Goal: Task Accomplishment & Management: Manage account settings

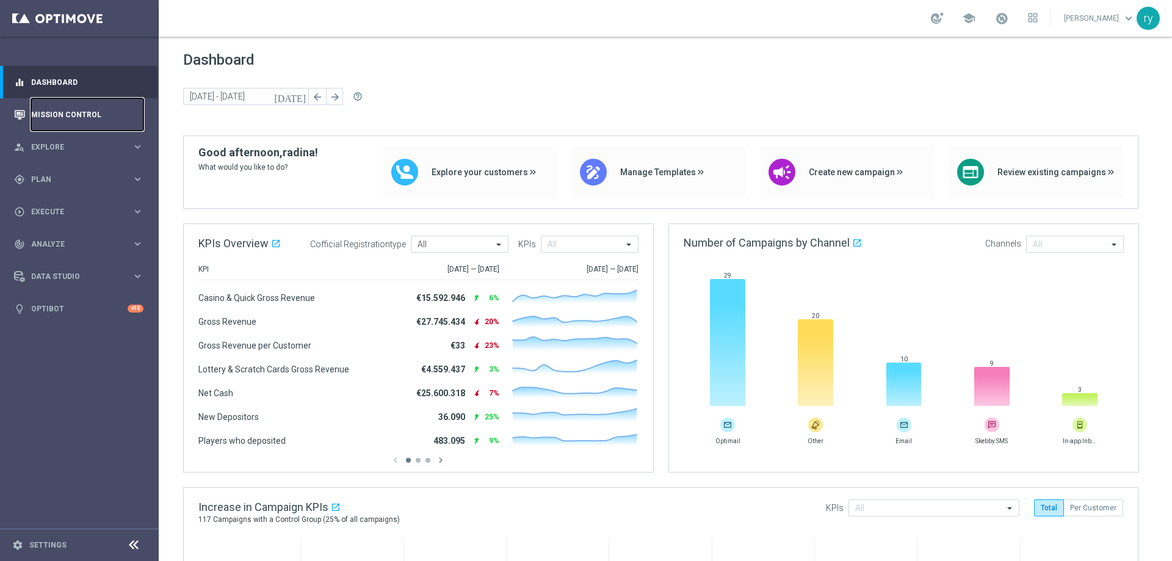
click at [88, 109] on link "Mission Control" at bounding box center [87, 114] width 112 height 32
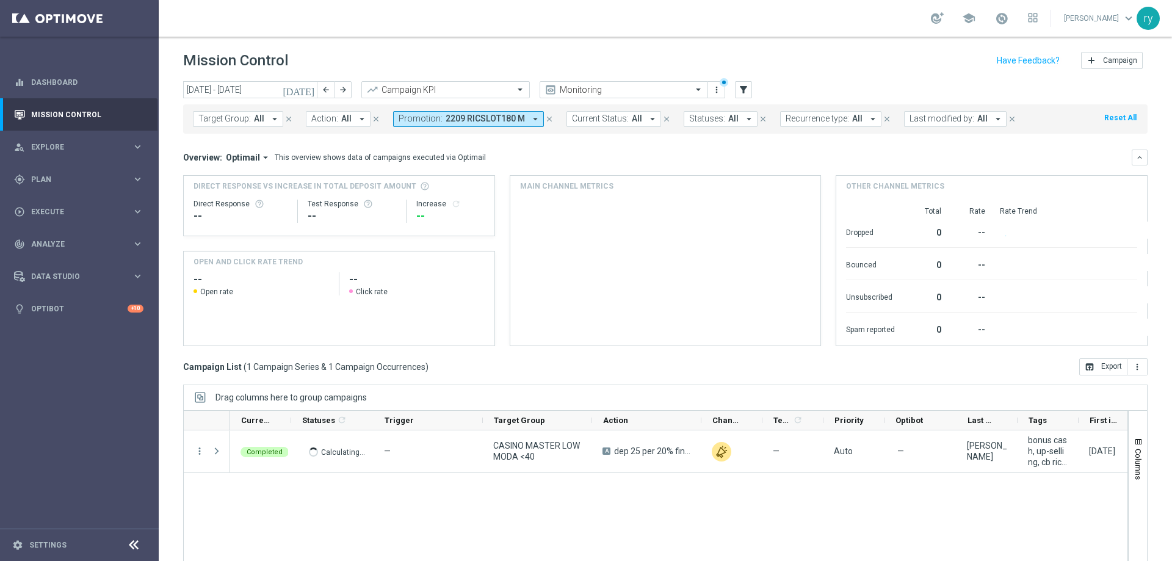
click at [530, 121] on icon "arrow_drop_down" at bounding box center [535, 119] width 11 height 11
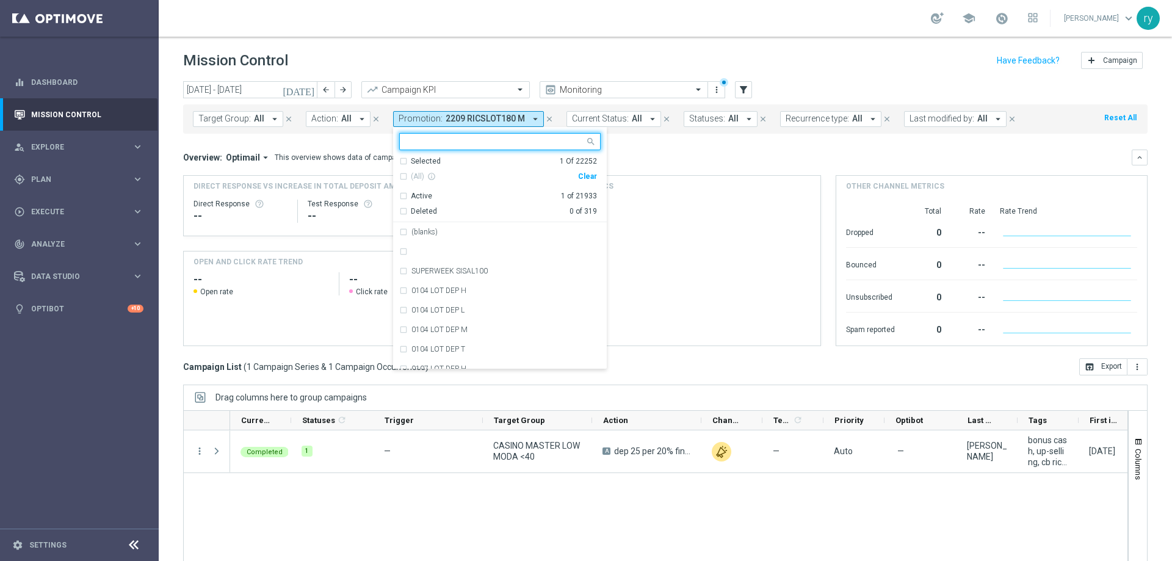
click at [0, 0] on div "Clear" at bounding box center [0, 0] width 0 height 0
click at [626, 140] on mini-dashboard "Overview: Optimail arrow_drop_down This overview shows data of campaigns execut…" at bounding box center [665, 246] width 964 height 225
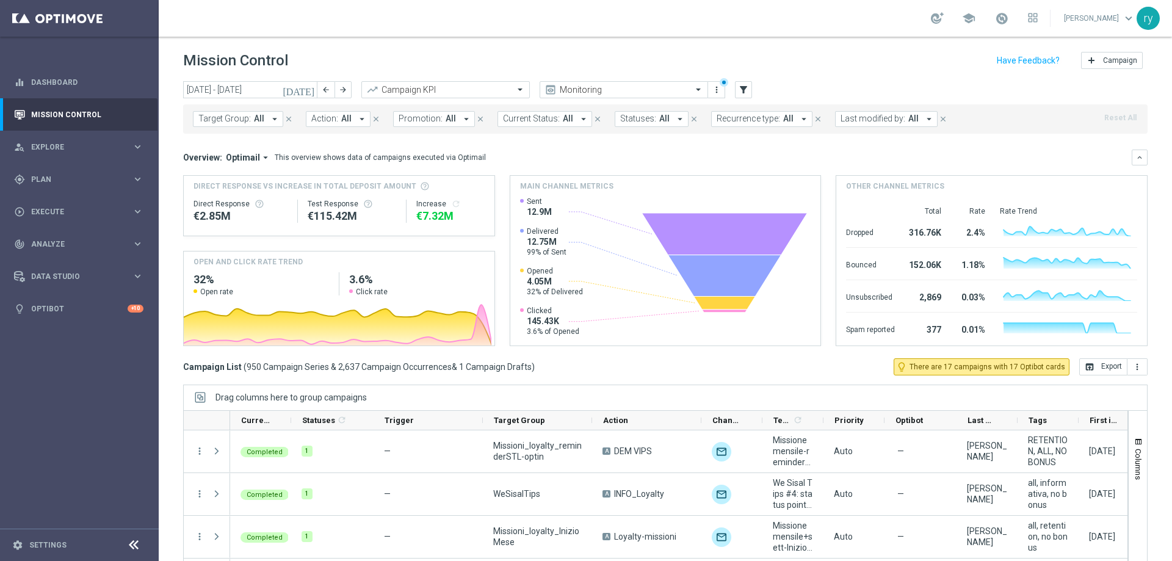
click at [307, 90] on icon "[DATE]" at bounding box center [299, 89] width 33 height 11
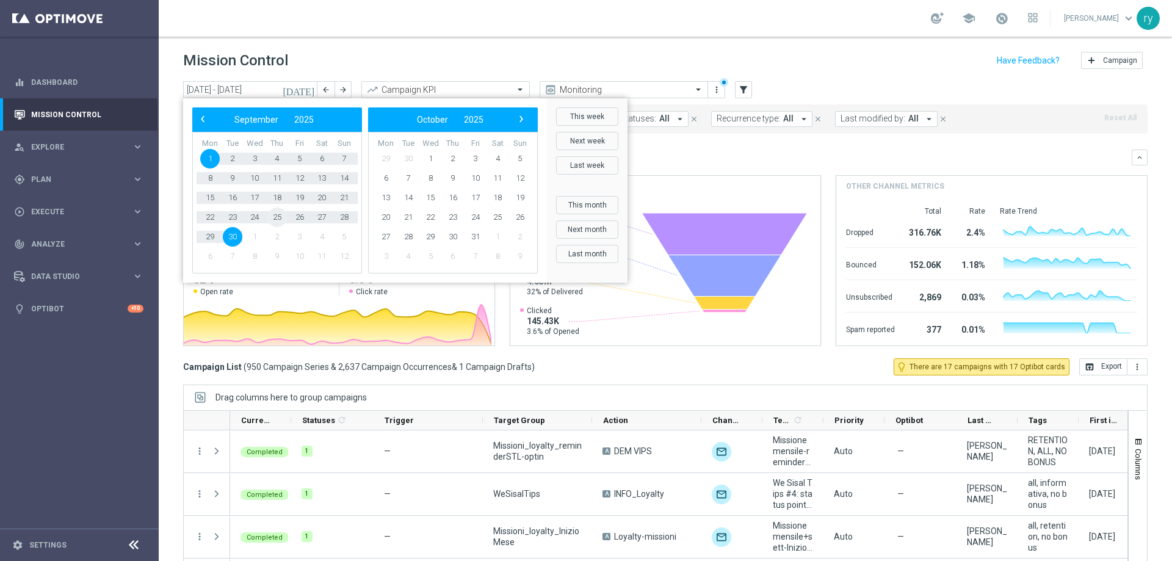
click at [277, 219] on span "25" at bounding box center [277, 218] width 20 height 20
type input "[DATE] - [DATE]"
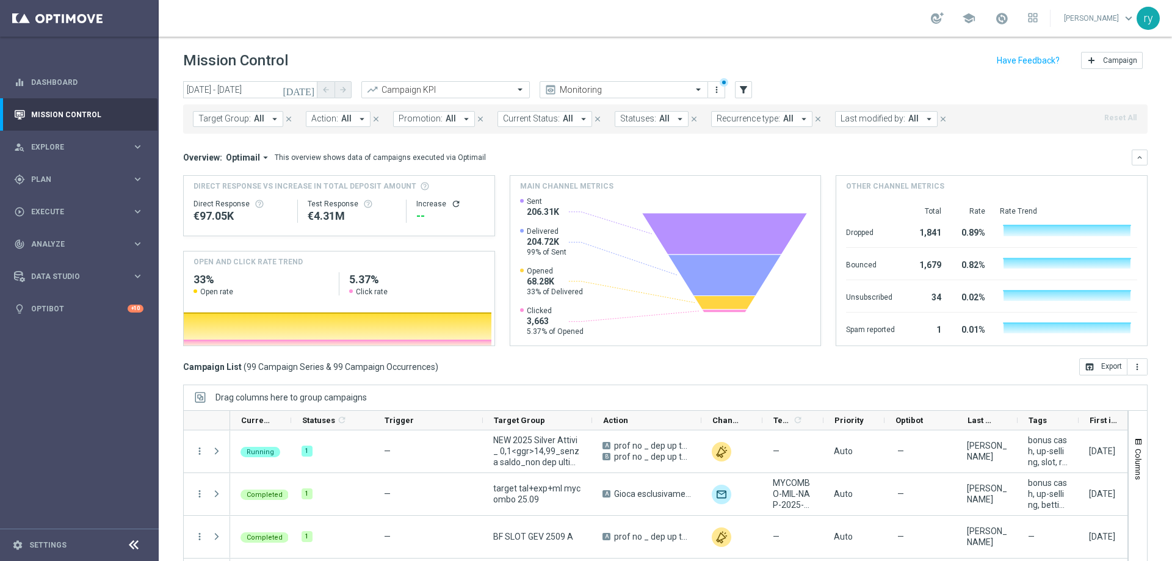
click at [461, 119] on icon "arrow_drop_down" at bounding box center [466, 119] width 11 height 11
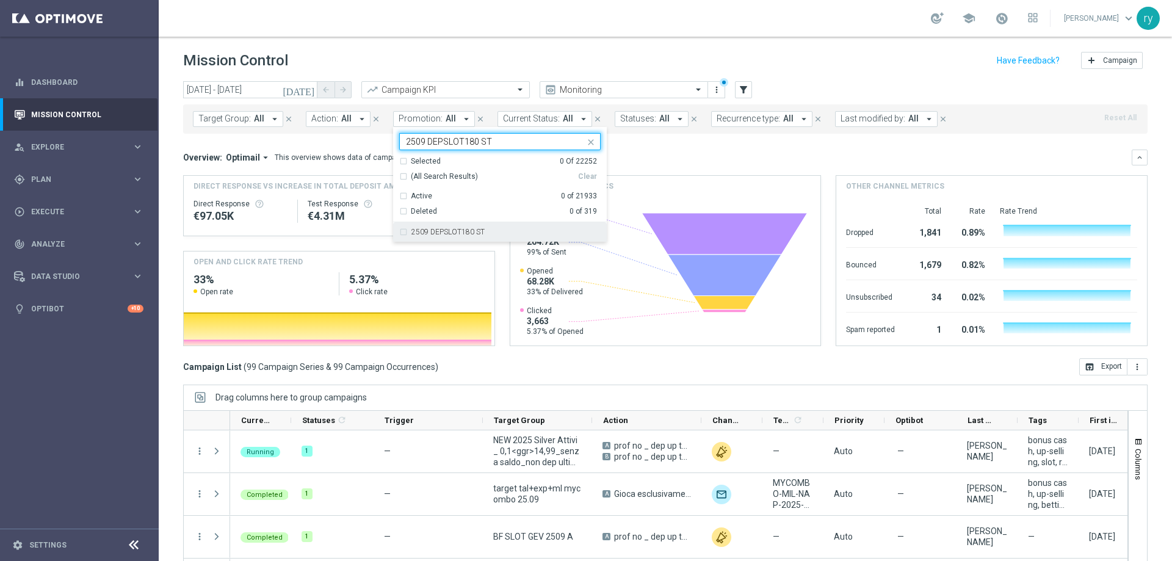
click at [470, 231] on label "2509 DEPSLOT180 ST" at bounding box center [447, 231] width 73 height 7
type input "2509 DEPSLOT180 ST"
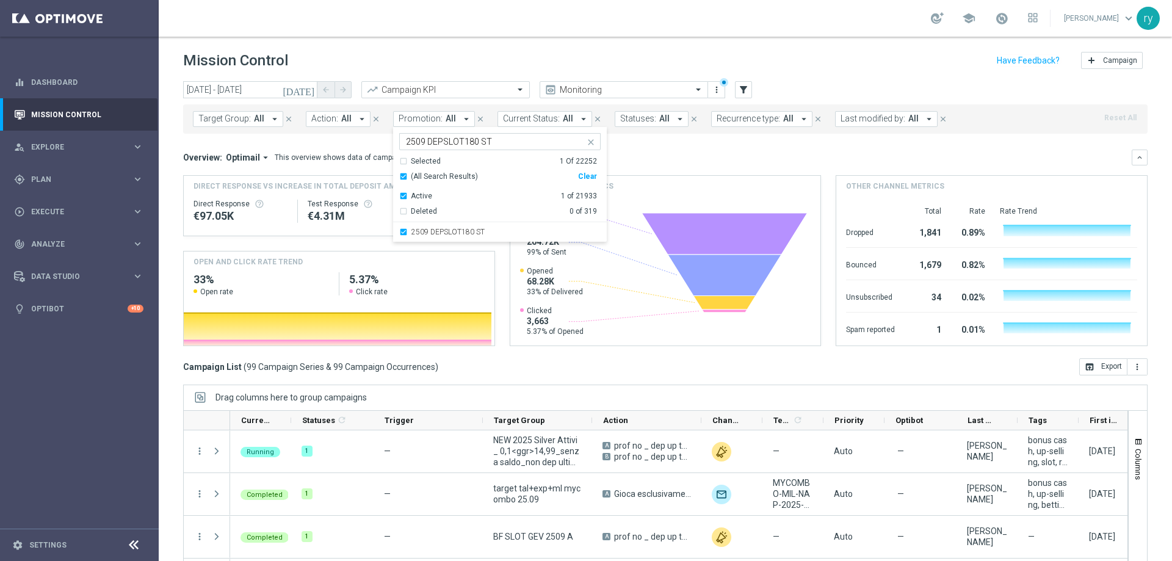
click at [278, 128] on div "Target Group: All arrow_drop_down close Action: All arrow_drop_down close Promo…" at bounding box center [665, 118] width 964 height 29
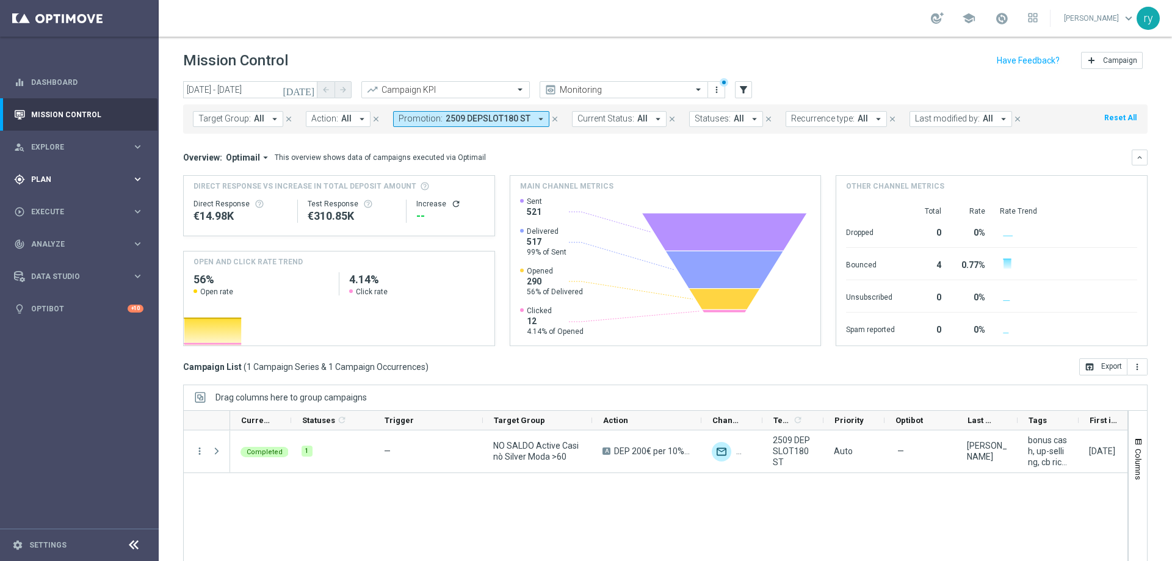
click at [71, 178] on span "Plan" at bounding box center [81, 179] width 101 height 7
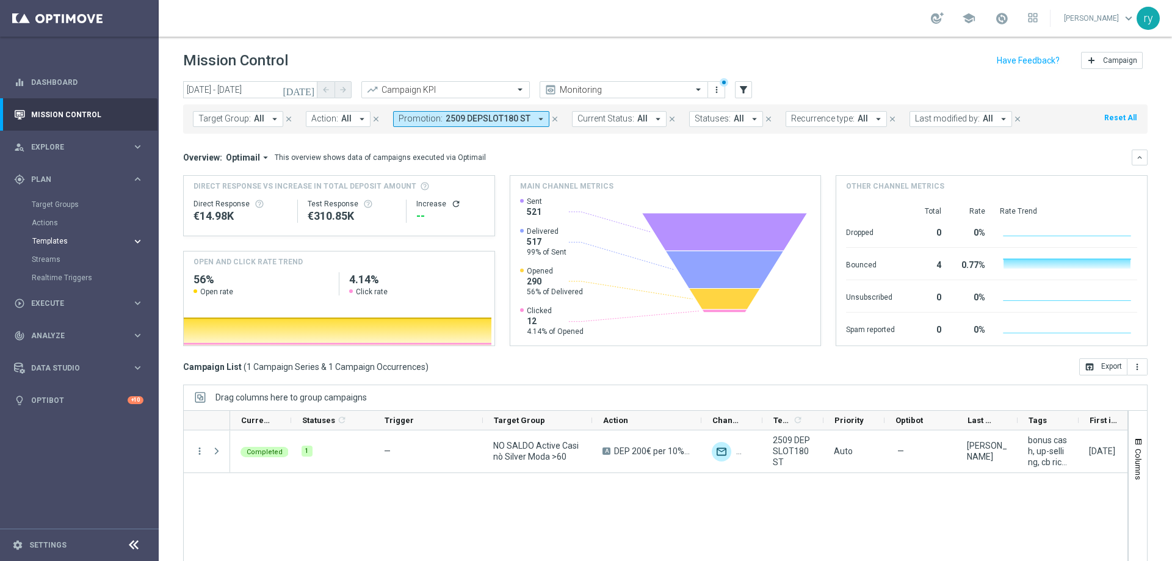
click at [53, 237] on span "Templates" at bounding box center [75, 240] width 87 height 7
click at [56, 259] on link "Optimail" at bounding box center [82, 260] width 89 height 10
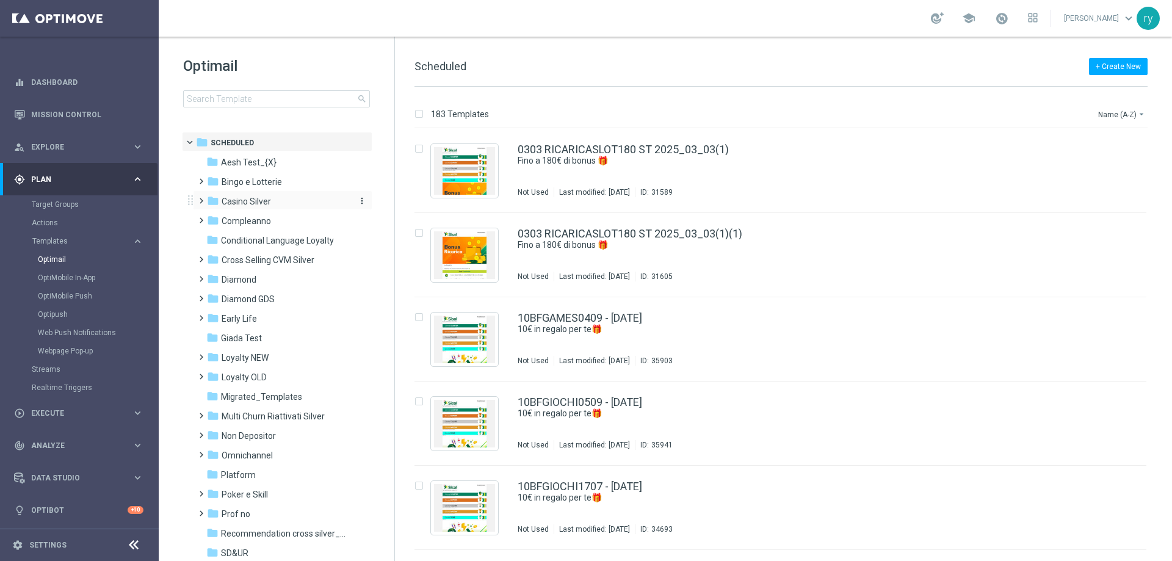
click at [275, 197] on div "folder Casino Silver" at bounding box center [277, 202] width 140 height 14
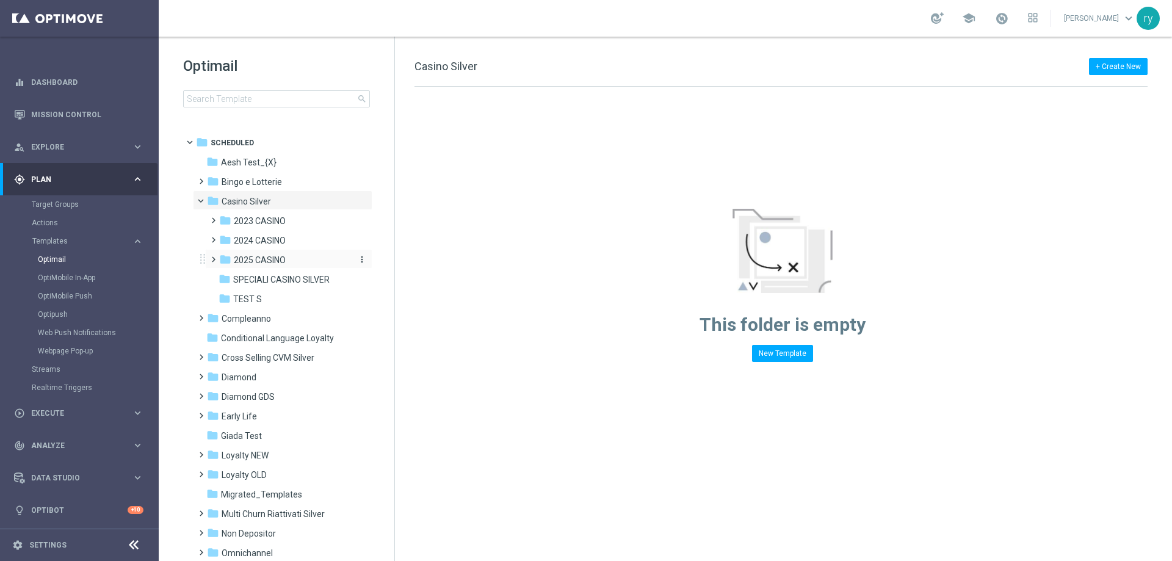
click at [273, 256] on span "2025 CASINO" at bounding box center [260, 260] width 52 height 11
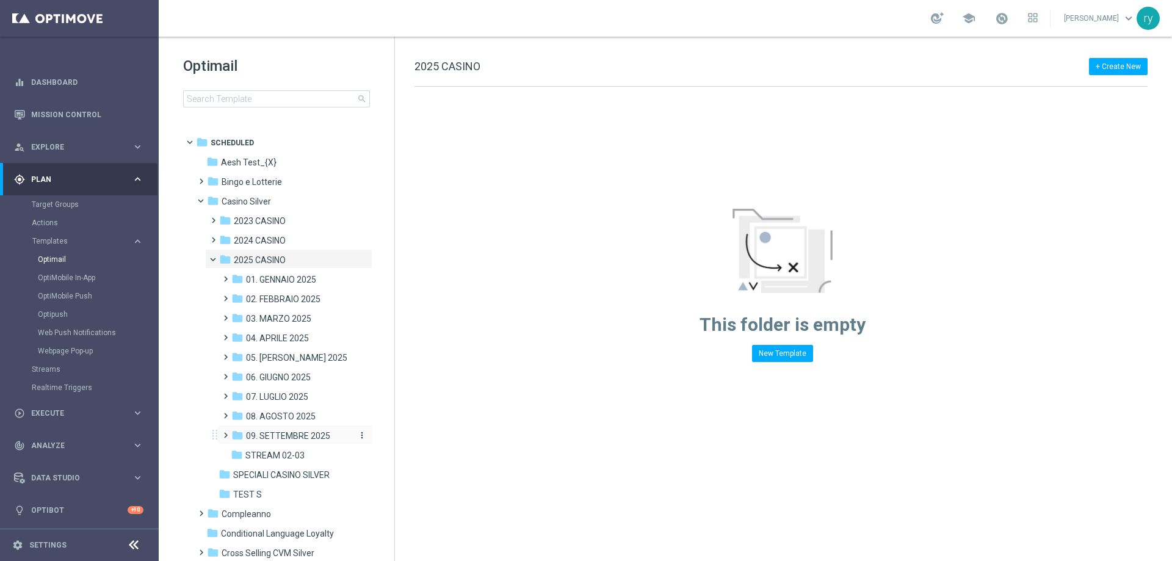
click at [308, 434] on span "09. SETTEMBRE 2025" at bounding box center [288, 435] width 84 height 11
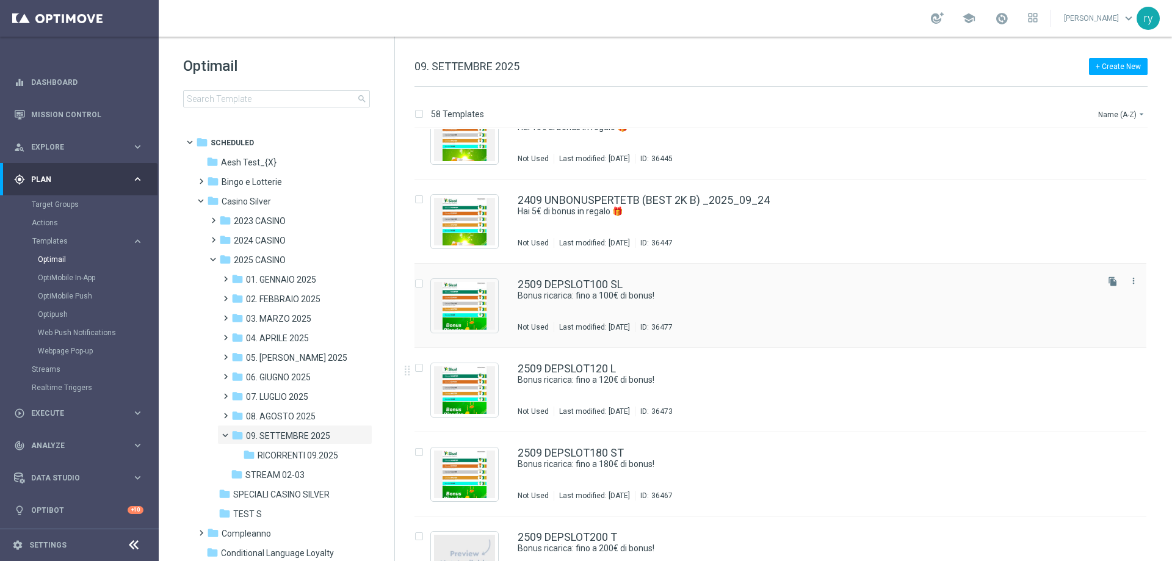
scroll to position [3998, 0]
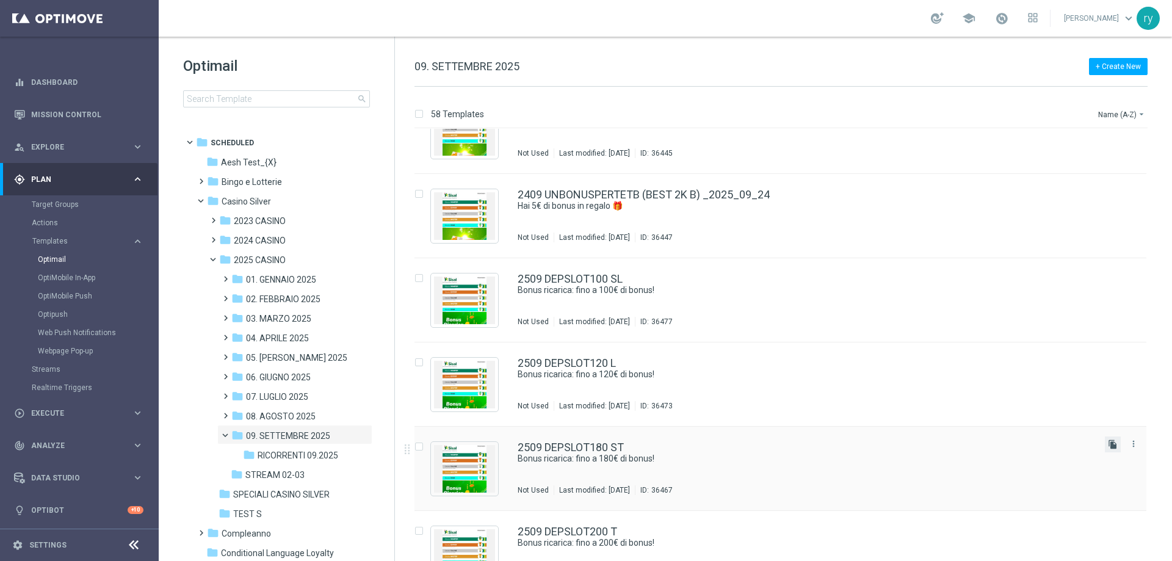
click at [1112, 442] on icon "file_copy" at bounding box center [1113, 445] width 10 height 10
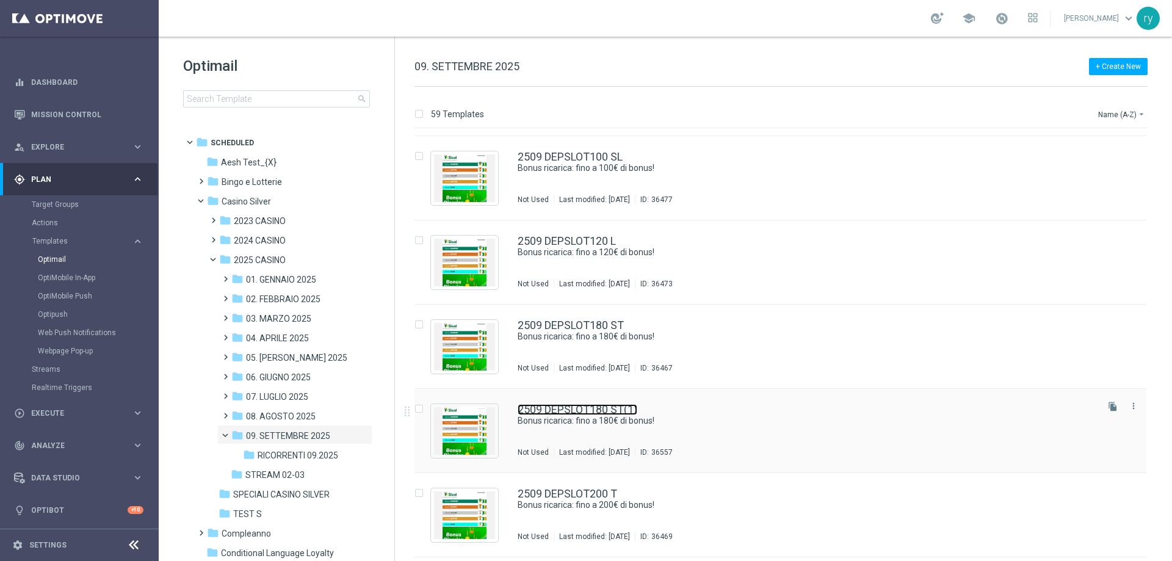
click at [628, 413] on link "2509 DEPSLOT180 ST(1)" at bounding box center [578, 409] width 120 height 11
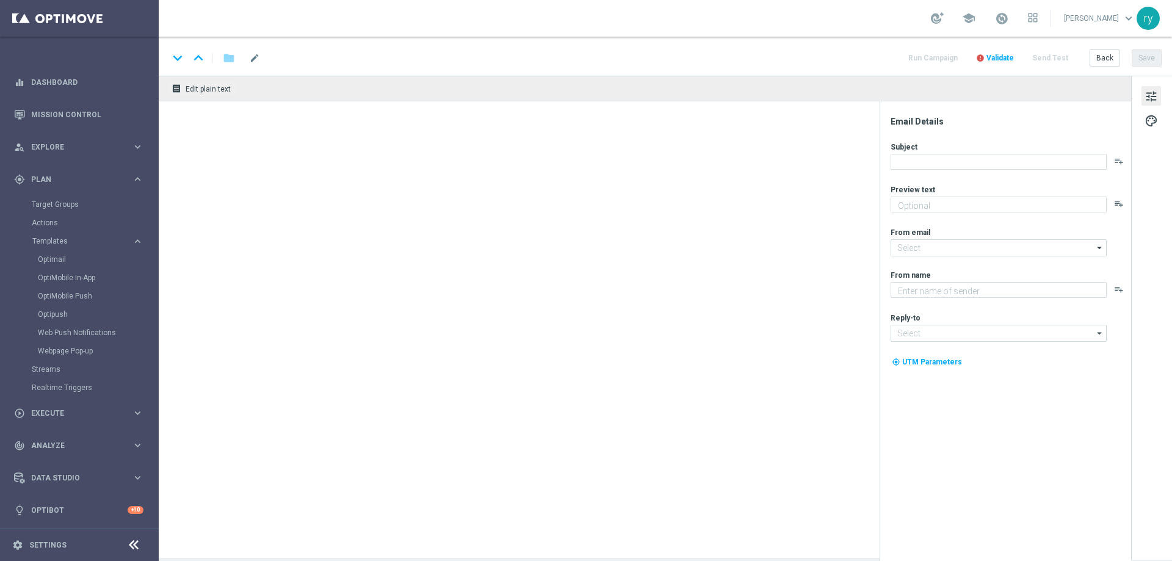
type input "2509 DEPSLOT180 ST(1)"
type textarea "Un bonus incredibile ti aspetta"
type input "newsletter@comunicazioni.sisal.it"
type textarea "Sisal"
type input "info@sisal.it"
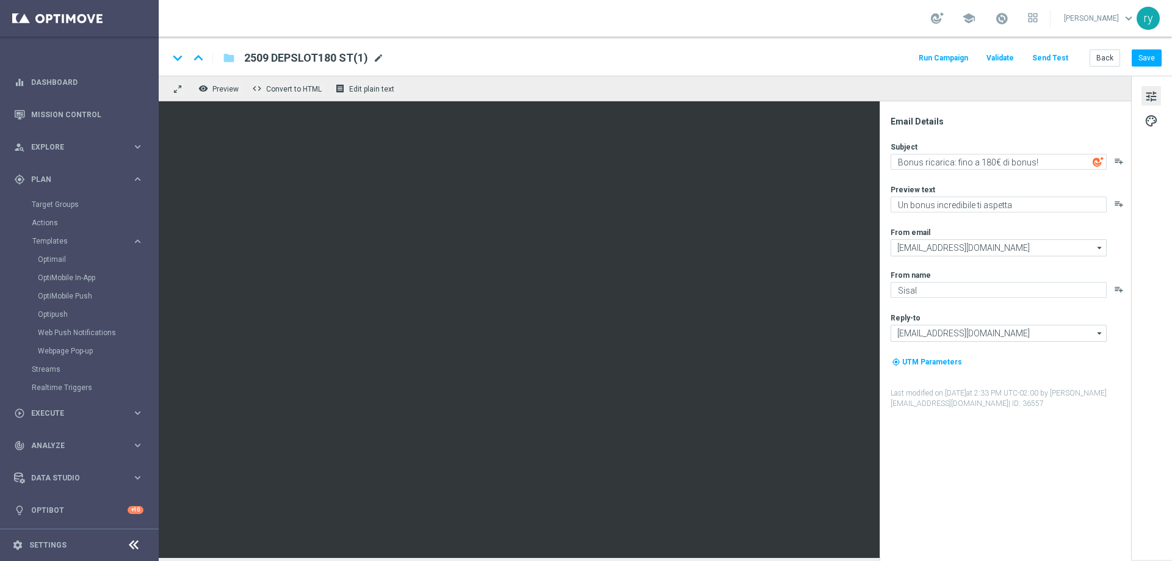
click at [378, 56] on span "mode_edit" at bounding box center [378, 57] width 11 height 11
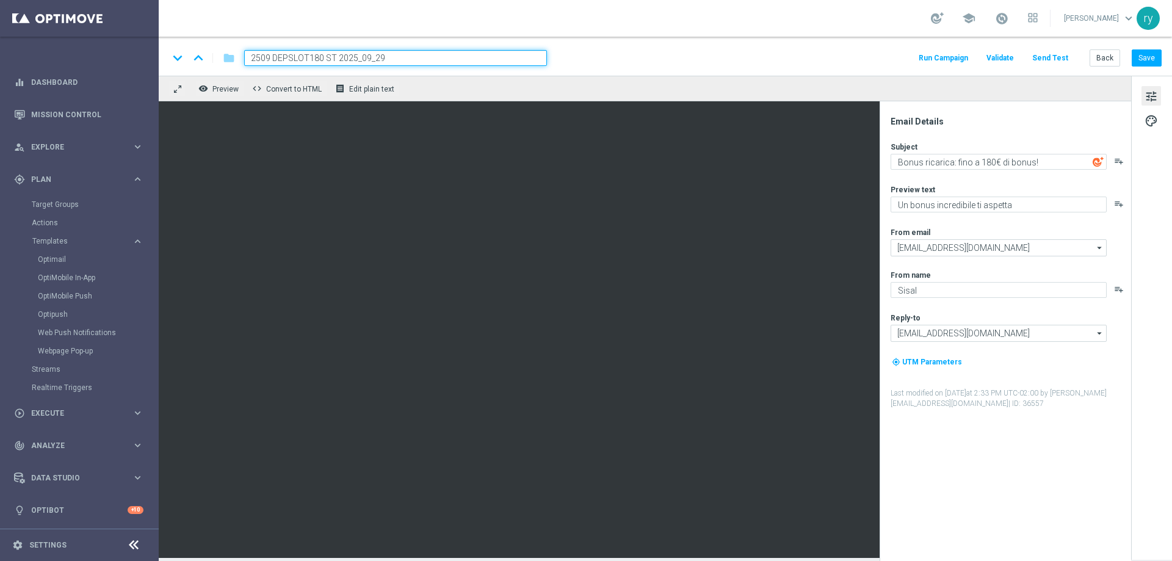
click at [258, 58] on input "2509 DEPSLOT180 ST 2025_09_29" at bounding box center [395, 58] width 303 height 16
type input "2909 DEPSLOT180 ST 2025_09_29"
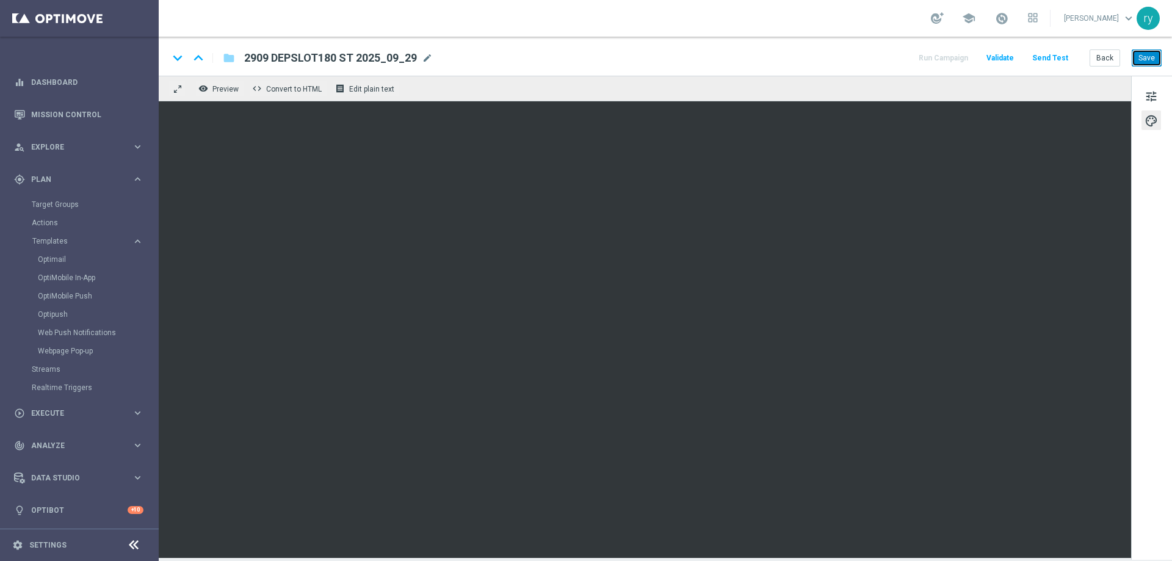
click at [1138, 60] on button "Save" at bounding box center [1147, 57] width 30 height 17
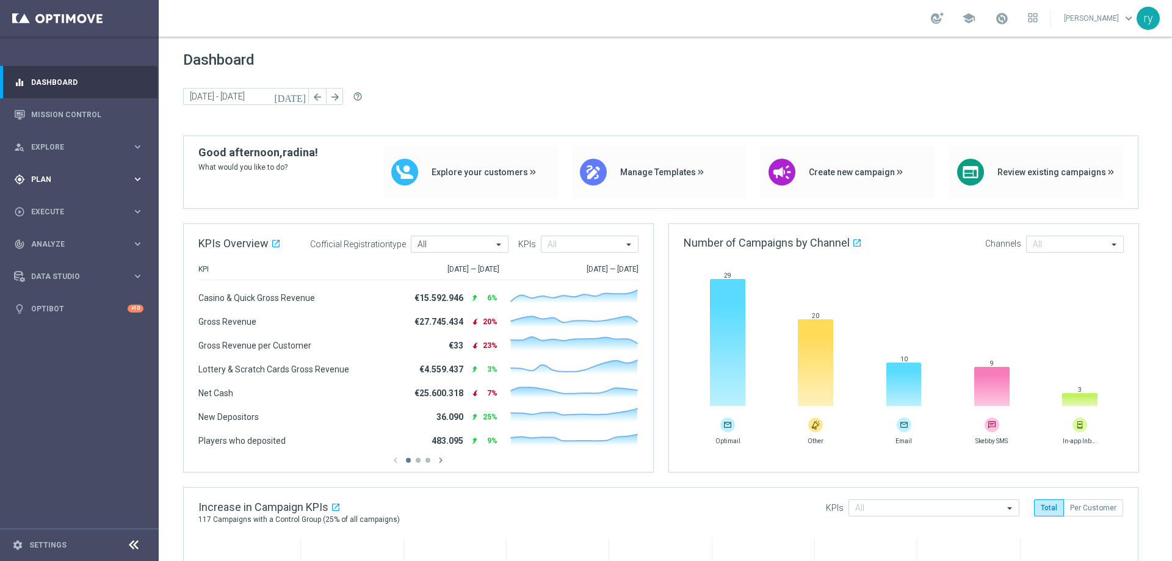
click at [89, 174] on div "gps_fixed Plan" at bounding box center [73, 179] width 118 height 11
click at [104, 205] on link "Target Groups" at bounding box center [79, 205] width 95 height 10
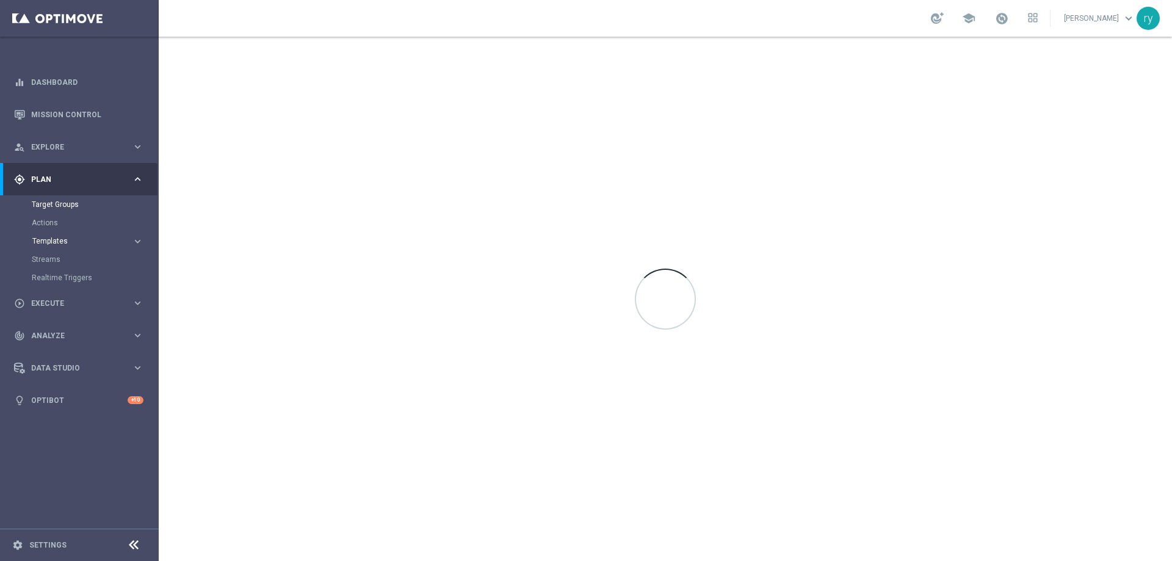
click at [60, 239] on span "Templates" at bounding box center [75, 240] width 87 height 7
click at [63, 260] on link "Optimail" at bounding box center [82, 260] width 89 height 10
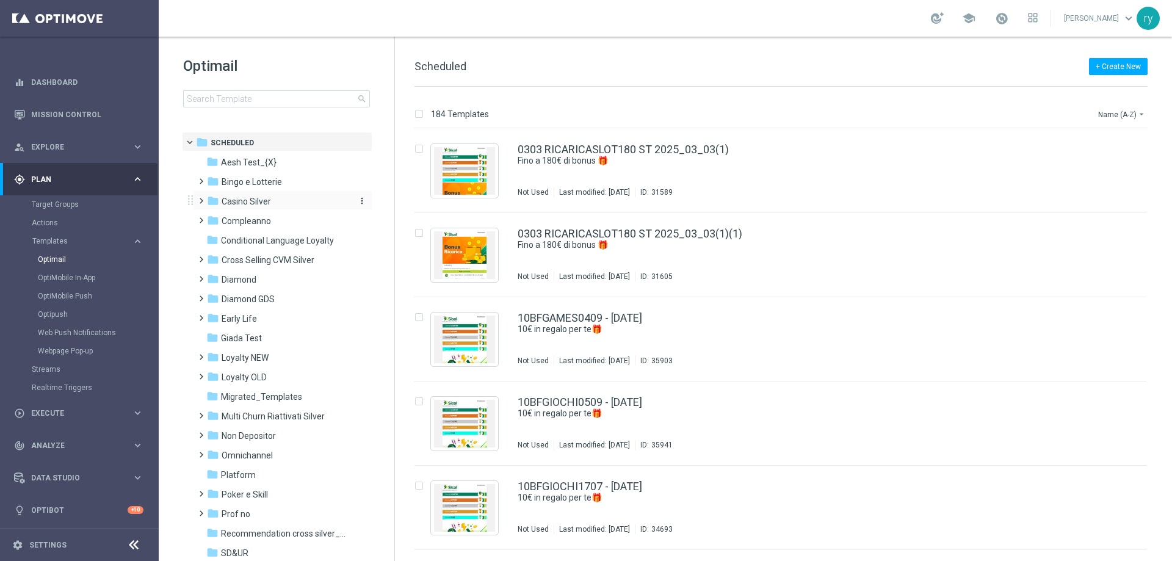
click at [271, 204] on div "folder Casino Silver" at bounding box center [277, 202] width 140 height 14
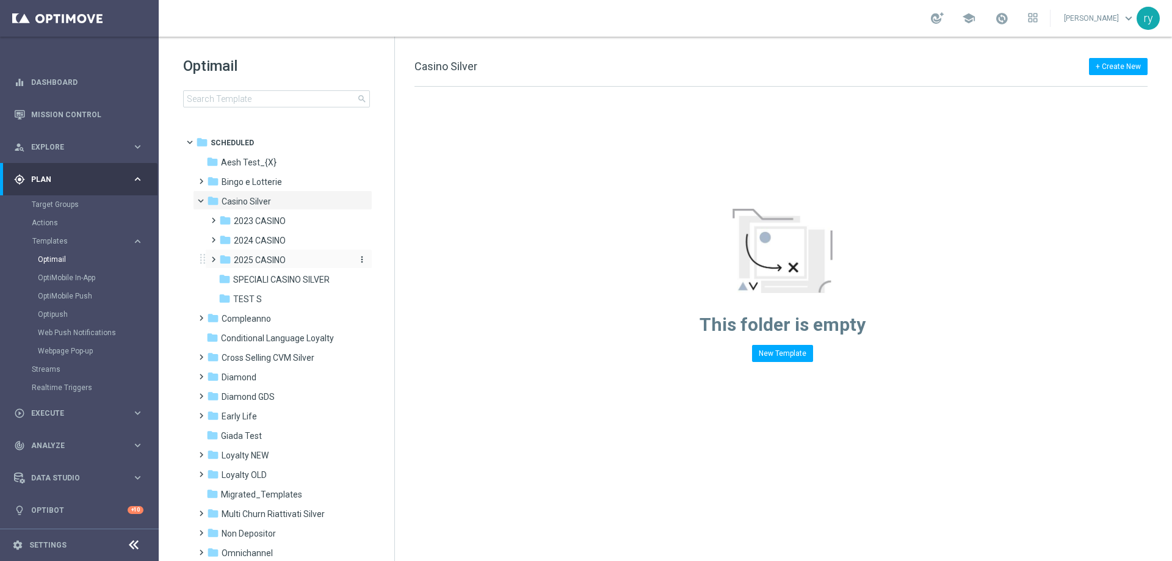
click at [272, 262] on span "2025 CASINO" at bounding box center [260, 260] width 52 height 11
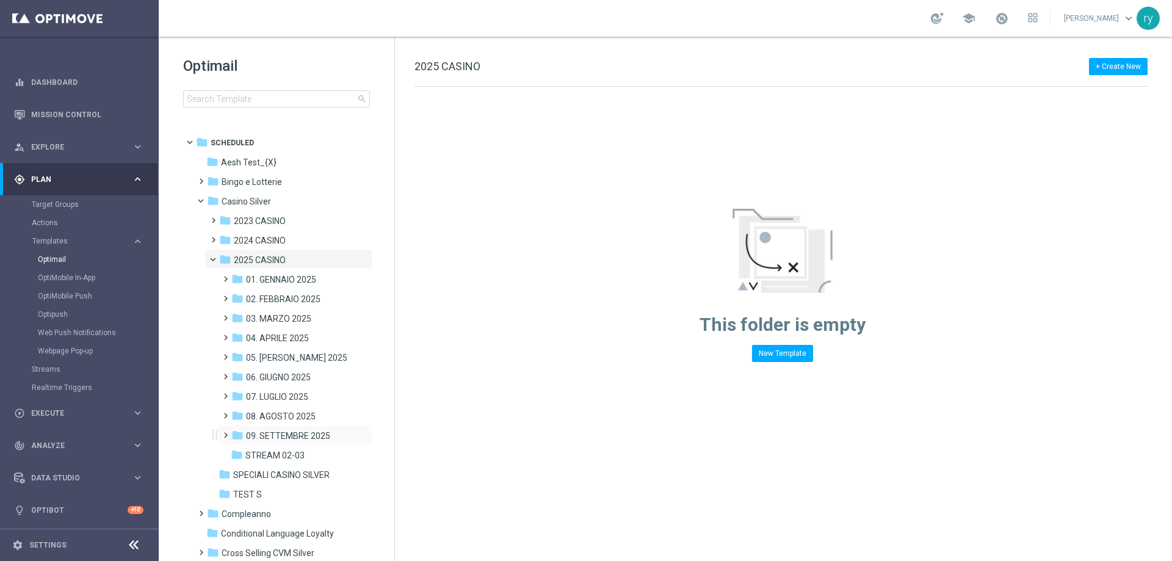
click at [292, 426] on div "folder 09. SETTEMBRE 2025 more_vert" at bounding box center [294, 435] width 155 height 20
click at [284, 434] on span "09. SETTEMBRE 2025" at bounding box center [288, 435] width 84 height 11
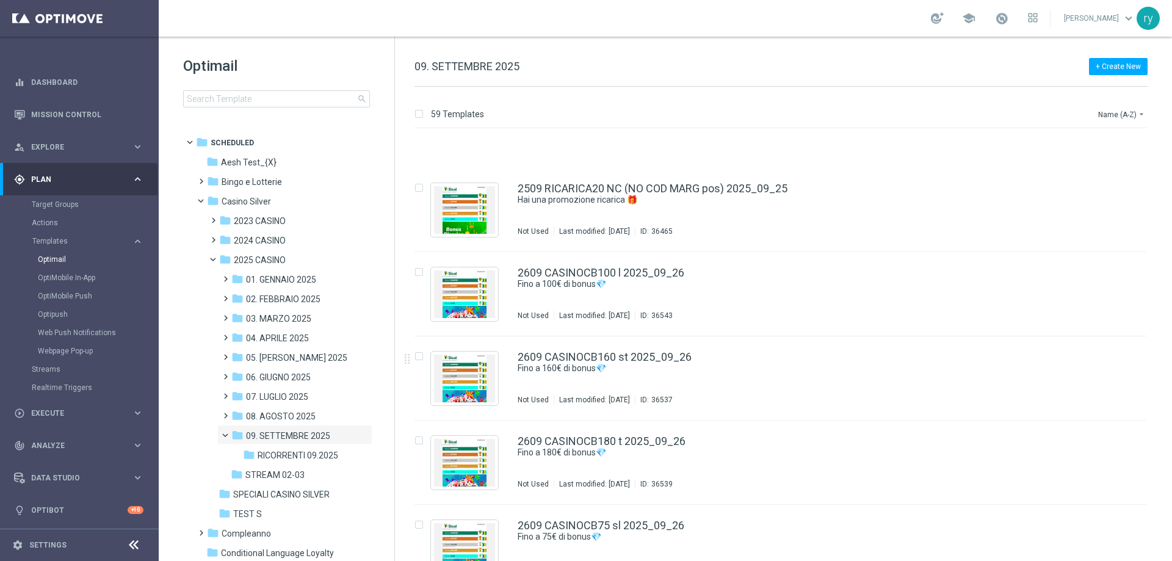
scroll to position [4538, 0]
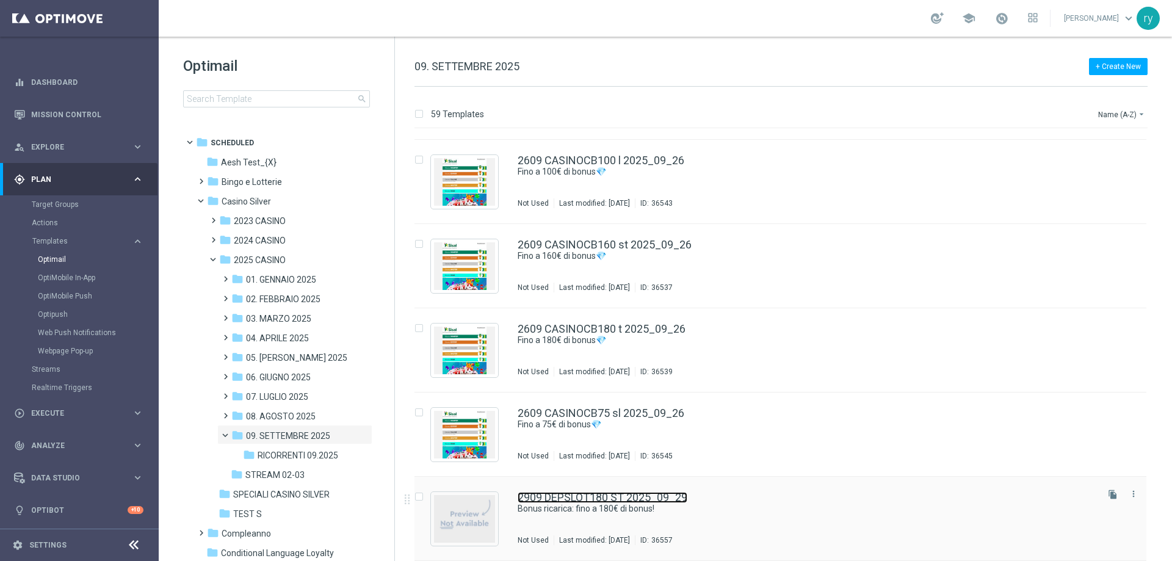
click at [663, 493] on link "2909 DEPSLOT180 ST 2025_09_29" at bounding box center [603, 497] width 170 height 11
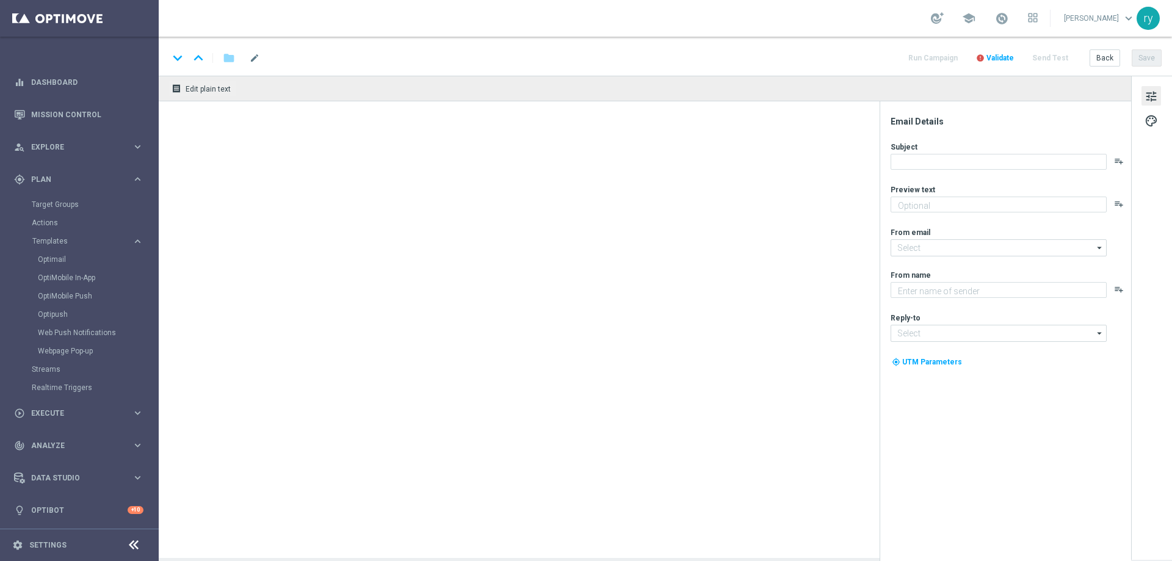
type input "2909 DEPSLOT180 ST 2025_09_29"
type textarea "Un bonus incredibile ti aspetta"
type input "[EMAIL_ADDRESS][DOMAIN_NAME]"
type textarea "Sisal"
type input "[EMAIL_ADDRESS][DOMAIN_NAME]"
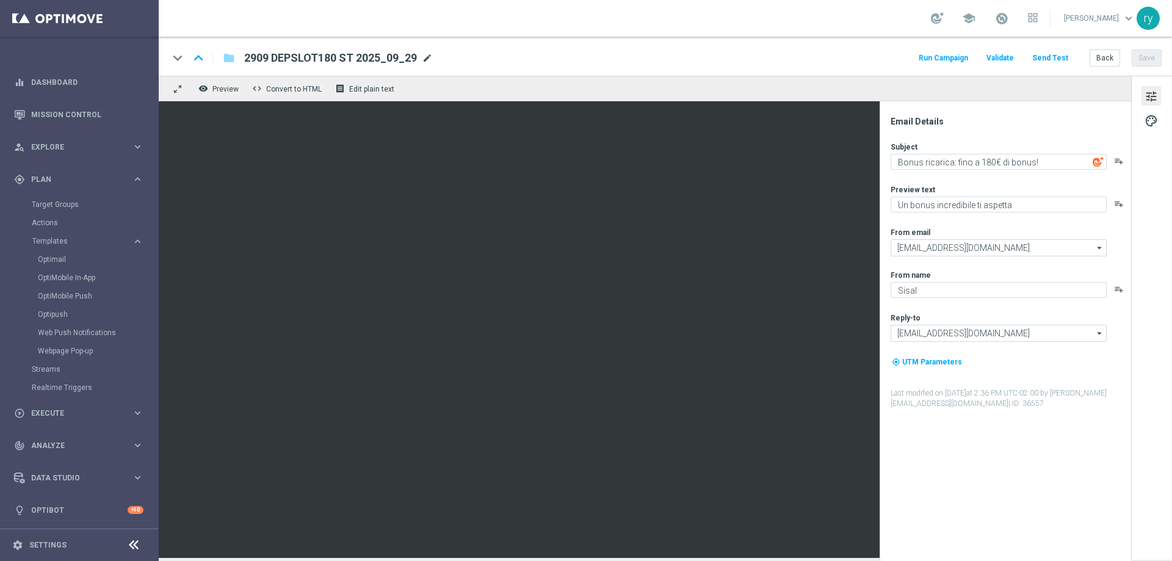
click at [429, 54] on span "mode_edit" at bounding box center [427, 57] width 11 height 11
click at [314, 58] on input "2909 DEPSLOT180 ST 2025_09_29" at bounding box center [395, 58] width 303 height 16
type input "2909 DEPSLOT120 ST 2025_09_29"
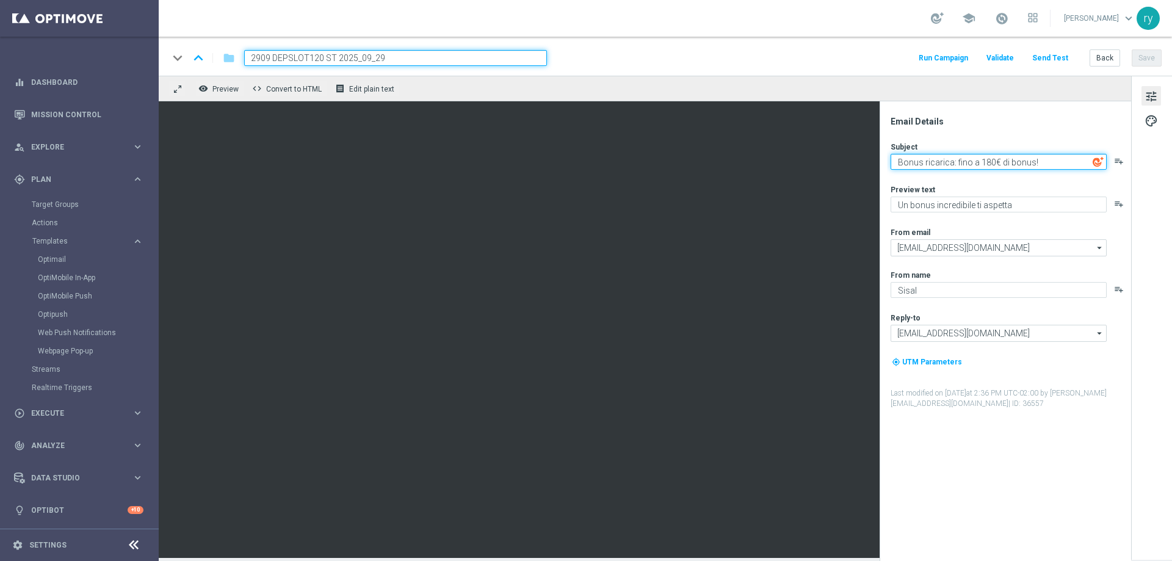
click at [983, 157] on textarea "Bonus ricarica: fino a 180€ di bonus!" at bounding box center [999, 162] width 216 height 16
type textarea "Bonus ricarica: fino a 120€ di bonus!"
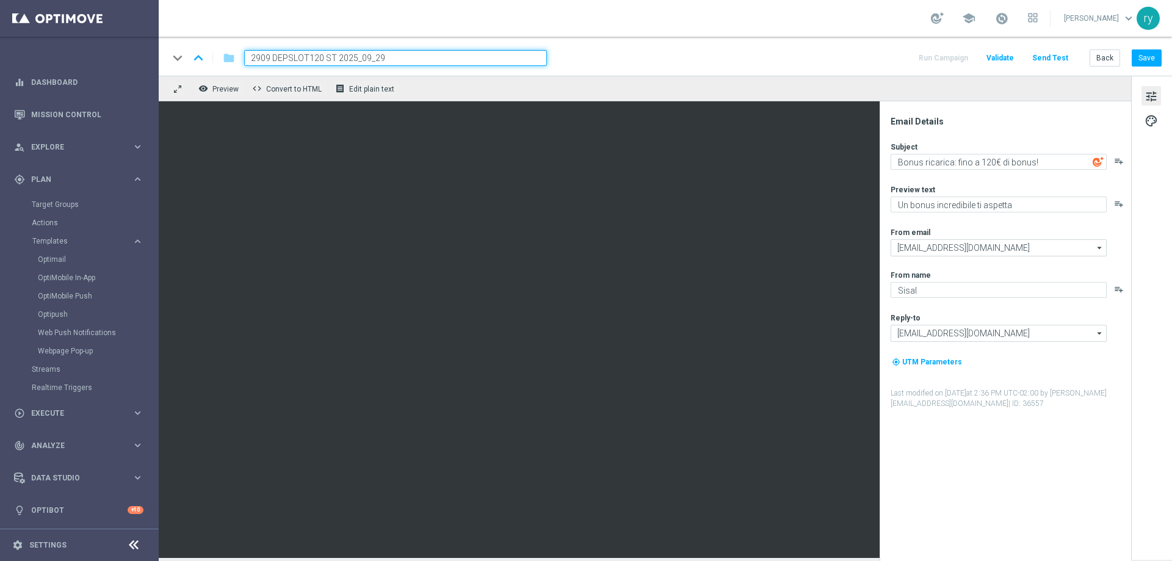
click at [1001, 123] on div "Email Details" at bounding box center [1010, 121] width 239 height 11
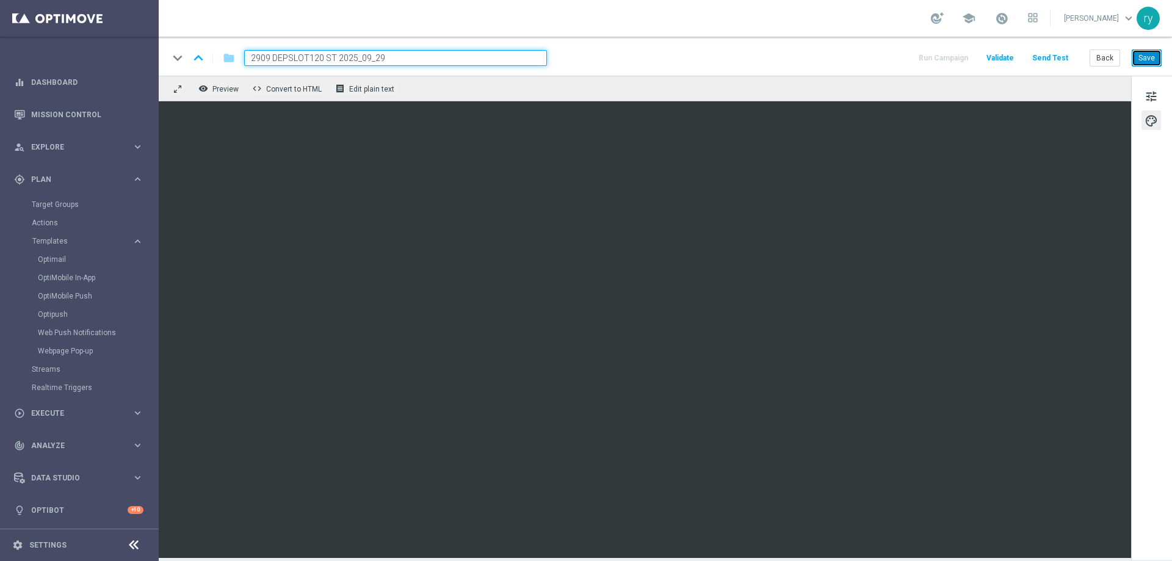
click at [1142, 57] on button "Save" at bounding box center [1147, 57] width 30 height 17
click at [1105, 62] on button "Back" at bounding box center [1105, 57] width 31 height 17
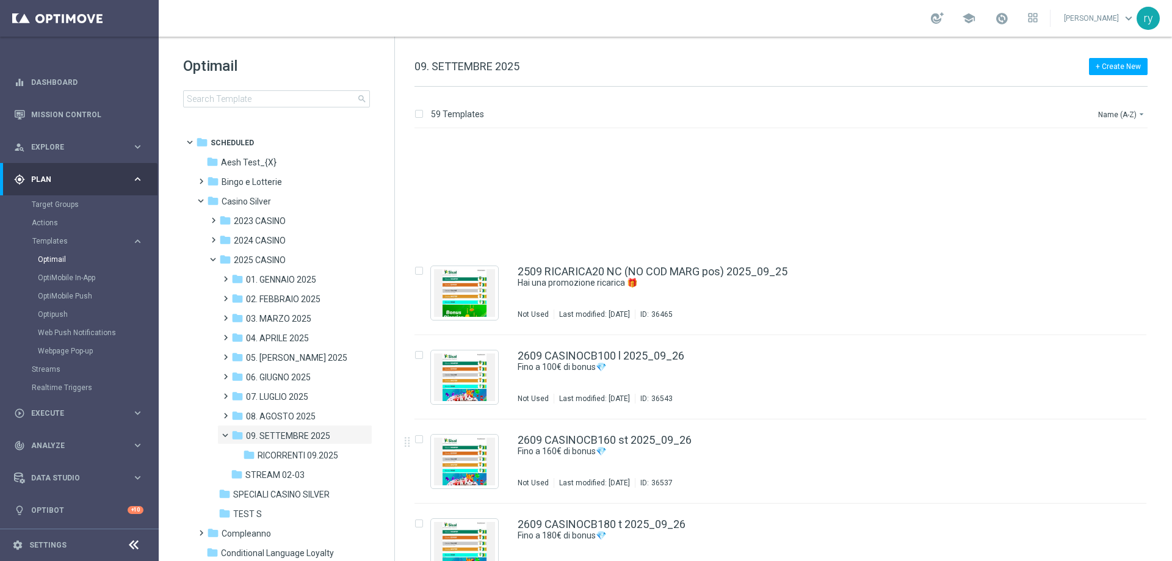
scroll to position [4538, 0]
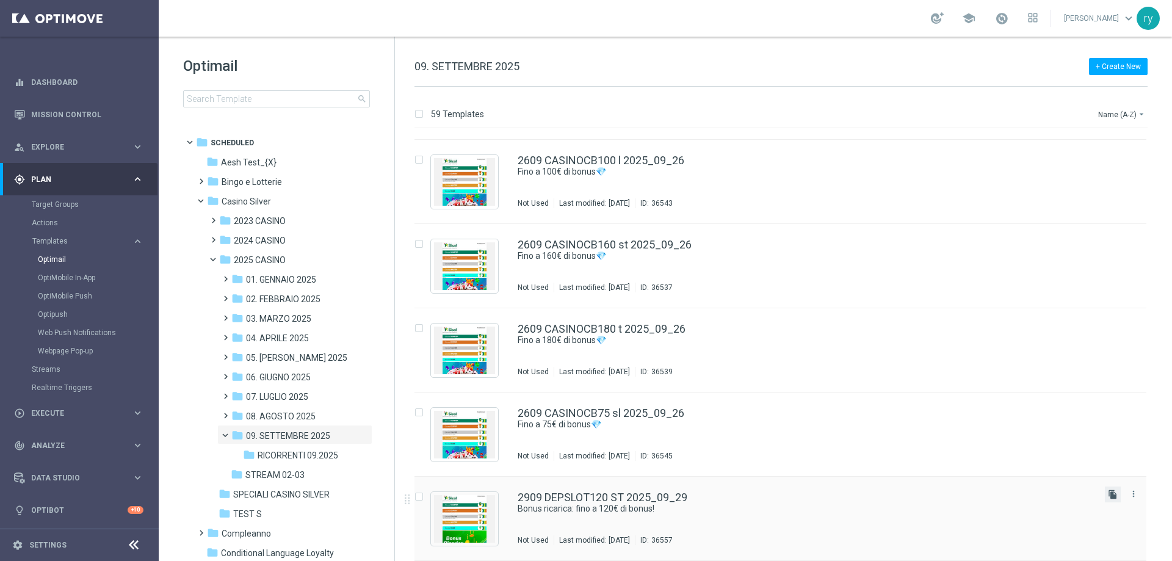
click at [1110, 494] on icon "file_copy" at bounding box center [1113, 495] width 10 height 10
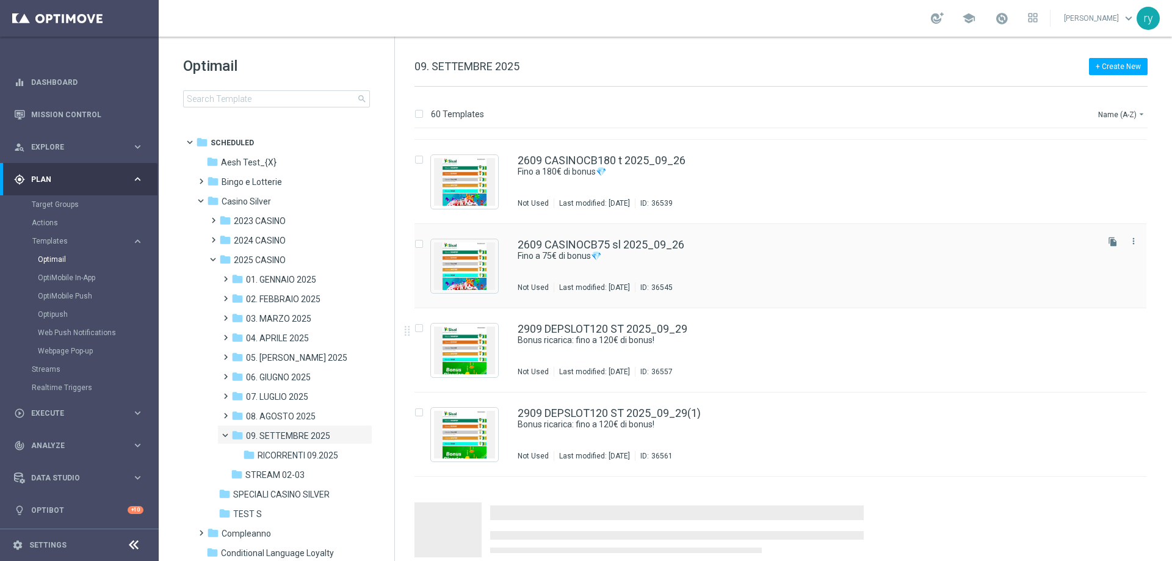
scroll to position [4622, 0]
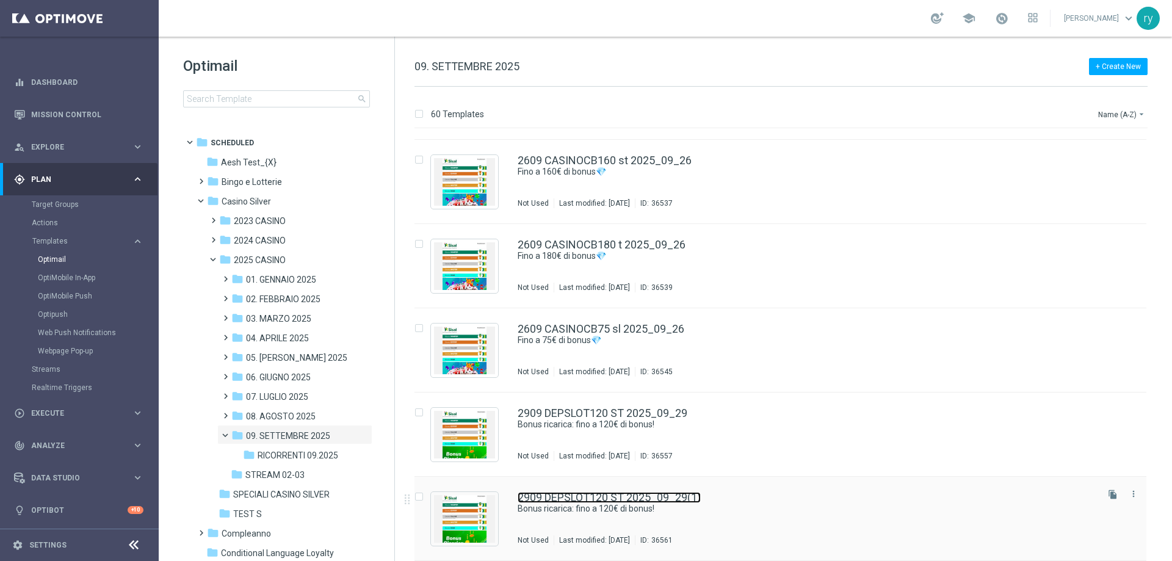
click at [701, 495] on link "2909 DEPSLOT120 ST 2025_09_29(1)" at bounding box center [609, 497] width 183 height 11
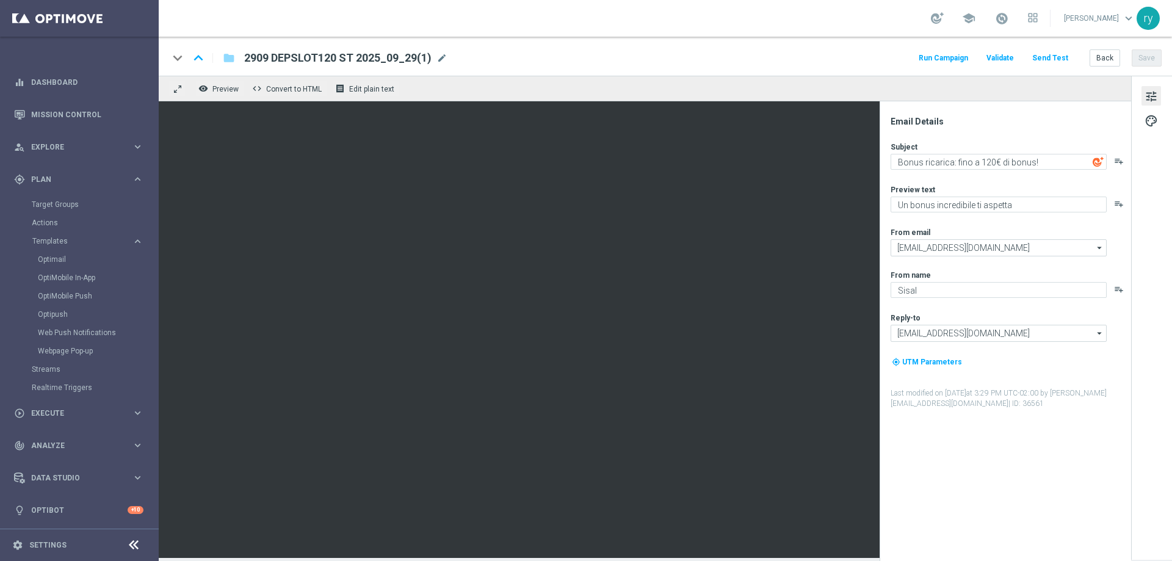
click at [350, 54] on span "2909 DEPSLOT120 ST 2025_09_29(1)" at bounding box center [337, 58] width 187 height 15
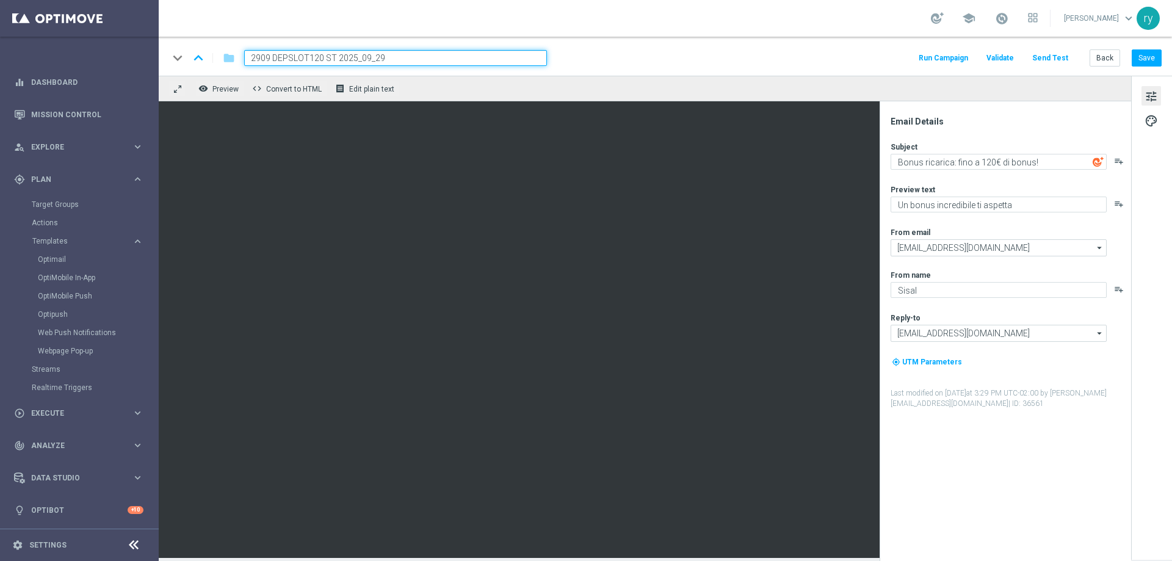
click at [332, 54] on input "2909 DEPSLOT120 ST 2025_09_29" at bounding box center [395, 58] width 303 height 16
click at [330, 58] on input "2909 DEPSLOT120 ST 2025_09_29" at bounding box center [395, 58] width 303 height 16
click at [579, 52] on div "keyboard_arrow_down keyboard_arrow_up folder 2909 DEPSLOT120 T 2025_09_29 This …" at bounding box center [664, 58] width 993 height 16
click at [584, 58] on div "keyboard_arrow_down keyboard_arrow_up folder 2909 DEPSLOT120 T 2025_09_29 This …" at bounding box center [664, 58] width 993 height 16
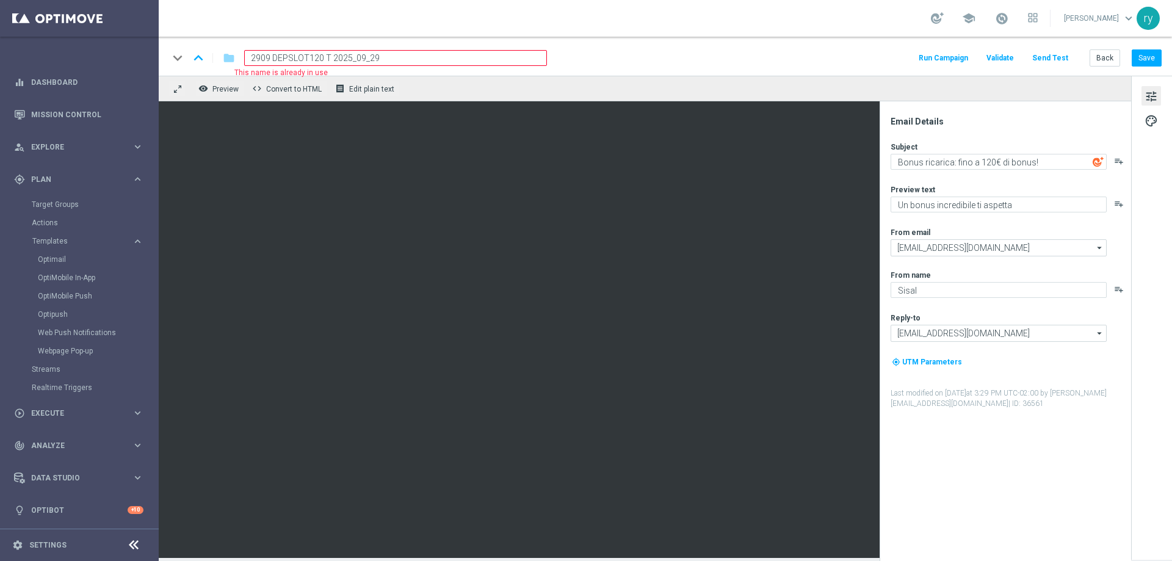
click at [476, 63] on input "2909 DEPSLOT120 T 2025_09_29" at bounding box center [395, 58] width 303 height 16
click at [326, 54] on input "2909 DEPSLOT120 T 2025_09_29" at bounding box center [395, 58] width 303 height 16
click at [330, 57] on input "2909 DEPSLOT120 T 2025_09_29" at bounding box center [395, 58] width 303 height 16
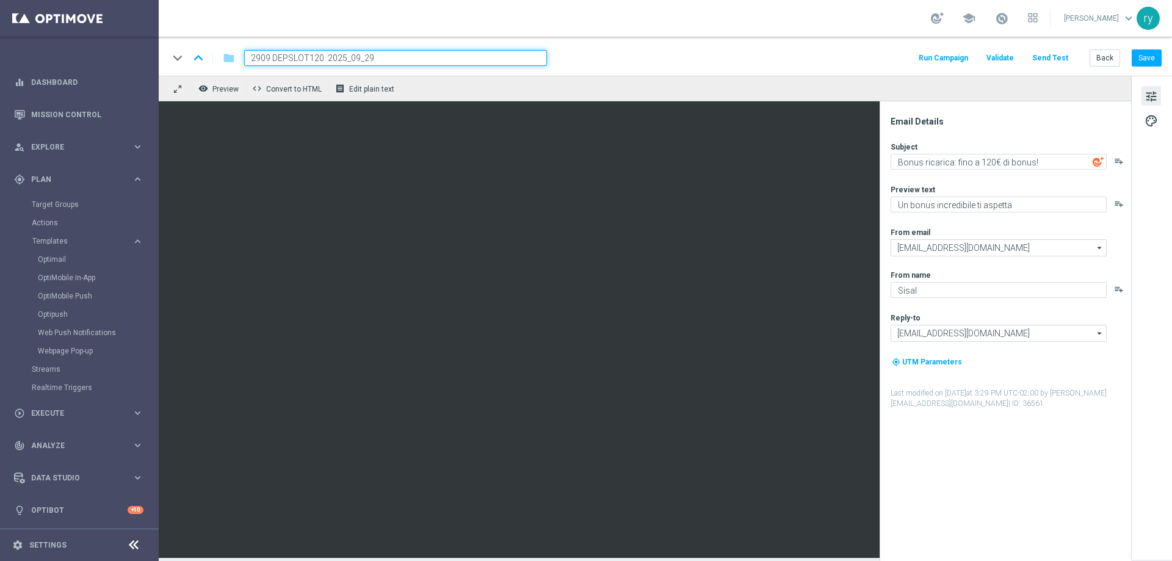
type input "2909 DEPSLOT120 T 2025_09_29"
click at [587, 57] on div "keyboard_arrow_down keyboard_arrow_up folder 2909 DEPSLOT120 T 2025_09_29 Run C…" at bounding box center [664, 58] width 993 height 16
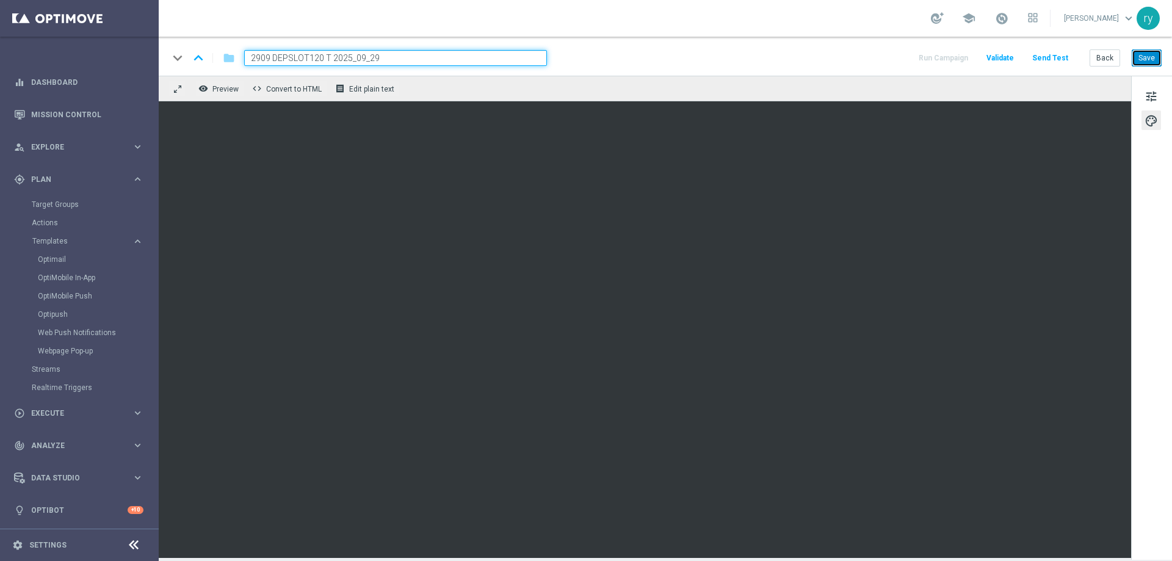
click at [1154, 52] on button "Save" at bounding box center [1147, 57] width 30 height 17
click at [1103, 65] on button "Back" at bounding box center [1105, 57] width 31 height 17
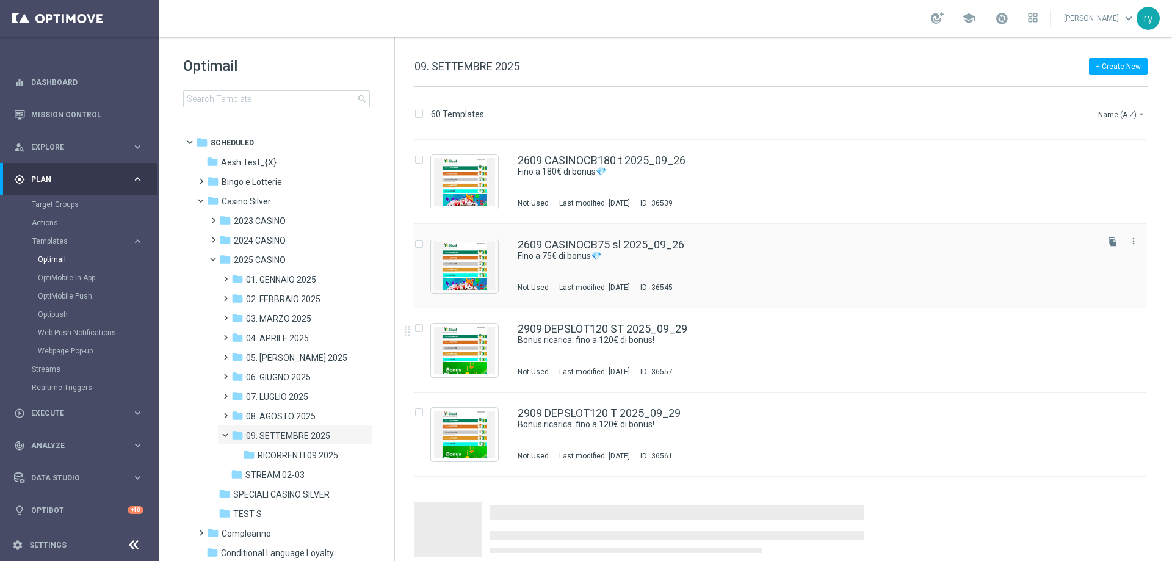
scroll to position [4622, 0]
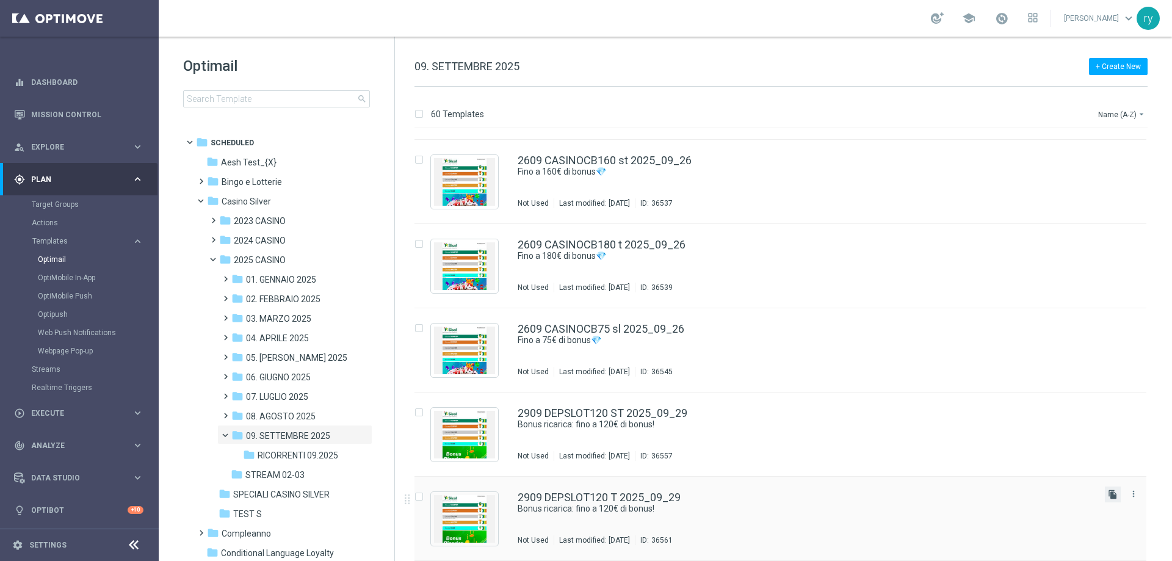
click at [1108, 496] on icon "file_copy" at bounding box center [1113, 495] width 10 height 10
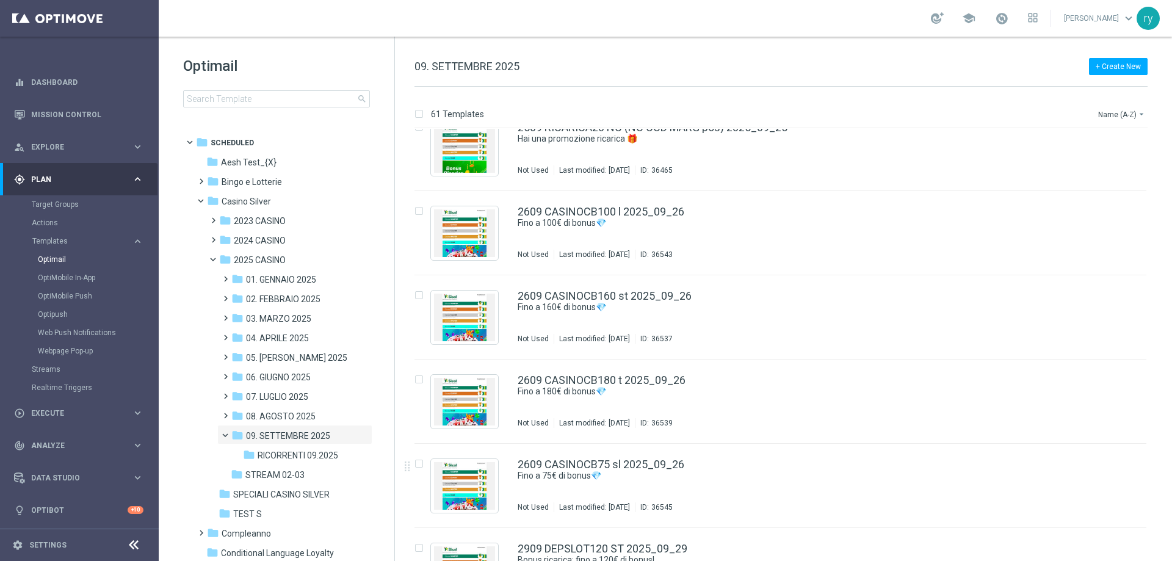
scroll to position [4706, 0]
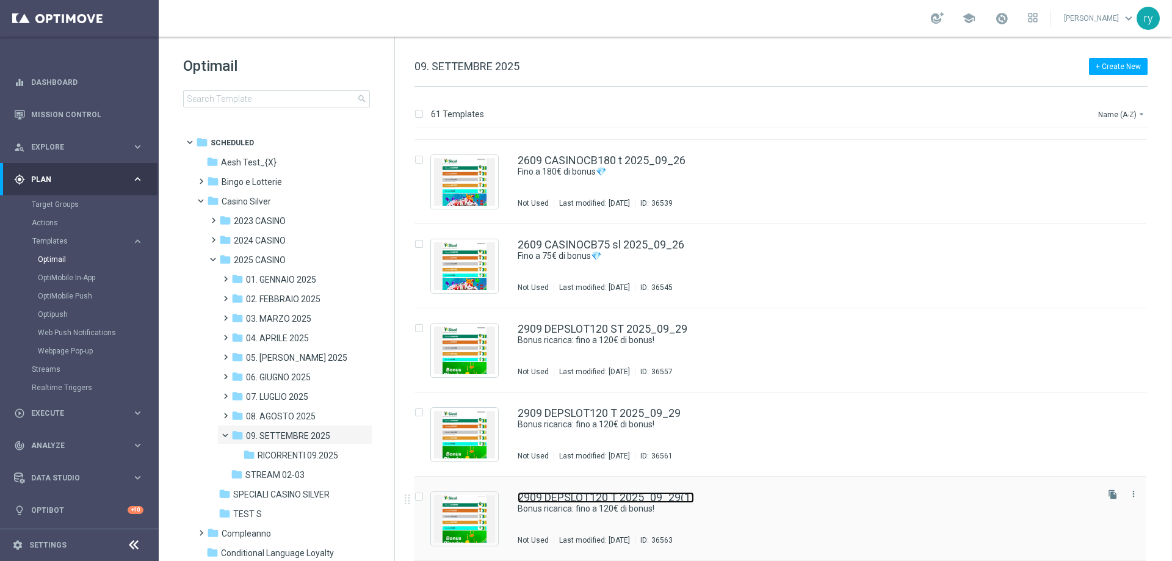
click at [632, 494] on link "2909 DEPSLOT120 T 2025_09_29(1)" at bounding box center [606, 497] width 176 height 11
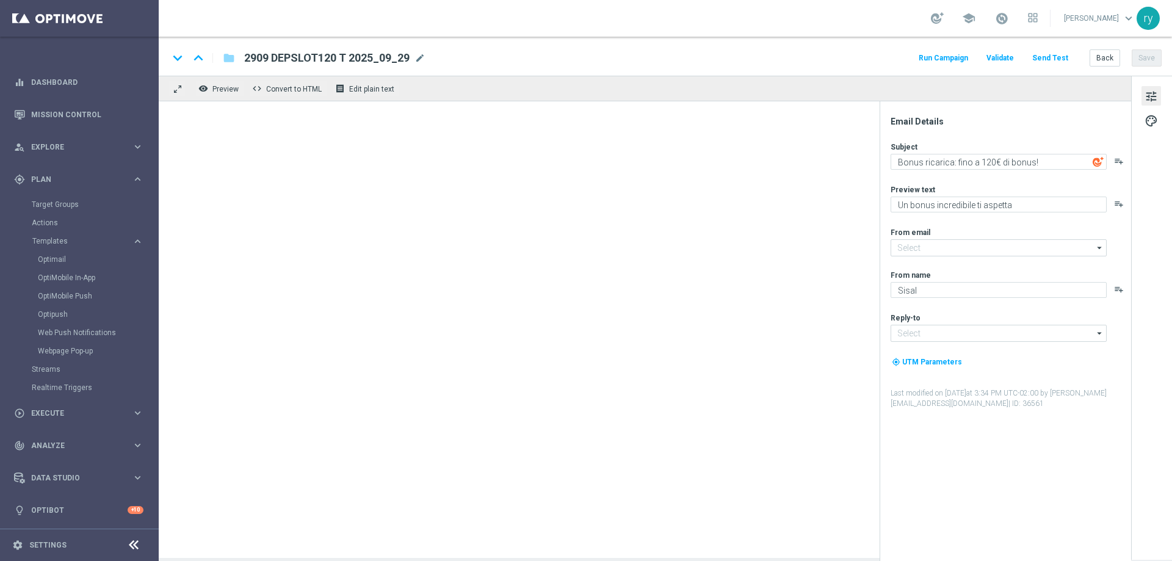
type input "newsletter@comunicazioni.sisal.it"
type input "info@sisal.it"
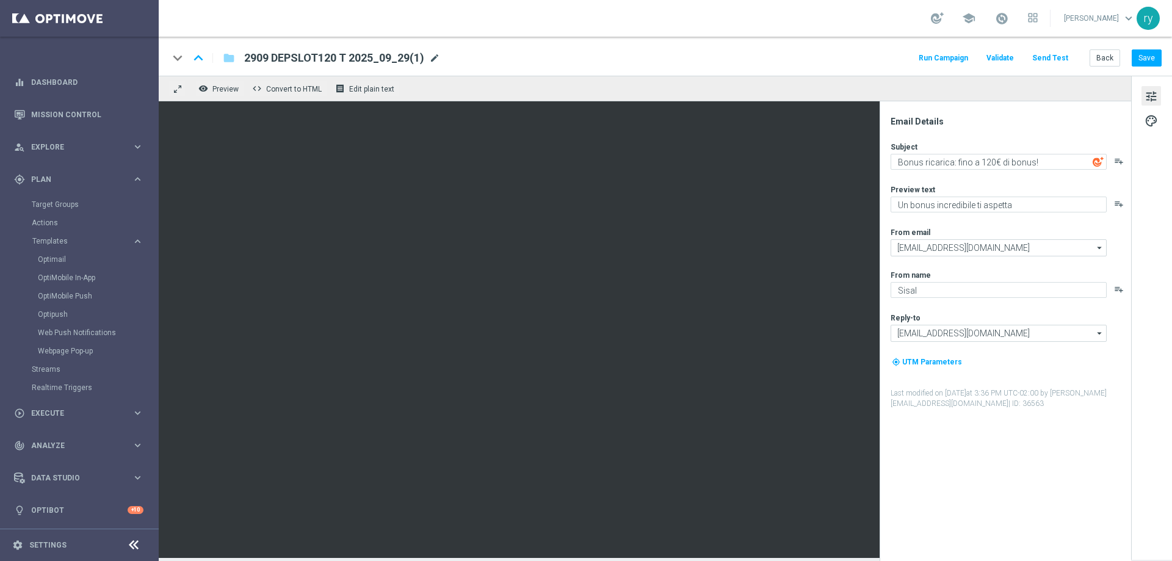
click at [438, 55] on span "mode_edit" at bounding box center [434, 57] width 11 height 11
drag, startPoint x: 331, startPoint y: 58, endPoint x: 243, endPoint y: 70, distance: 88.7
click at [243, 70] on div "keyboard_arrow_down keyboard_arrow_up folder 2909 DEPSLOT120 T 2025_09_29(1) Ru…" at bounding box center [665, 56] width 1013 height 39
paste input "90 L"
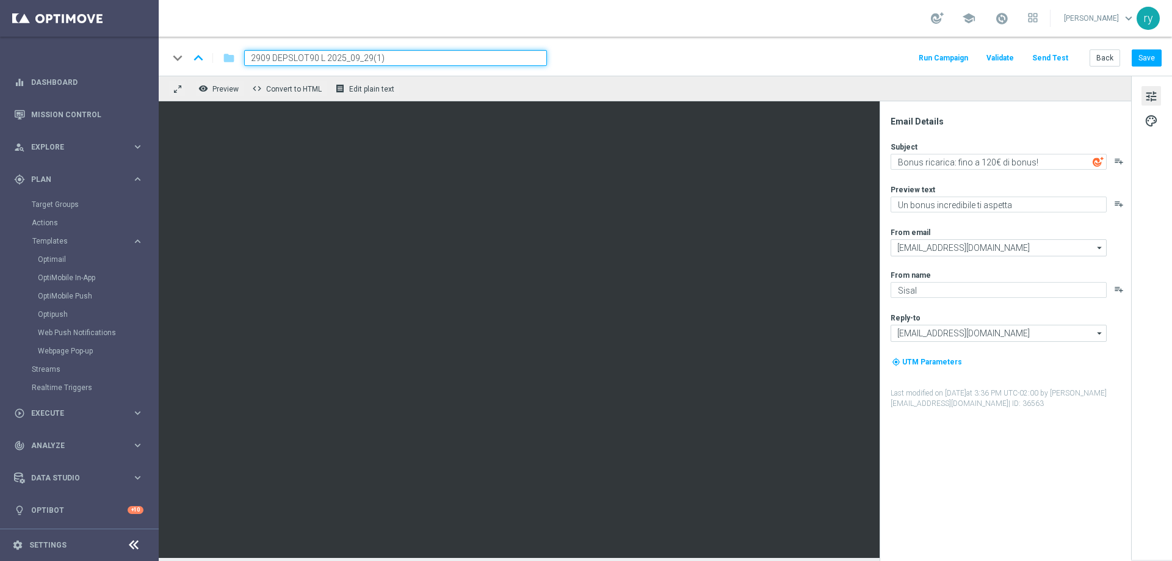
click at [386, 54] on input "2909 DEPSLOT90 L 2025_09_29(1)" at bounding box center [395, 58] width 303 height 16
type input "2909 DEPSLOT90 L 2025_09_29"
click at [584, 67] on div "keyboard_arrow_down keyboard_arrow_up folder 2909 DEPSLOT90 L 2025_09_29 Run Ca…" at bounding box center [665, 56] width 1013 height 39
drag, startPoint x: 990, startPoint y: 161, endPoint x: 980, endPoint y: 160, distance: 10.4
click at [980, 160] on textarea "Bonus ricarica: fino a 120€ di bonus!" at bounding box center [999, 162] width 216 height 16
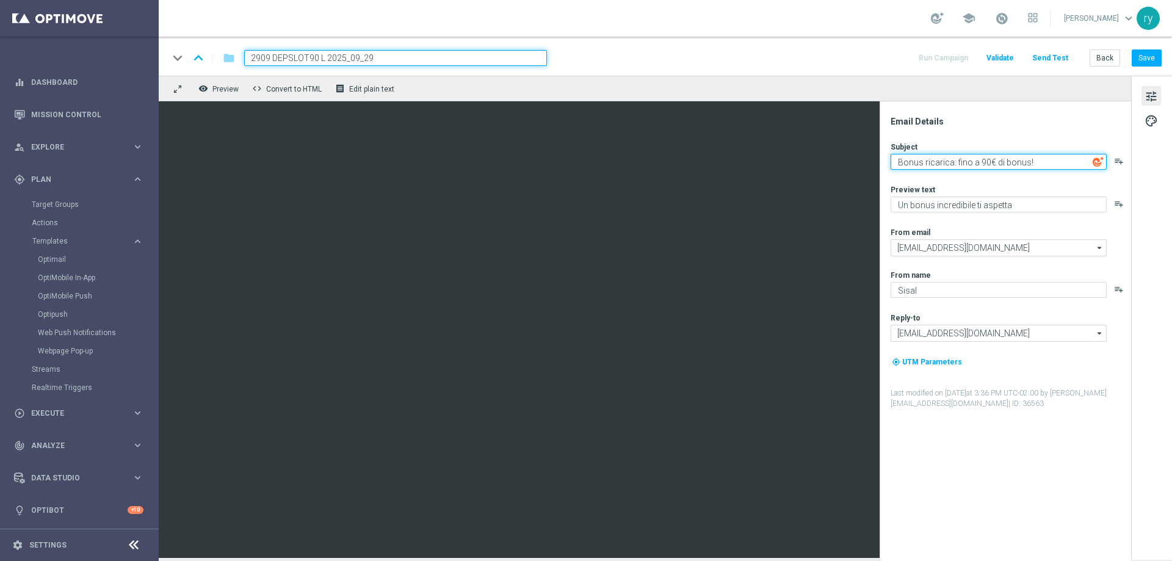
type textarea "Bonus ricarica: fino a 90€ di bonus!"
click at [988, 181] on div "Subject Bonus ricarica: fino a 90€ di bonus! playlist_add Preview text Un bonus…" at bounding box center [1010, 275] width 239 height 267
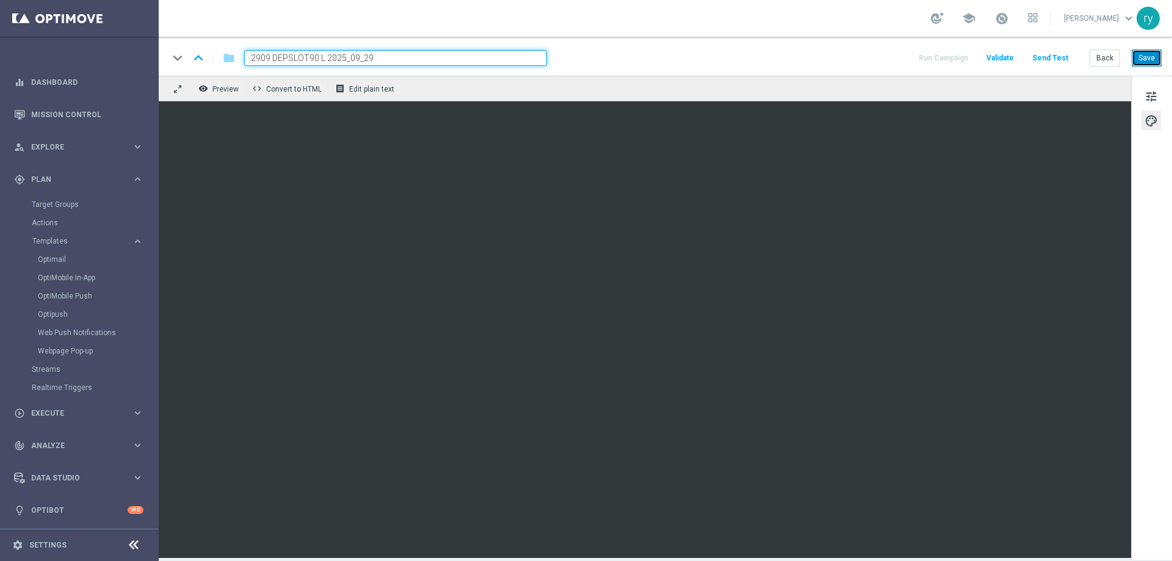
click at [1135, 56] on button "Save" at bounding box center [1147, 57] width 30 height 17
click at [1094, 48] on div "keyboard_arrow_down keyboard_arrow_up folder 2909 DEPSLOT90 L 2025_09_29 Run Ca…" at bounding box center [665, 56] width 1013 height 39
click at [1094, 57] on button "Back" at bounding box center [1105, 57] width 31 height 17
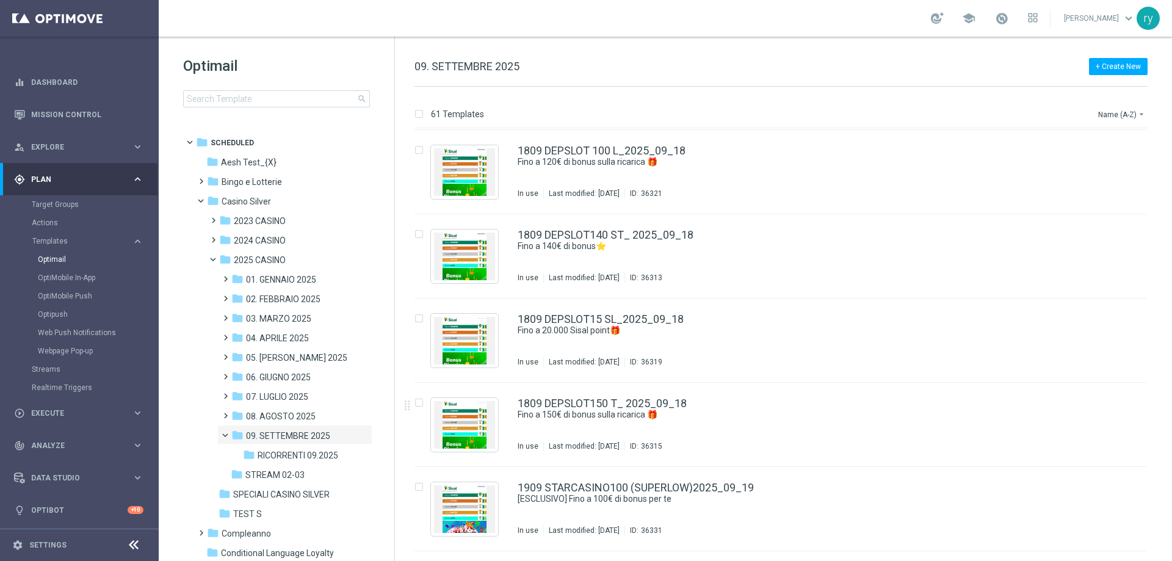
scroll to position [2924, 0]
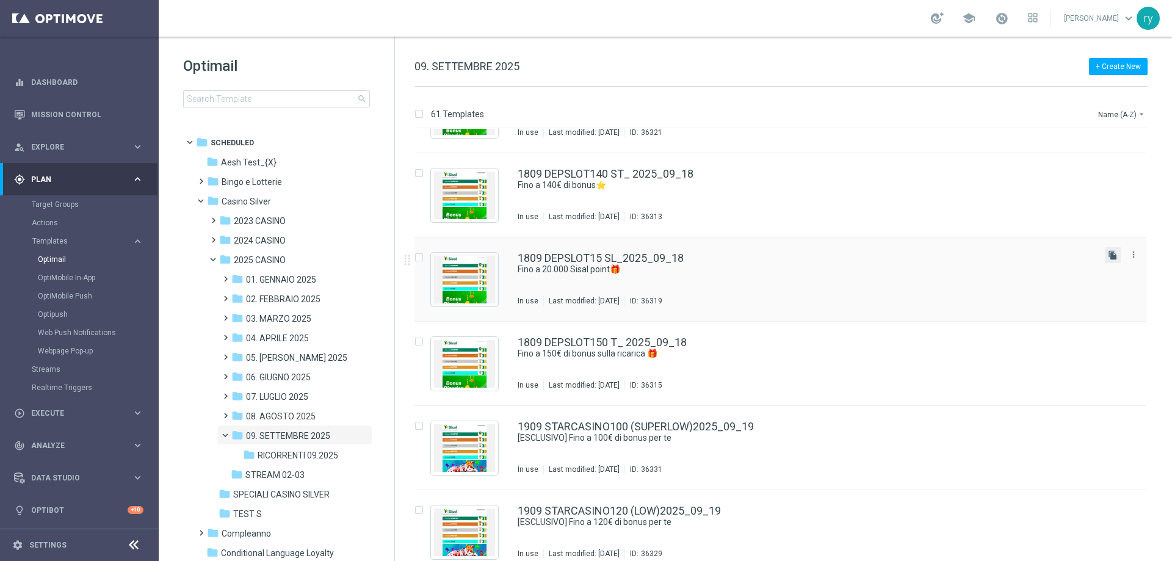
click at [1108, 253] on icon "file_copy" at bounding box center [1113, 255] width 10 height 10
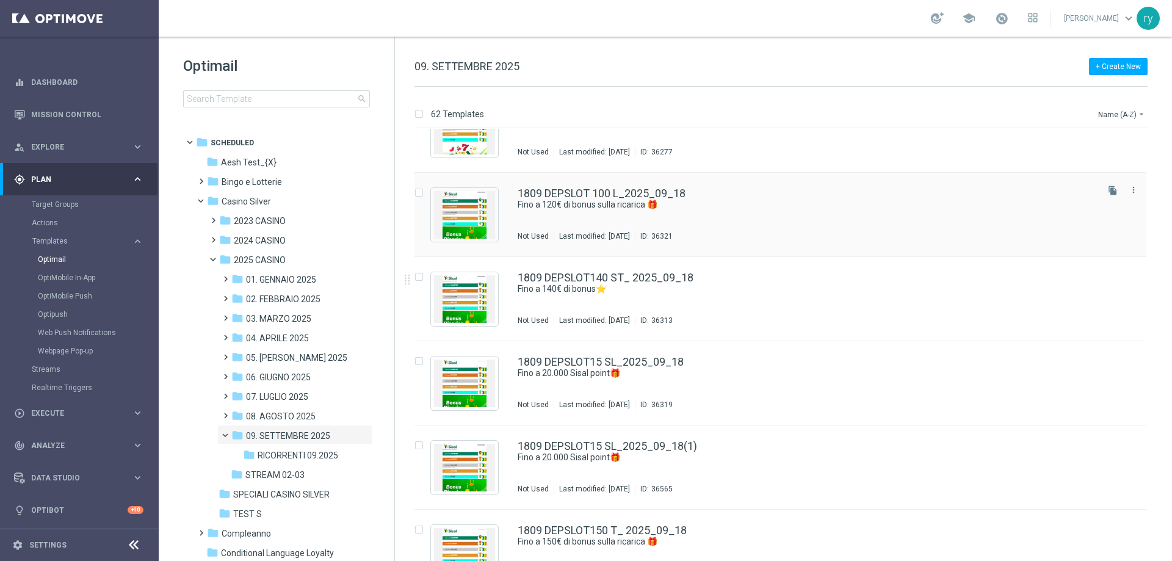
scroll to position [2863, 0]
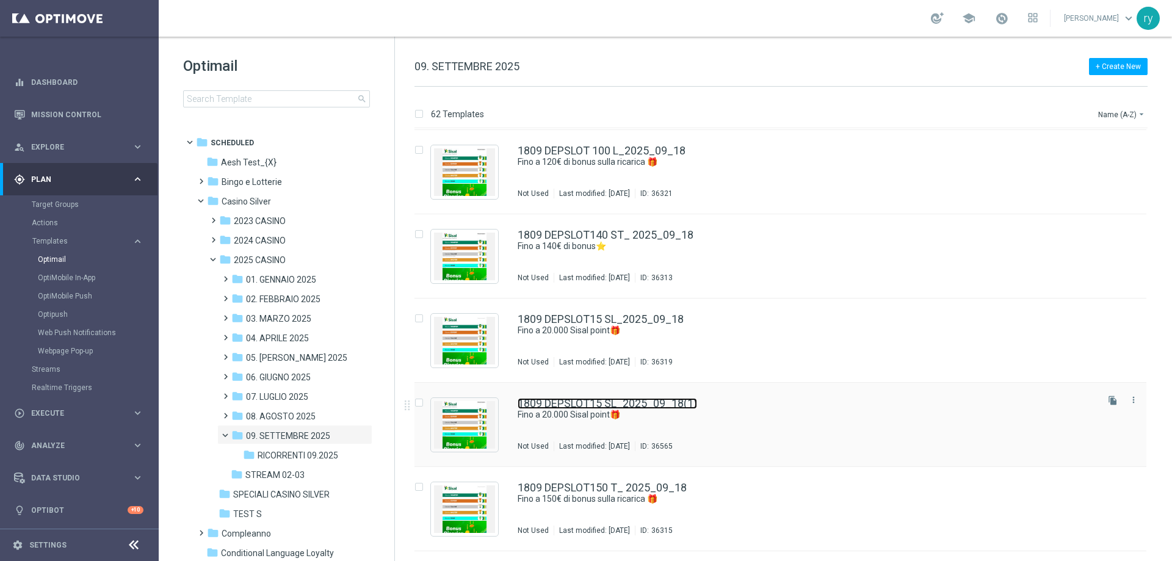
click at [678, 405] on link "1809 DEPSLOT15 SL_2025_09_18(1)" at bounding box center [607, 403] width 179 height 11
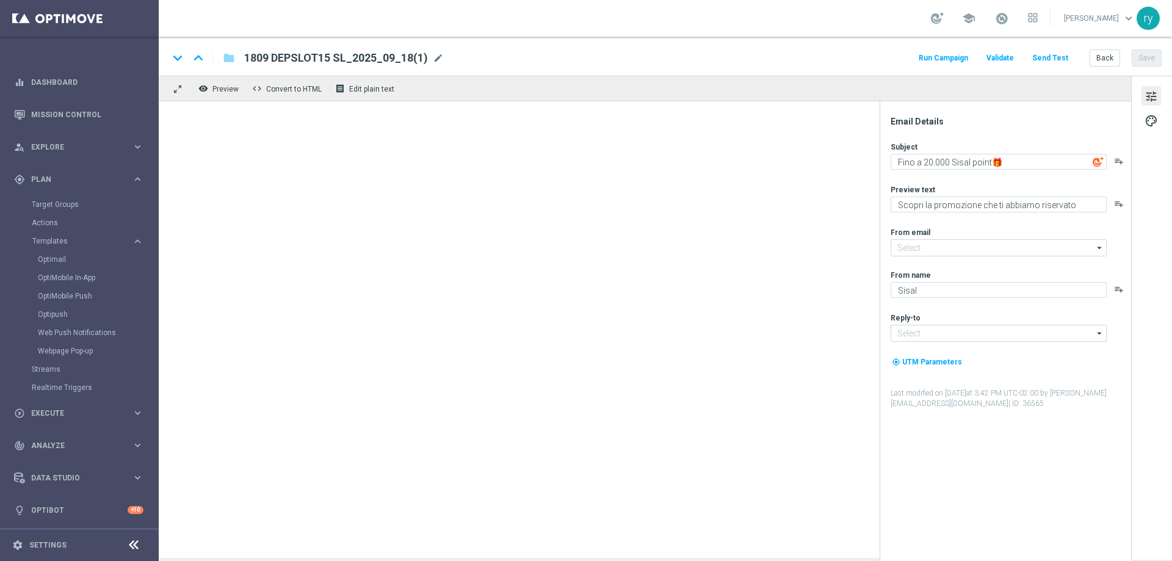
type input "newsletter@comunicazioni.sisal.it"
type input "info@sisal.it"
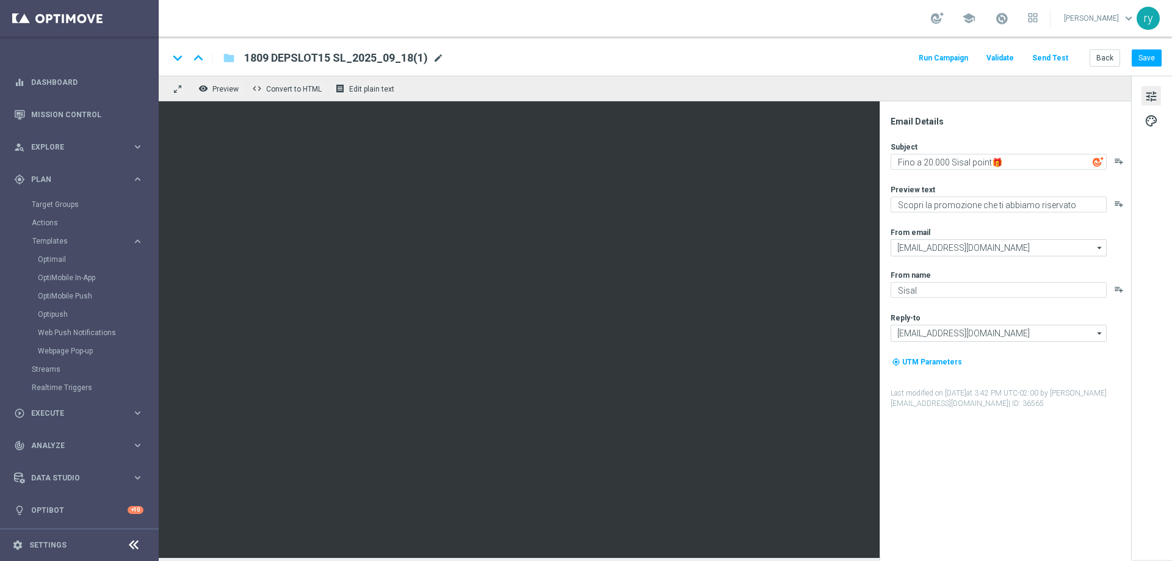
click at [436, 59] on span "mode_edit" at bounding box center [438, 57] width 11 height 11
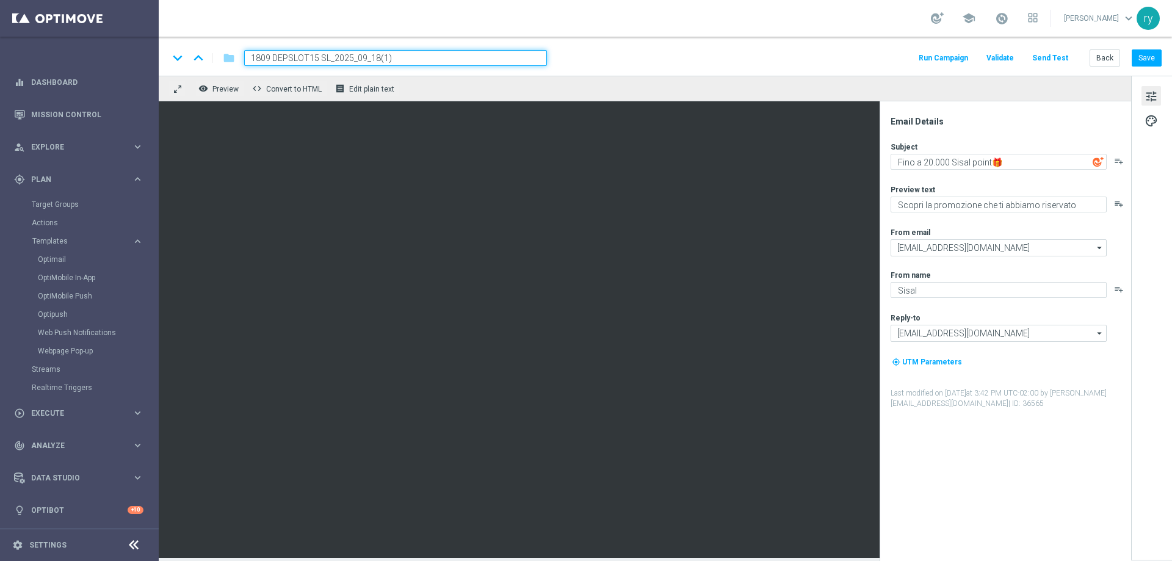
drag, startPoint x: 424, startPoint y: 56, endPoint x: 231, endPoint y: 68, distance: 192.6
click at [231, 68] on div "keyboard_arrow_down keyboard_arrow_up folder 1809 DEPSLOT15 SL_2025_09_18(1) Ru…" at bounding box center [665, 56] width 1013 height 39
paste input "2909 DEPSLOT200 SL"
type input "2909 DEPSLOT200 SL 2025_09_29"
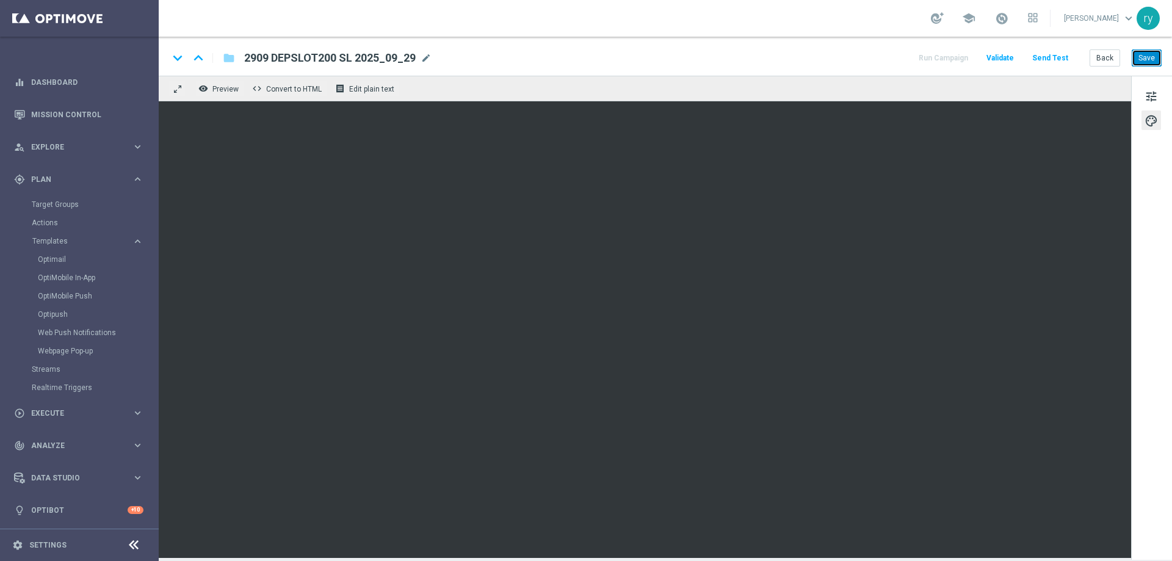
click at [1138, 55] on button "Save" at bounding box center [1147, 57] width 30 height 17
click at [1105, 54] on button "Back" at bounding box center [1105, 57] width 31 height 17
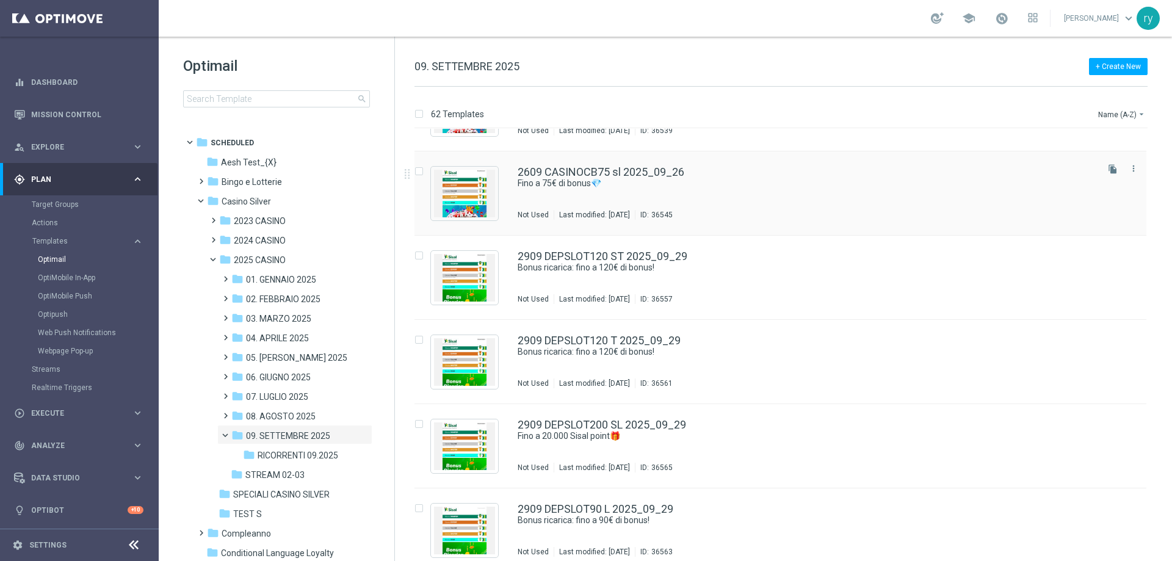
scroll to position [4791, 0]
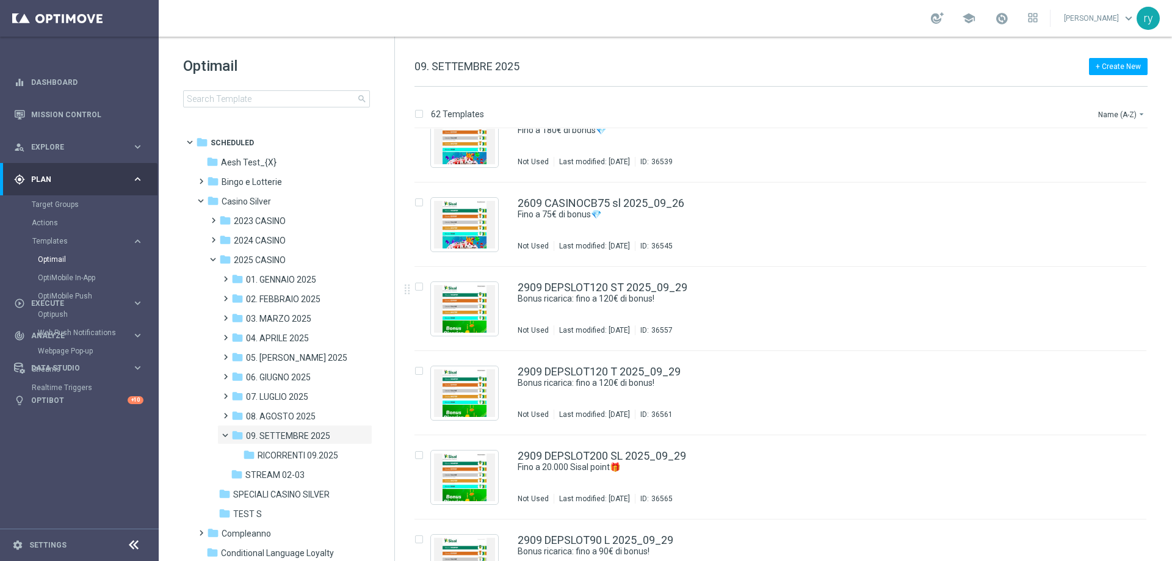
scroll to position [4791, 0]
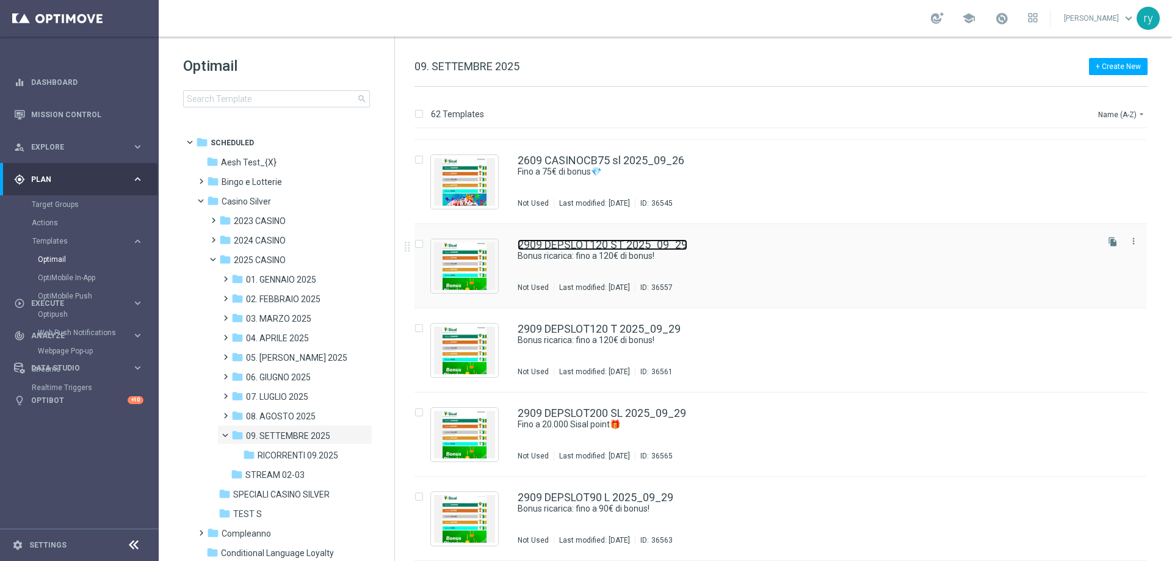
click at [615, 245] on link "2909 DEPSLOT120 ST 2025_09_29" at bounding box center [603, 244] width 170 height 11
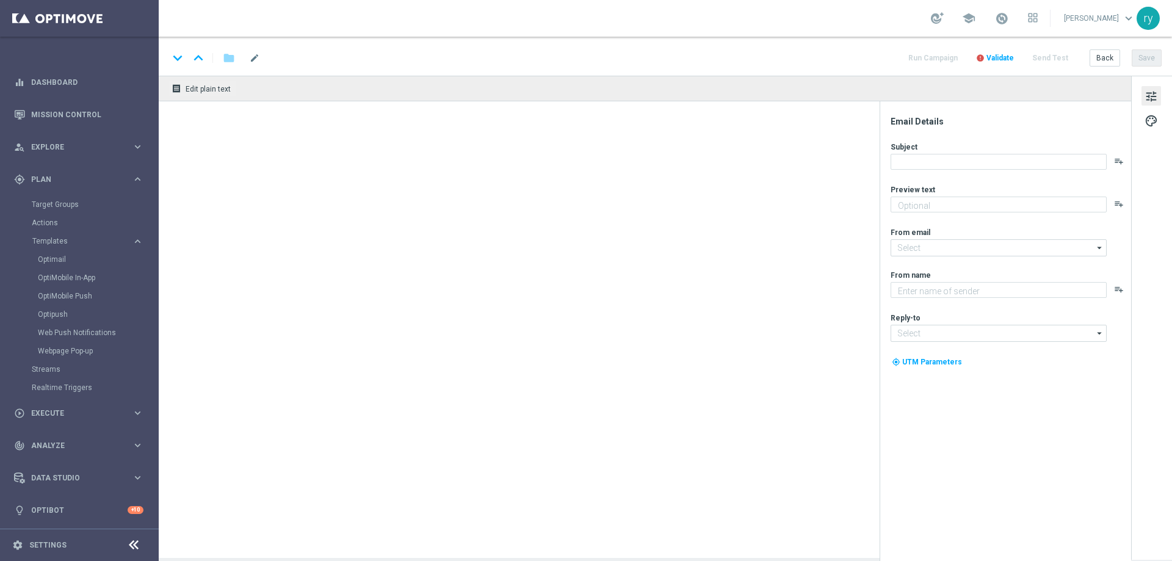
type textarea "Un bonus incredibile ti aspetta"
type input "[EMAIL_ADDRESS][DOMAIN_NAME]"
type textarea "Sisal"
type input "[EMAIL_ADDRESS][DOMAIN_NAME]"
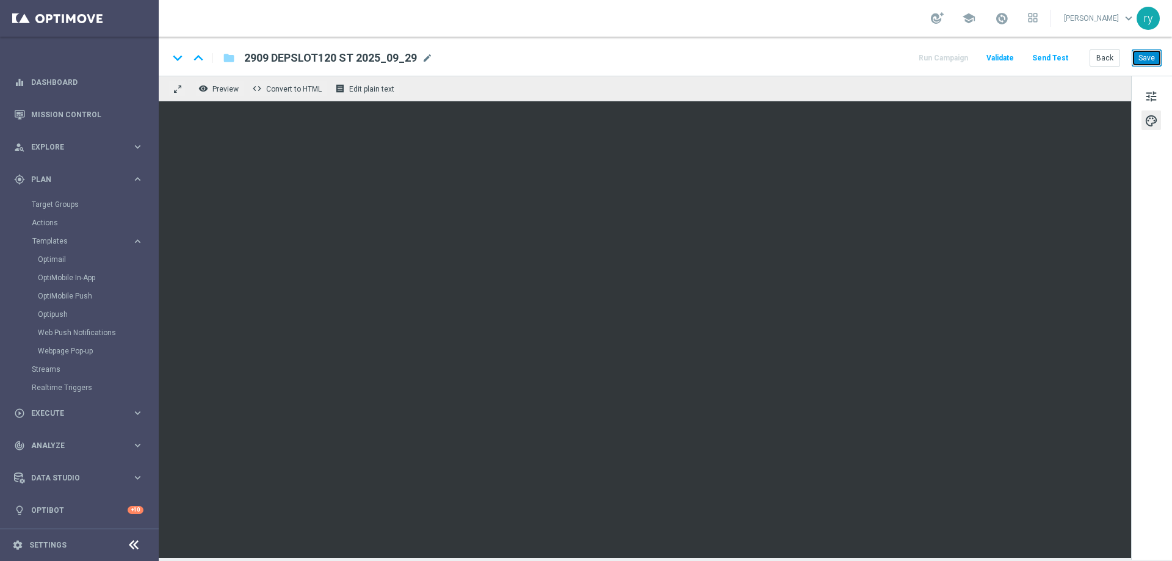
click at [1151, 59] on button "Save" at bounding box center [1147, 57] width 30 height 17
click at [1115, 54] on button "Back" at bounding box center [1105, 57] width 31 height 17
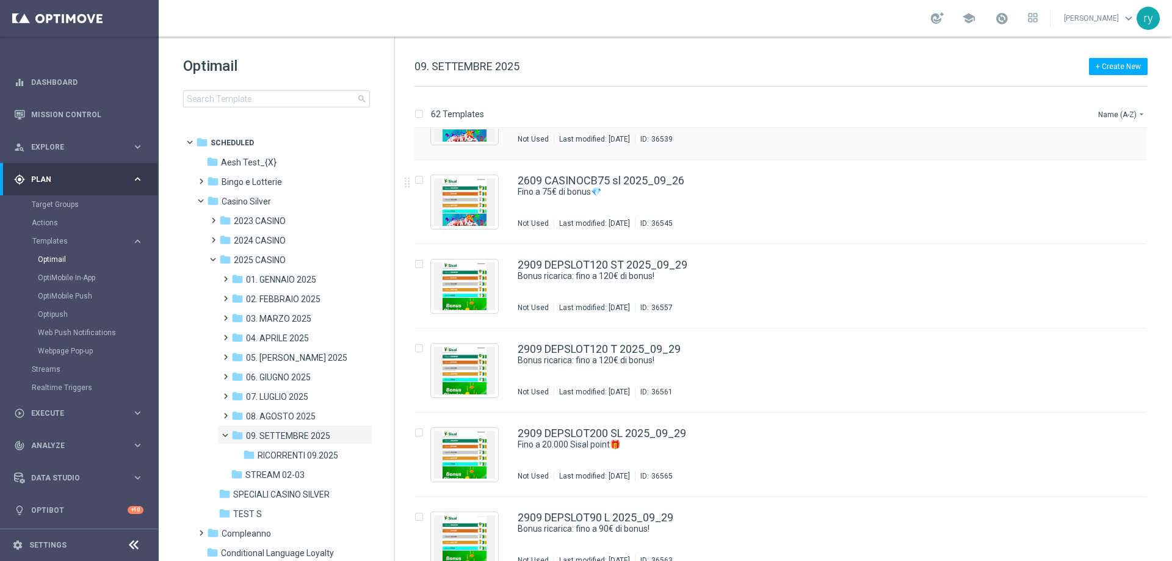
scroll to position [4791, 0]
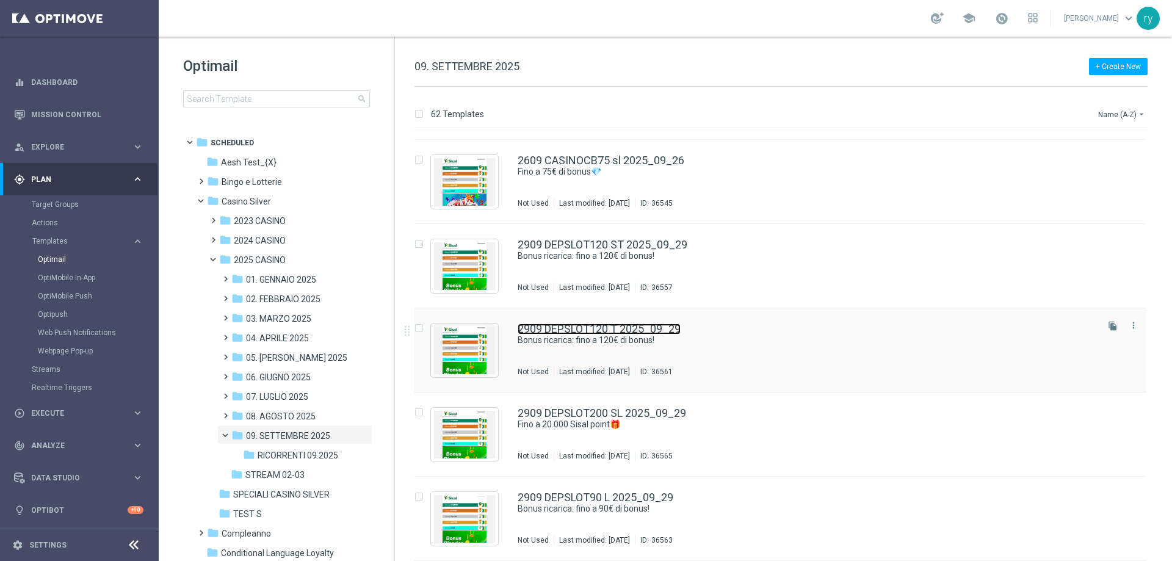
click at [624, 328] on link "2909 DEPSLOT120 T 2025_09_29" at bounding box center [599, 329] width 163 height 11
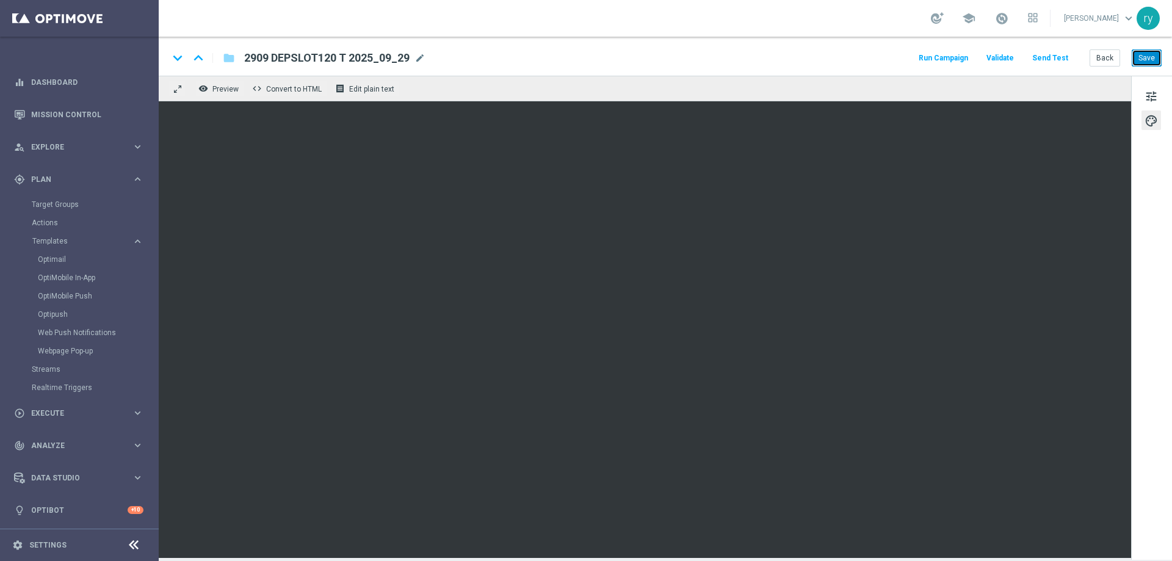
click at [1146, 59] on button "Save" at bounding box center [1147, 57] width 30 height 17
click at [1114, 56] on button "Back" at bounding box center [1105, 57] width 31 height 17
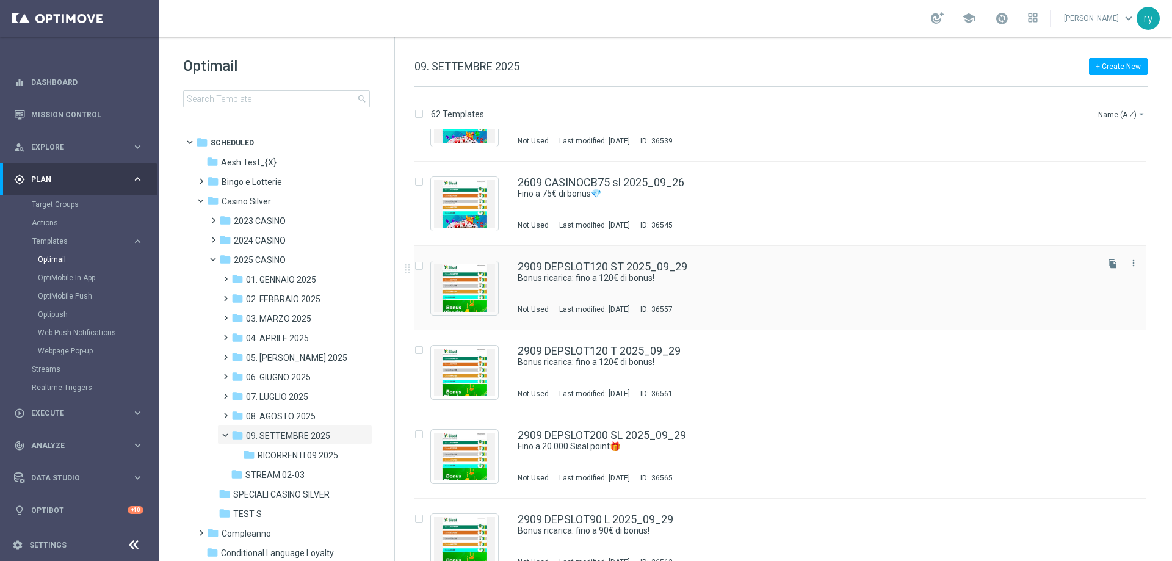
scroll to position [4791, 0]
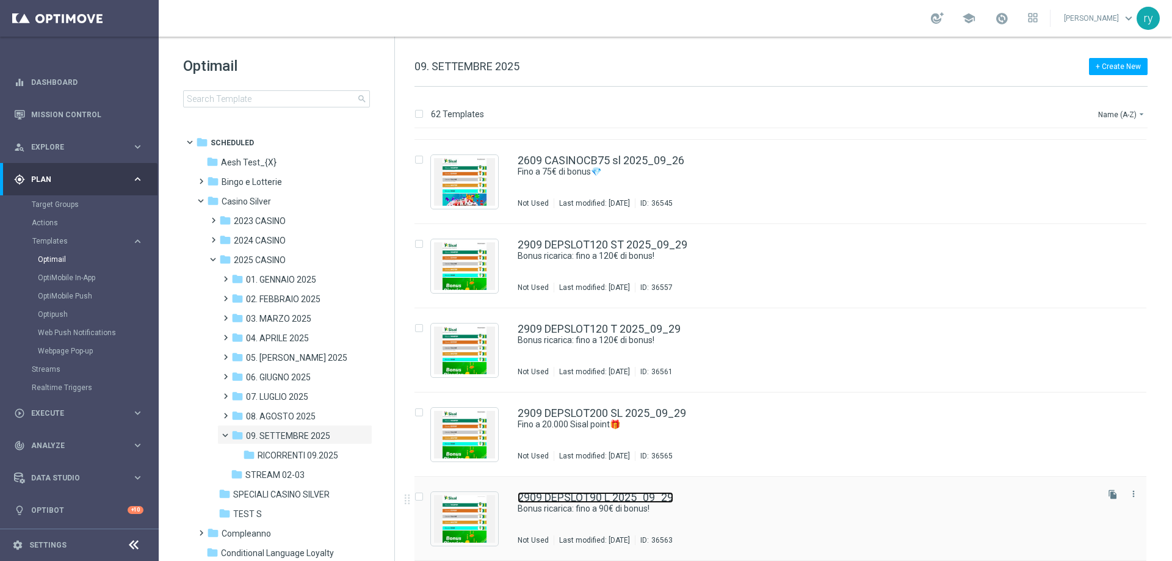
click at [614, 501] on link "2909 DEPSLOT90 L 2025_09_29" at bounding box center [596, 497] width 156 height 11
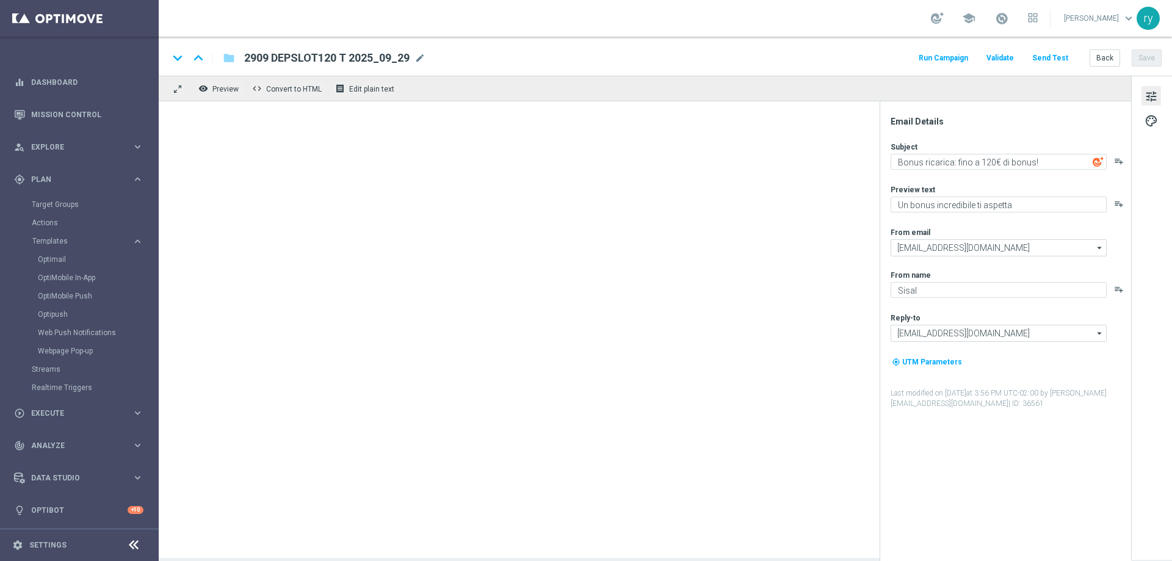
type textarea "Bonus ricarica: fino a 90€ di bonus!"
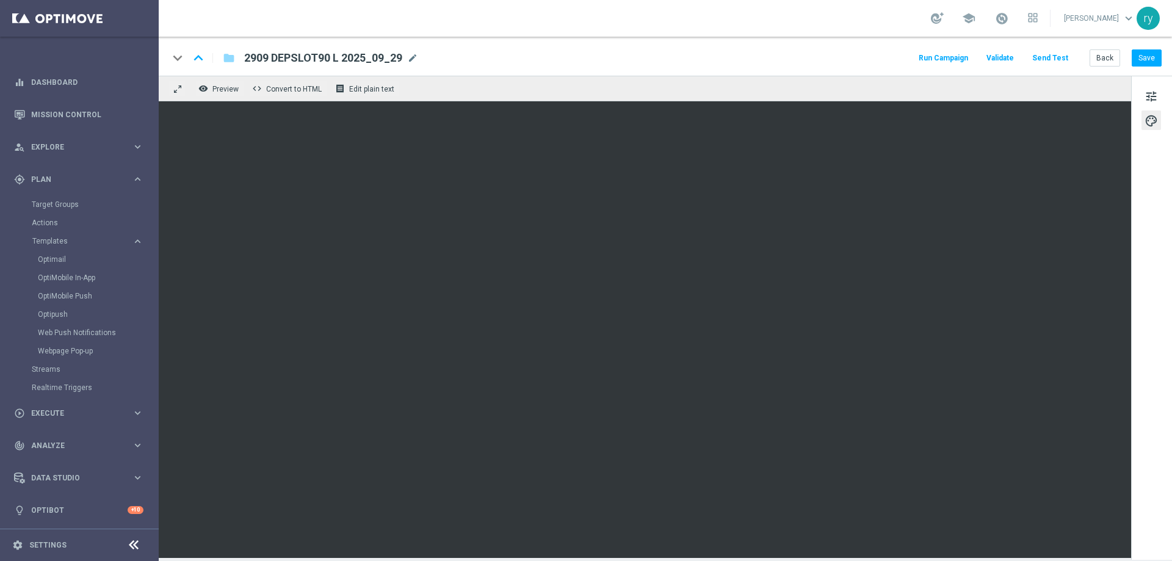
click at [1132, 60] on div "Back Save" at bounding box center [1126, 57] width 72 height 17
click at [1139, 60] on button "Save" at bounding box center [1147, 57] width 30 height 17
click at [1113, 56] on button "Back" at bounding box center [1105, 57] width 31 height 17
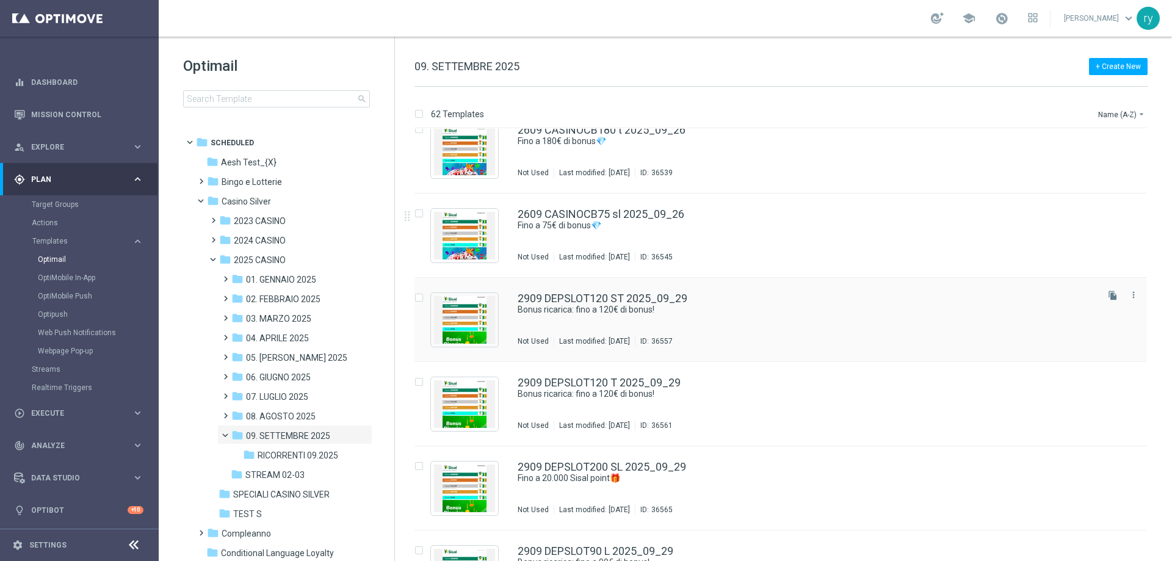
scroll to position [4791, 0]
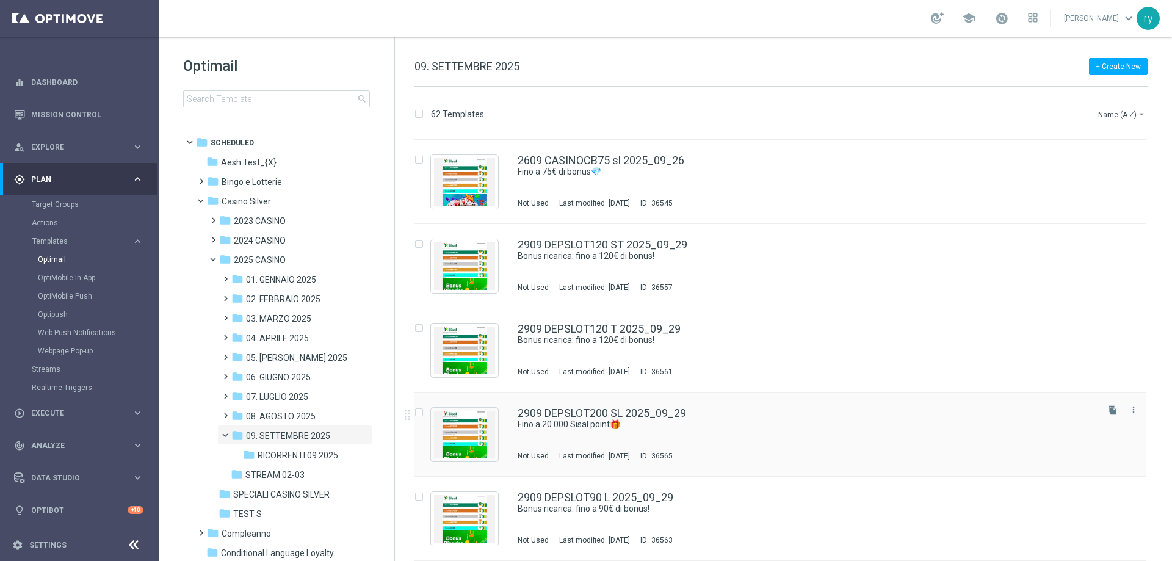
click at [657, 408] on div "2909 DEPSLOT200 SL 2025_09_29 Fino a 20.000 Sisal point🎁​ Not Used Last modifie…" at bounding box center [780, 435] width 732 height 84
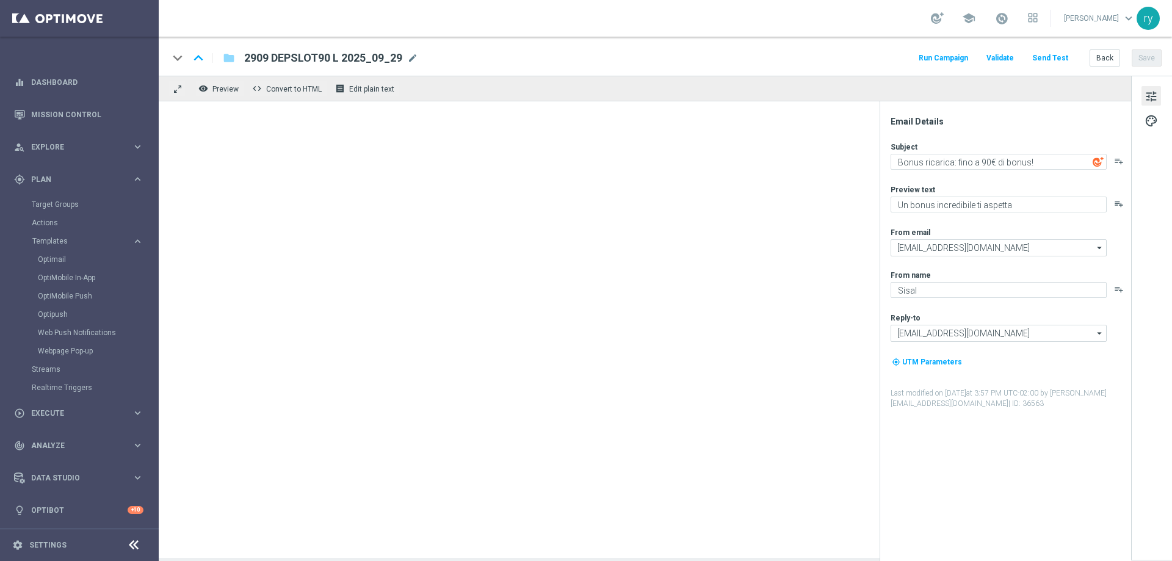
type textarea "Fino a 20.000 Sisal point🎁​"
type textarea "Scopri la promozione che ti abbiamo riservato"
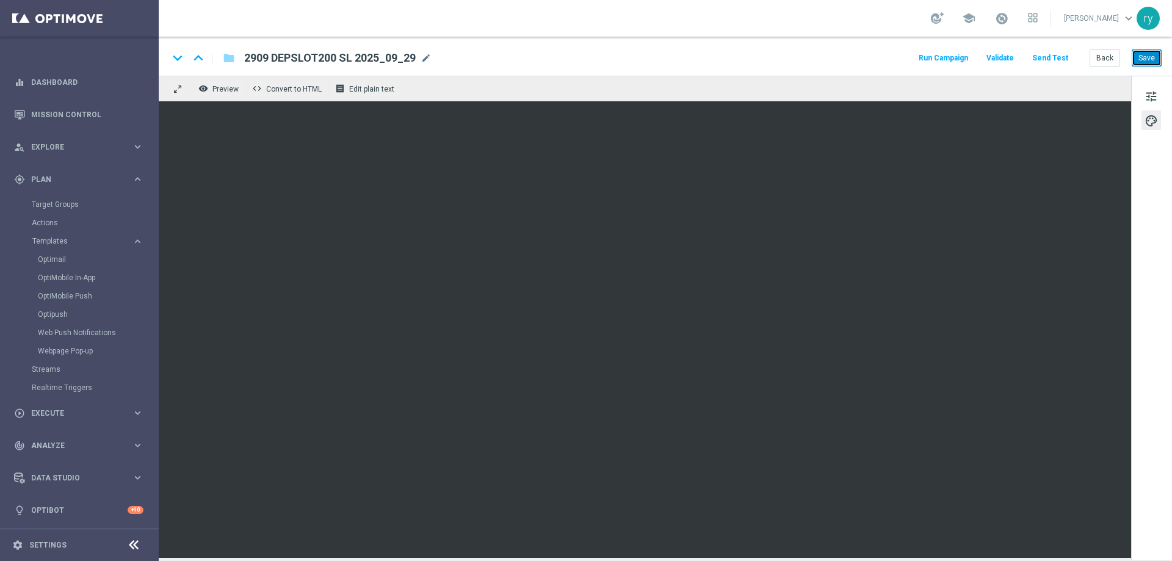
click at [1138, 61] on button "Save" at bounding box center [1147, 57] width 30 height 17
click at [1101, 59] on button "Back" at bounding box center [1105, 57] width 31 height 17
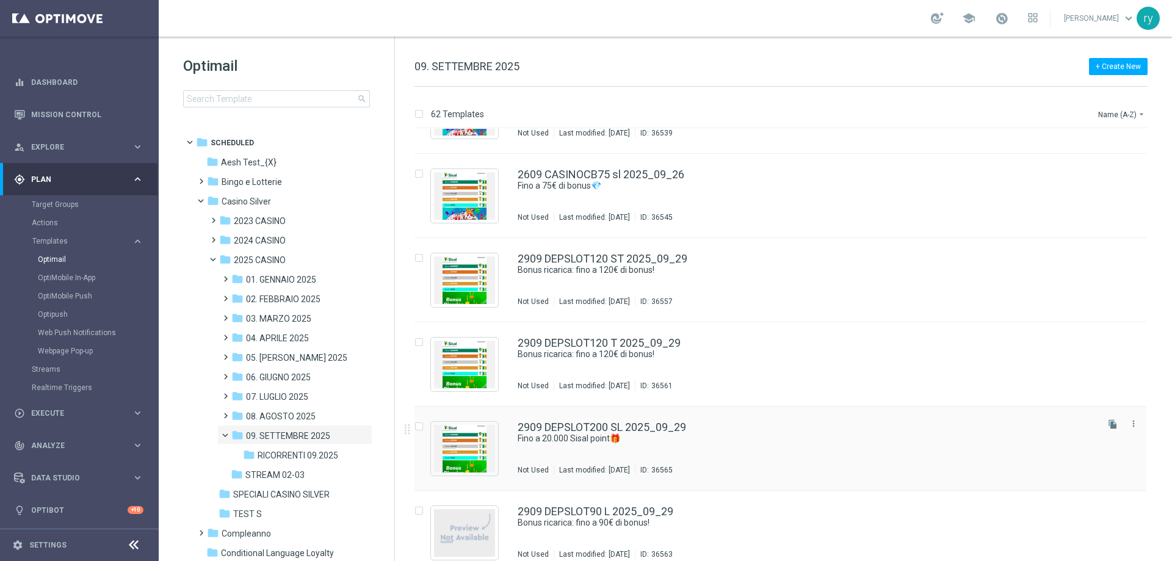
scroll to position [4791, 0]
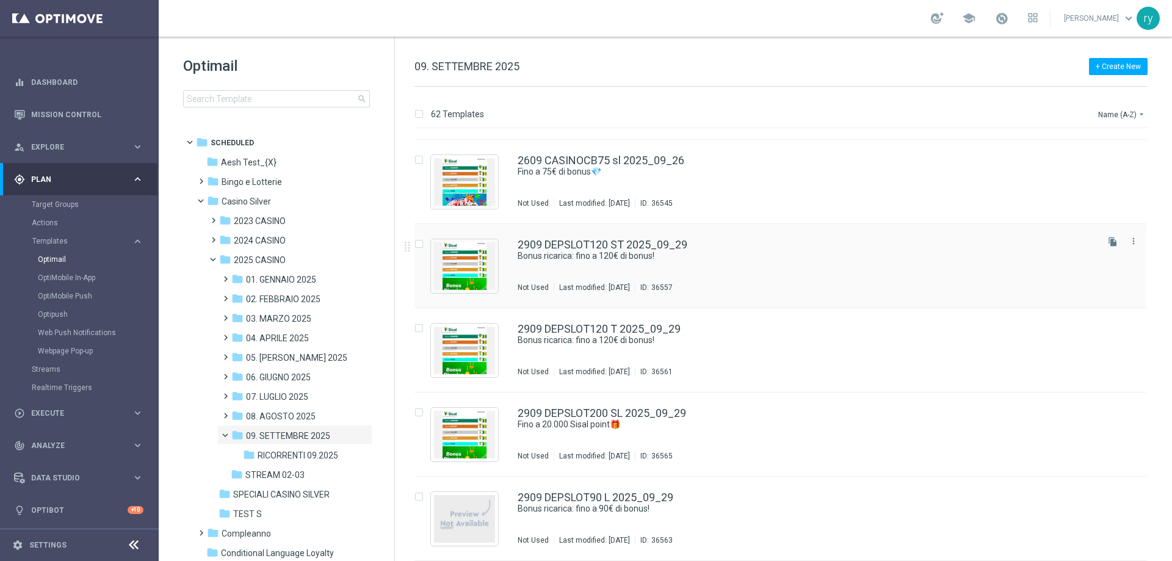
click at [654, 236] on div "2909 DEPSLOT120 ST 2025_09_29 Bonus ricarica: fino a 120€ di bonus! Not Used La…" at bounding box center [780, 266] width 732 height 84
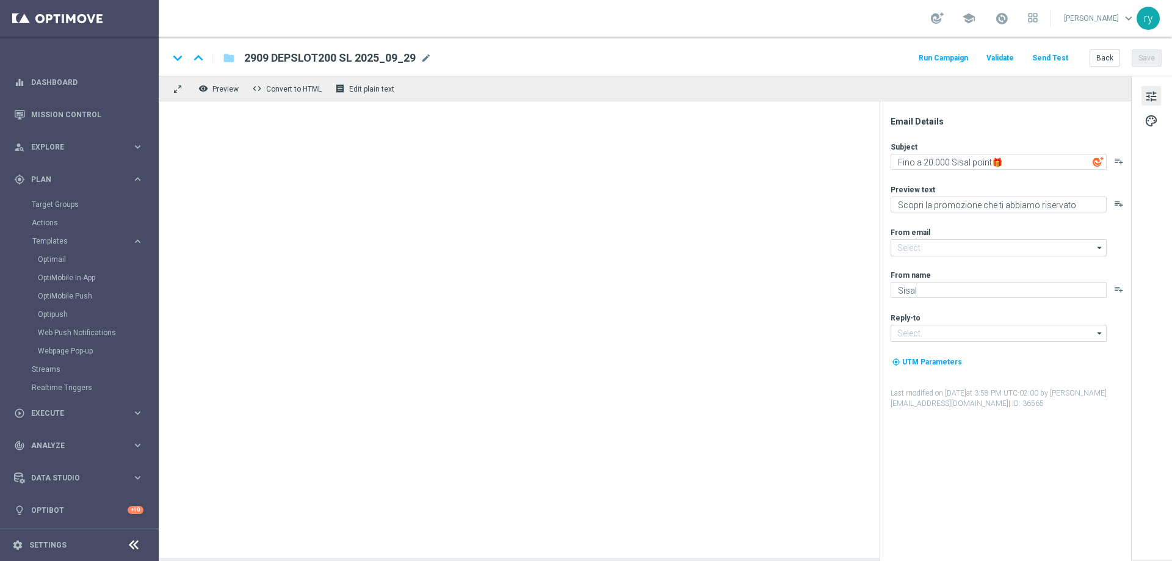
type input "[EMAIL_ADDRESS][DOMAIN_NAME]"
type textarea "Bonus ricarica: fino a 120€ di bonus!"
type textarea "Un bonus incredibile ti aspetta"
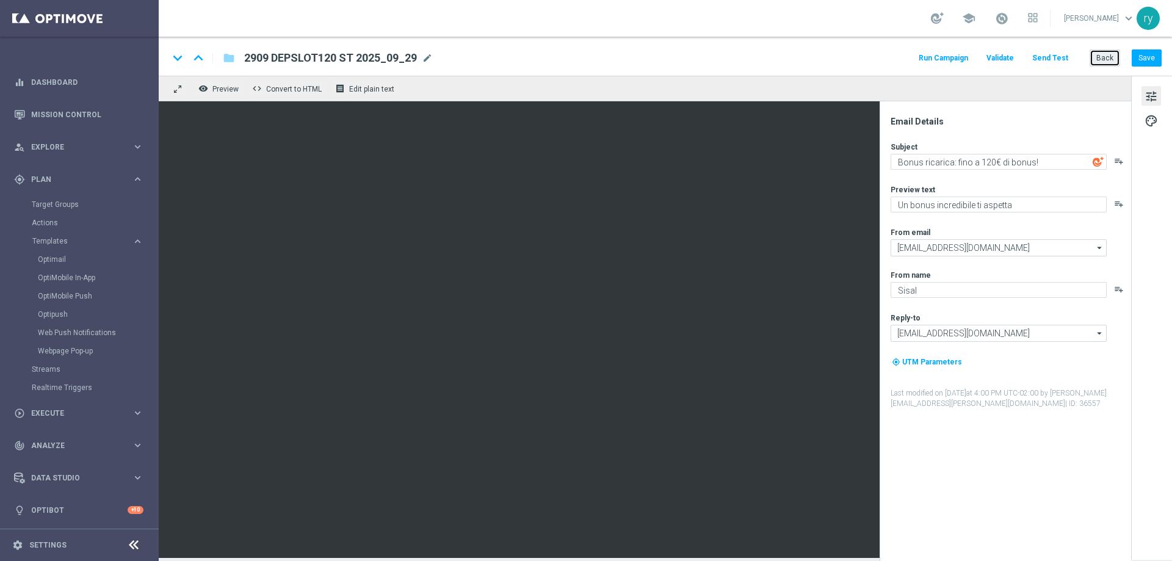
click at [1107, 54] on button "Back" at bounding box center [1105, 57] width 31 height 17
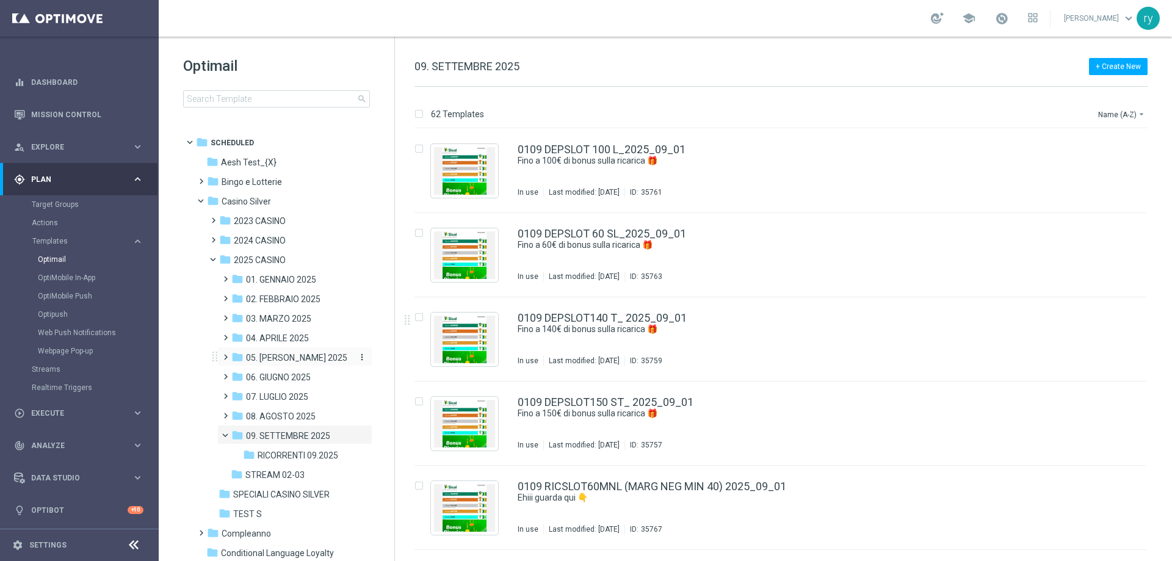
click at [303, 354] on span "05. [PERSON_NAME] 2025" at bounding box center [296, 357] width 101 height 11
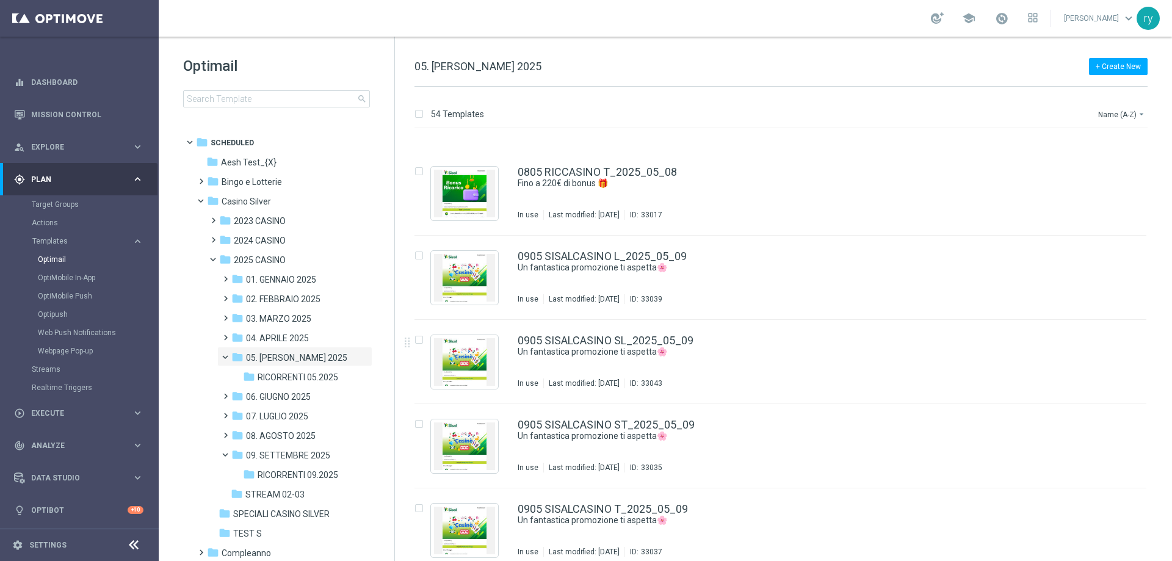
scroll to position [977, 0]
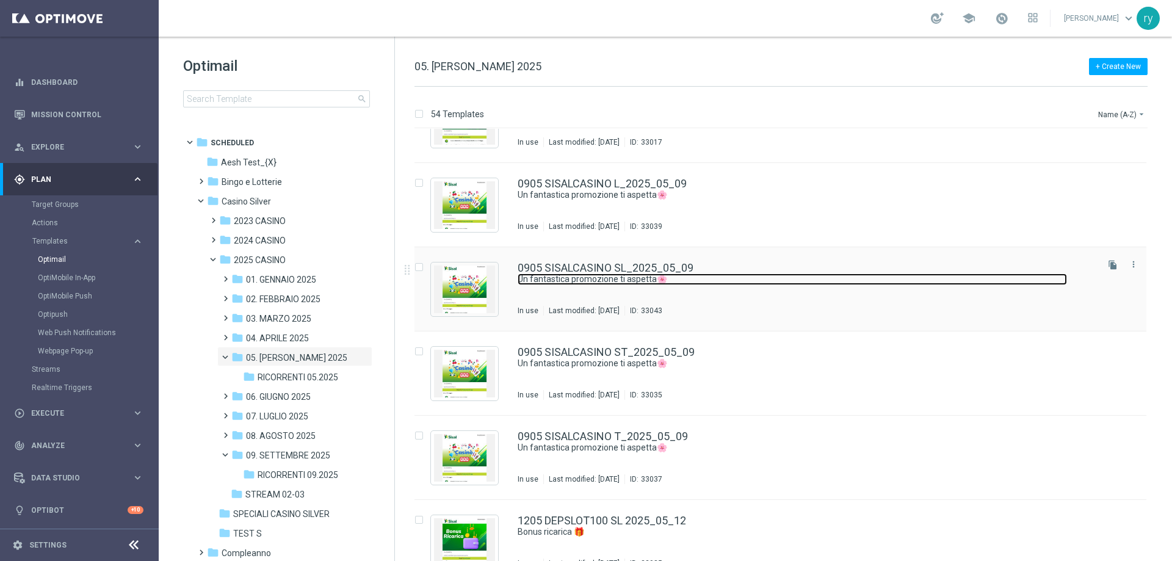
click at [649, 279] on link "Un fantastica promozione ti aspetta🌸" at bounding box center [792, 279] width 549 height 12
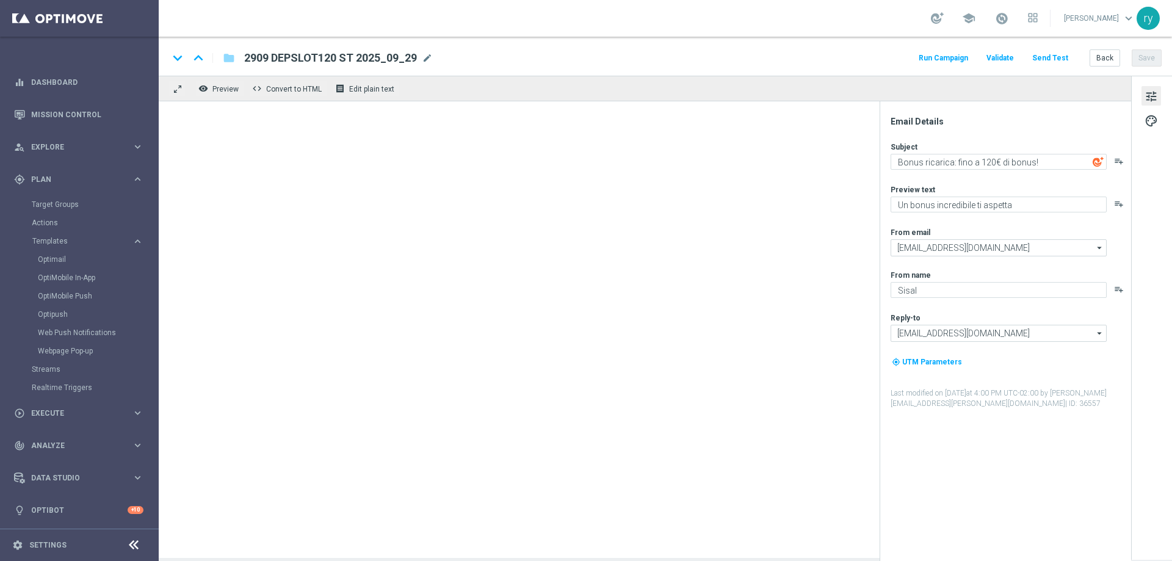
type textarea "Un fantastica promozione ti aspetta🌸"
type textarea "Fino a 180€ di bonus per te!"
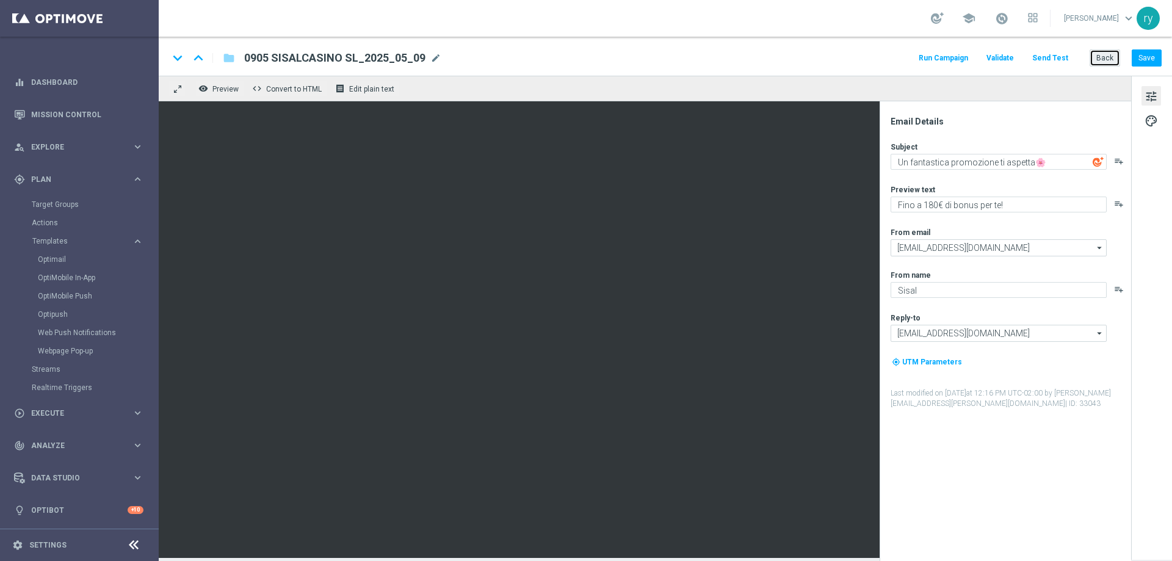
click at [1101, 56] on button "Back" at bounding box center [1105, 57] width 31 height 17
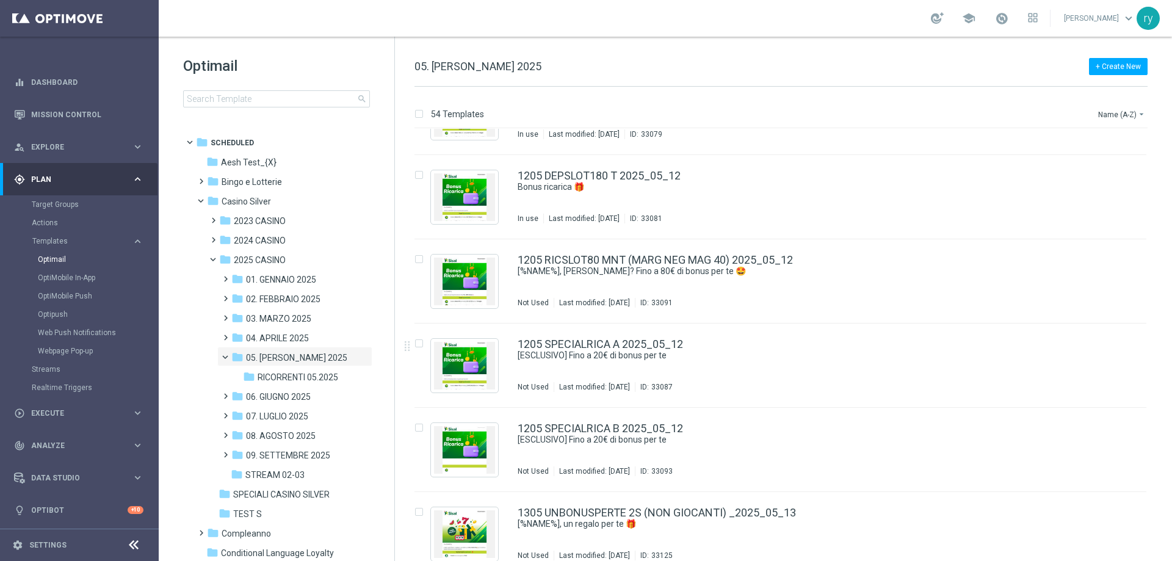
scroll to position [1581, 0]
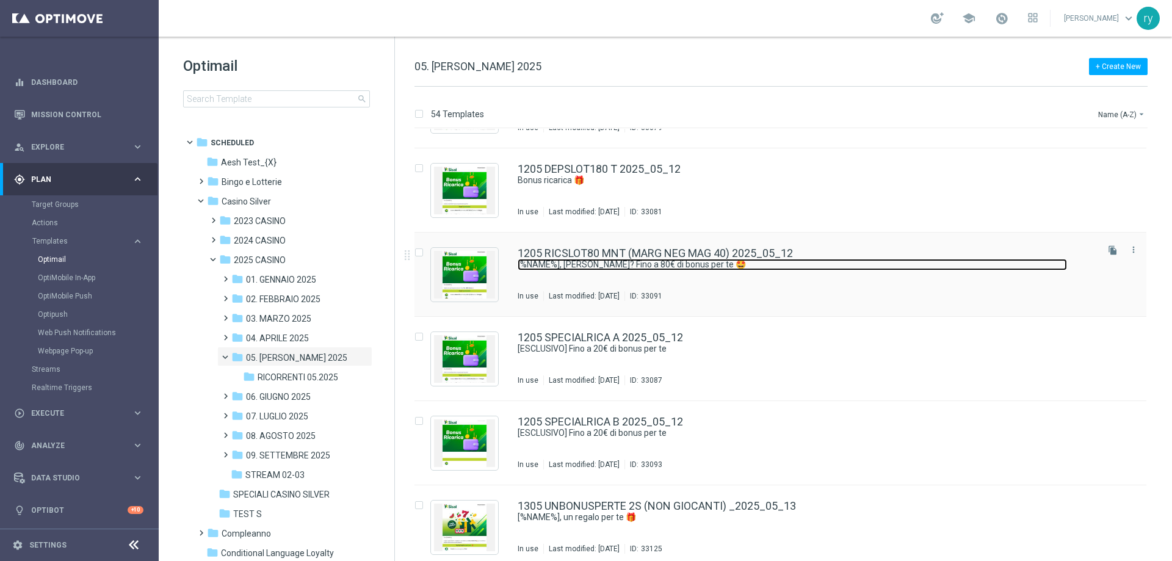
click at [679, 266] on link "[%NAME%], hai saputo? Fino a 80€ di bonus per te 🤩" at bounding box center [792, 265] width 549 height 12
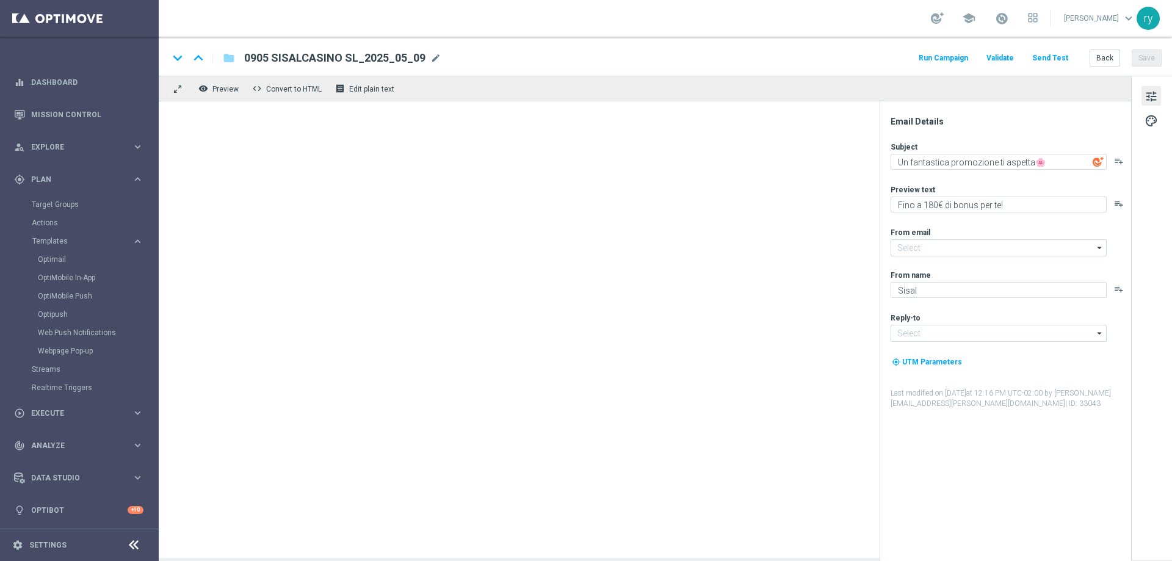
type input "[EMAIL_ADDRESS][DOMAIN_NAME]"
type textarea "[%NAME%], hai saputo? Fino a 80€ di bonus per te 🤩"
type textarea "per divertirti con le Slot"
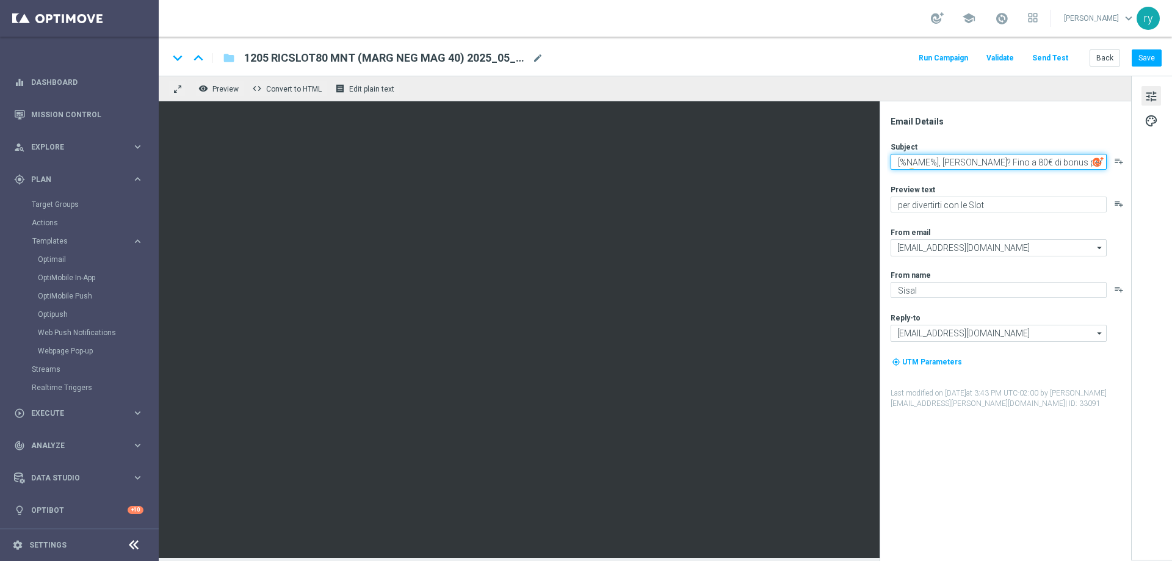
click at [1050, 161] on textarea "[%NAME%], hai saputo? Fino a 80€ di bonus per te 🤩" at bounding box center [999, 162] width 216 height 16
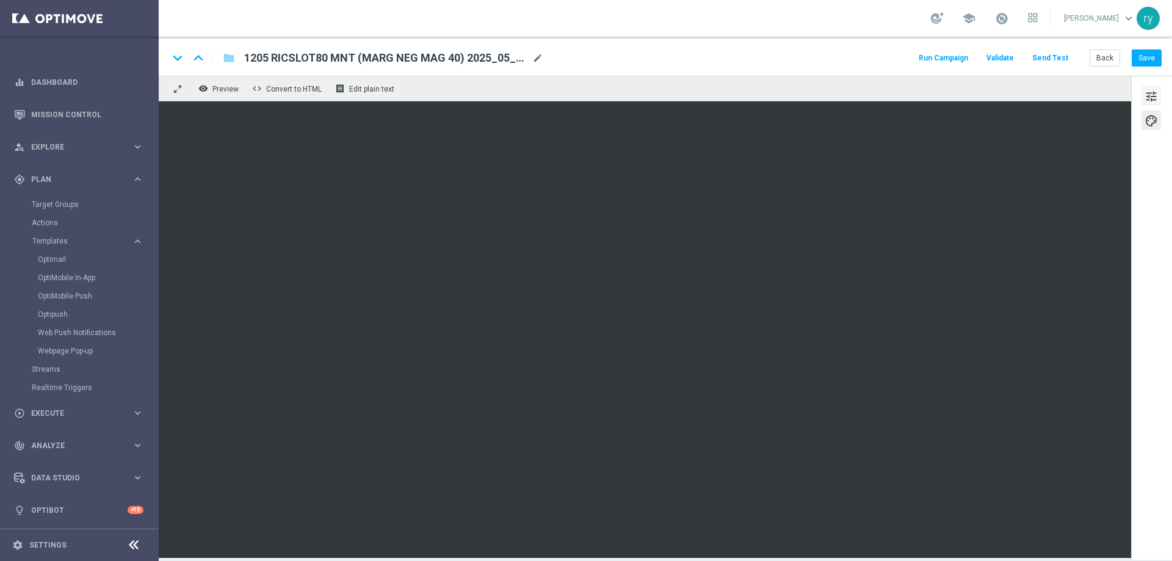
click at [1147, 90] on span "tune" at bounding box center [1151, 97] width 13 height 16
click at [1151, 97] on span "tune" at bounding box center [1151, 97] width 13 height 16
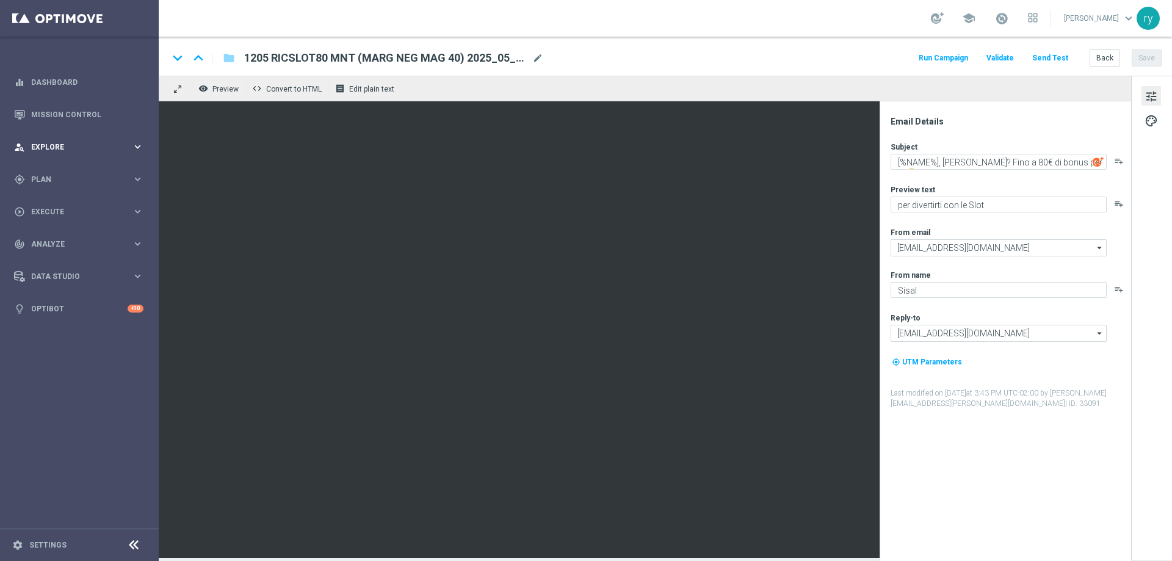
click at [71, 152] on div "person_search Explore" at bounding box center [73, 147] width 118 height 11
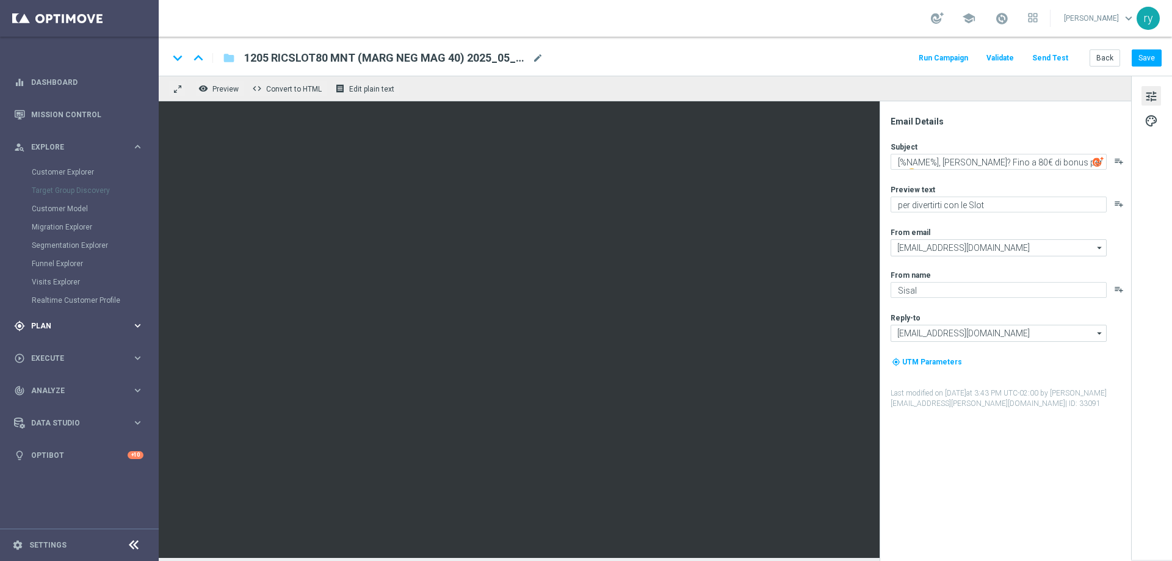
click at [36, 328] on span "Plan" at bounding box center [81, 325] width 101 height 7
click at [65, 238] on span "Templates" at bounding box center [75, 240] width 87 height 7
click at [68, 262] on link "Optimail" at bounding box center [82, 260] width 89 height 10
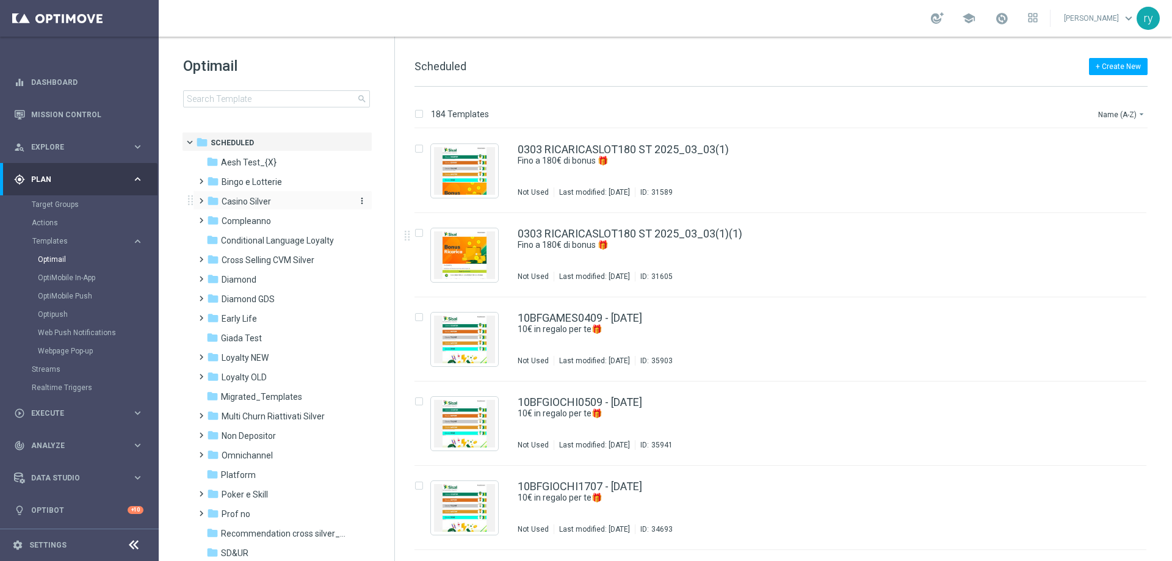
click at [245, 202] on span "Casino Silver" at bounding box center [246, 201] width 49 height 11
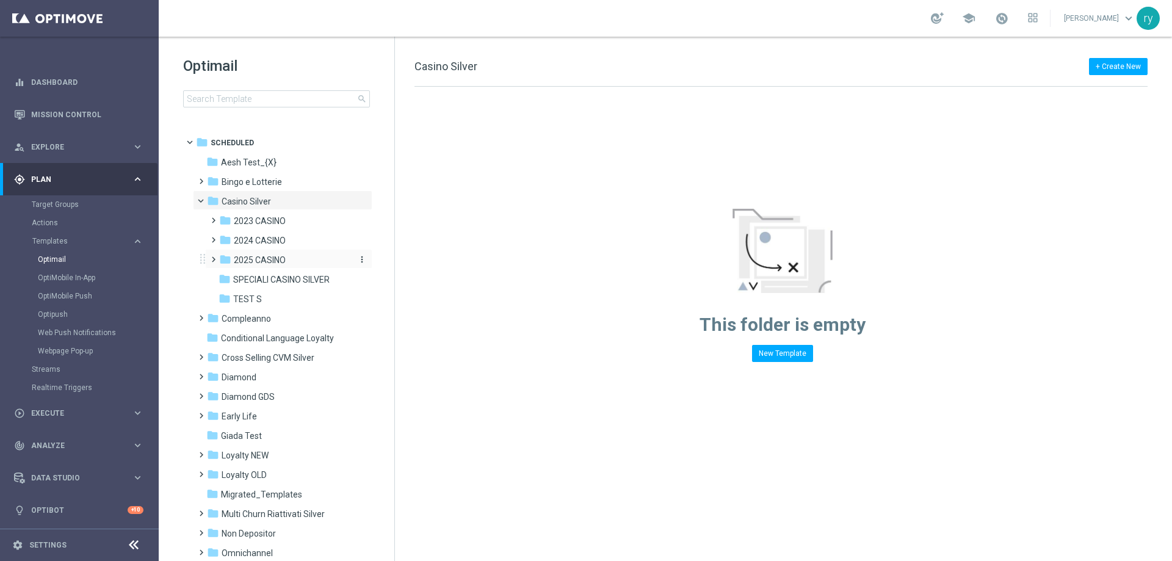
click at [258, 264] on span "2025 CASINO" at bounding box center [260, 260] width 52 height 11
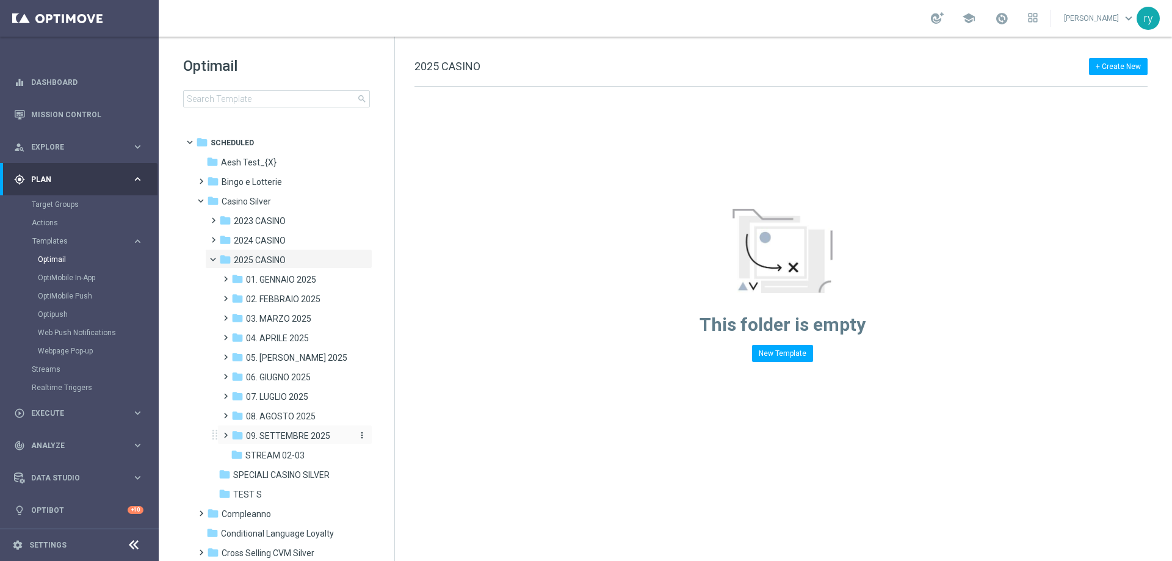
click at [267, 435] on span "09. SETTEMBRE 2025" at bounding box center [288, 435] width 84 height 11
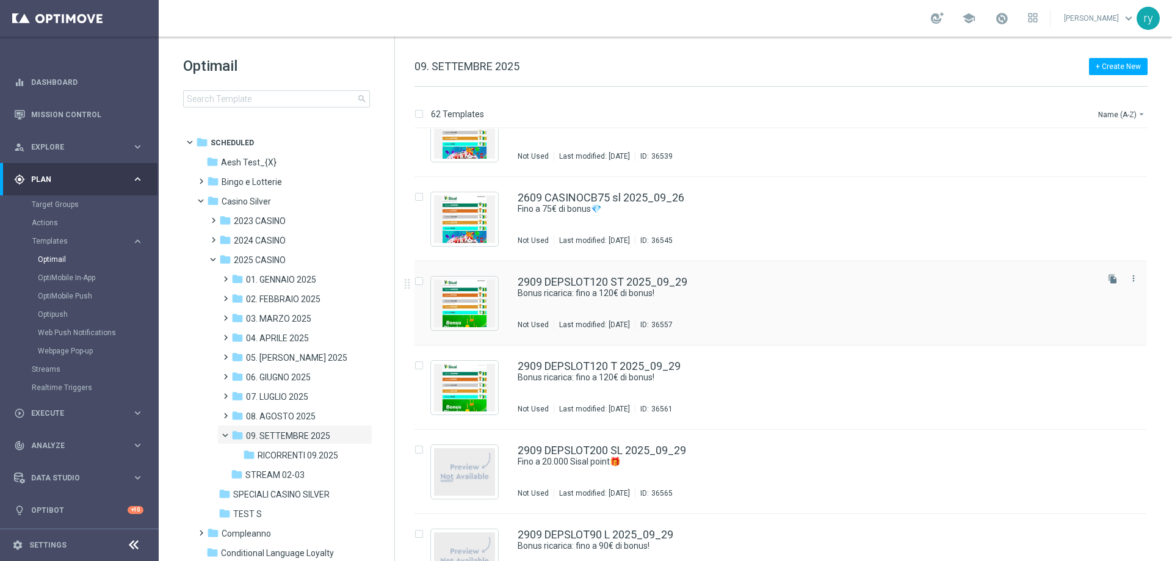
scroll to position [4791, 0]
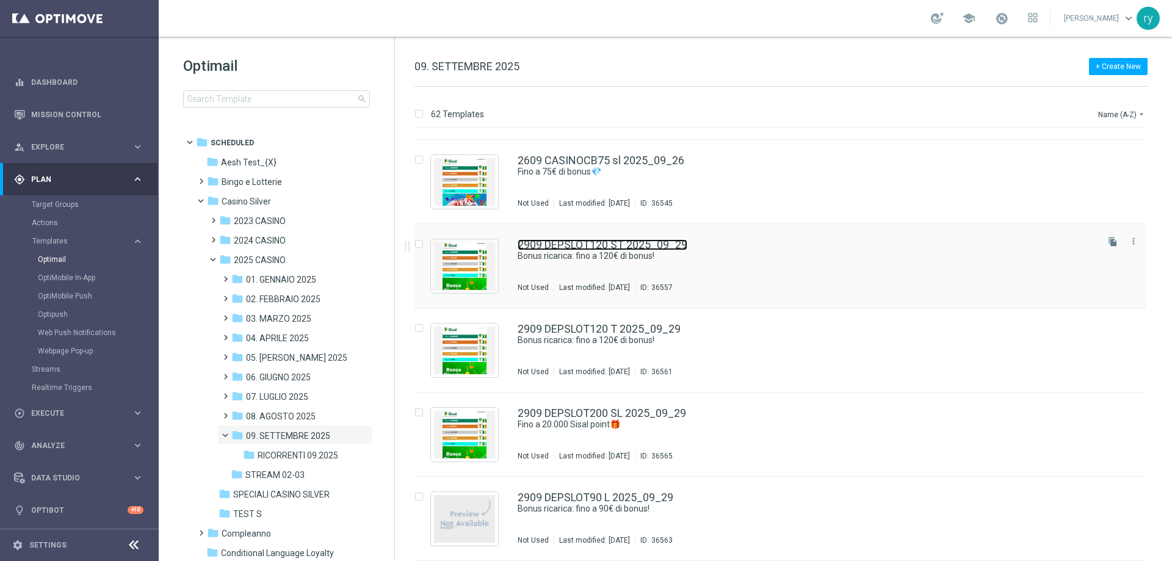
click at [628, 246] on link "2909 DEPSLOT120 ST 2025_09_29" at bounding box center [603, 244] width 170 height 11
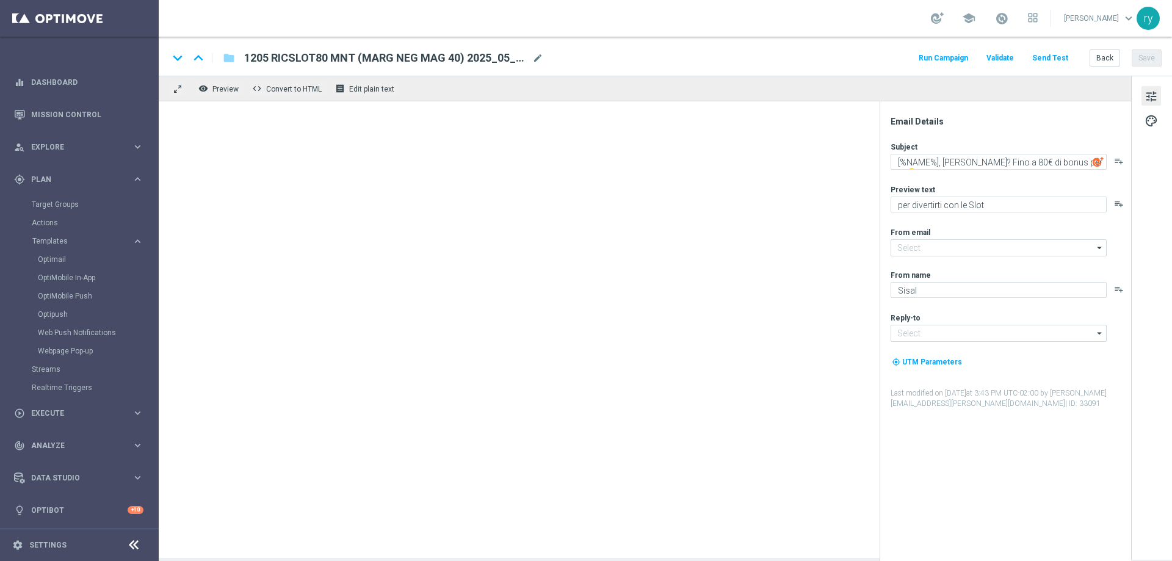
type input "newsletter@comunicazioni.sisal.it"
type input "info@sisal.it"
type textarea "Bonus ricarica: fino a 120€ di bonus!"
type textarea "Un bonus incredibile ti aspetta"
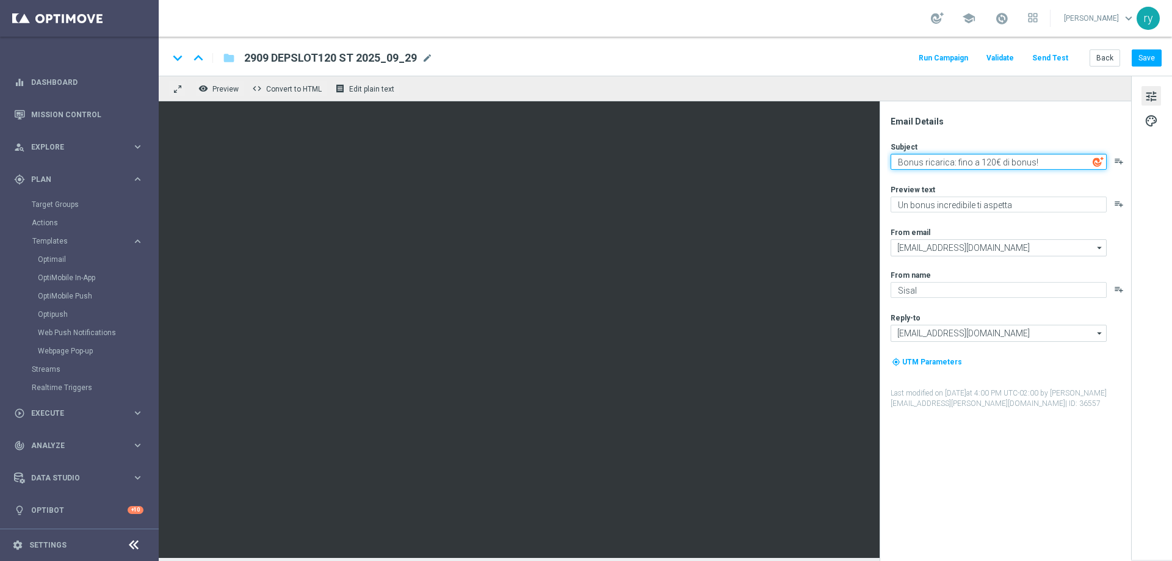
paste textarea "[%NAME%], hai saputo? Fino a 80€ di bonus per te 🤩"
click at [1013, 161] on textarea "[%NAME%], hai saputo? Fino a 80€ di bonus per te 🤩" at bounding box center [999, 162] width 216 height 16
drag, startPoint x: 895, startPoint y: 162, endPoint x: 1171, endPoint y: 162, distance: 275.9
click at [1171, 162] on div "Email Details Subject [%NAME%], hai saputo? Fino a 120€ di bonus per te 🤩 playl…" at bounding box center [1151, 317] width 41 height 482
type textarea "[%NAME%], hai saputo? Fino a 120€ di bonus per te 🤩"
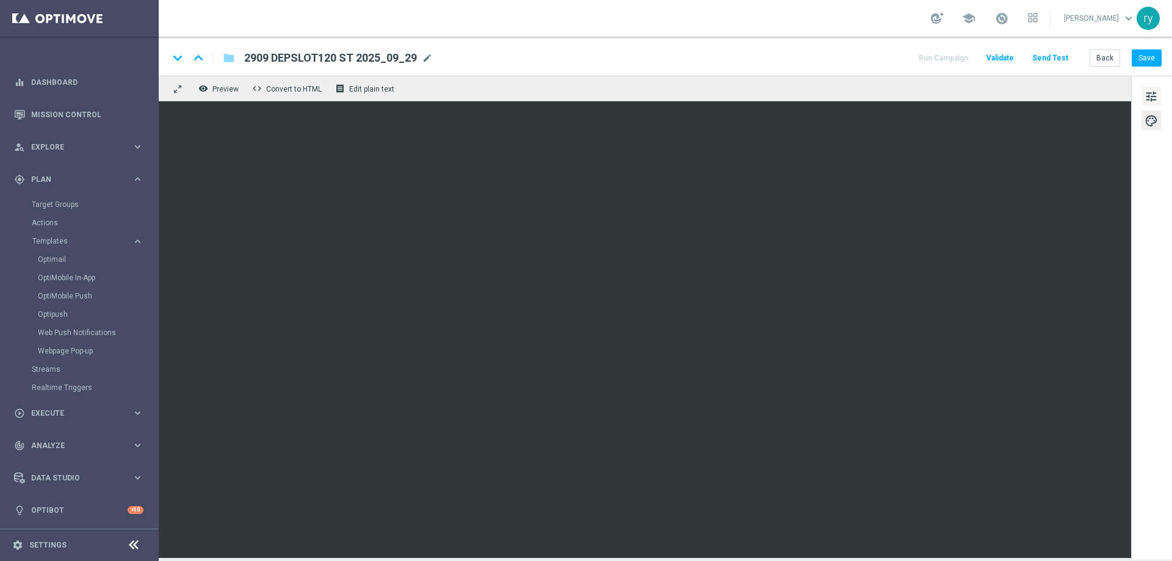
click at [1144, 87] on button "tune" at bounding box center [1151, 96] width 20 height 20
click at [1149, 57] on button "Save" at bounding box center [1147, 57] width 30 height 17
click at [1151, 52] on button "Save" at bounding box center [1147, 57] width 30 height 17
click at [1110, 61] on button "Back" at bounding box center [1105, 57] width 31 height 17
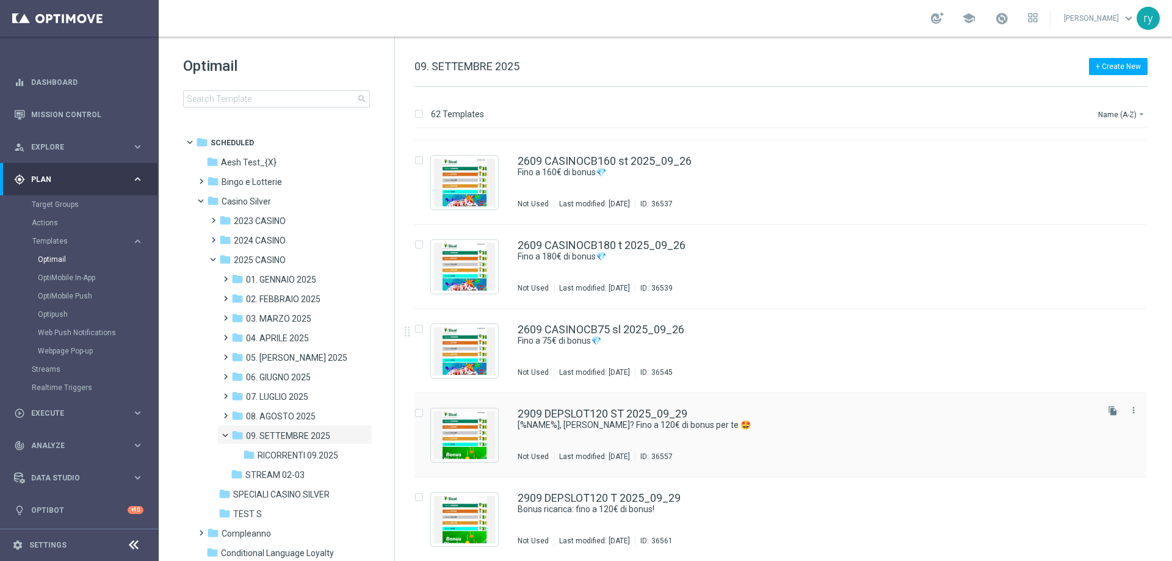
scroll to position [4706, 0]
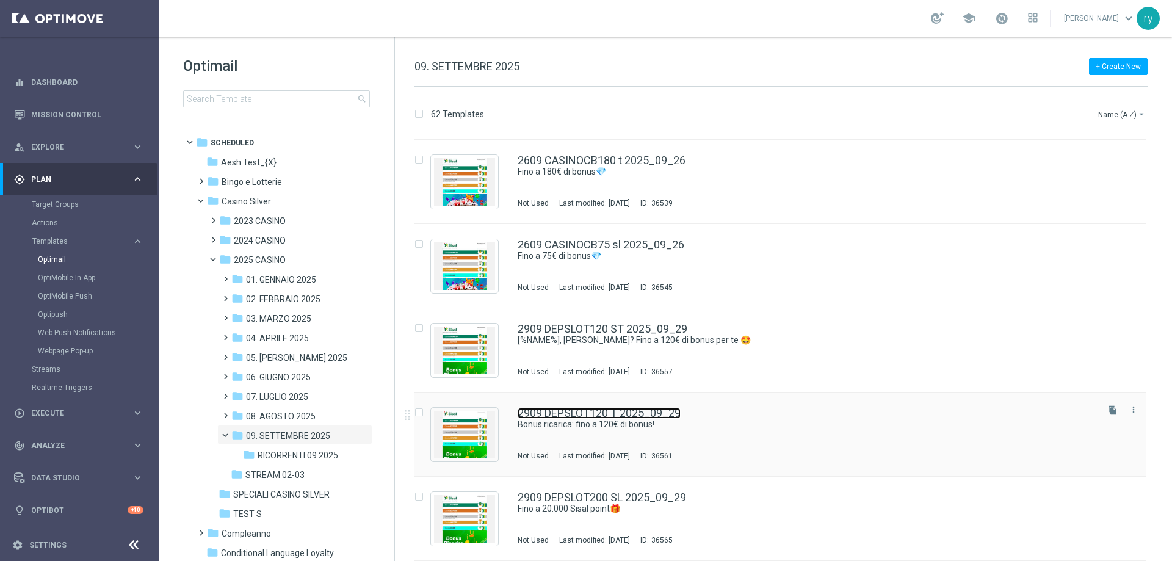
drag, startPoint x: 671, startPoint y: 413, endPoint x: 677, endPoint y: 409, distance: 7.5
click at [673, 413] on link "2909 DEPSLOT120 T 2025_09_29" at bounding box center [599, 413] width 163 height 11
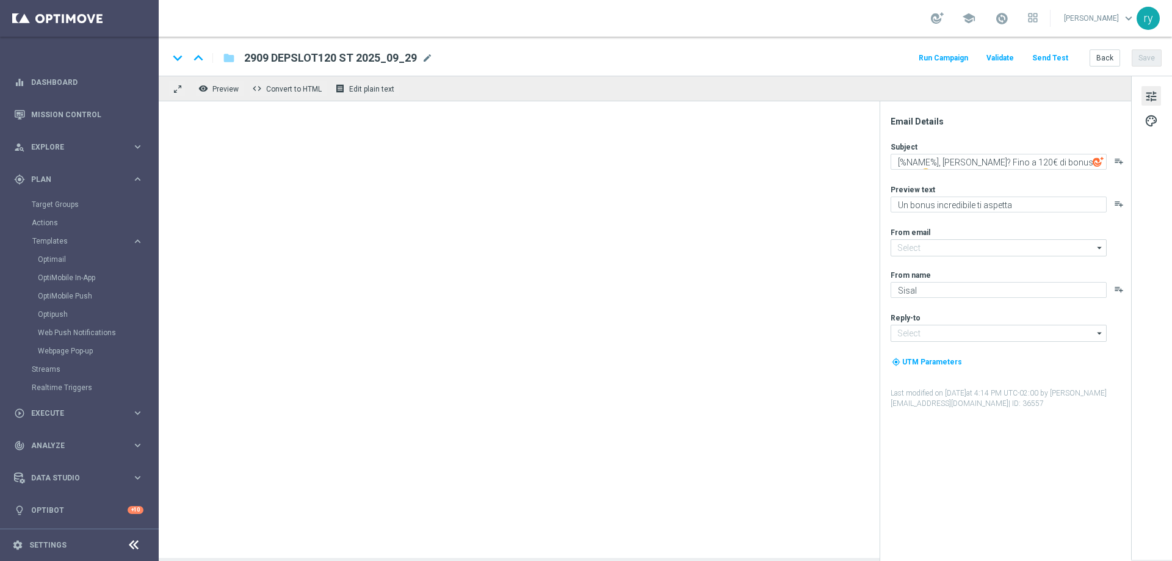
type input "newsletter@comunicazioni.sisal.it"
type input "info@sisal.it"
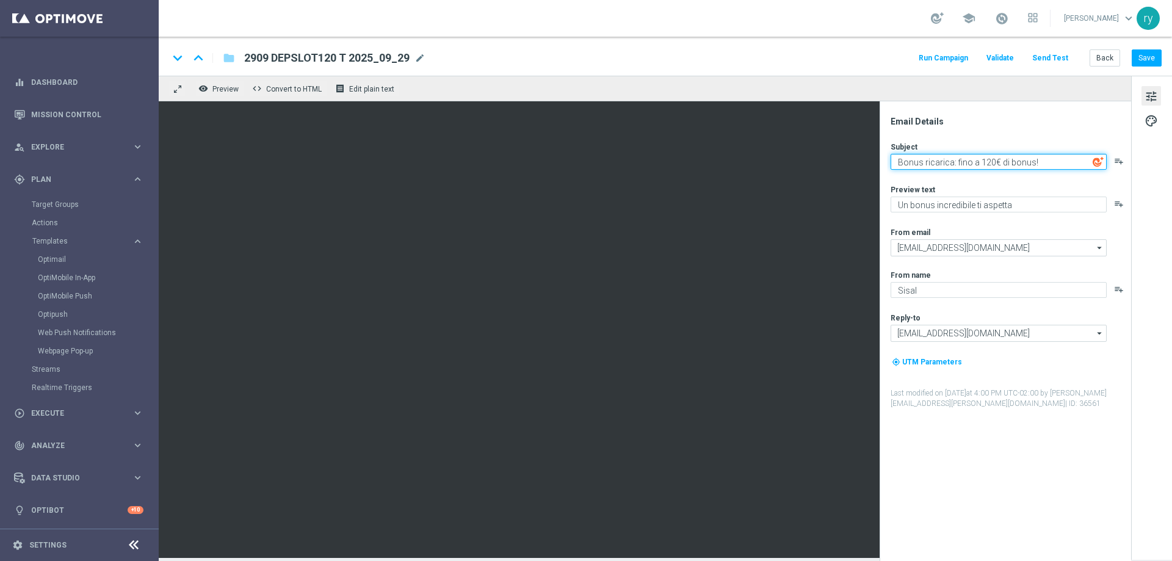
drag, startPoint x: 1049, startPoint y: 159, endPoint x: 894, endPoint y: 159, distance: 155.7
click at [896, 159] on textarea "Bonus ricarica: fino a 120€ di bonus!" at bounding box center [999, 162] width 216 height 16
paste textarea "[%NAME%], hai saputo? Fino a 120€ di bonus per te :faccia_sbalordita:"
drag, startPoint x: 896, startPoint y: 161, endPoint x: 1170, endPoint y: 135, distance: 275.3
click at [1171, 135] on div "Email Details Subject [%NAME%], hai saputo? Fino a 120€ di bonus per te playlis…" at bounding box center [1151, 317] width 41 height 482
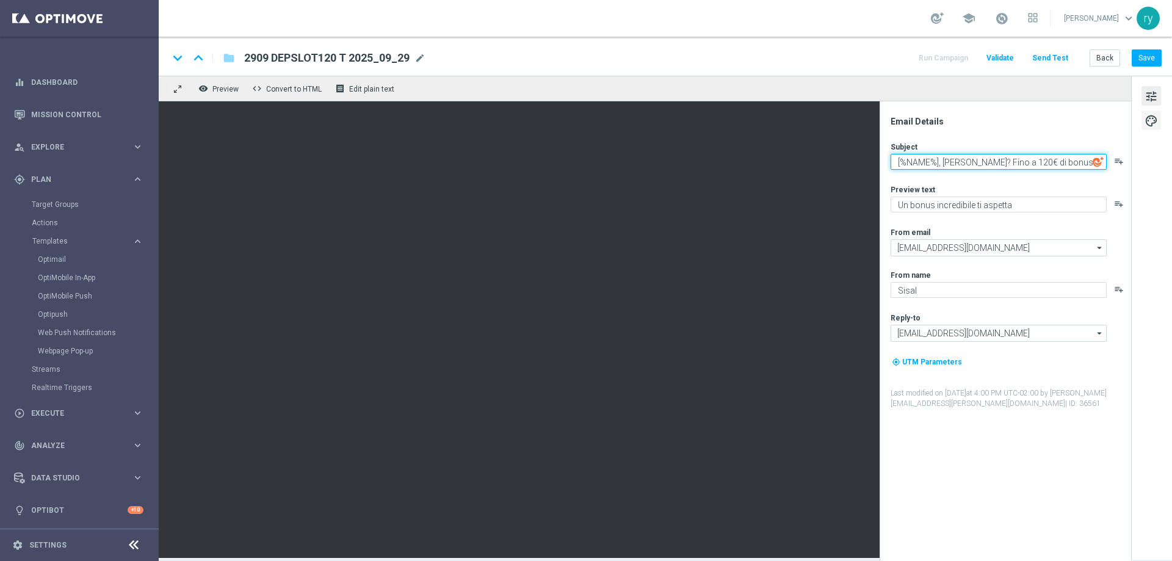
paste textarea "80€ di bonus per te 🤩"
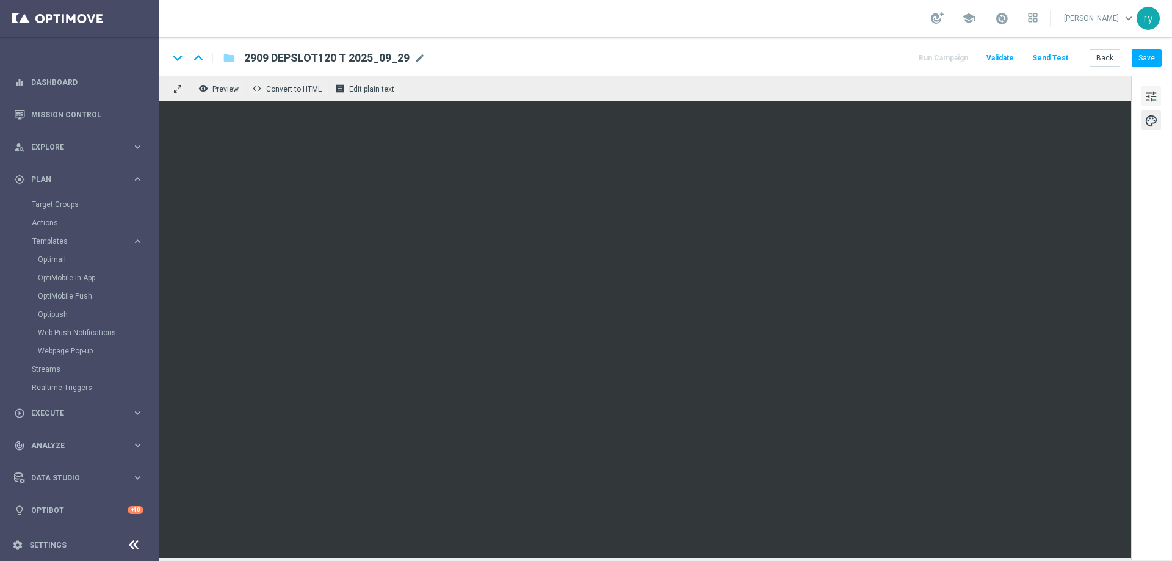
click at [1163, 92] on div "tune palette" at bounding box center [1151, 318] width 41 height 484
click at [1150, 101] on span "tune" at bounding box center [1151, 97] width 13 height 16
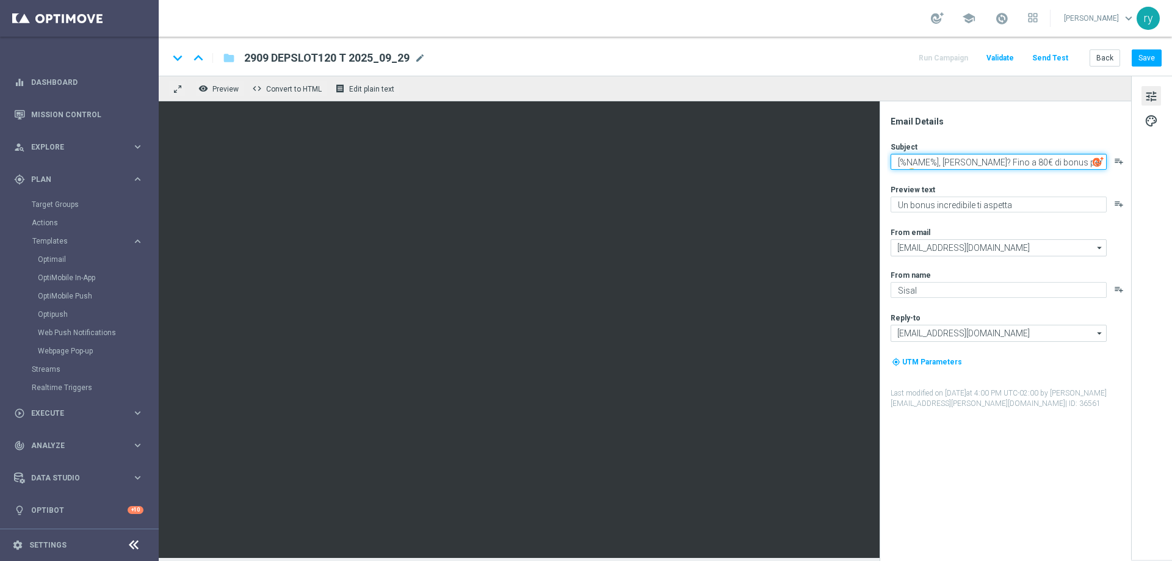
click at [1012, 161] on textarea "[%NAME%], hai saputo? Fino a 80€ di bonus per te 🤩" at bounding box center [999, 162] width 216 height 16
type textarea "[%NAME%], hai saputo? Fino a 120€ di bonus per te 🤩"
click at [1137, 54] on button "Save" at bounding box center [1147, 57] width 30 height 17
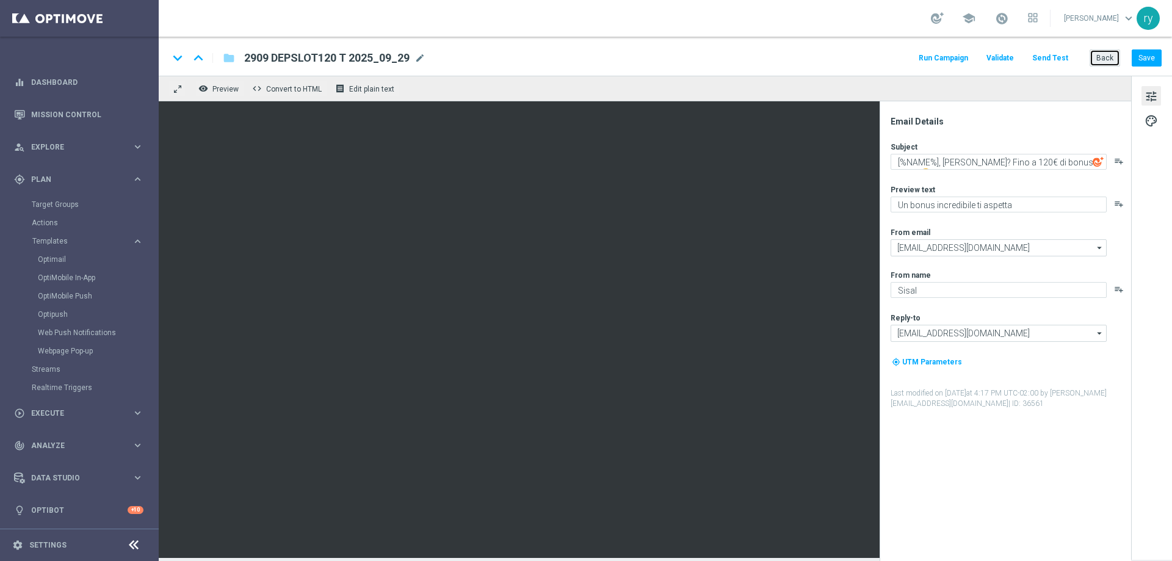
click at [1107, 53] on button "Back" at bounding box center [1105, 57] width 31 height 17
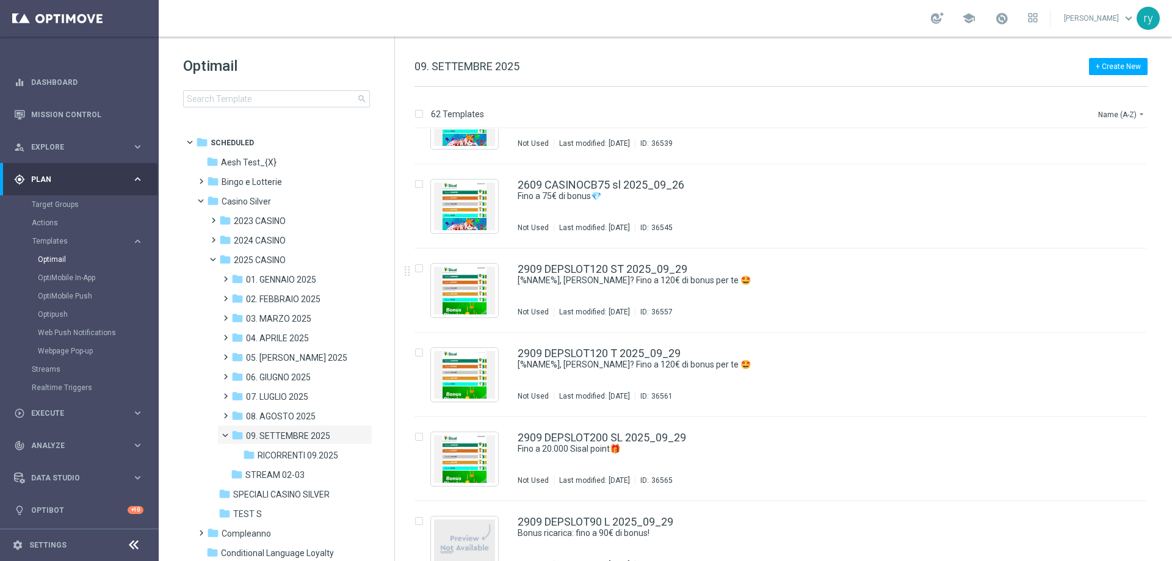
scroll to position [4791, 0]
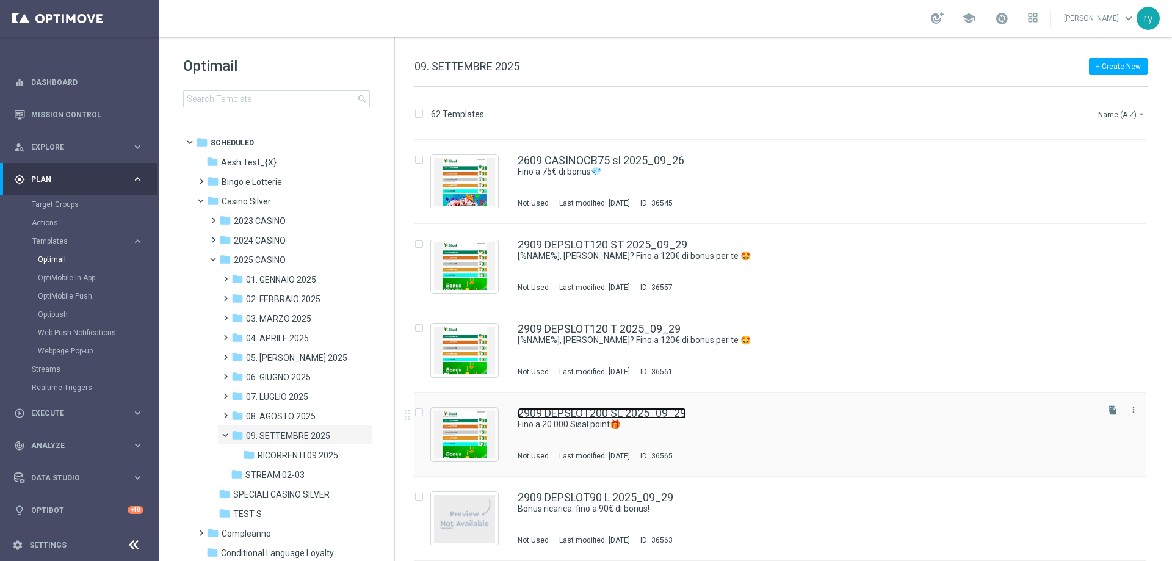
click at [669, 413] on link "2909 DEPSLOT200 SL 2025_09_29" at bounding box center [602, 413] width 168 height 11
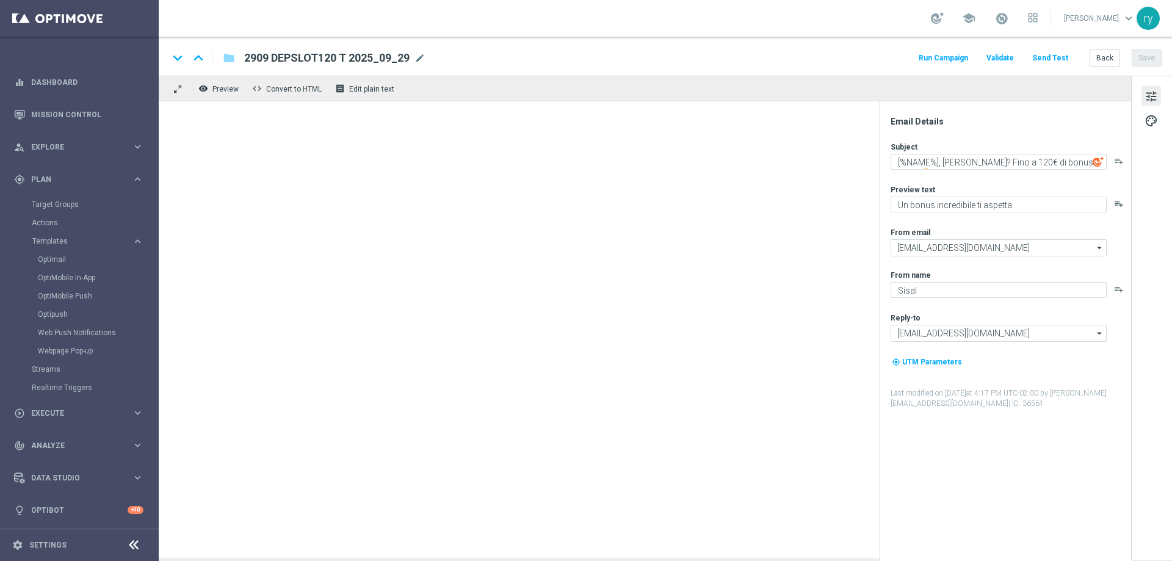
type textarea "Fino a 20.000 Sisal point🎁​"
type textarea "Scopri la promozione che ti abbiamo riservato"
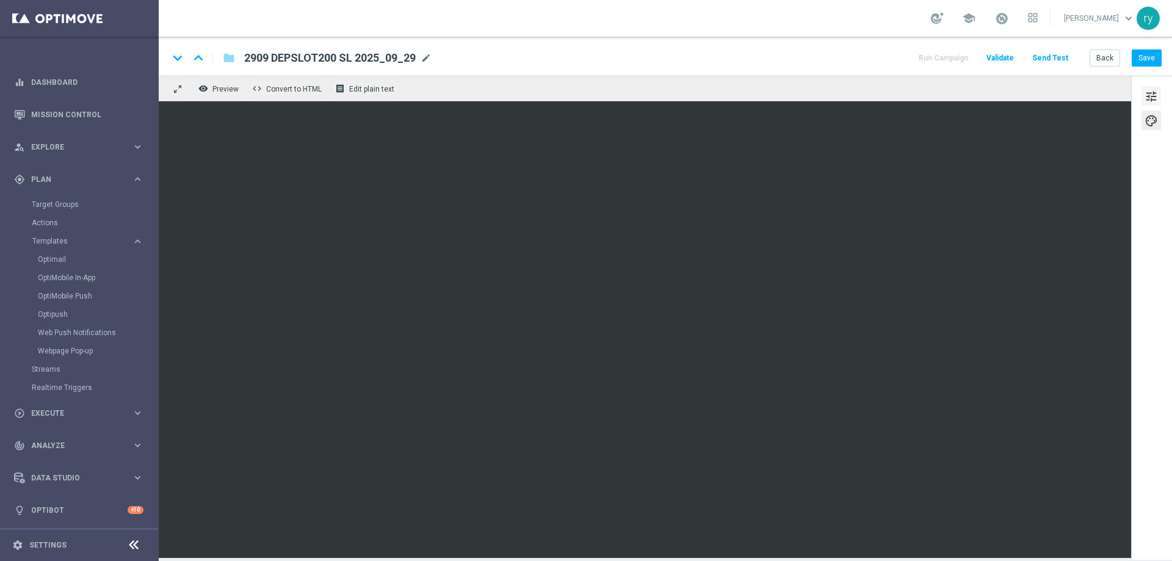
click at [1150, 97] on span "tune" at bounding box center [1151, 97] width 13 height 16
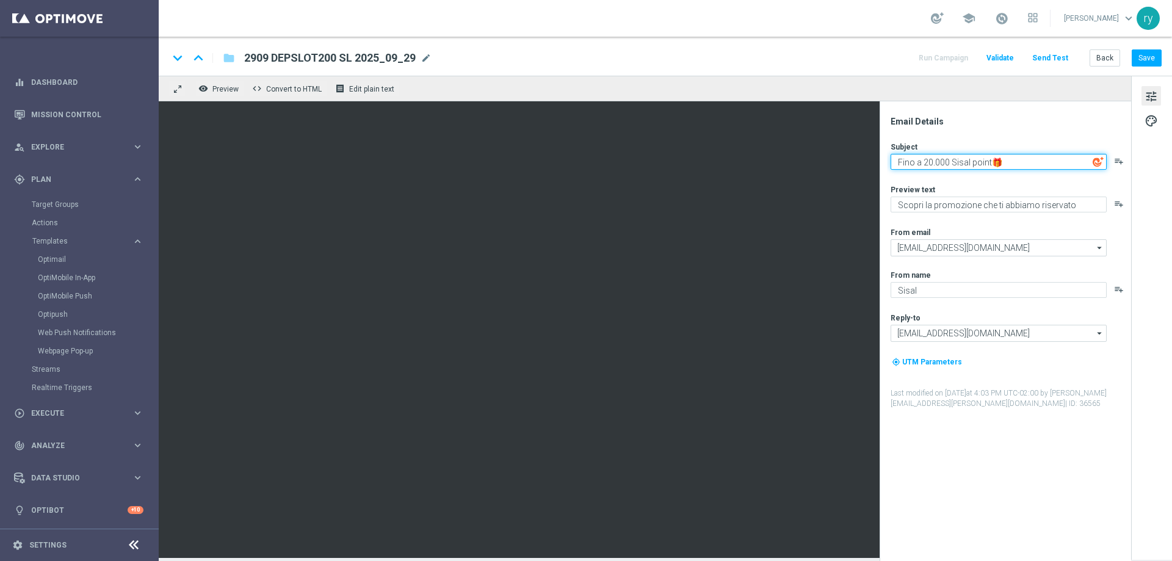
drag, startPoint x: 892, startPoint y: 159, endPoint x: 1082, endPoint y: 162, distance: 189.9
click at [1082, 162] on textarea "Fino a 20.000 Sisal point🎁​" at bounding box center [999, 162] width 216 height 16
paste textarea "[%NAME%], hai saputo? Fino a 80€ di bonus per te 🤩"
drag, startPoint x: 1025, startPoint y: 162, endPoint x: 1010, endPoint y: 162, distance: 14.7
click at [1010, 162] on textarea "[%NAME%], hai saputo? Fino a 80€ di bonus per te 🤩" at bounding box center [999, 162] width 216 height 16
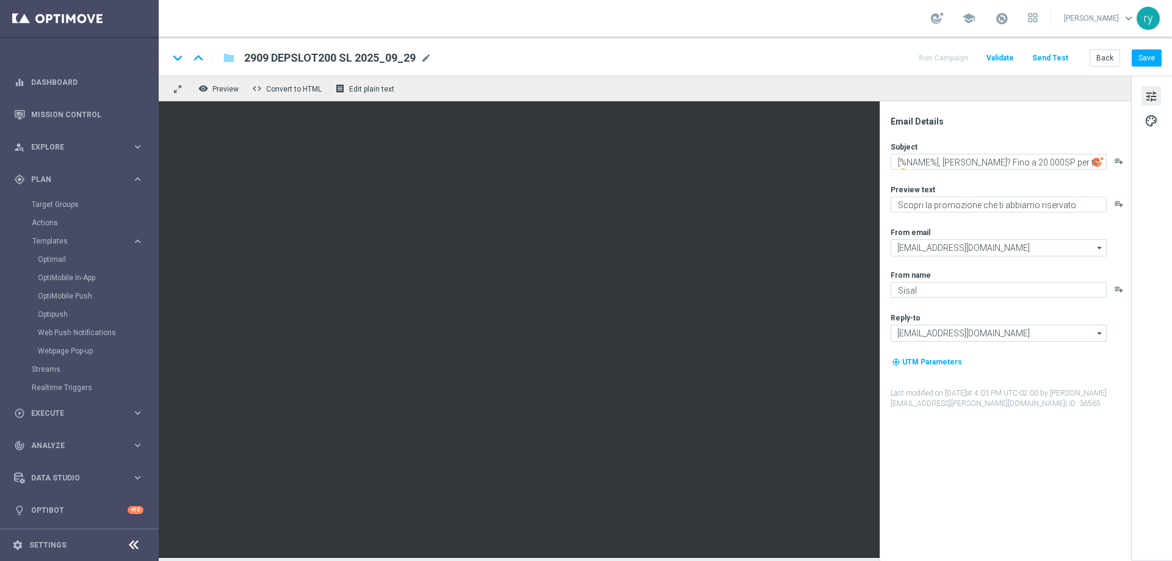
click at [1057, 178] on div "Subject [%NAME%], hai saputo? Fino a 20.000SP per te 🤩 playlist_add Preview tex…" at bounding box center [1010, 275] width 239 height 267
click at [1038, 161] on textarea "[%NAME%], hai saputo? Fino a 20.000SP per te 🤩" at bounding box center [999, 162] width 216 height 16
type textarea "[%NAME%], hai saputo? Fino a 20.000 SP per te 🤩"
click at [1021, 132] on div "Email Details Subject [%NAME%], hai saputo? Fino a 20.000 SP per te 🤩 playlist_…" at bounding box center [1008, 338] width 243 height 445
click at [1141, 60] on button "Save" at bounding box center [1147, 57] width 30 height 17
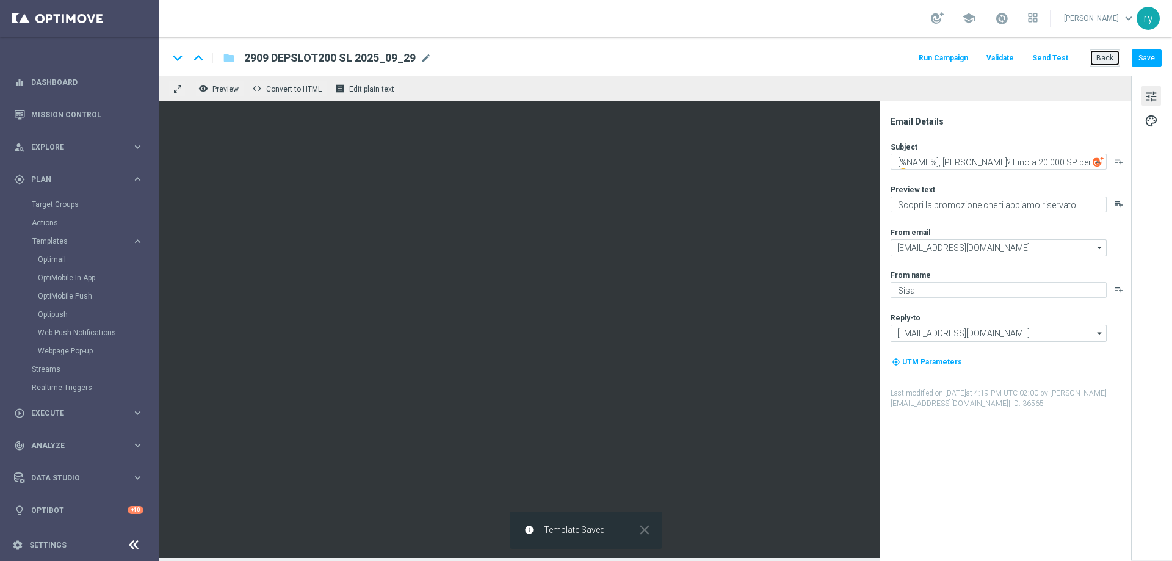
click at [1110, 58] on button "Back" at bounding box center [1105, 57] width 31 height 17
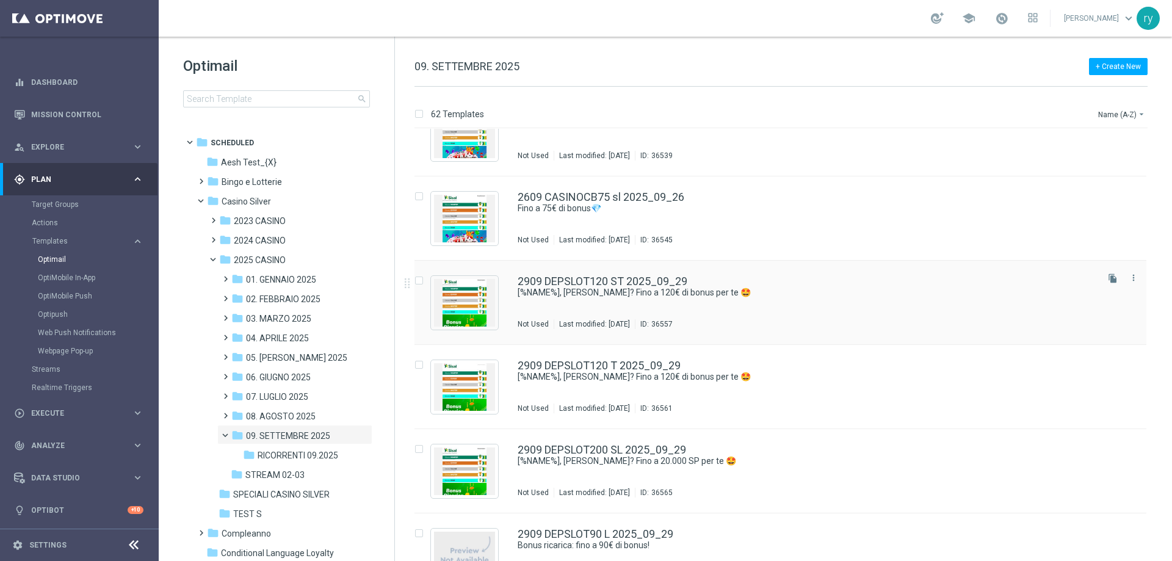
scroll to position [4791, 0]
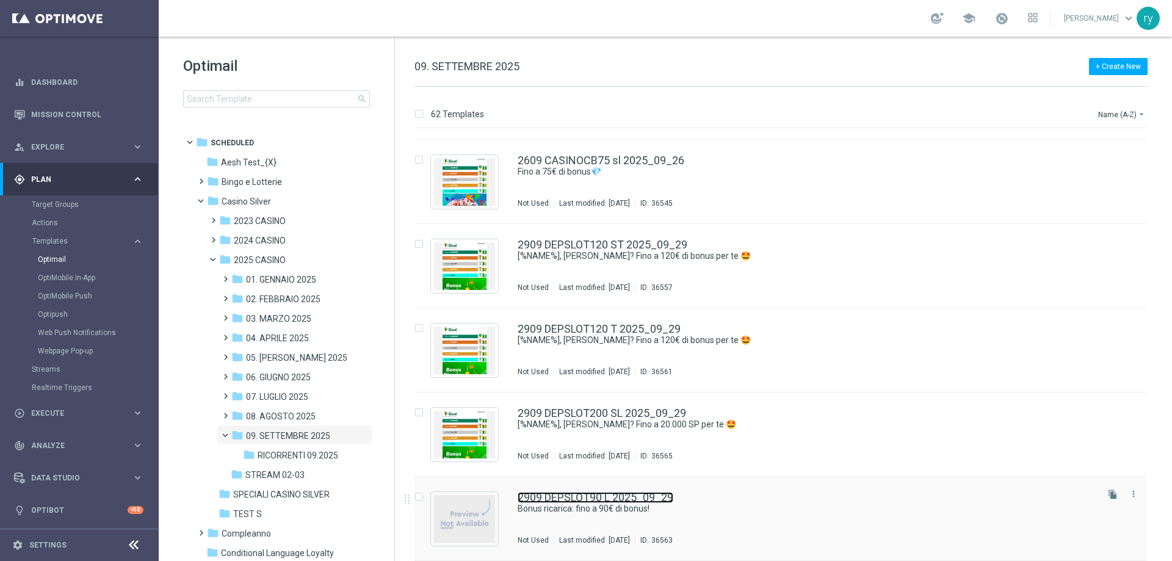
click at [667, 499] on link "2909 DEPSLOT90 L 2025_09_29" at bounding box center [596, 497] width 156 height 11
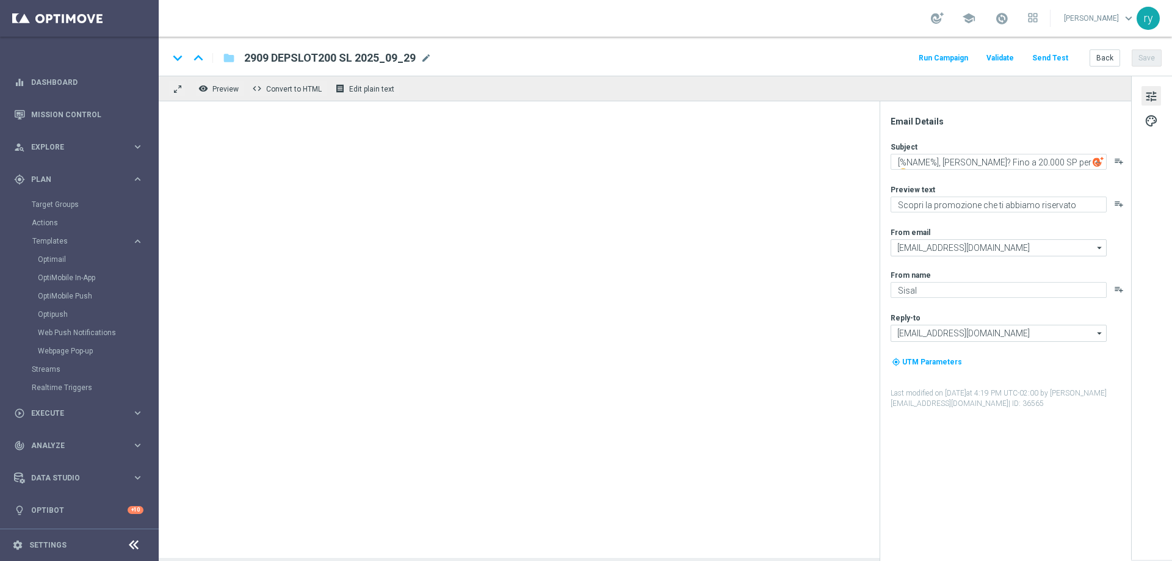
type textarea "Bonus ricarica: fino a 90€ di bonus!"
type textarea "Un bonus incredibile ti aspetta"
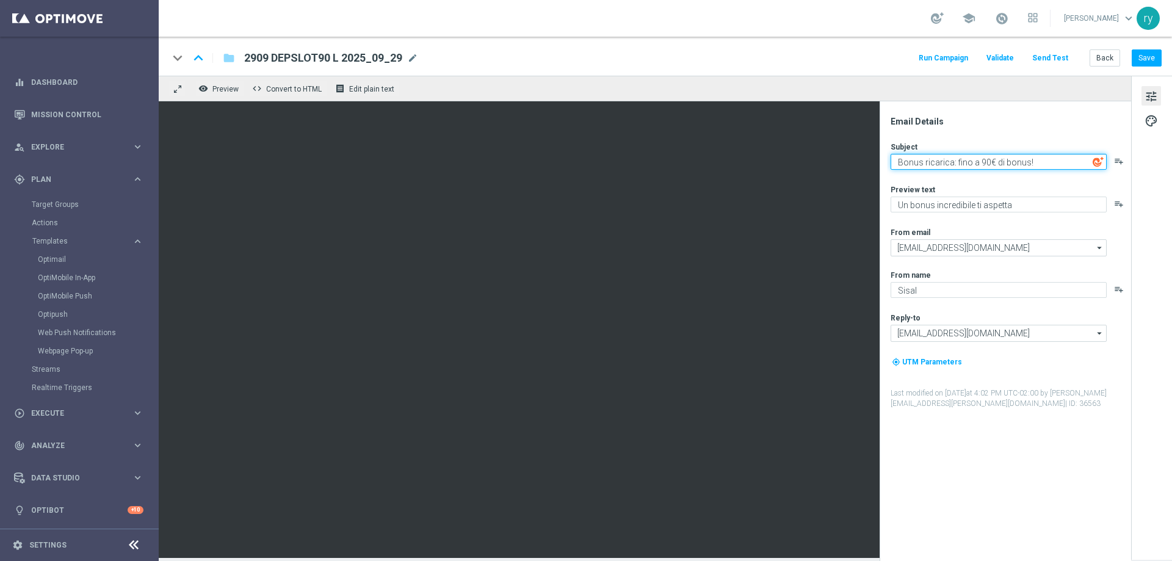
paste textarea "[%NAME%], hai saputo? Fino a 80€ di bonus per te 🤩"
click at [1013, 161] on textarea "[%NAME%], hai saputo? Fino a 80€ di bonus per te 🤩" at bounding box center [999, 162] width 216 height 16
type textarea "[%NAME%], hai saputo? Fino a 90€ di bonus per te 🤩"
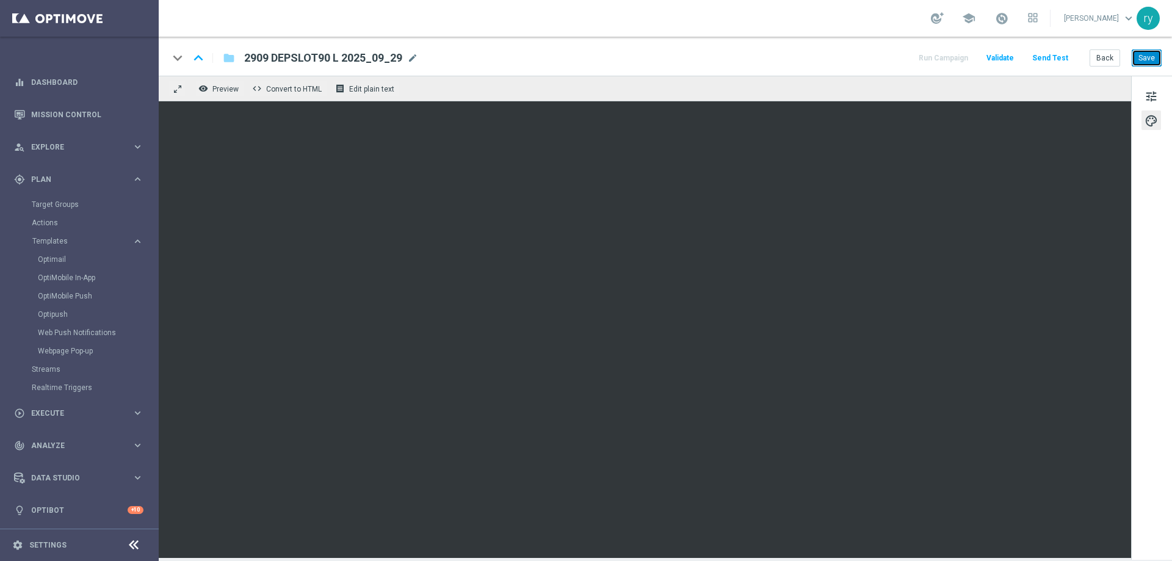
click at [1149, 59] on button "Save" at bounding box center [1147, 57] width 30 height 17
click at [1118, 51] on button "Back" at bounding box center [1105, 57] width 31 height 17
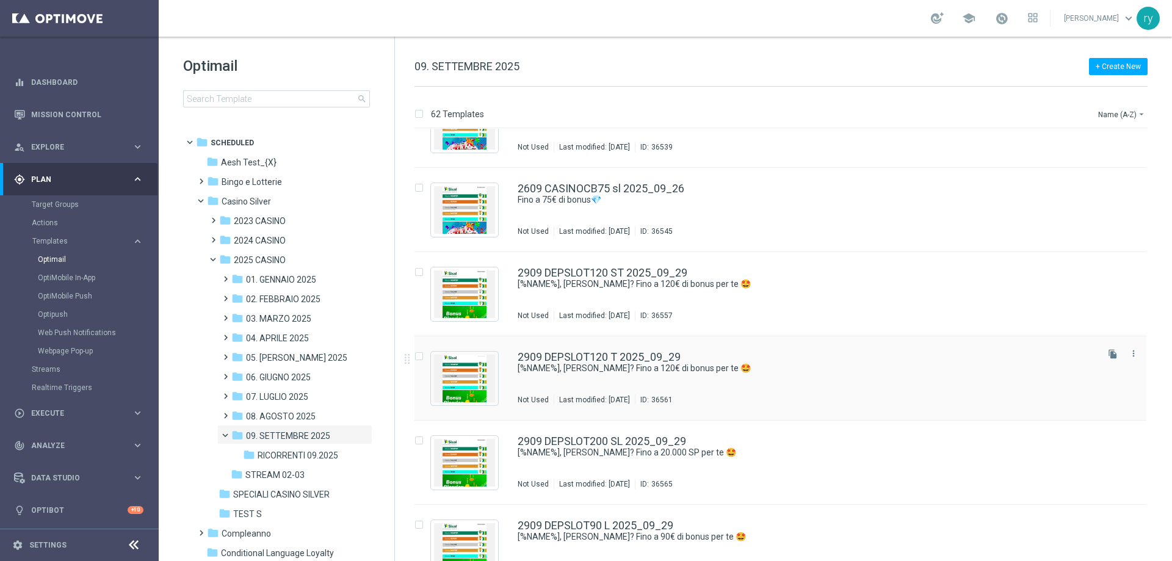
scroll to position [4791, 0]
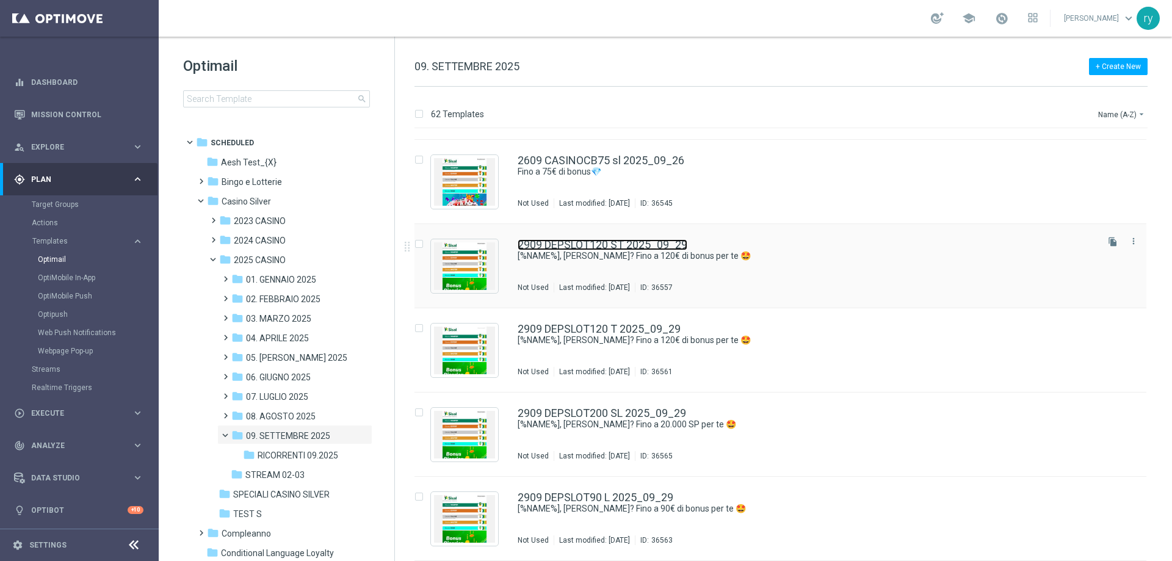
click at [651, 245] on link "2909 DEPSLOT120 ST 2025_09_29" at bounding box center [603, 244] width 170 height 11
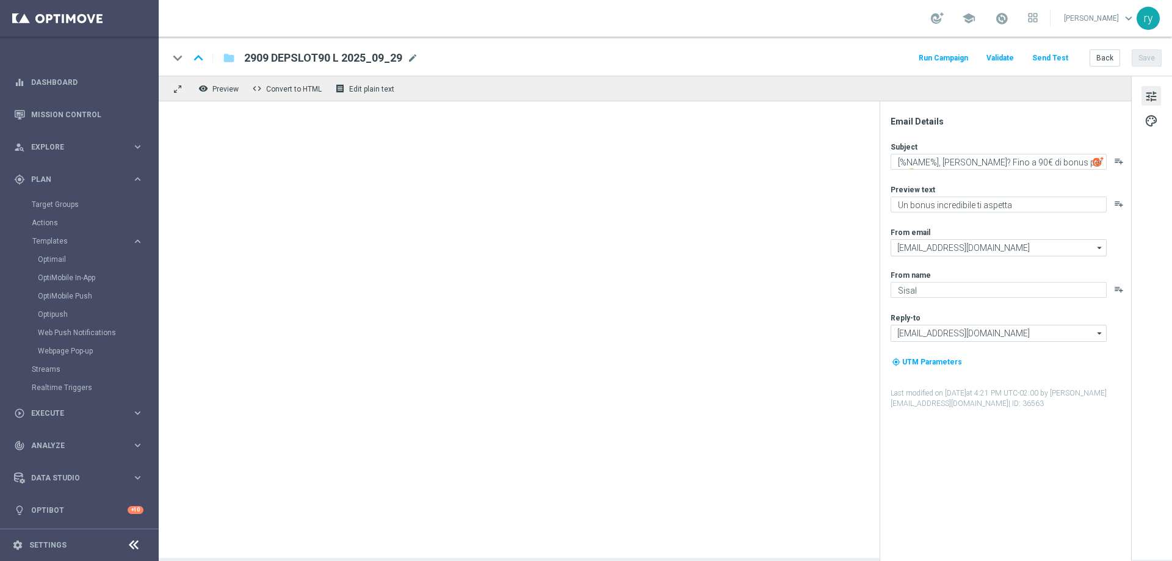
type textarea "[%NAME%], hai saputo? Fino a 120€ di bonus per te 🤩"
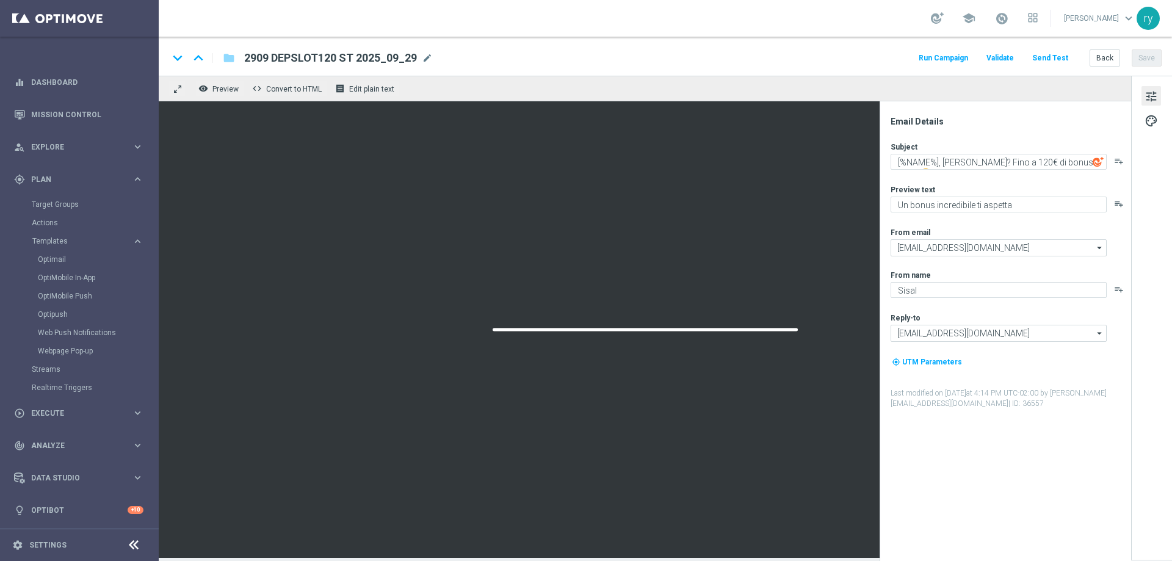
click at [954, 59] on button "Run Campaign" at bounding box center [943, 58] width 53 height 16
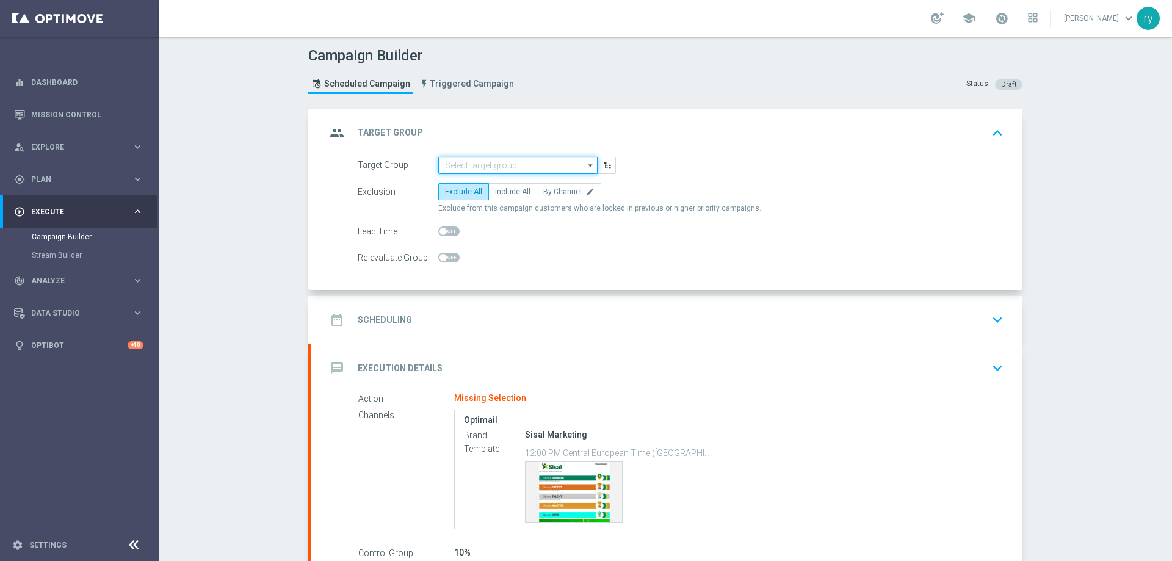
click at [488, 163] on input at bounding box center [517, 165] width 159 height 17
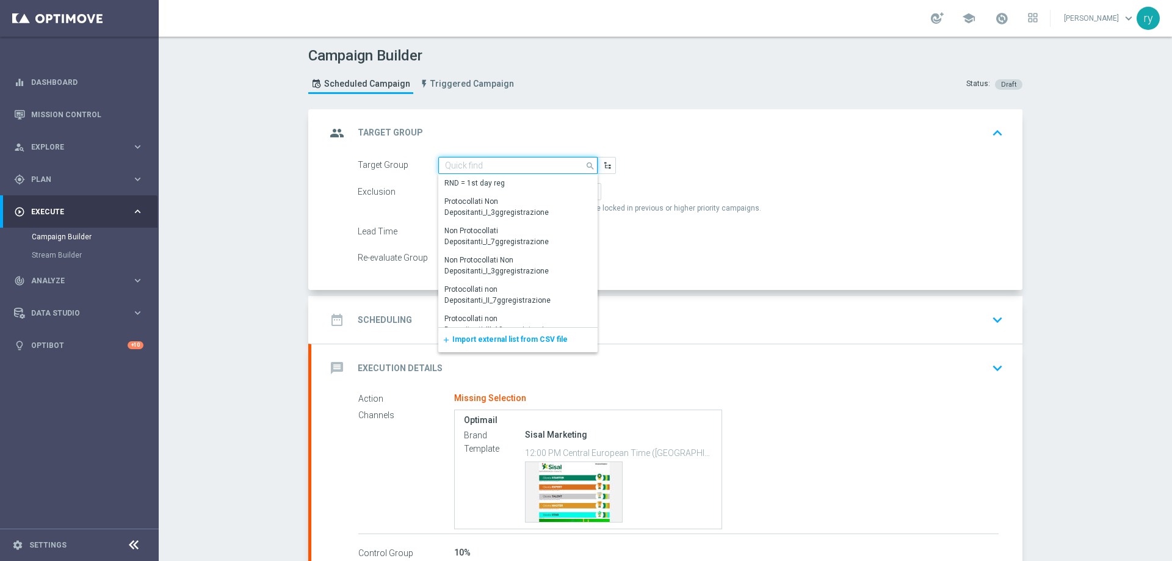
paste input "NO SALDO Active Casinò Silver Moda >60"
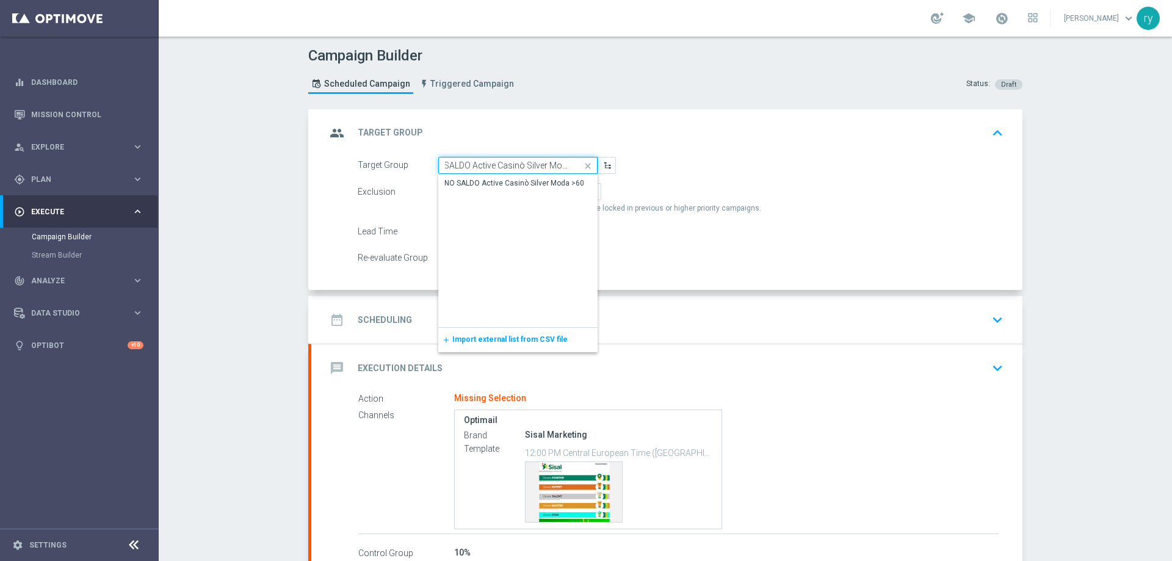
click at [490, 173] on input "NO SALDO Active Casinò Silver Moda >60" at bounding box center [517, 165] width 159 height 17
click at [493, 179] on div "NO SALDO Active Casinò Silver Moda >60" at bounding box center [515, 183] width 140 height 11
type input "NO SALDO Active Casinò Silver Moda >60"
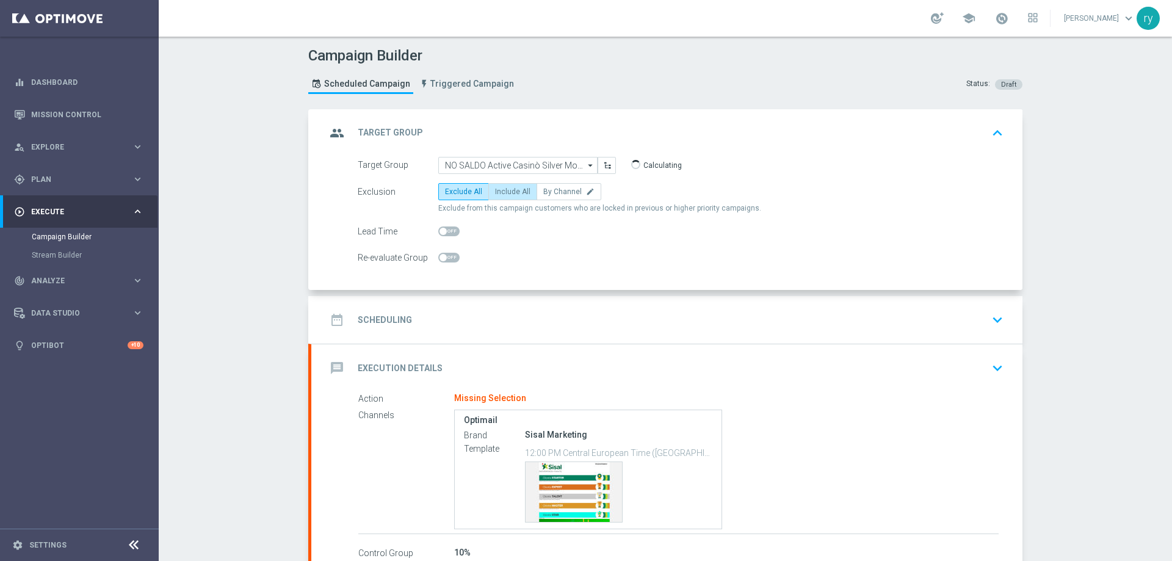
scroll to position [0, 0]
click at [495, 190] on span "Include All" at bounding box center [512, 191] width 35 height 9
click at [495, 190] on input "Include All" at bounding box center [499, 194] width 8 height 8
radio input "true"
click at [520, 305] on div "date_range Scheduling keyboard_arrow_down" at bounding box center [666, 320] width 711 height 48
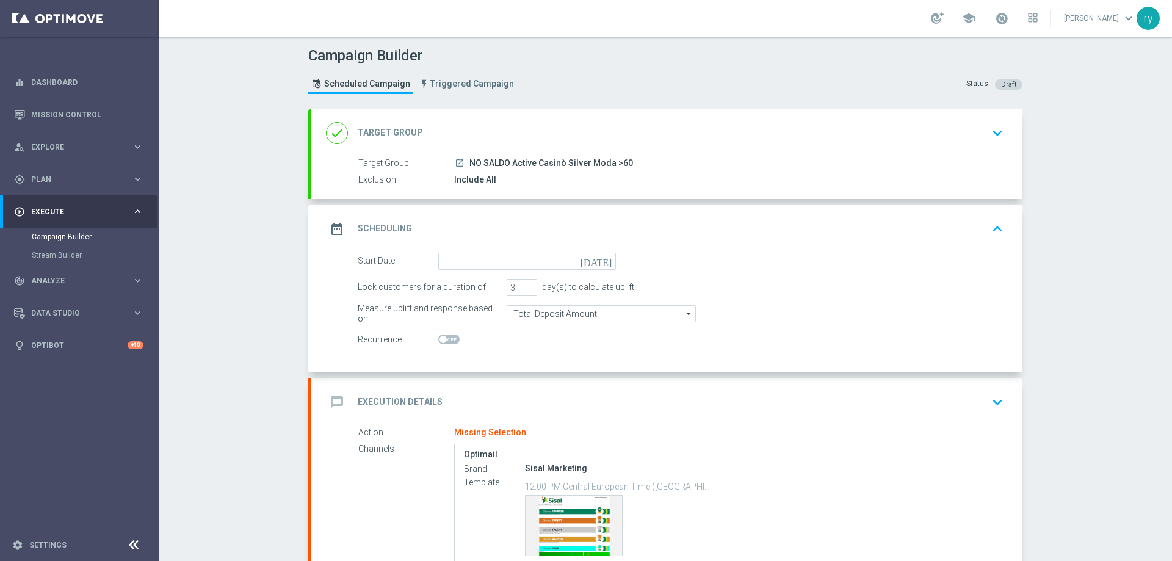
click at [606, 260] on icon "[DATE]" at bounding box center [599, 259] width 36 height 13
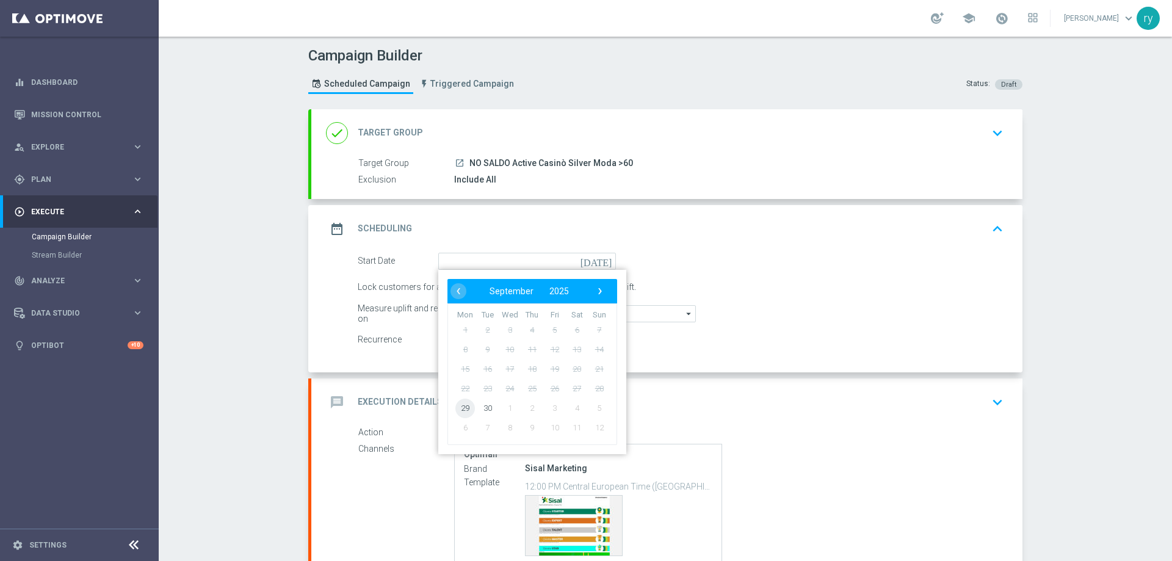
click at [460, 408] on span "29" at bounding box center [465, 408] width 20 height 20
type input "29 Sep 2025"
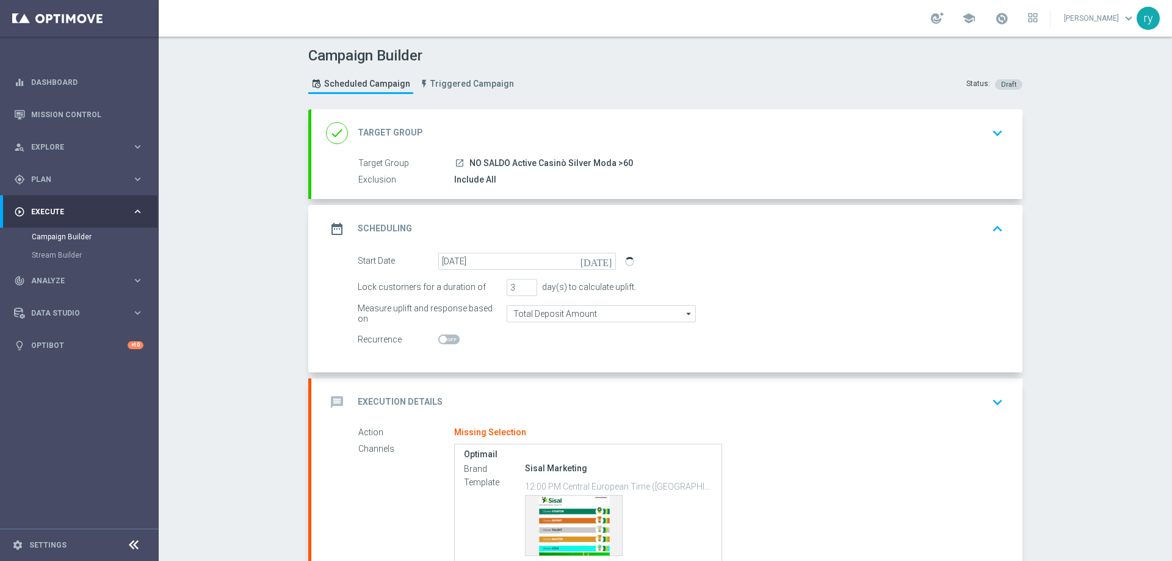
click at [541, 350] on div "Start Date 29 Sep 2025 today Lock customers for a duration of 3 day(s) to calcu…" at bounding box center [666, 313] width 711 height 120
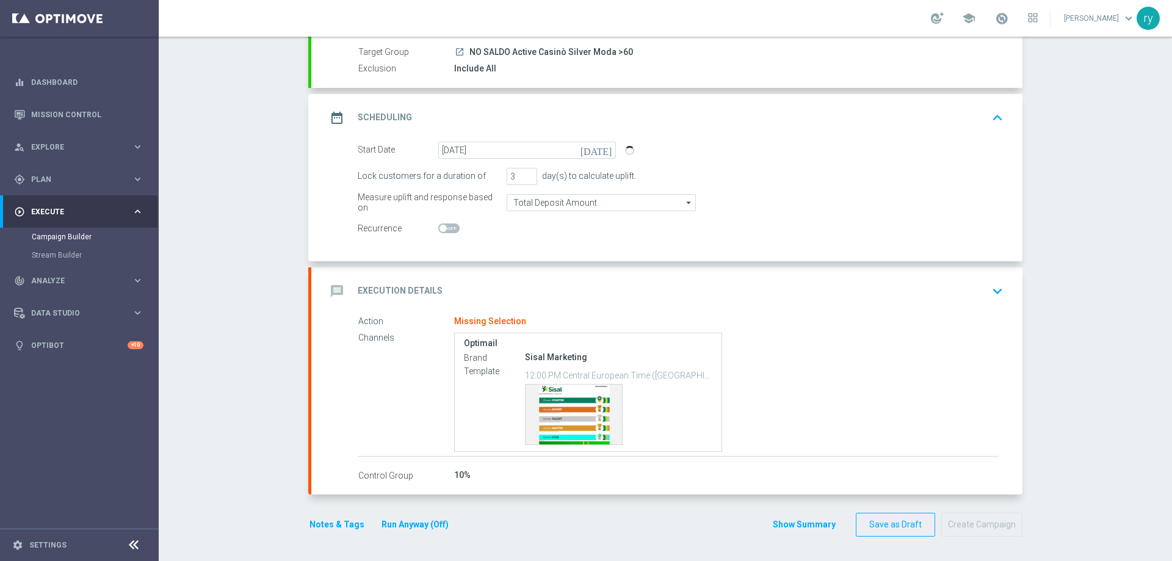
click at [530, 291] on div "message Execution Details keyboard_arrow_down" at bounding box center [667, 291] width 682 height 23
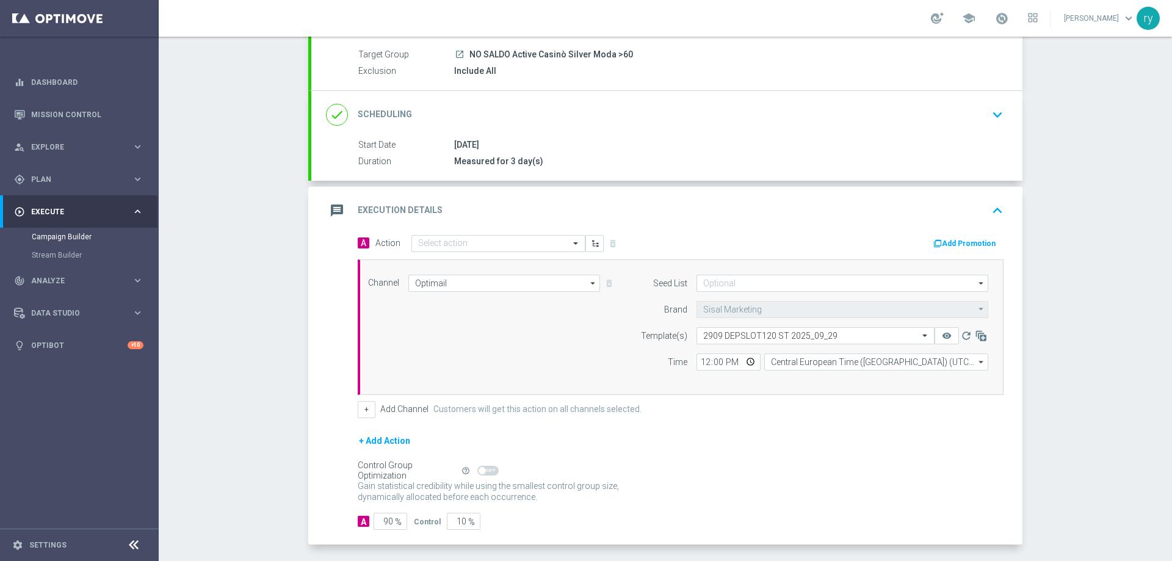
scroll to position [111, 0]
click at [968, 239] on button "Add Promotion" at bounding box center [966, 240] width 68 height 13
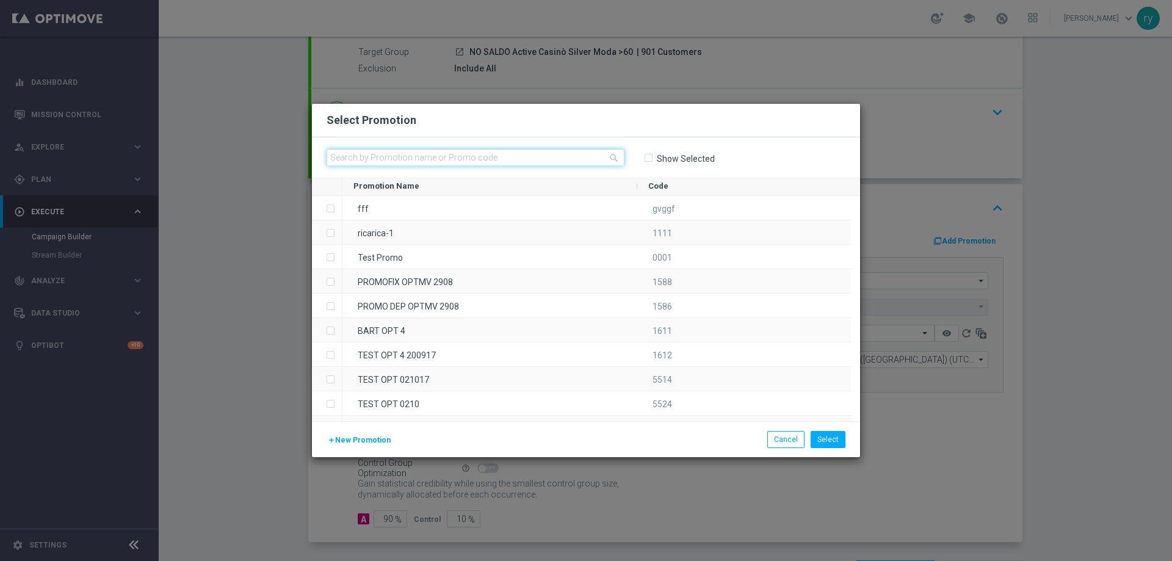
click at [385, 153] on input "text" at bounding box center [476, 157] width 298 height 17
paste input "335641"
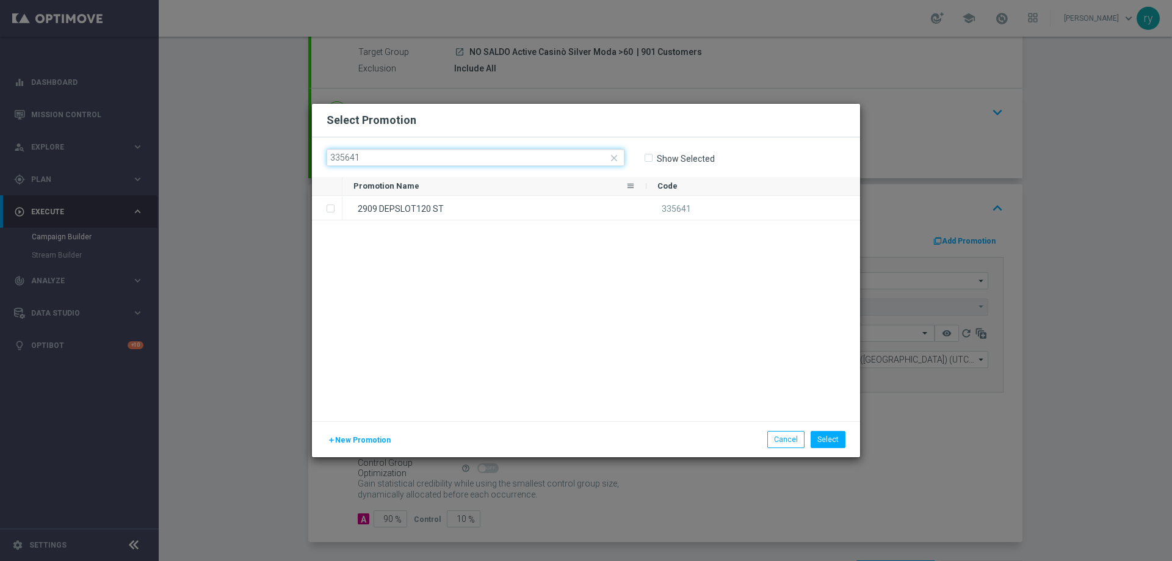
type input "335641"
click at [403, 200] on div "2909 DEPSLOT120 ST" at bounding box center [494, 208] width 304 height 24
click at [833, 433] on button "Select" at bounding box center [828, 439] width 35 height 17
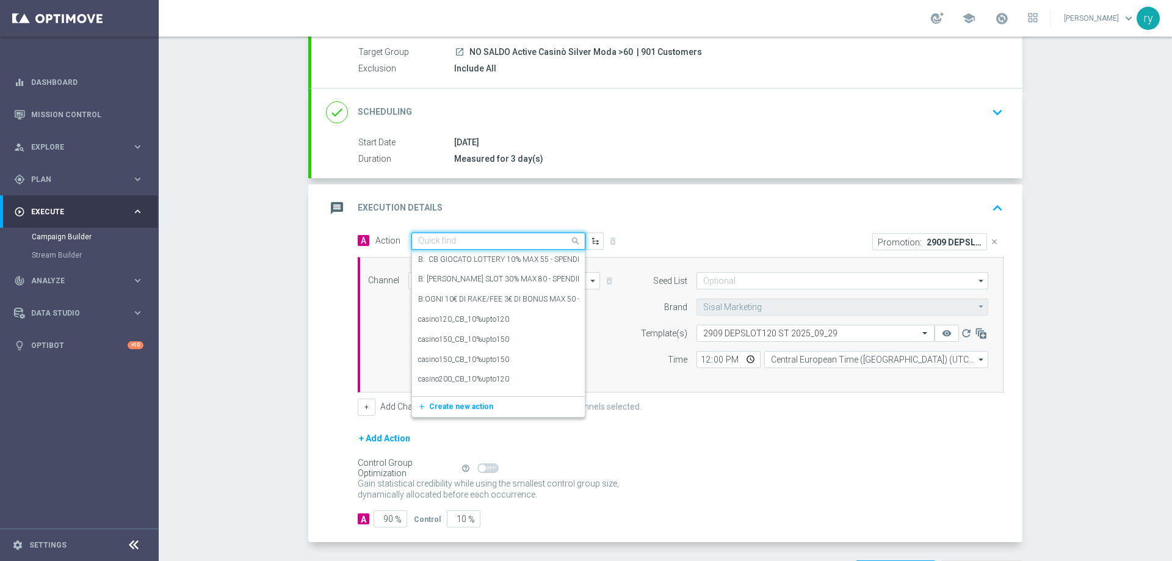
click at [433, 238] on input "text" at bounding box center [486, 241] width 136 height 10
paste input "dep 150€ per 10% fino a 120€"
type input "dep 150€ per 10% fino a 120€"
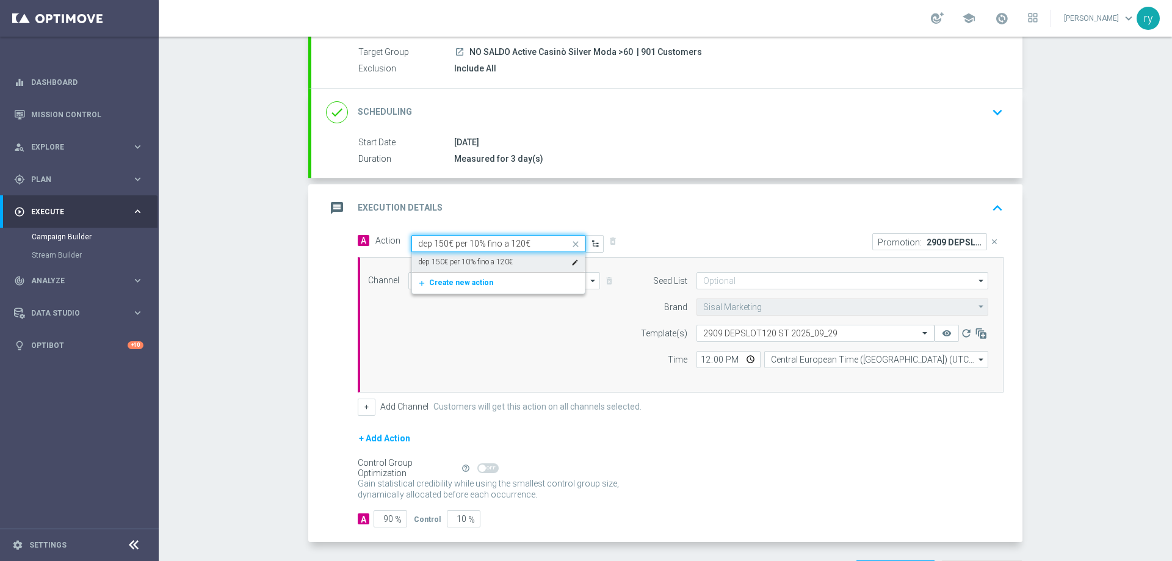
drag, startPoint x: 478, startPoint y: 259, endPoint x: 495, endPoint y: 255, distance: 17.6
click at [479, 259] on label "dep 150€ per 10% fino a 120€" at bounding box center [465, 262] width 95 height 10
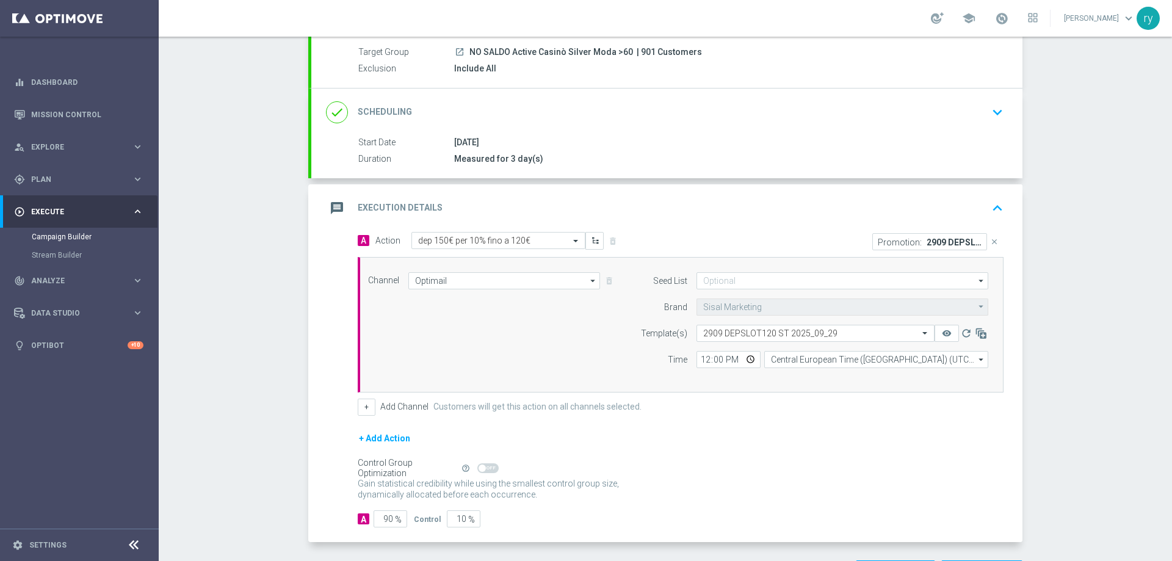
click at [668, 242] on div "A Action Select action dep 150€ per 10% fino a 120€ delete_forever" at bounding box center [515, 241] width 332 height 18
click at [698, 363] on input "12:00" at bounding box center [728, 359] width 64 height 17
type input "18:00"
click at [762, 395] on div "A Action Select action dep 150€ per 10% fino a 120€ delete_forever Promotion: 2…" at bounding box center [681, 324] width 664 height 184
click at [360, 410] on button "+" at bounding box center [367, 407] width 18 height 17
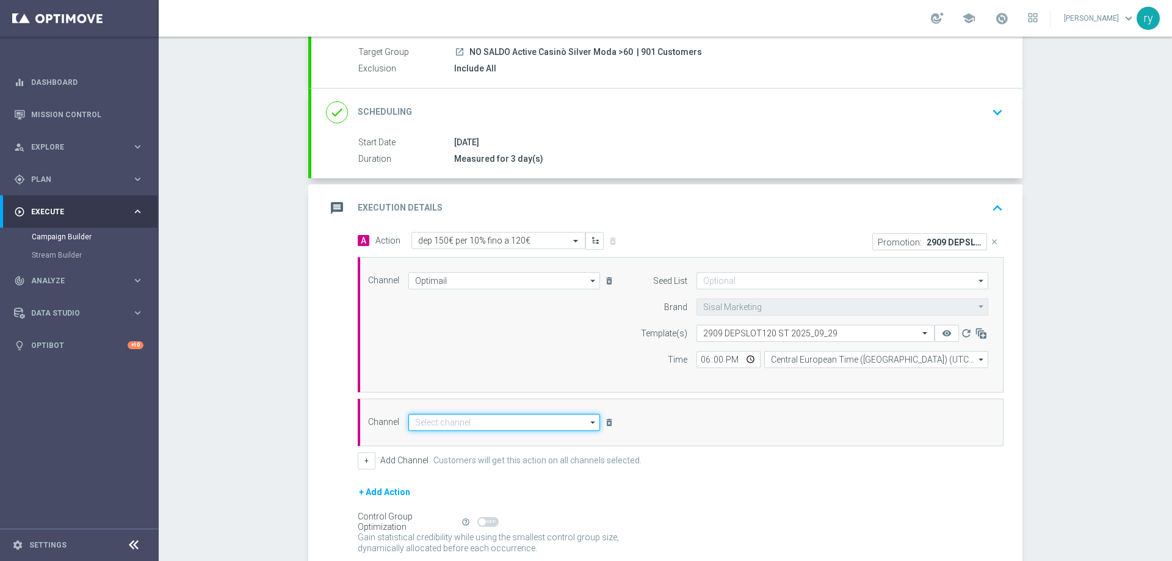
click at [434, 418] on input at bounding box center [504, 422] width 192 height 17
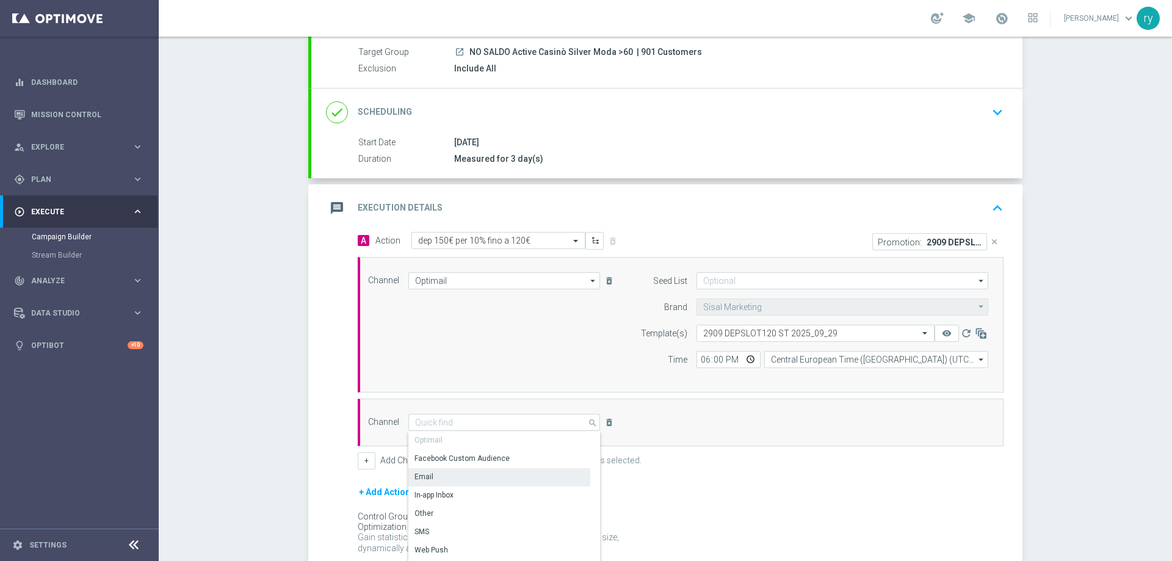
click at [440, 474] on div "Email" at bounding box center [499, 476] width 182 height 17
type input "Email"
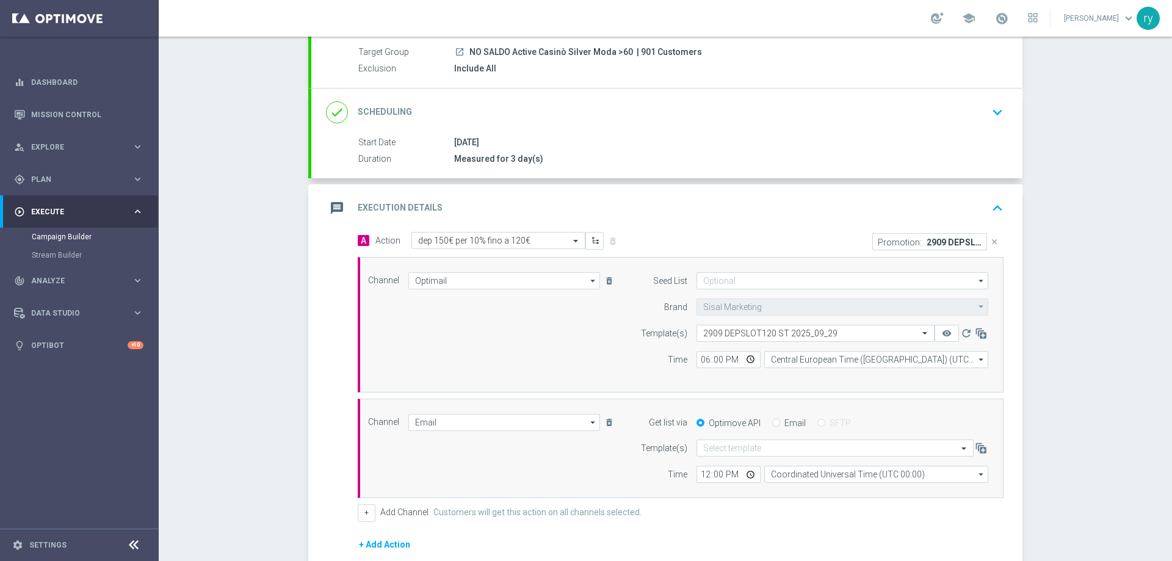
click at [787, 421] on label "Email" at bounding box center [794, 423] width 21 height 11
click at [780, 421] on input "Email" at bounding box center [776, 424] width 8 height 8
radio input "true"
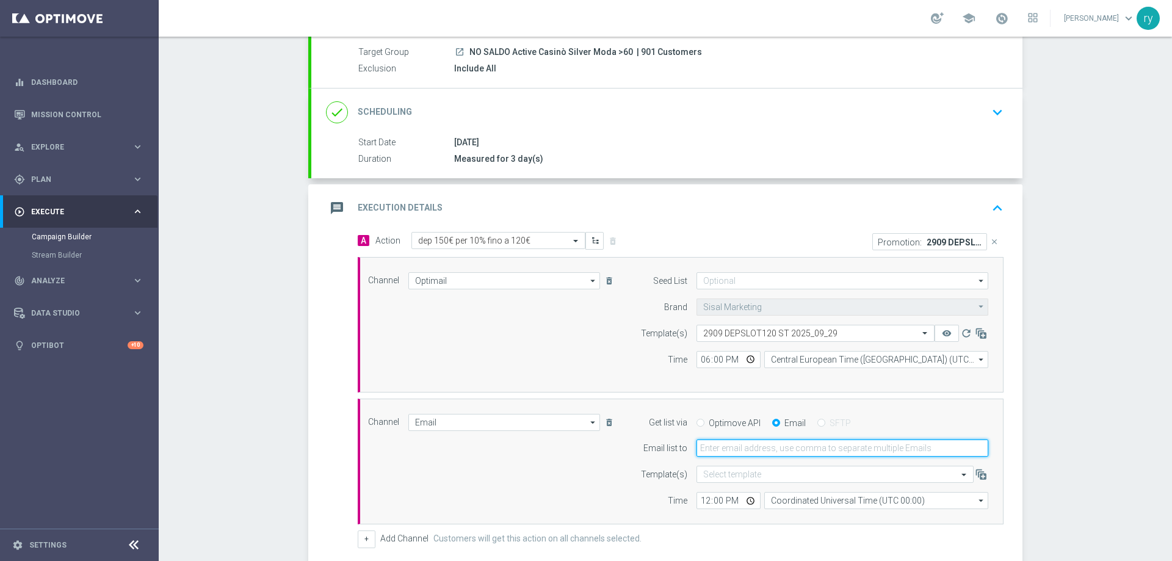
click at [776, 447] on input "email" at bounding box center [842, 448] width 292 height 17
type input "radina.yordanova@sisal.it"
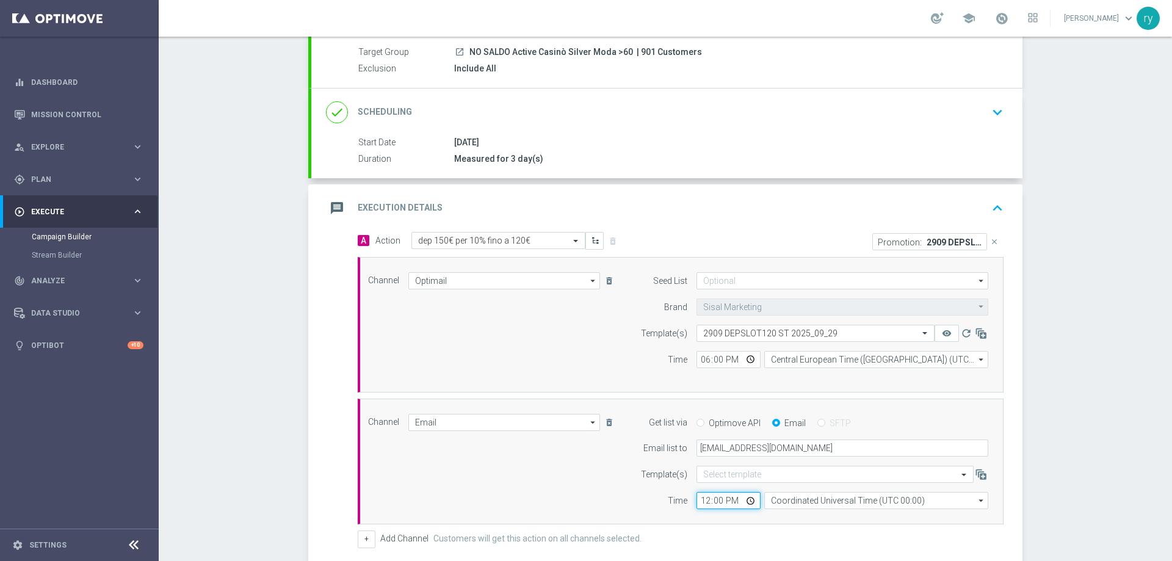
click at [706, 499] on input "12:00" at bounding box center [728, 500] width 64 height 17
type input "18:00"
click at [836, 504] on input "Coordinated Universal Time (UTC 00:00)" at bounding box center [876, 500] width 224 height 17
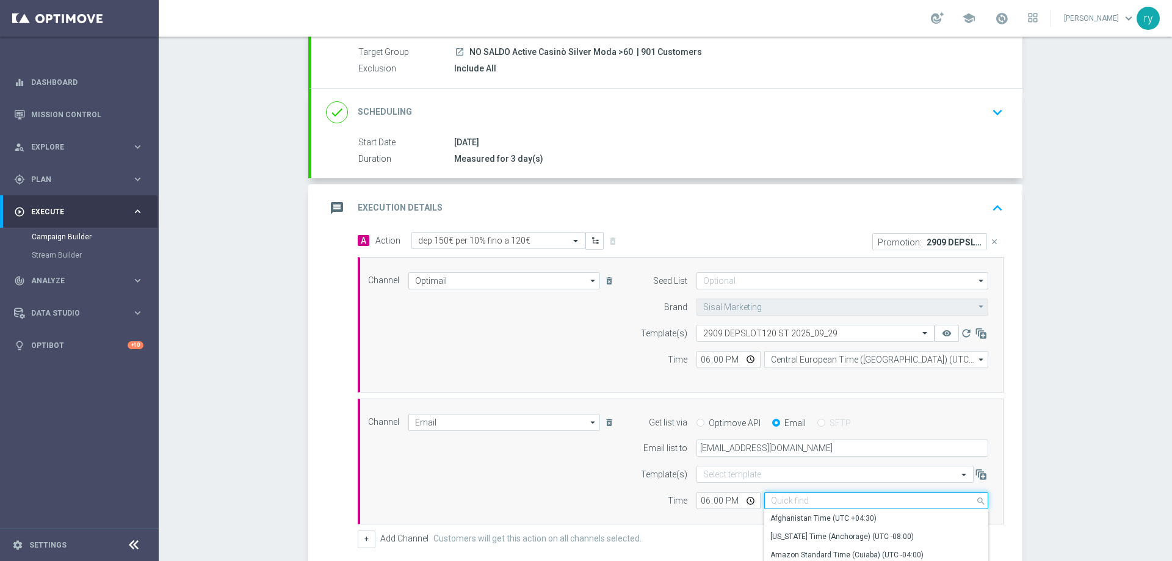
click at [836, 504] on input at bounding box center [876, 500] width 224 height 17
click at [841, 511] on div "Central European Time (Berlin) (UTC +02:00)" at bounding box center [876, 518] width 224 height 17
type input "Central European Time (Berlin) (UTC +02:00)"
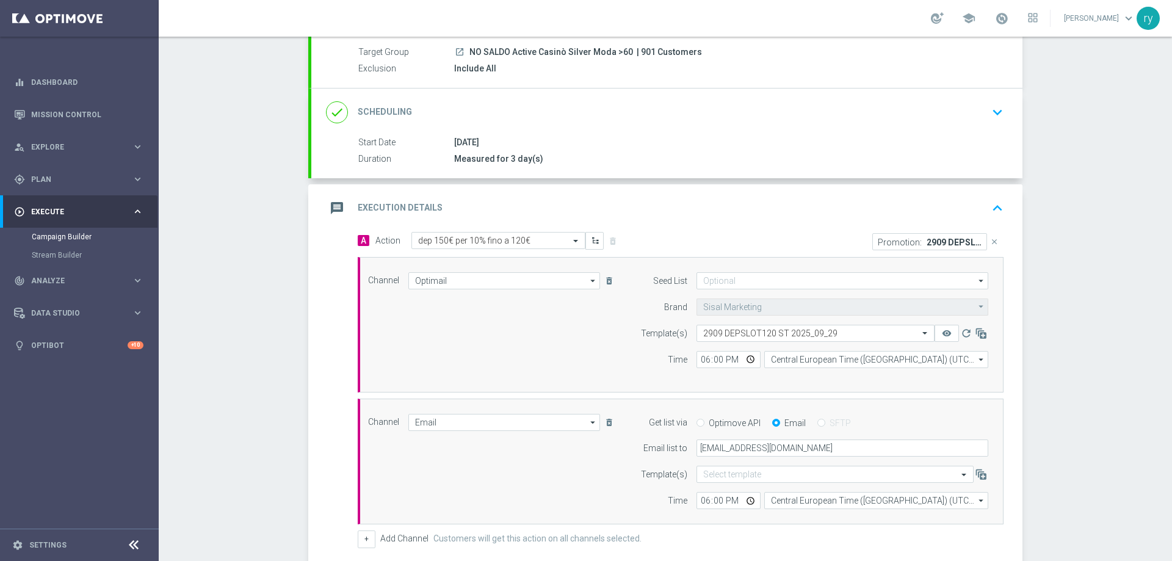
click at [617, 465] on div "Channel Email Email arrow_drop_down Drag here to set row groups Drag here to se…" at bounding box center [678, 462] width 639 height 96
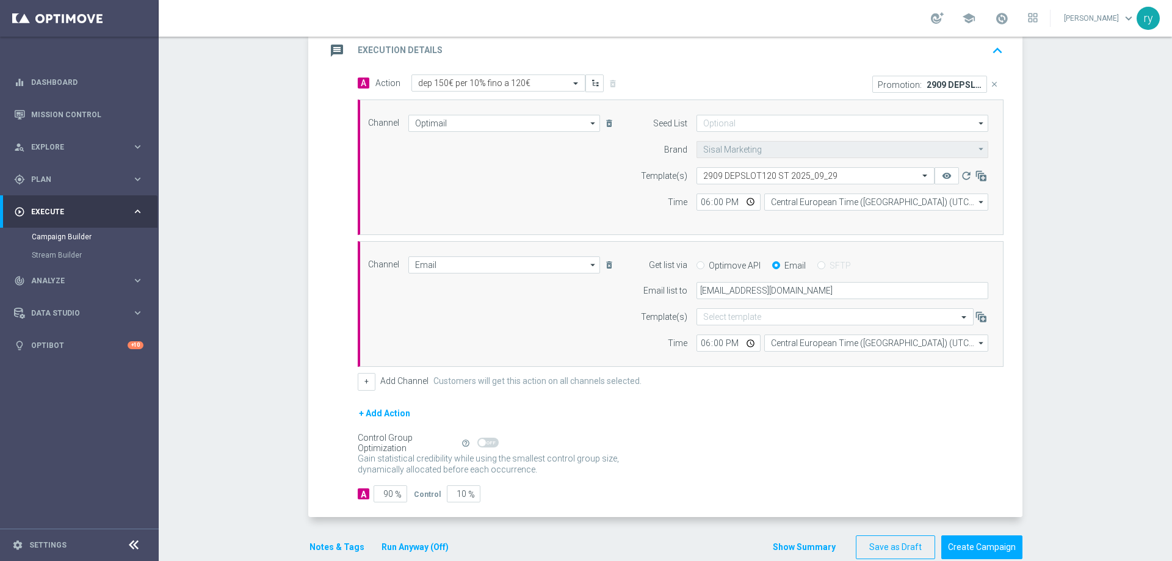
scroll to position [291, 0]
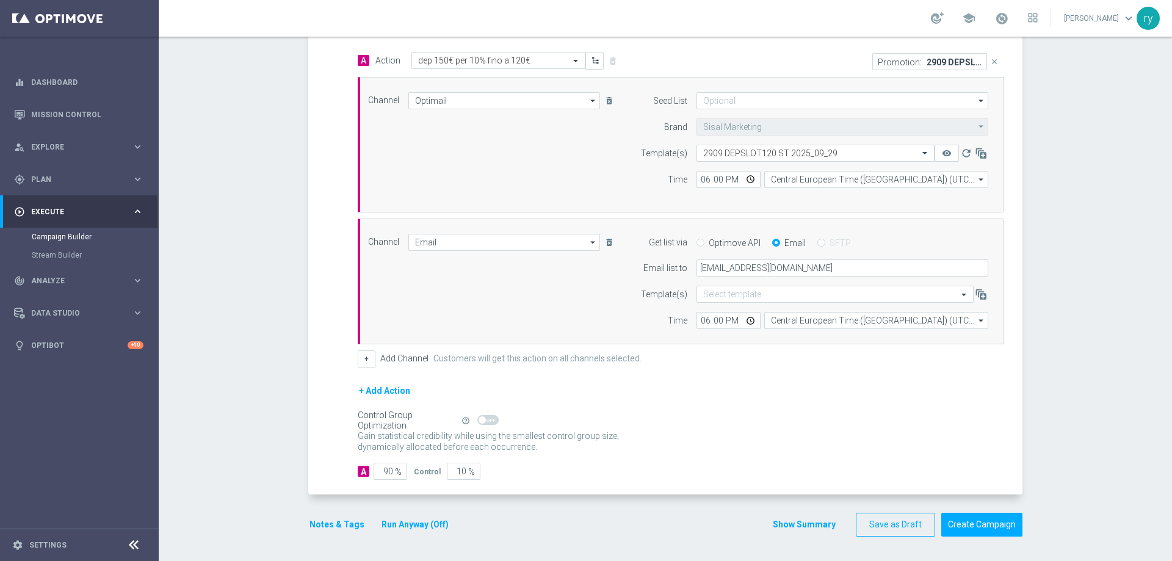
click at [328, 521] on button "Notes & Tags" at bounding box center [336, 524] width 57 height 15
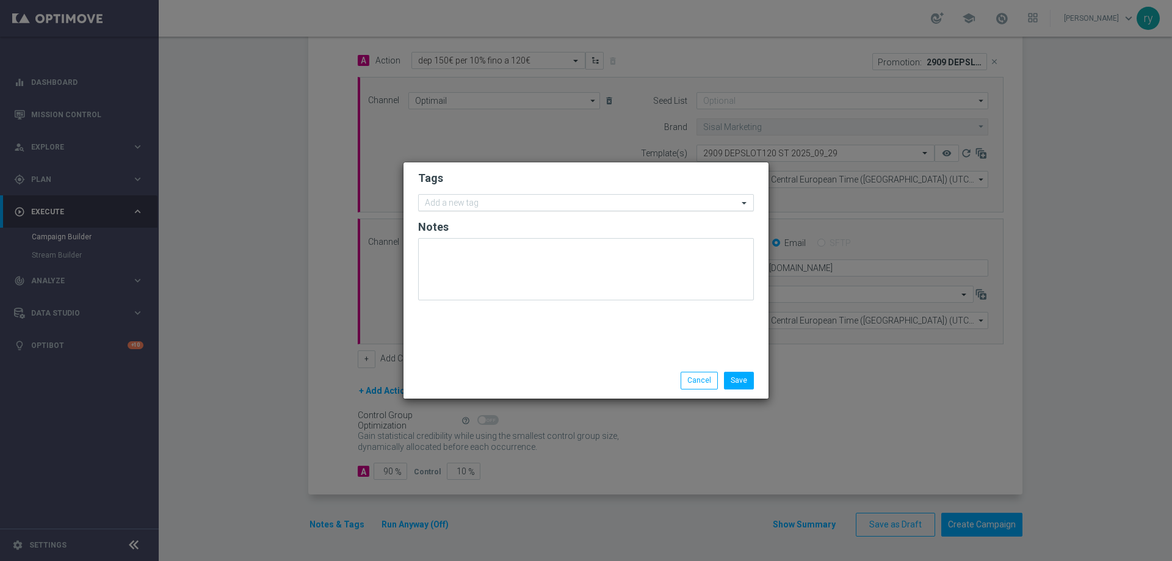
click at [428, 198] on div "Add a new tag" at bounding box center [451, 204] width 56 height 13
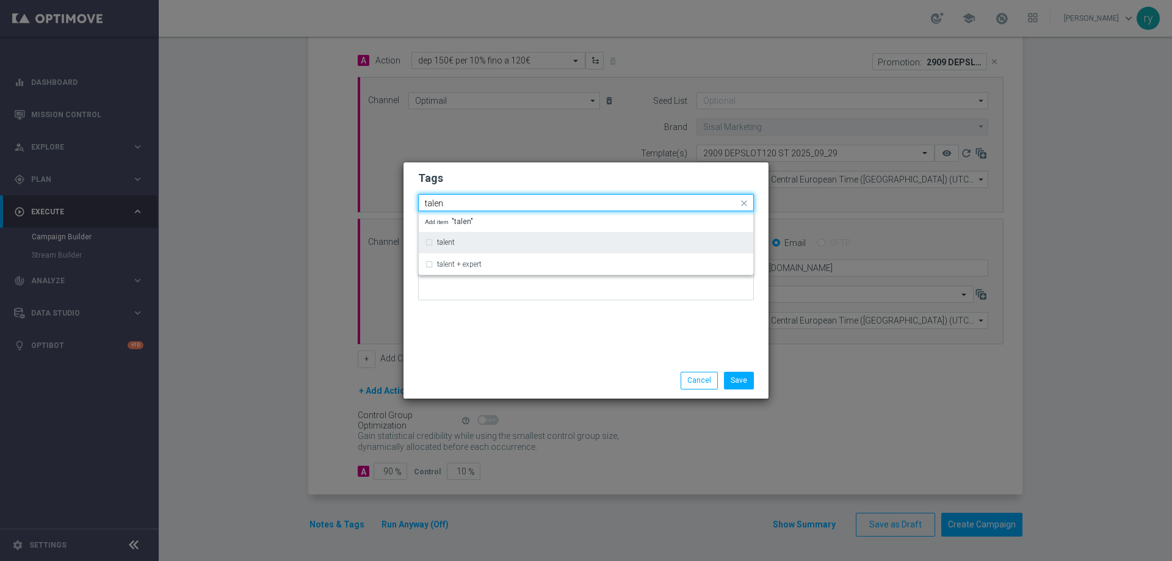
click at [453, 239] on label "talent" at bounding box center [446, 242] width 18 height 7
type input "talen"
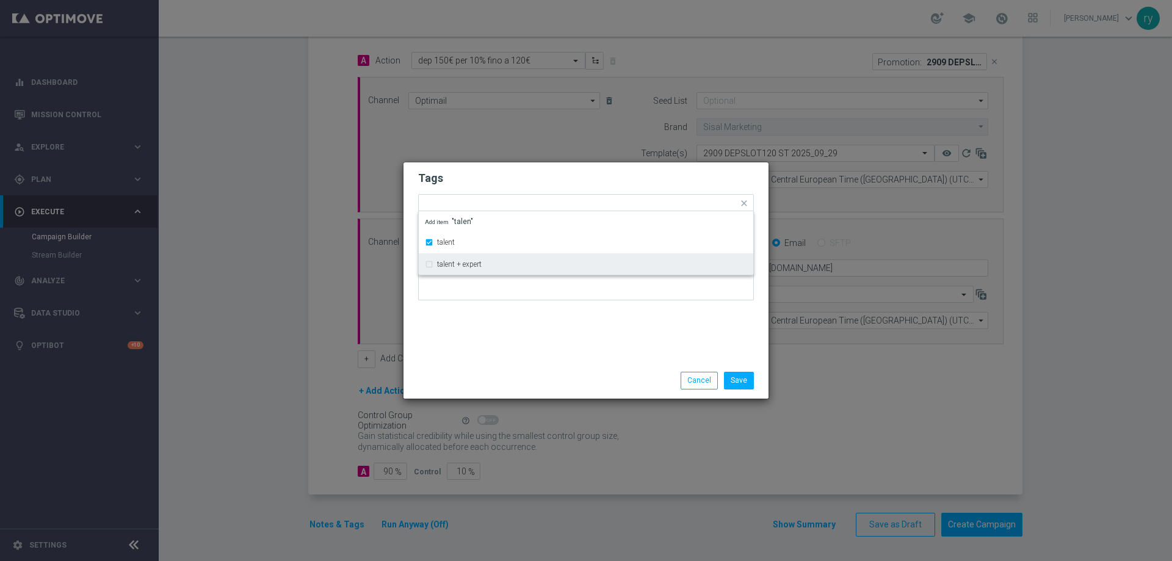
click at [502, 333] on div "Tags Quick find × talent talent talent + expert Add item "talen" Notes" at bounding box center [585, 262] width 365 height 200
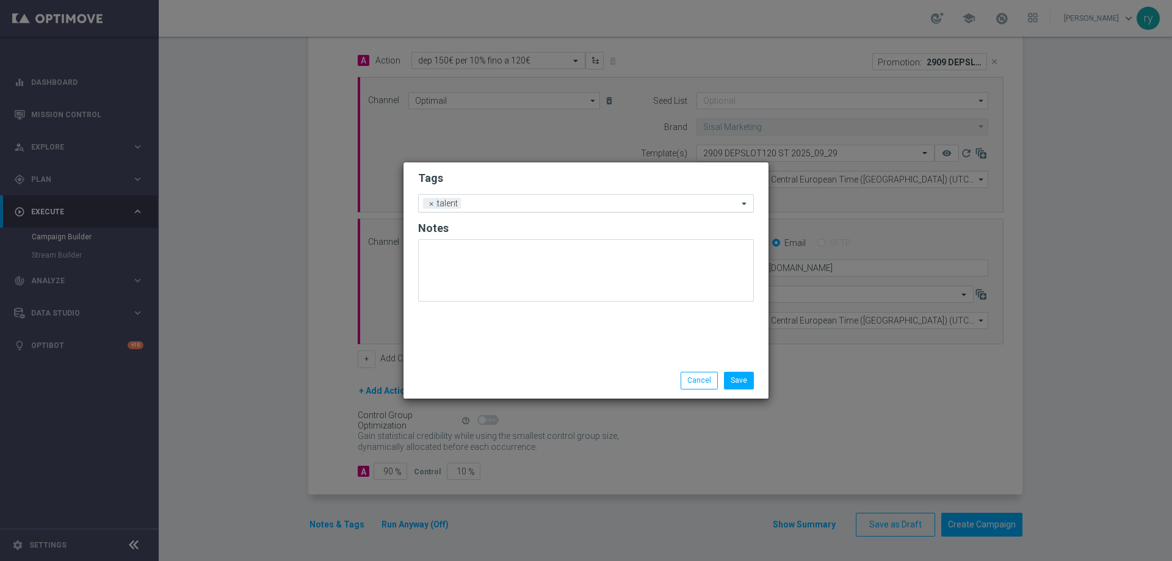
click at [531, 209] on div at bounding box center [601, 205] width 274 height 12
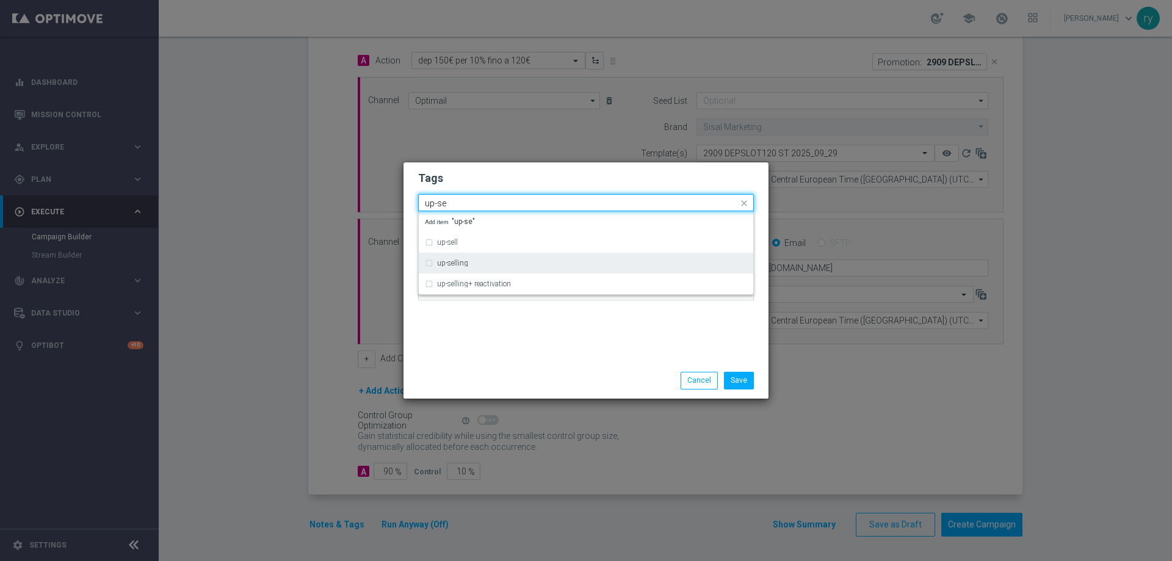
click at [489, 258] on div "up-selling" at bounding box center [586, 263] width 322 height 20
type input "up-se"
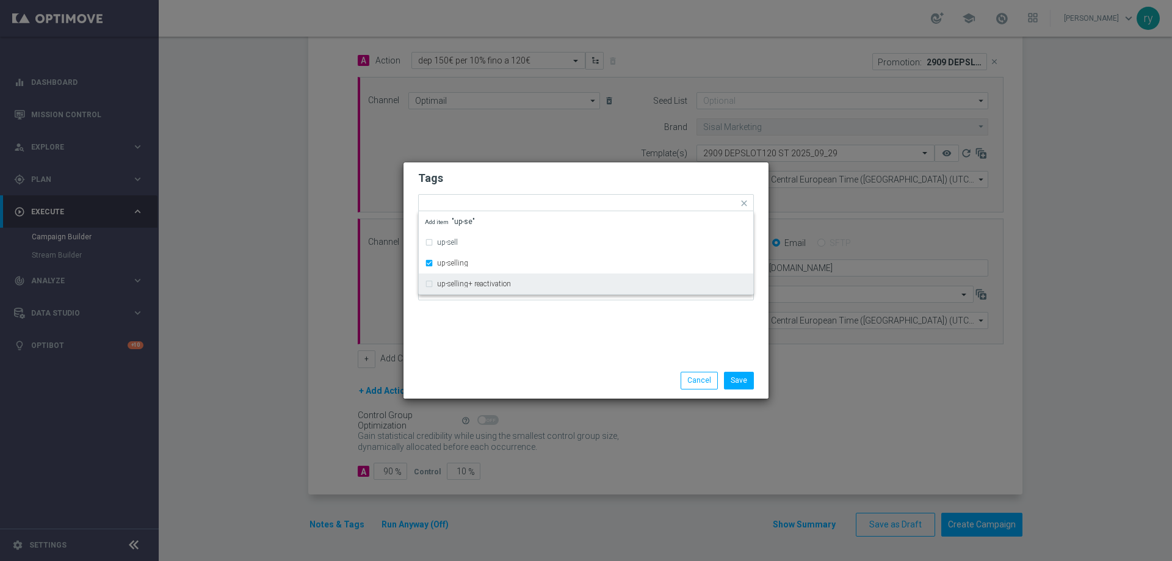
drag, startPoint x: 513, startPoint y: 323, endPoint x: 546, endPoint y: 262, distance: 69.4
click at [513, 324] on div "Tags Quick find × talent × up-selling up-sell up-selling up-selling+ reactivati…" at bounding box center [585, 262] width 365 height 200
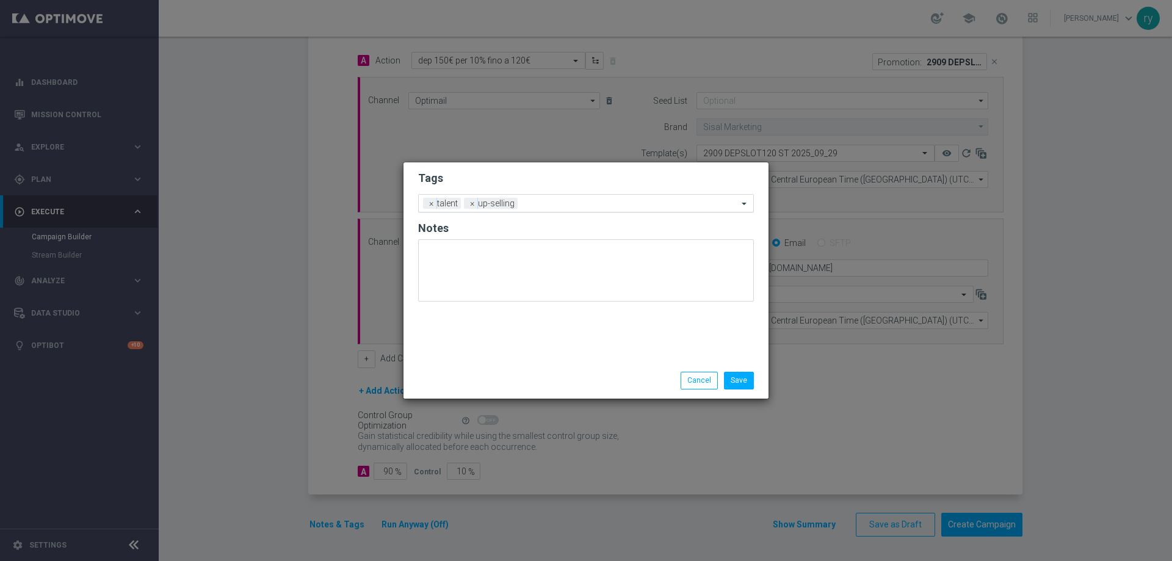
click at [573, 204] on input "text" at bounding box center [630, 204] width 215 height 10
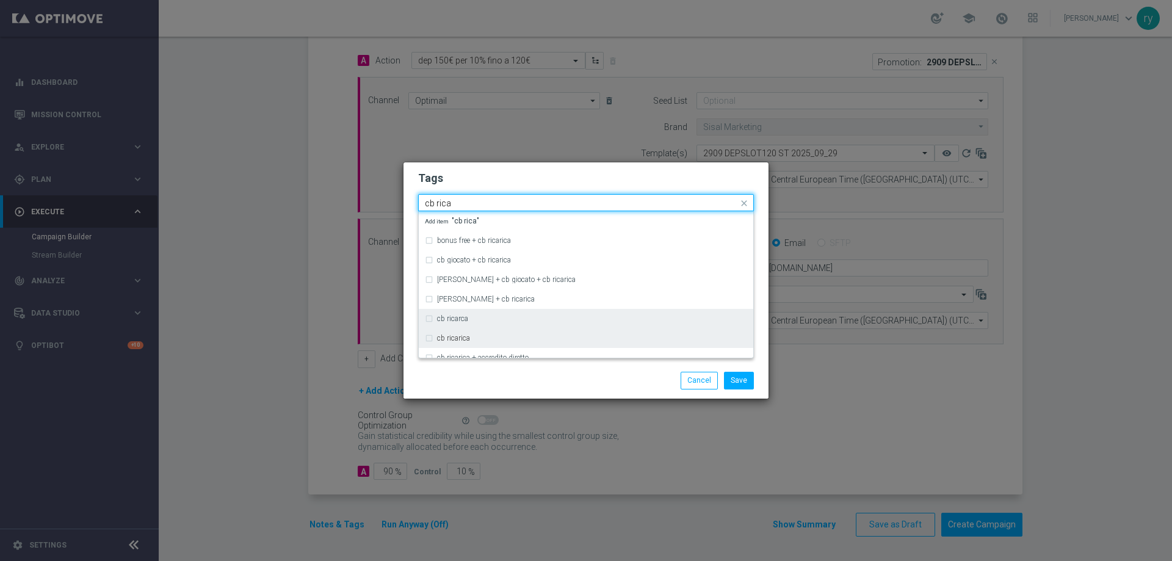
drag, startPoint x: 480, startPoint y: 337, endPoint x: 498, endPoint y: 313, distance: 30.5
click at [480, 337] on div "cb ricarica" at bounding box center [592, 338] width 310 height 7
type input "cb rica"
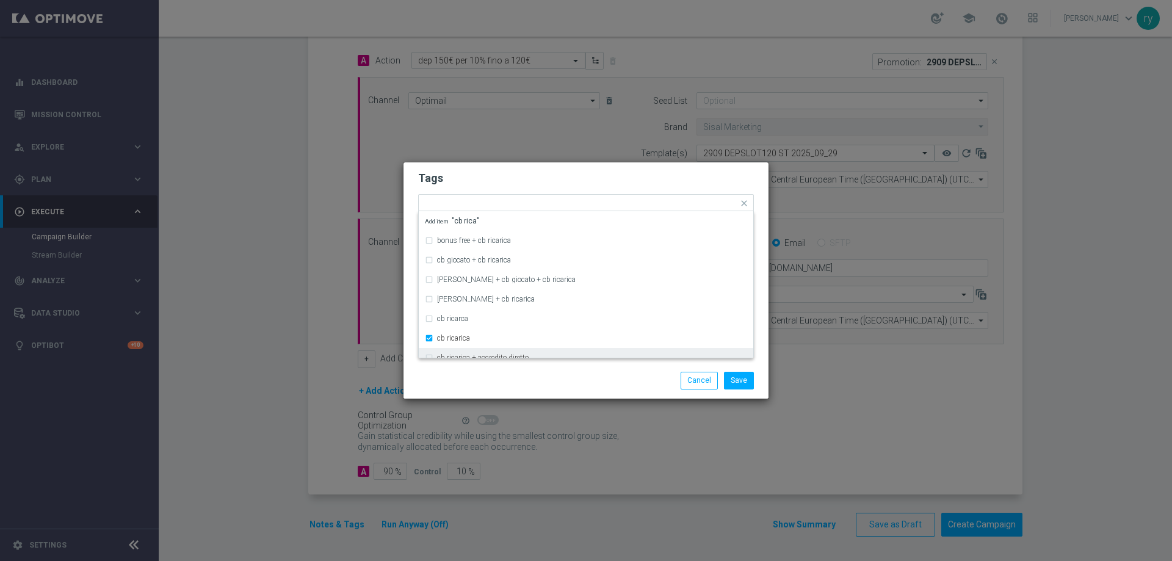
click at [531, 382] on div "Save Cancel" at bounding box center [645, 380] width 236 height 17
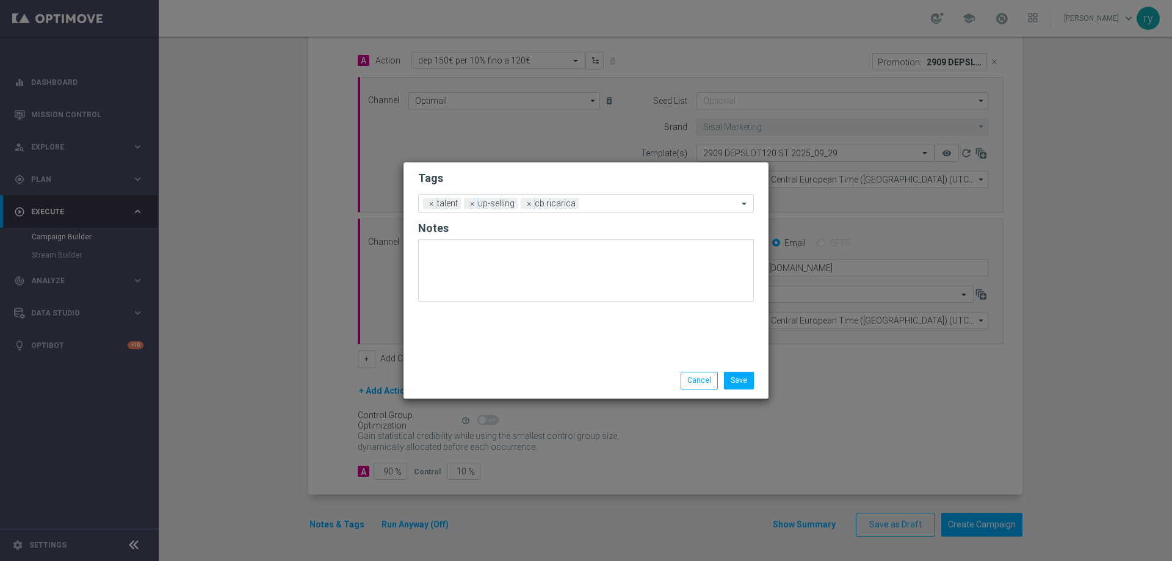
click at [610, 200] on input "text" at bounding box center [661, 204] width 154 height 10
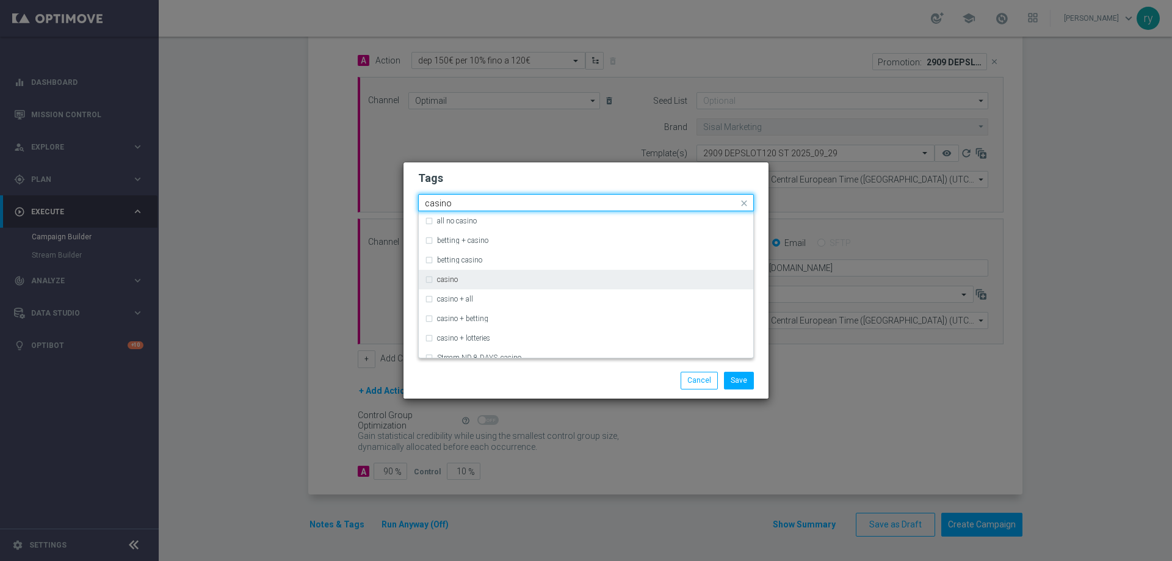
click at [546, 275] on div "casino" at bounding box center [586, 280] width 322 height 20
type input "casino"
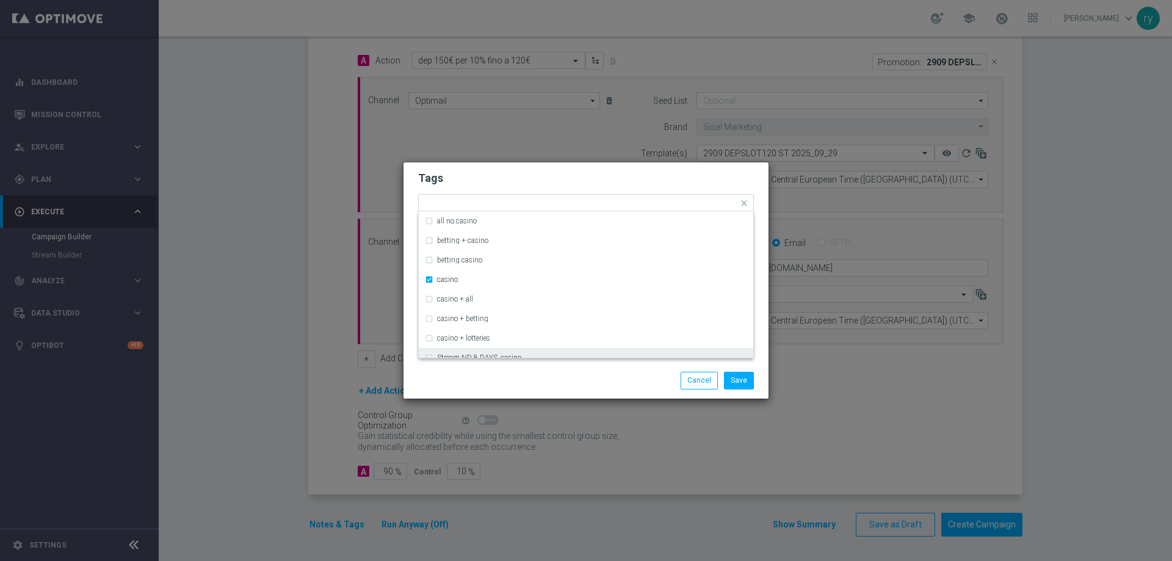
click at [613, 371] on div "Save Cancel" at bounding box center [585, 380] width 365 height 35
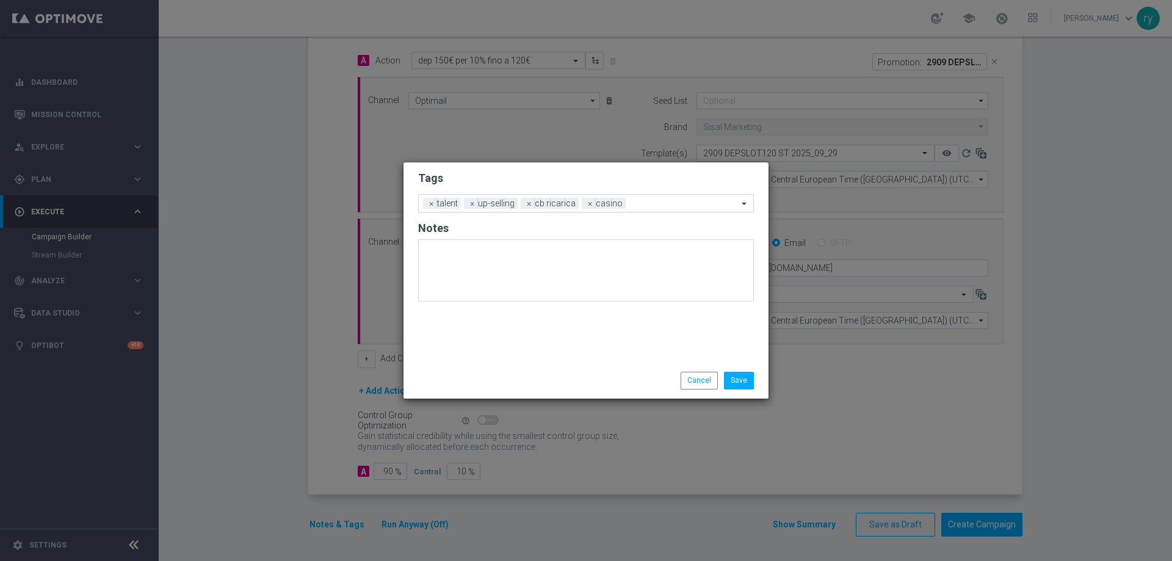
click at [689, 206] on input "text" at bounding box center [684, 204] width 107 height 10
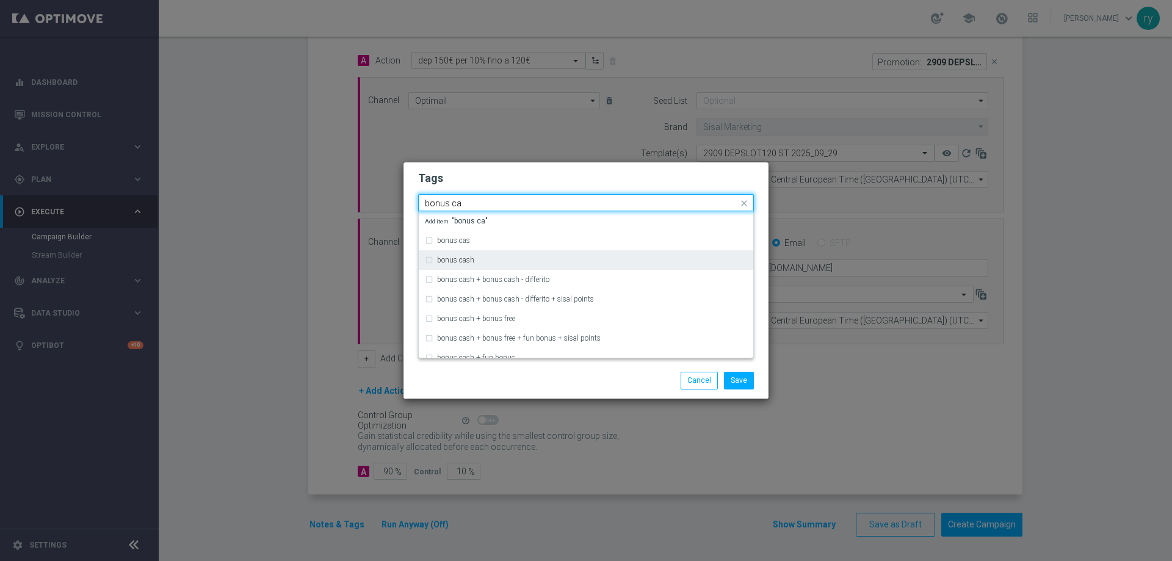
click at [516, 263] on div "bonus cash" at bounding box center [592, 259] width 310 height 7
type input "bonus ca"
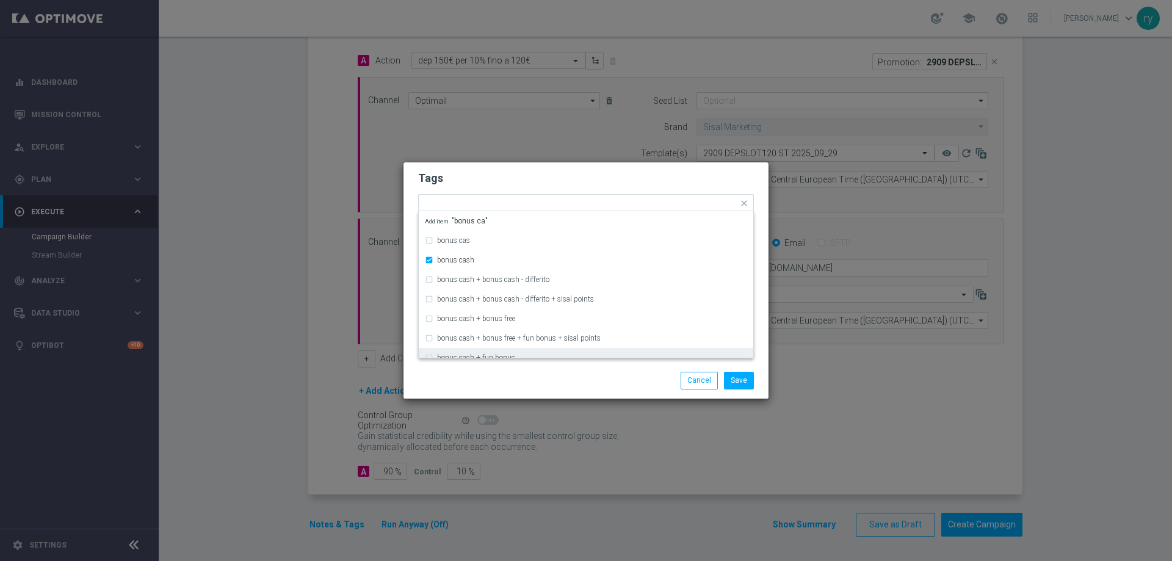
click at [552, 366] on div "Save Cancel" at bounding box center [585, 380] width 365 height 35
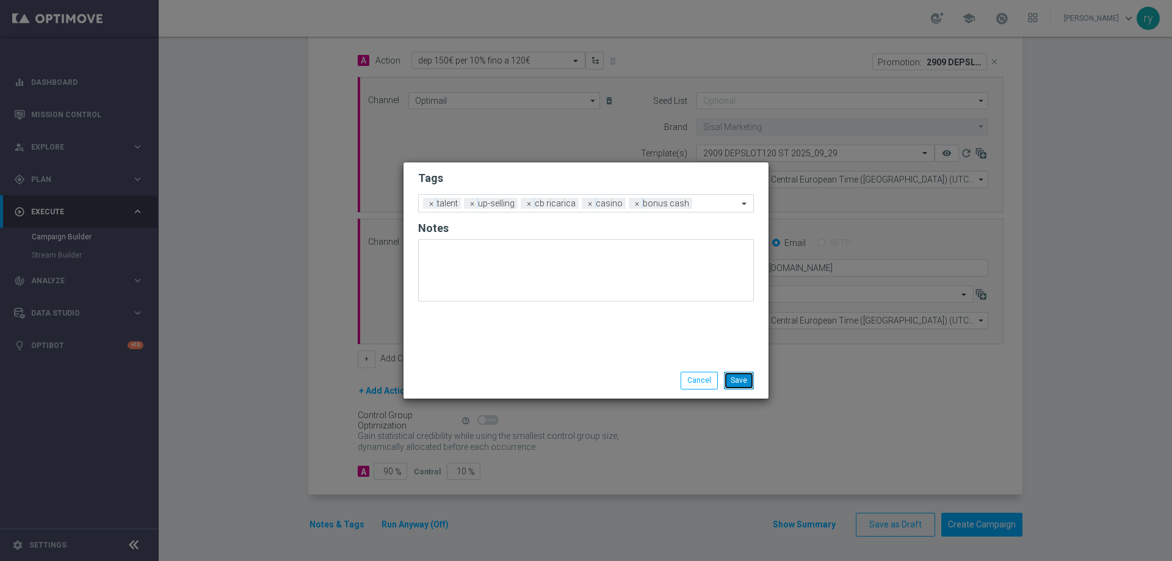
click at [739, 377] on button "Save" at bounding box center [739, 380] width 30 height 17
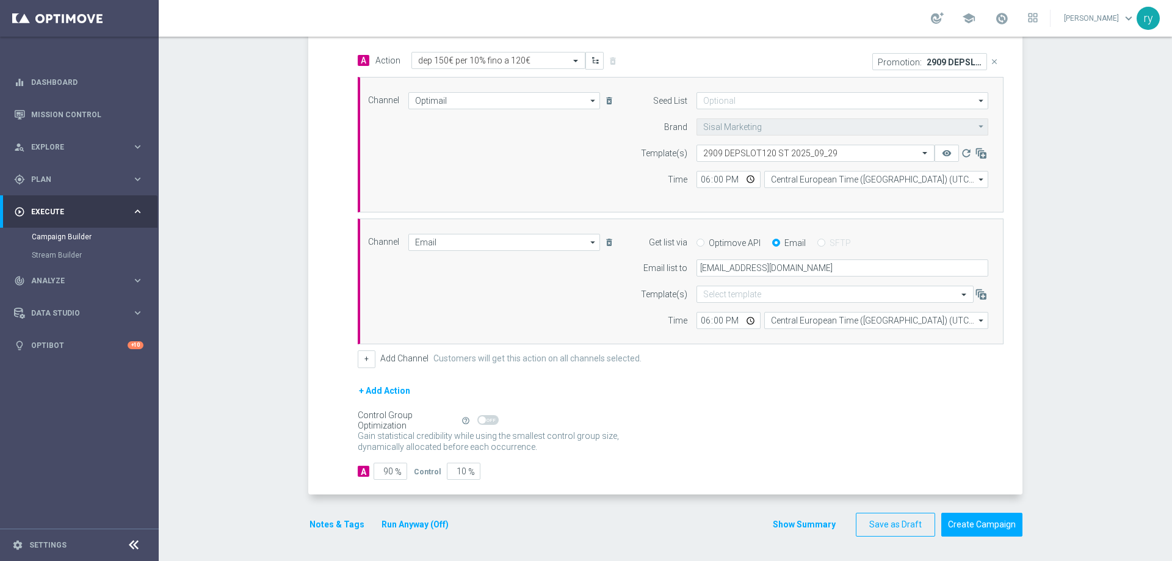
click at [798, 525] on button "Show Summary" at bounding box center [804, 525] width 64 height 14
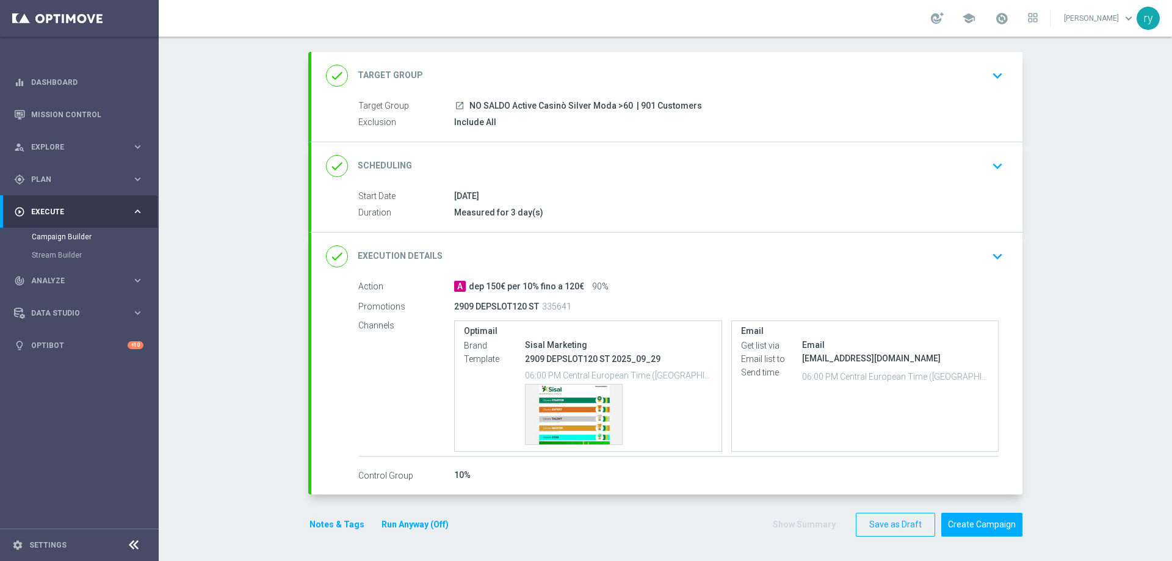
scroll to position [57, 0]
drag, startPoint x: 701, startPoint y: 106, endPoint x: 464, endPoint y: 107, distance: 236.8
click at [464, 107] on div "launch NO SALDO Active Casinò Silver Moda >60 | 901 Customers" at bounding box center [726, 105] width 545 height 12
copy div "NO SALDO Active Casinò Silver Moda >60 | 901 Customers"
click at [712, 116] on div "Include All" at bounding box center [726, 122] width 545 height 12
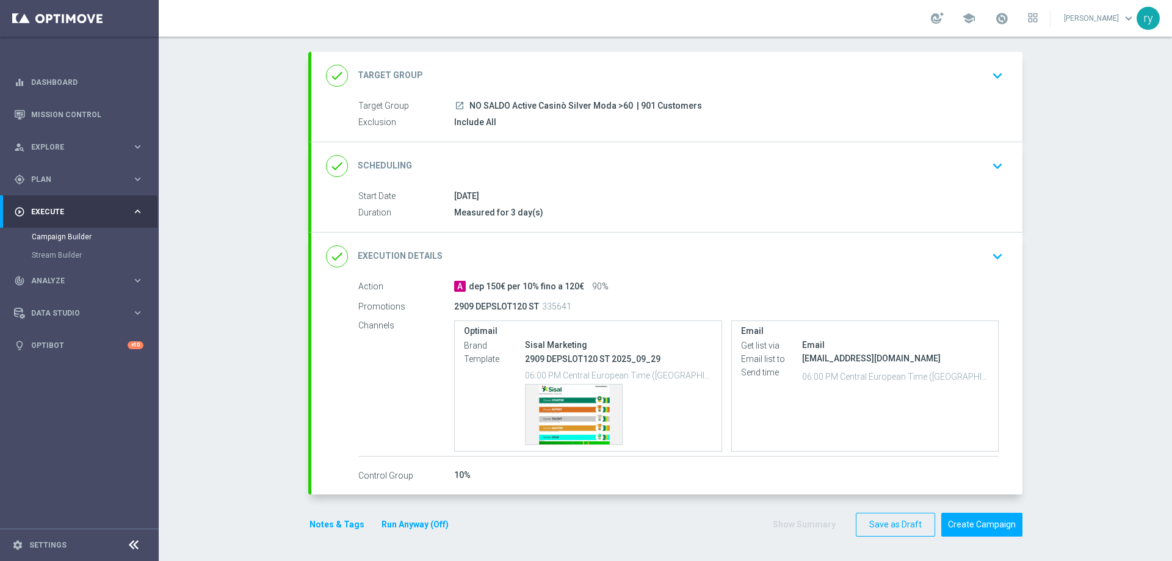
click at [714, 270] on div "done Execution Details keyboard_arrow_down" at bounding box center [666, 257] width 711 height 48
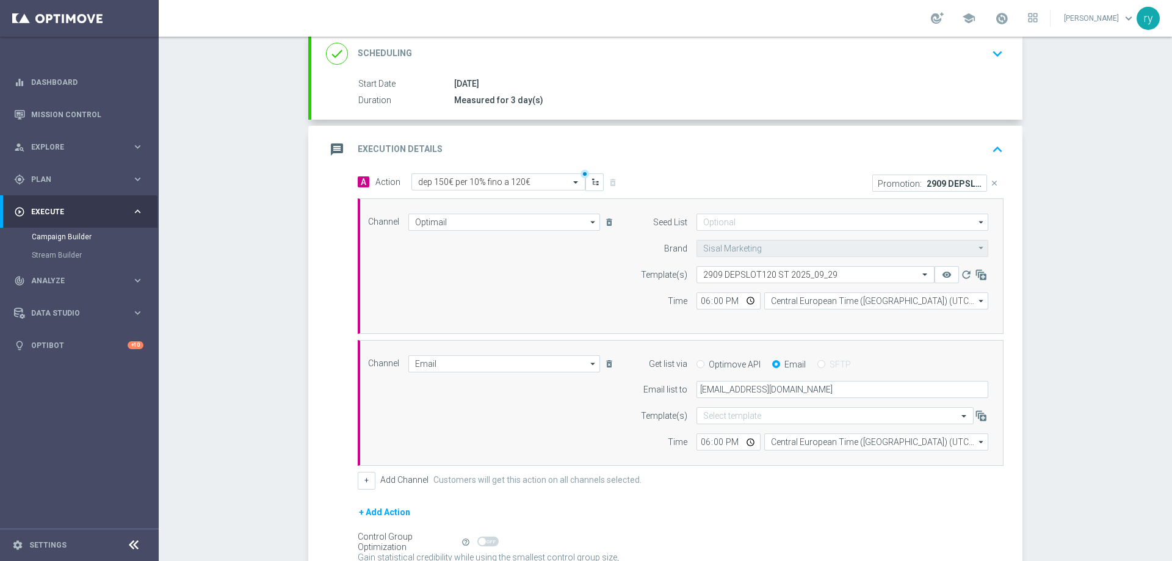
scroll to position [245, 0]
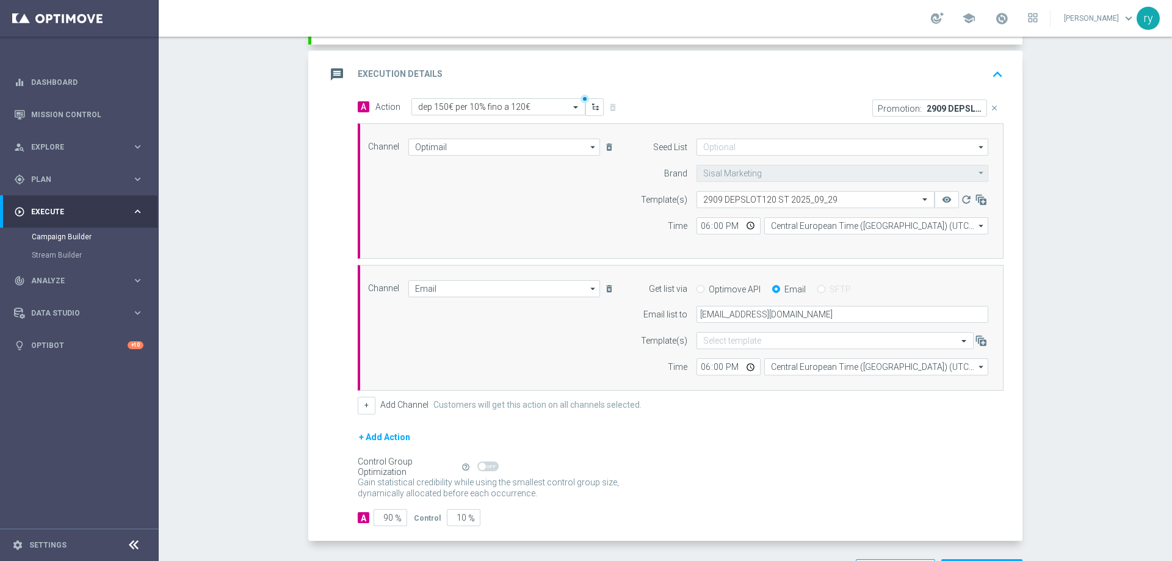
click at [718, 67] on div "message Execution Details keyboard_arrow_up" at bounding box center [667, 74] width 682 height 23
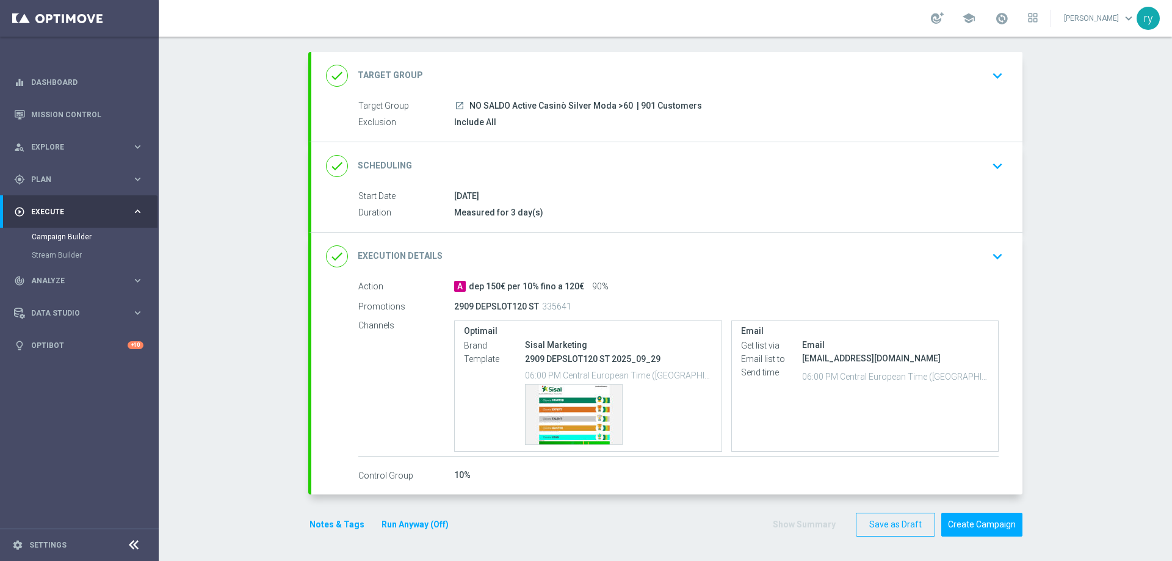
scroll to position [57, 0]
click at [784, 523] on div "Show Summary Save as Draft Create Campaign" at bounding box center [897, 525] width 250 height 24
click at [719, 121] on div "Include All" at bounding box center [726, 122] width 545 height 12
click at [685, 101] on span "| 901 Customers" at bounding box center [669, 106] width 65 height 11
drag, startPoint x: 786, startPoint y: 533, endPoint x: 788, endPoint y: 526, distance: 7.1
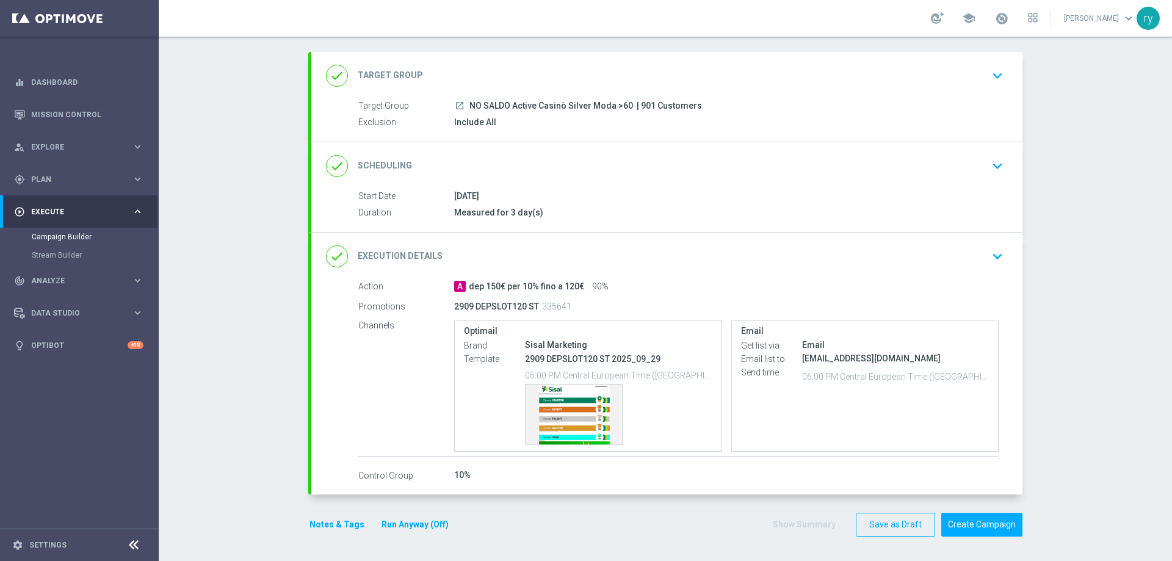
click at [787, 533] on div "Show Summary Save as Draft Create Campaign" at bounding box center [897, 525] width 250 height 24
click at [574, 405] on div "Template preview" at bounding box center [574, 415] width 96 height 60
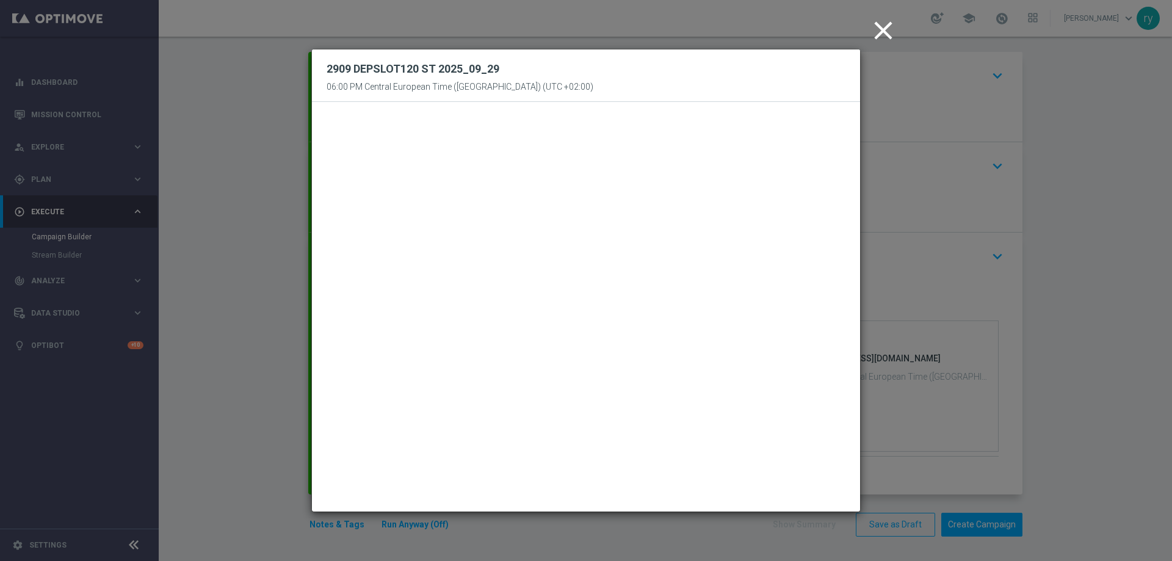
click at [879, 32] on icon "close" at bounding box center [883, 30] width 31 height 31
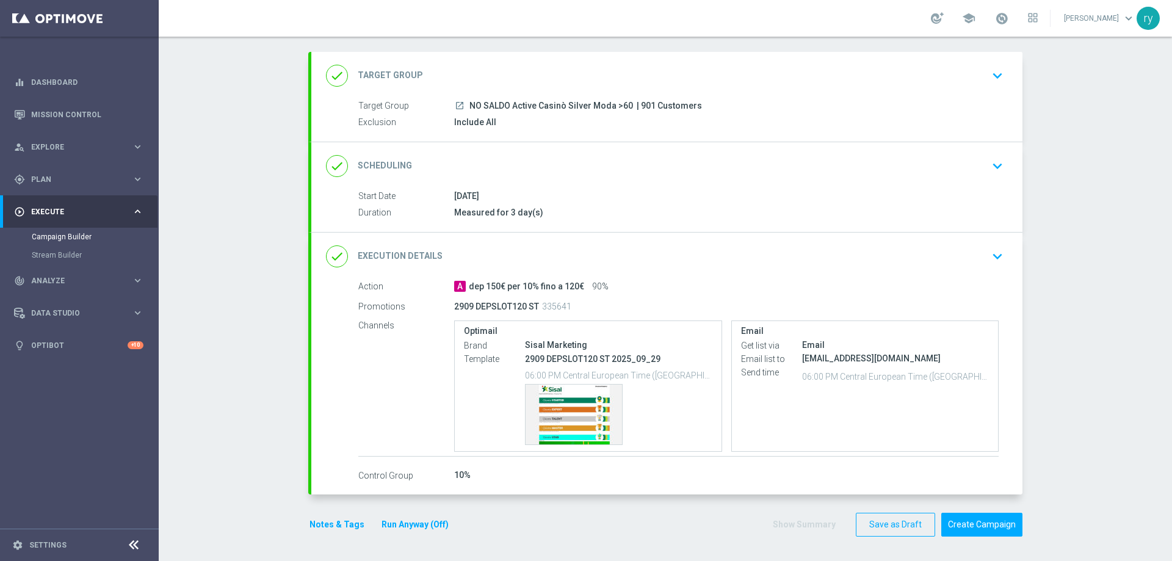
click at [757, 183] on div "done Scheduling keyboard_arrow_down" at bounding box center [666, 166] width 711 height 48
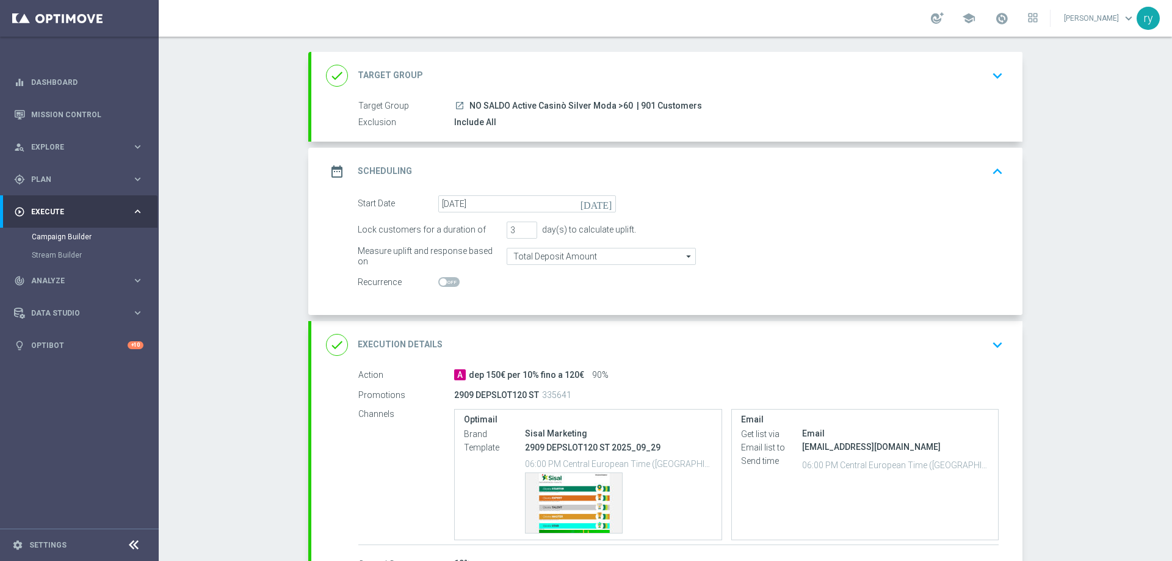
click at [757, 183] on div "date_range Scheduling keyboard_arrow_up" at bounding box center [667, 171] width 682 height 23
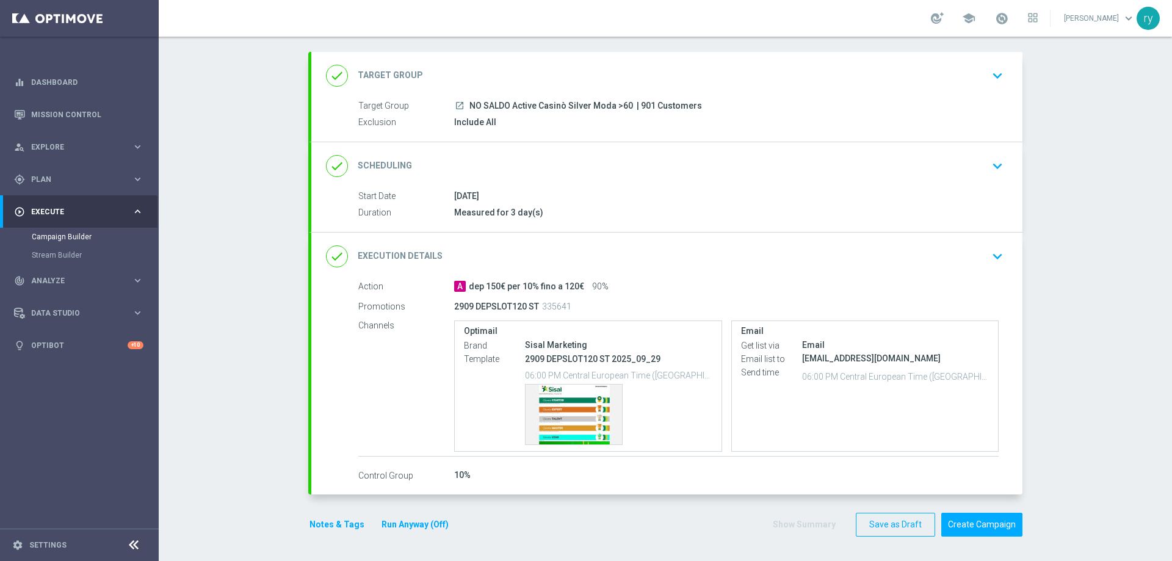
click at [308, 527] on button "Notes & Tags" at bounding box center [336, 524] width 57 height 15
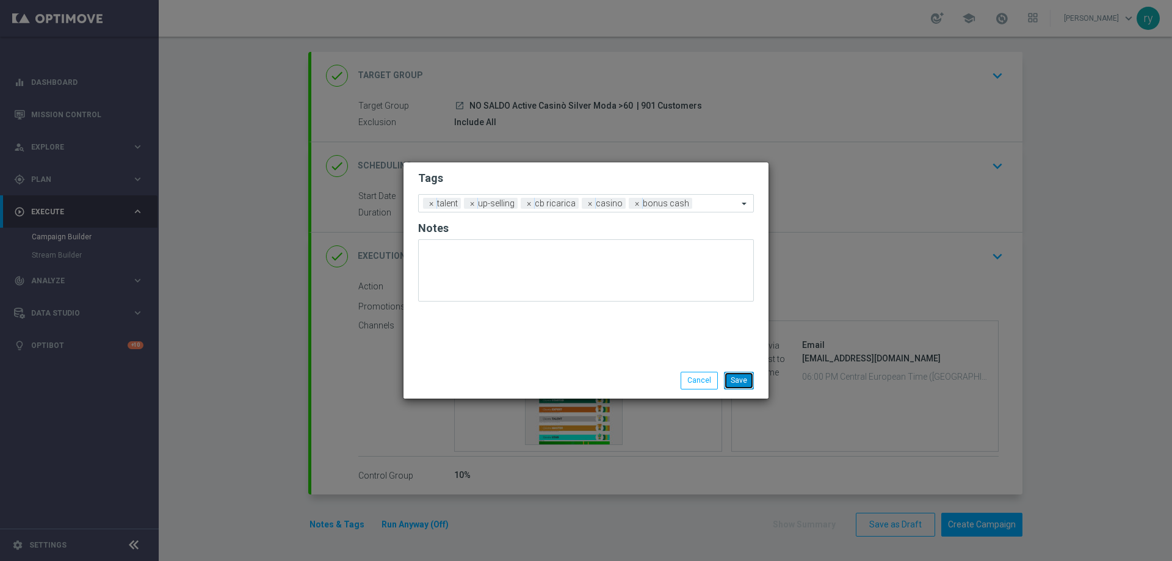
click at [735, 382] on button "Save" at bounding box center [739, 380] width 30 height 17
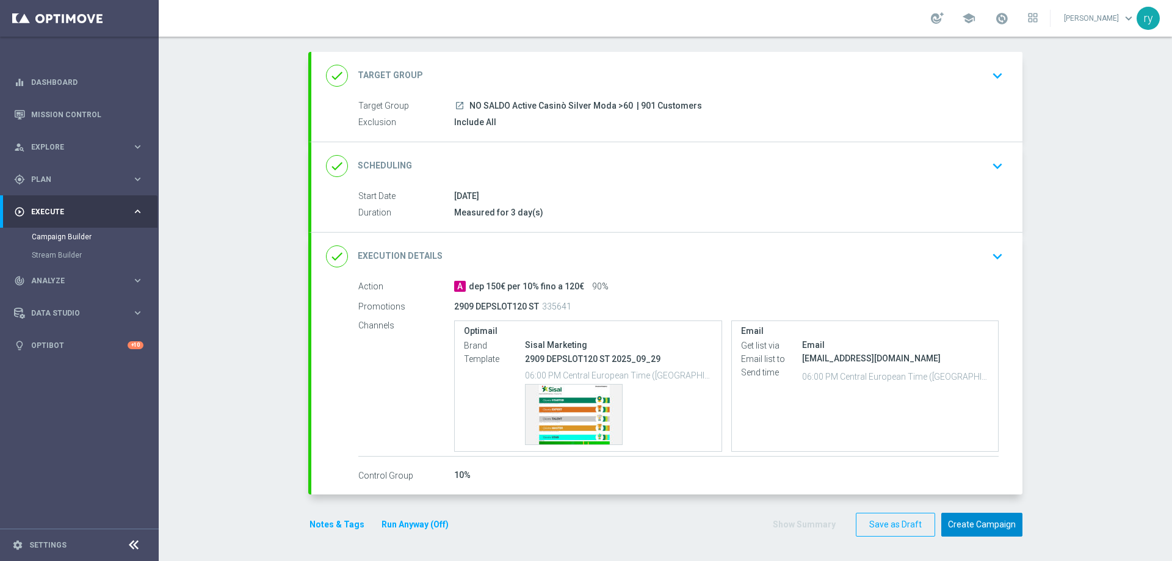
click at [966, 523] on button "Create Campaign" at bounding box center [981, 525] width 81 height 24
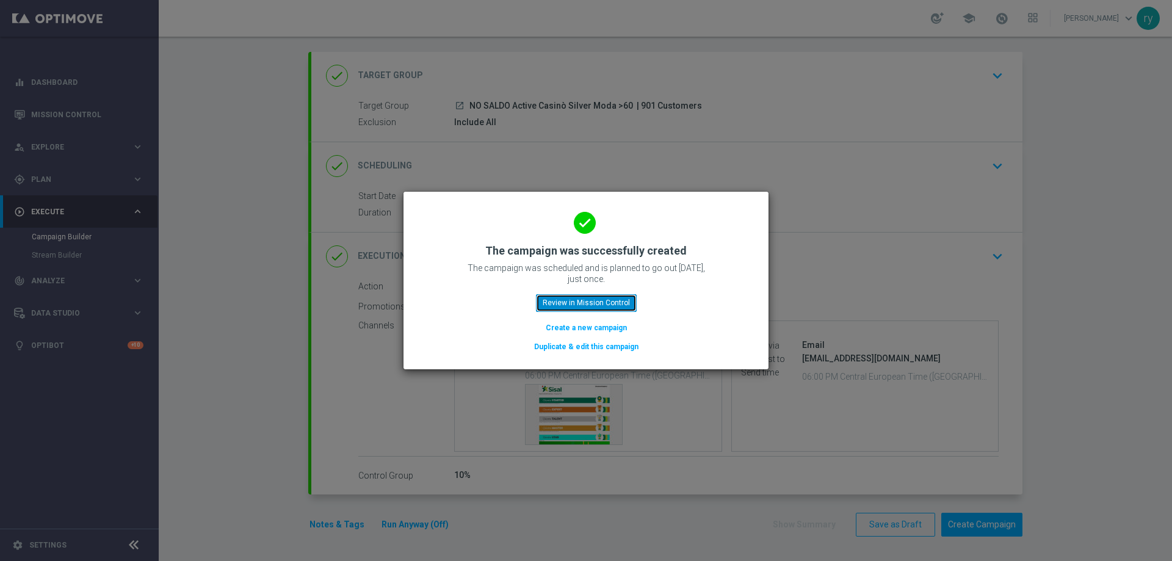
click at [598, 304] on button "Review in Mission Control" at bounding box center [586, 302] width 101 height 17
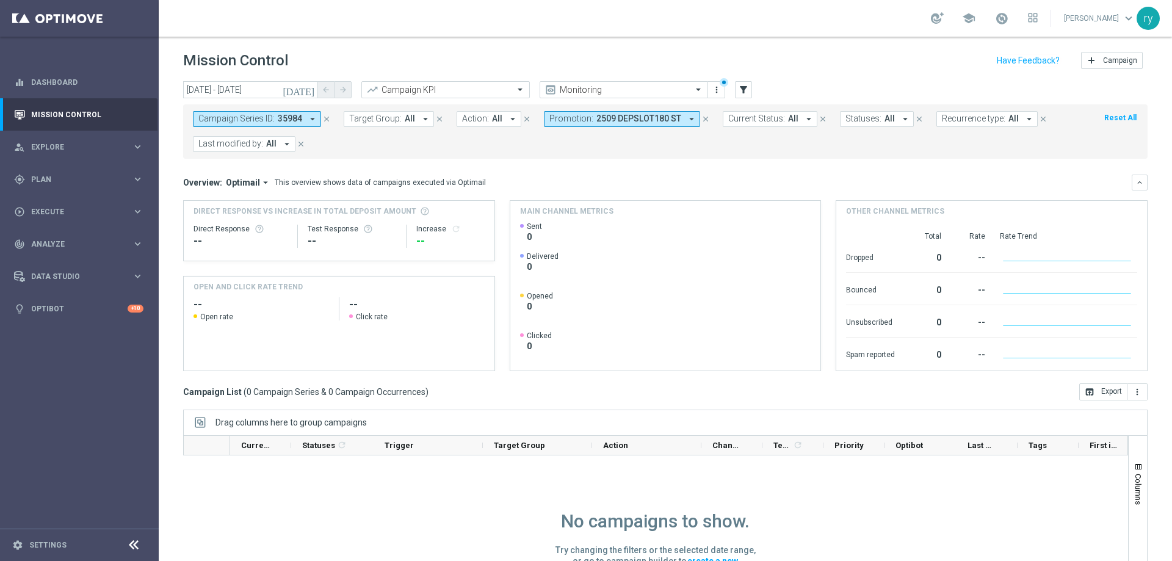
click at [309, 123] on icon "arrow_drop_down" at bounding box center [312, 119] width 11 height 11
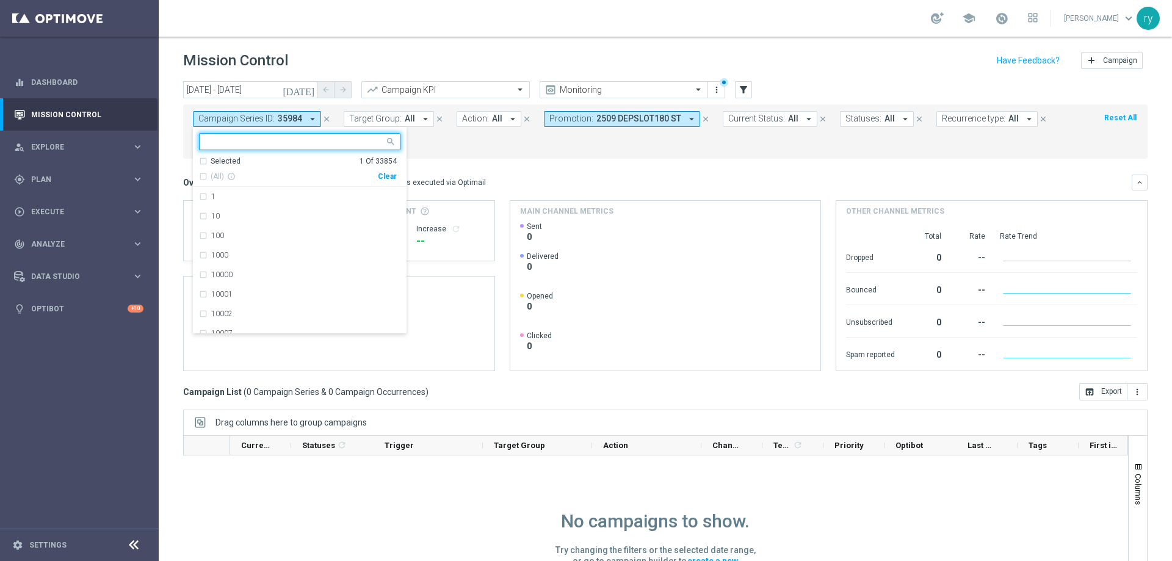
click at [385, 181] on div "(All) info_outline Clear" at bounding box center [298, 174] width 198 height 15
click at [0, 0] on div "Clear" at bounding box center [0, 0] width 0 height 0
click at [418, 156] on div "Campaign Series ID: 35984 arrow_drop_down Selected 0 Of 33854 (All) info_outlin…" at bounding box center [665, 131] width 964 height 54
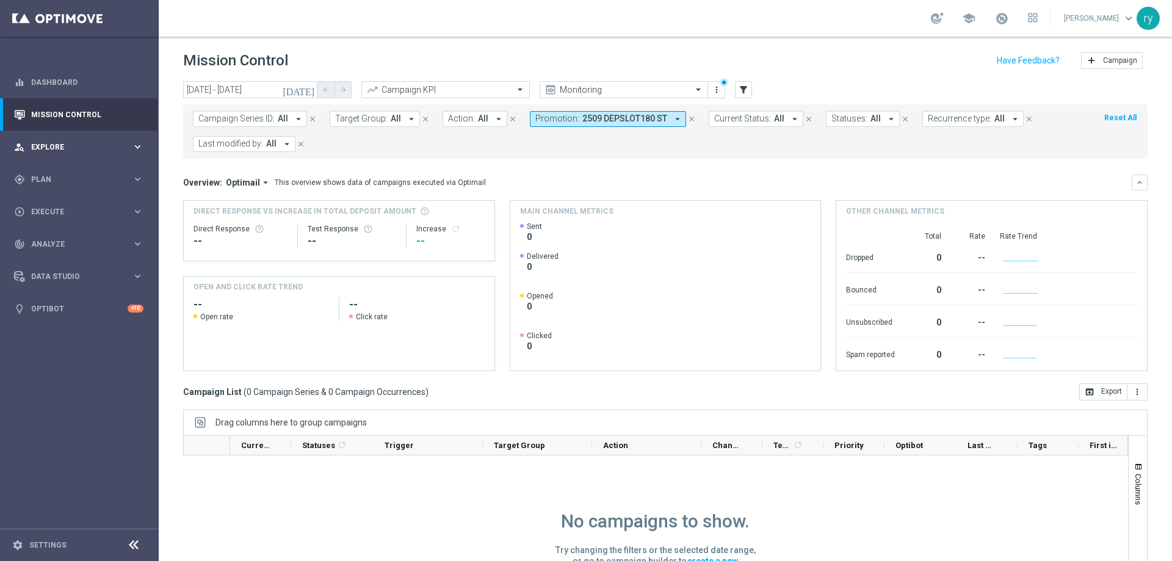
click at [75, 139] on div "person_search Explore keyboard_arrow_right" at bounding box center [78, 147] width 157 height 32
click at [78, 142] on div "person_search Explore" at bounding box center [73, 147] width 118 height 11
click at [83, 187] on div "gps_fixed Plan keyboard_arrow_right" at bounding box center [78, 179] width 157 height 32
click at [65, 262] on link "Optimail" at bounding box center [82, 260] width 89 height 10
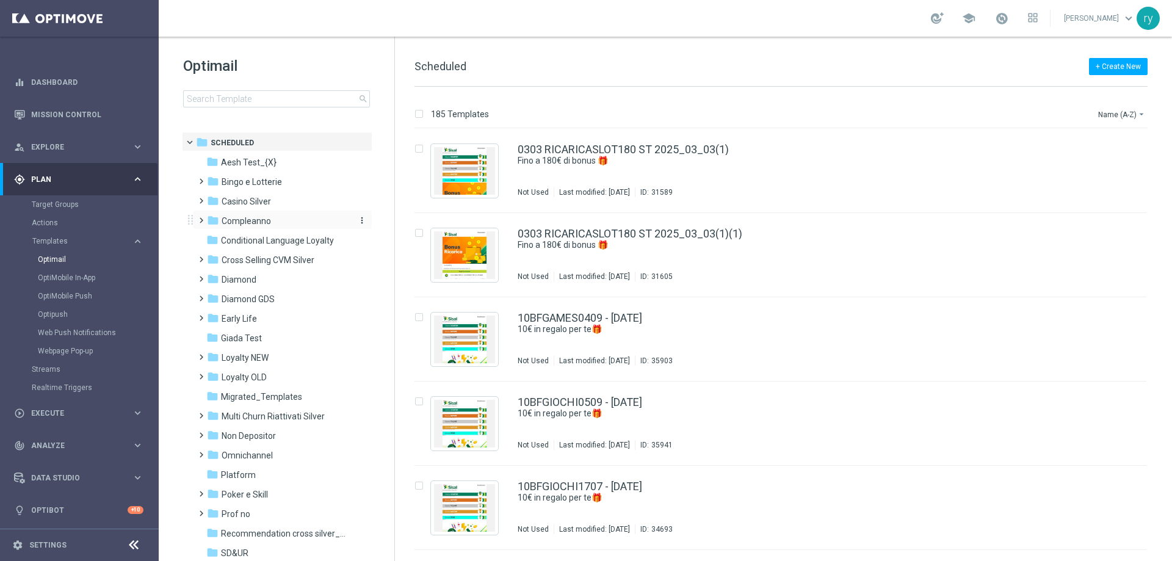
click at [284, 223] on div "folder Compleanno" at bounding box center [277, 221] width 140 height 14
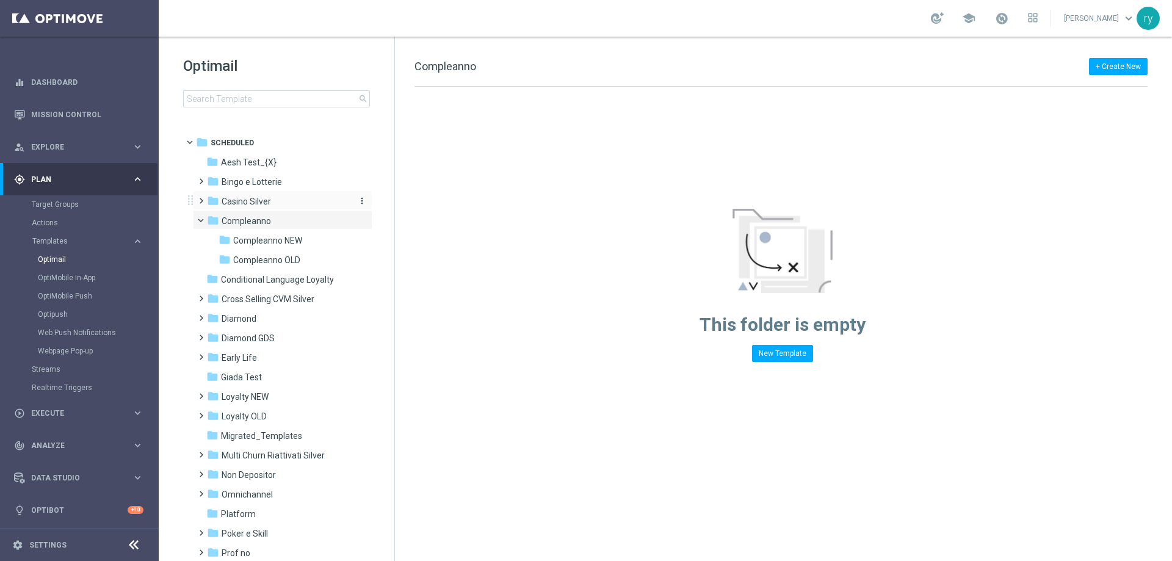
click at [273, 207] on div "folder Casino Silver" at bounding box center [277, 202] width 140 height 14
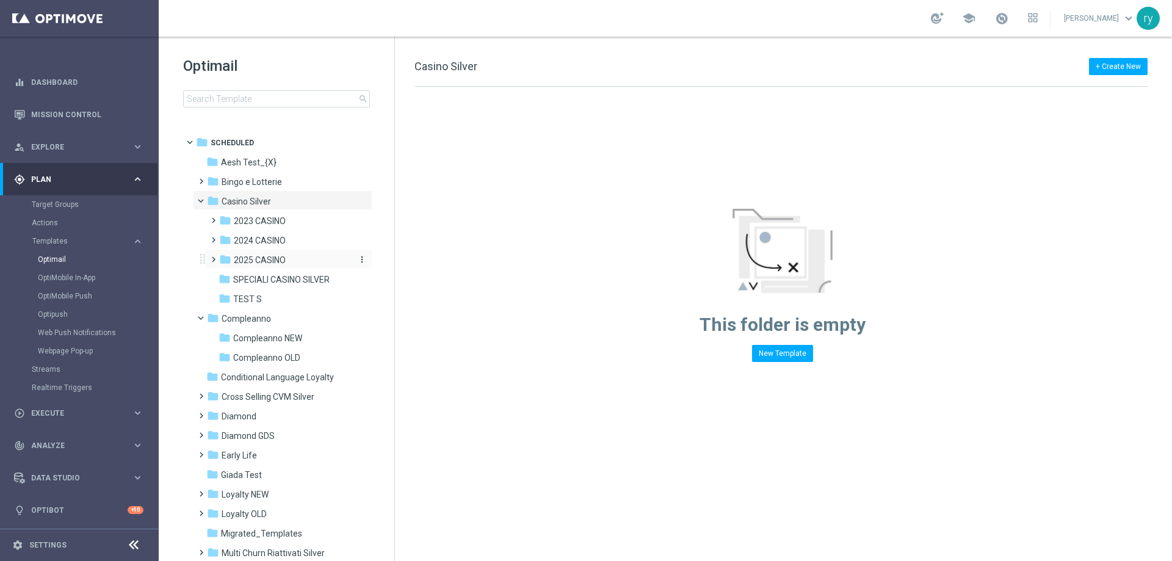
click at [278, 263] on span "2025 CASINO" at bounding box center [260, 260] width 52 height 11
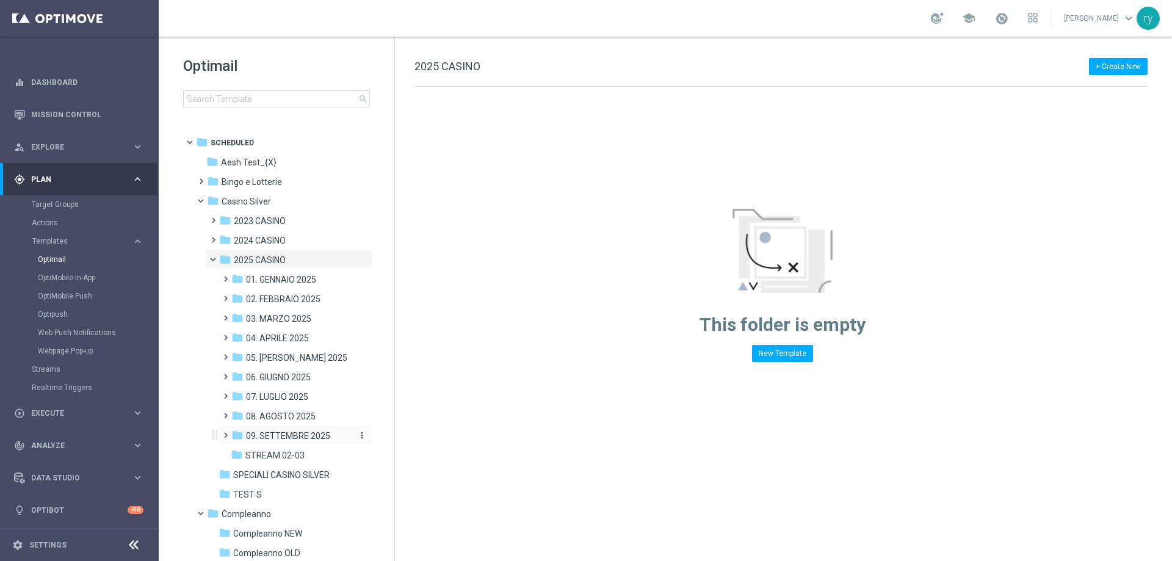
click at [314, 431] on span "09. SETTEMBRE 2025" at bounding box center [288, 435] width 84 height 11
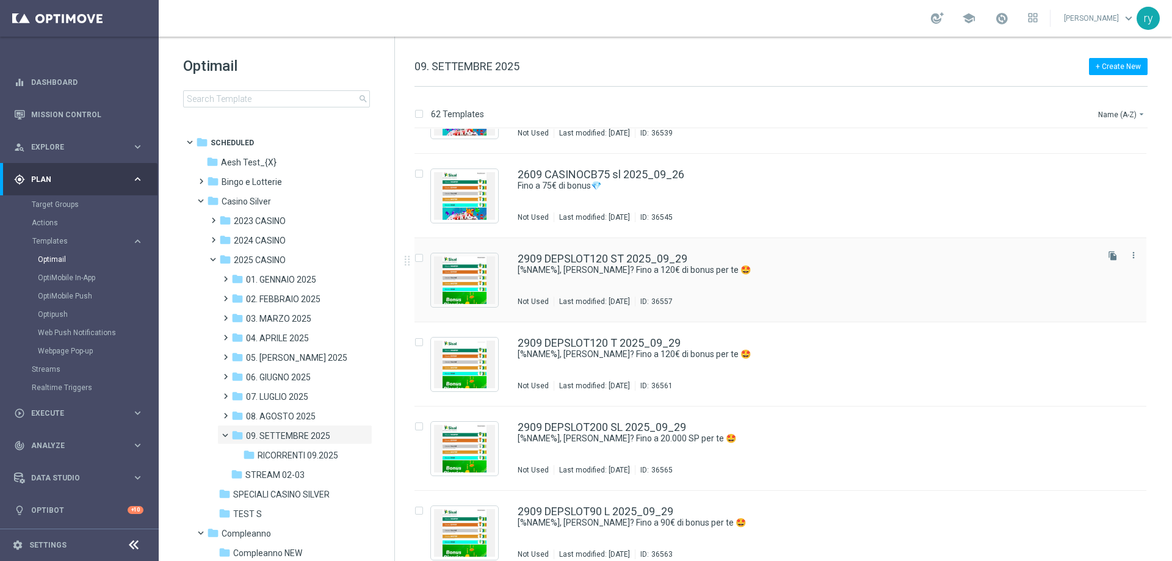
scroll to position [4791, 0]
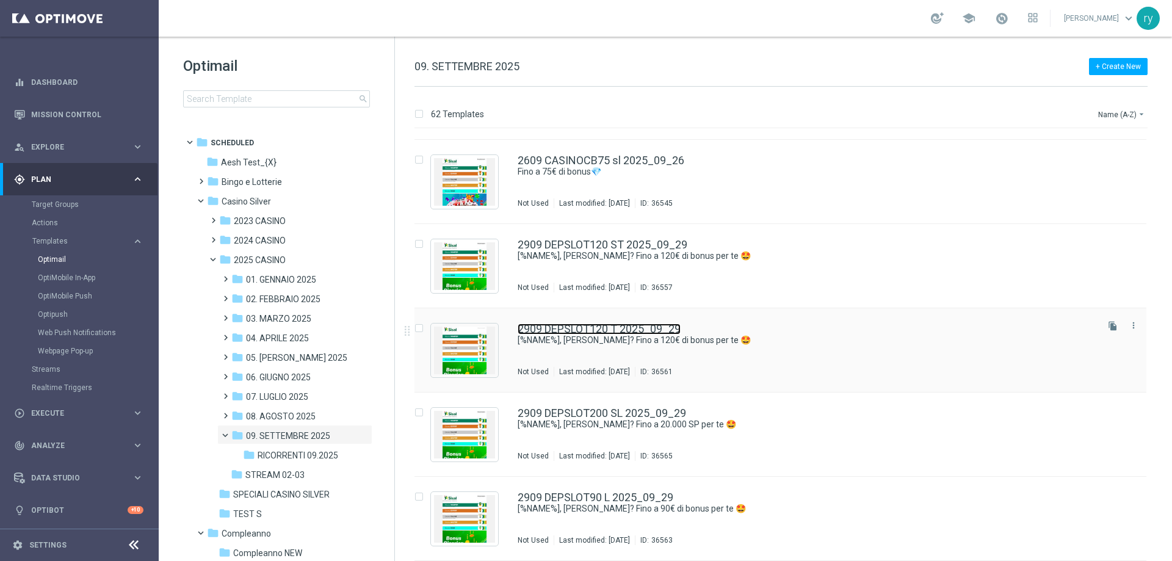
click at [640, 332] on link "2909 DEPSLOT120 T 2025_09_29" at bounding box center [599, 329] width 163 height 11
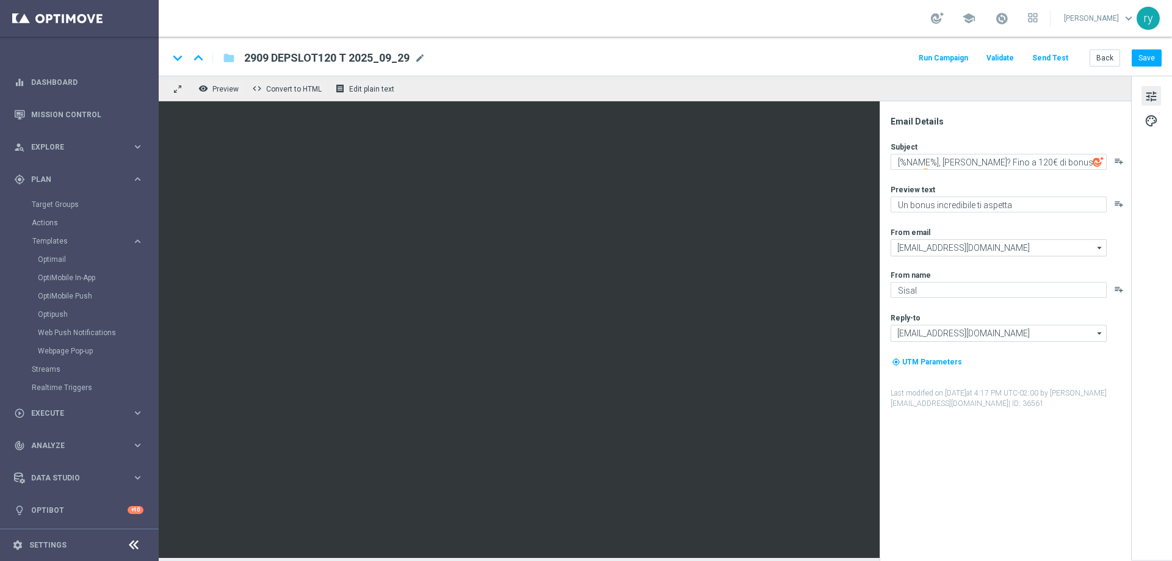
click at [946, 56] on button "Run Campaign" at bounding box center [943, 58] width 53 height 16
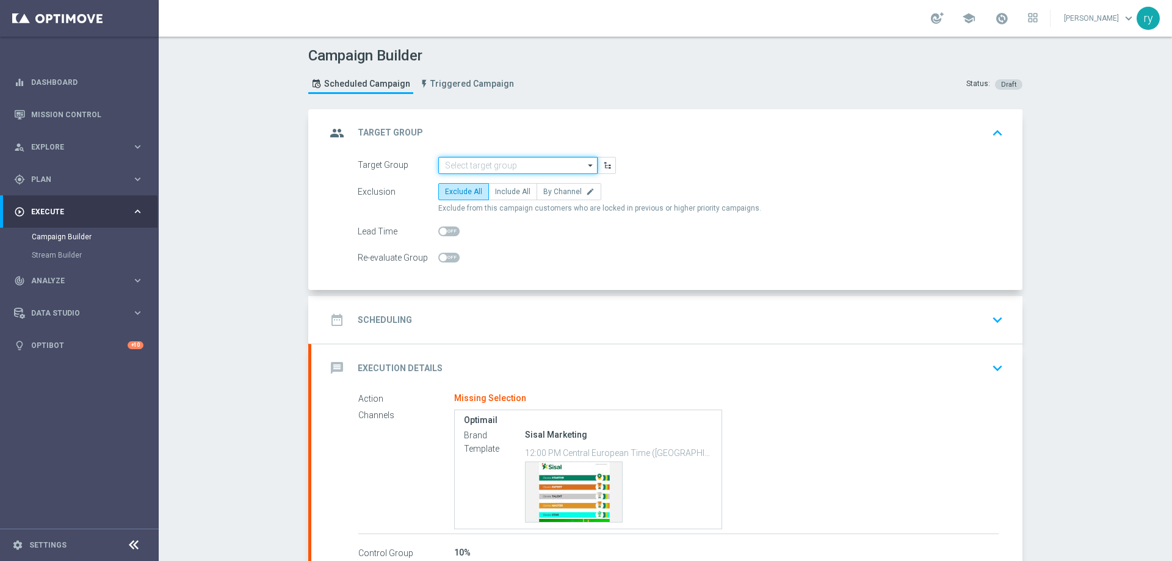
click at [494, 158] on input at bounding box center [517, 165] width 159 height 17
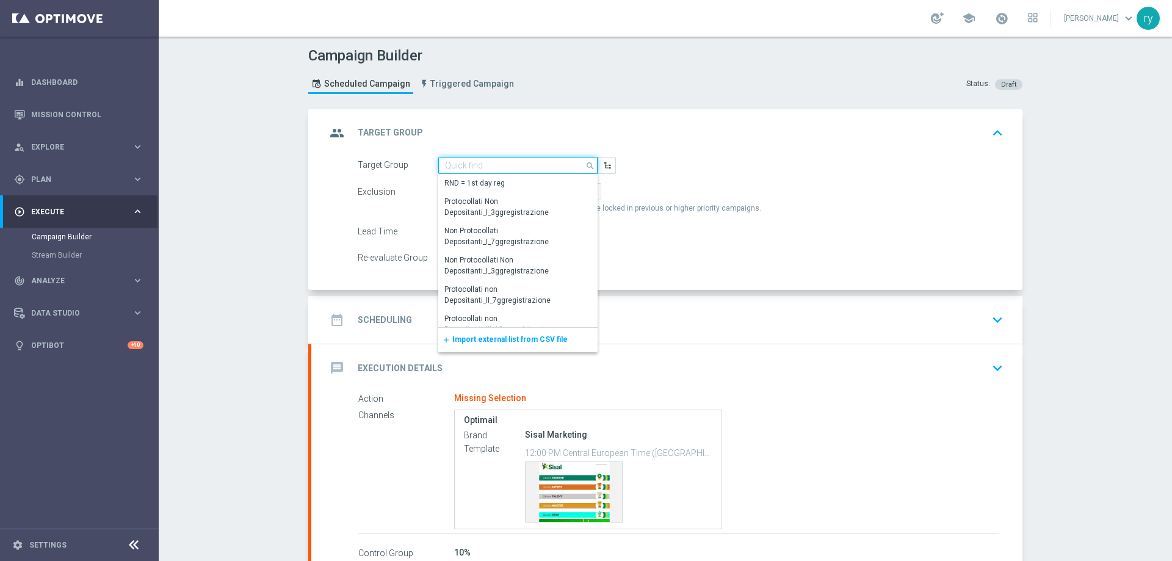
paste input "NO SALDO Active Casinò Silver Moda 30-59,99"
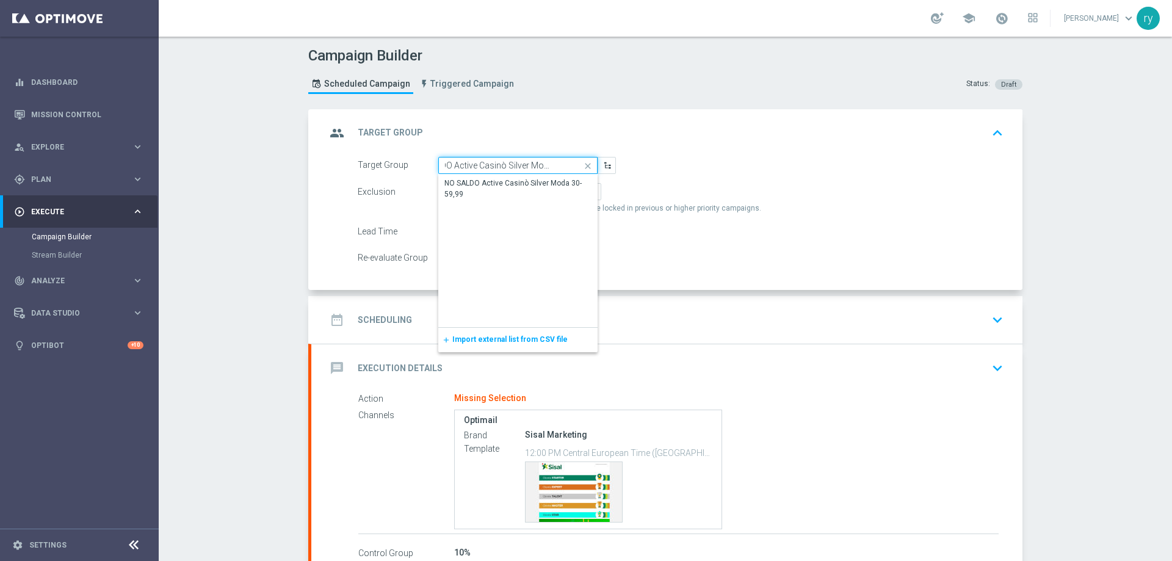
click at [510, 172] on input "NO SALDO Active Casinò Silver Moda 30-59,99" at bounding box center [517, 165] width 159 height 17
click at [511, 178] on div "NO SALDO Active Casinò Silver Moda 30-59,99" at bounding box center [517, 189] width 147 height 22
type input "NO SALDO Active Casinò Silver Moda 30-59,99"
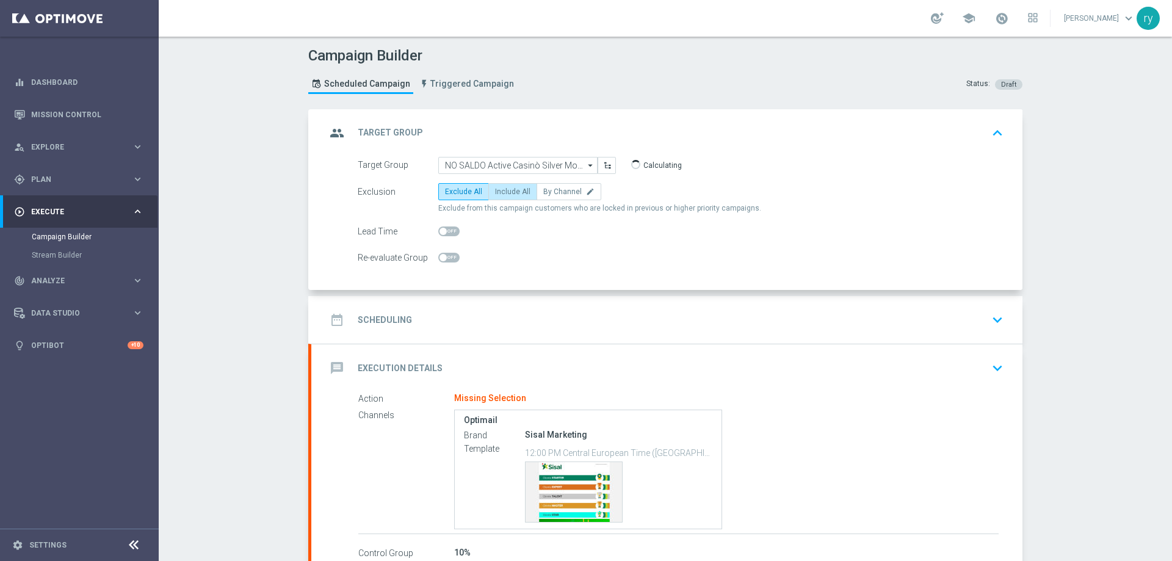
click at [510, 188] on span "Include All" at bounding box center [512, 191] width 35 height 9
click at [503, 190] on input "Include All" at bounding box center [499, 194] width 8 height 8
radio input "true"
click at [535, 309] on div "date_range Scheduling keyboard_arrow_down" at bounding box center [667, 319] width 682 height 23
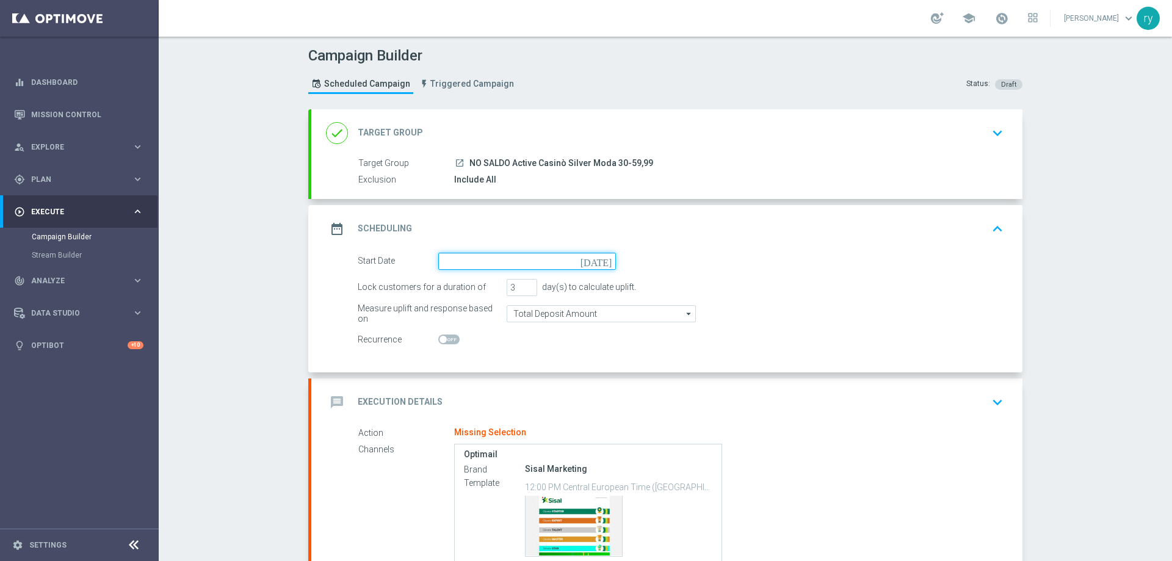
click at [589, 261] on input at bounding box center [527, 261] width 178 height 17
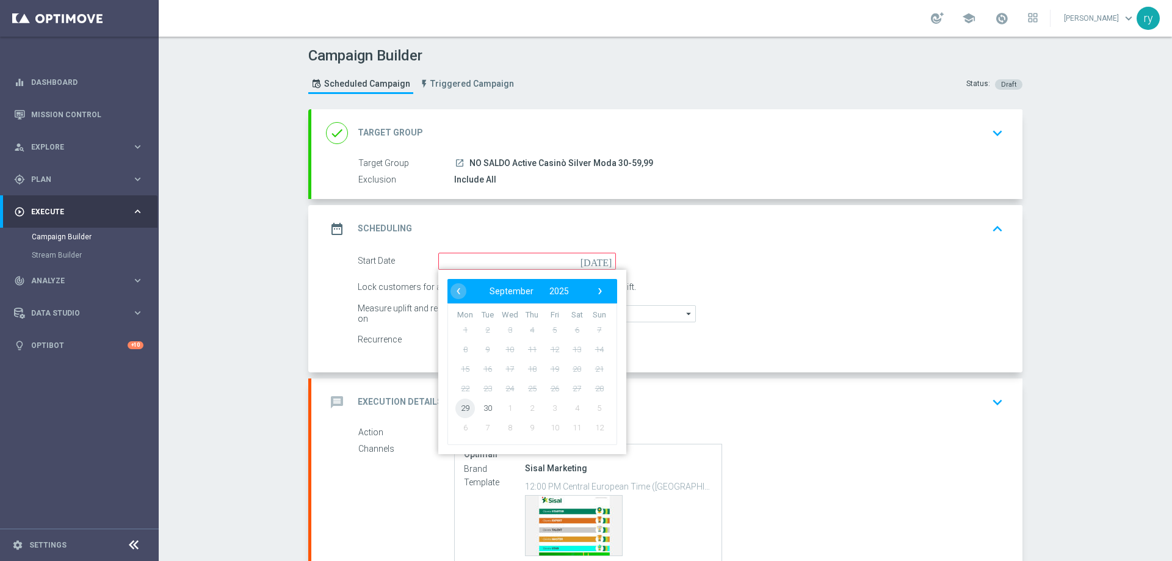
click at [465, 404] on span "29" at bounding box center [465, 408] width 20 height 20
type input "29 Sep 2025"
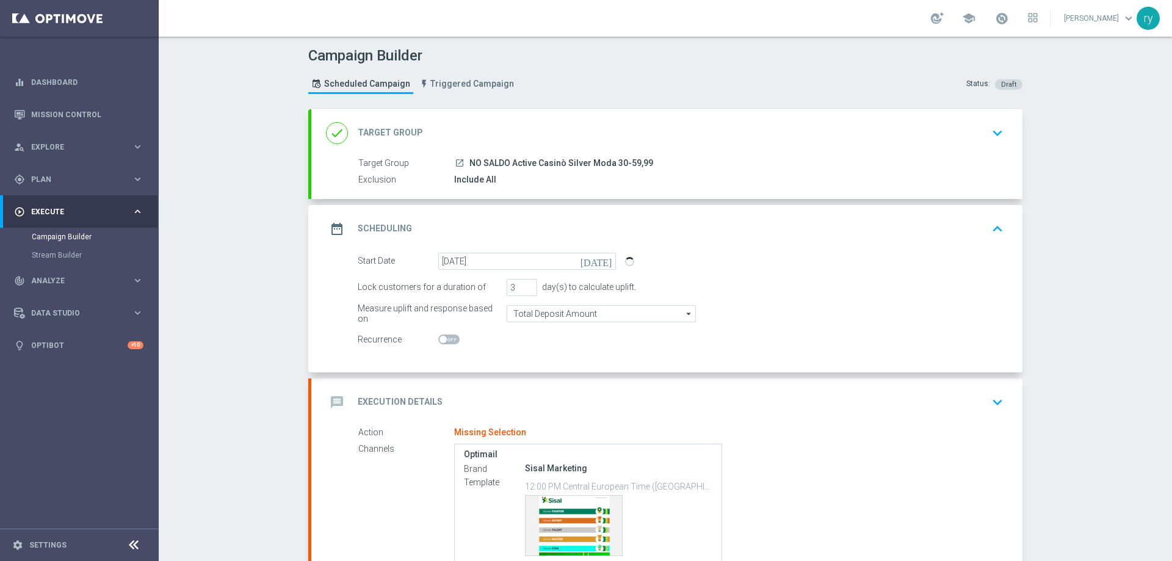
click at [534, 355] on div "Start Date 29 Sep 2025 today Lock customers for a duration of 3 day(s) to calcu…" at bounding box center [666, 313] width 711 height 120
click at [519, 396] on div "message Execution Details keyboard_arrow_down" at bounding box center [667, 402] width 682 height 23
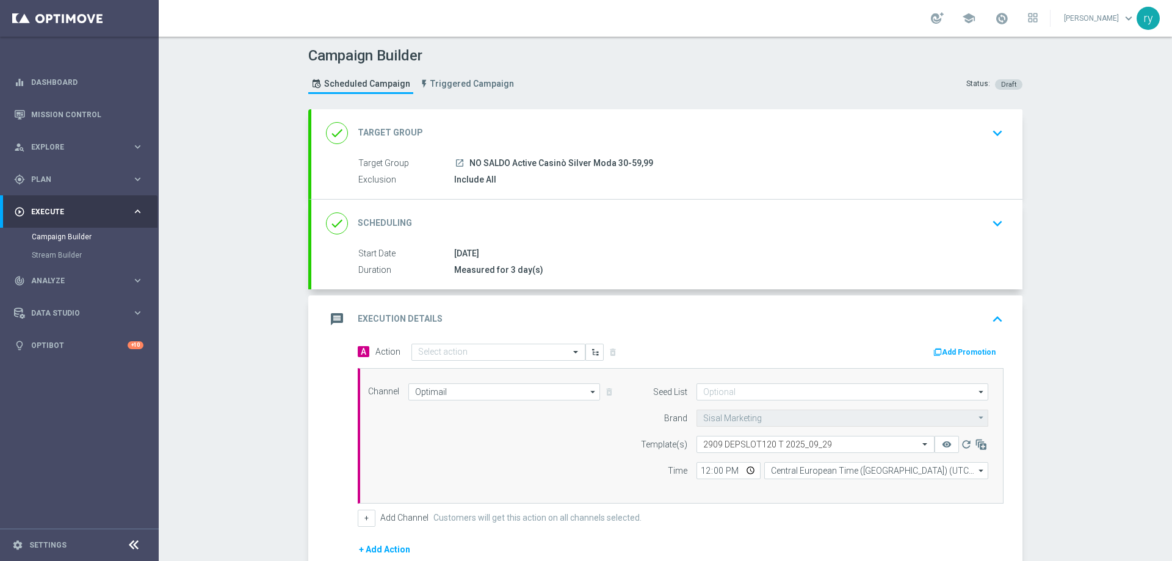
click at [953, 352] on button "Add Promotion" at bounding box center [966, 352] width 68 height 13
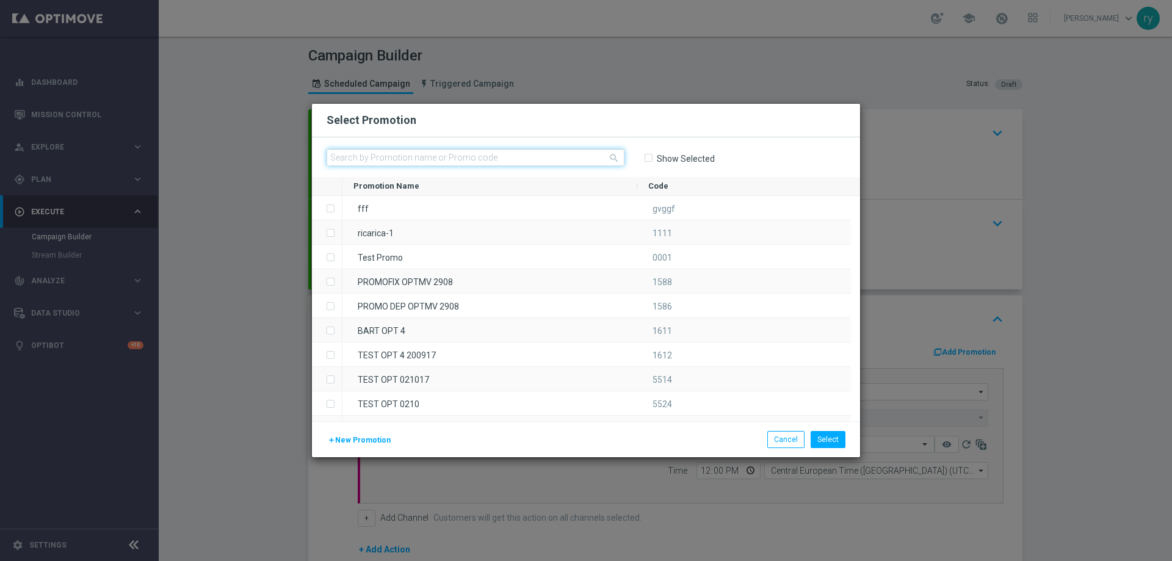
click at [444, 157] on input "text" at bounding box center [476, 157] width 298 height 17
paste input "335642"
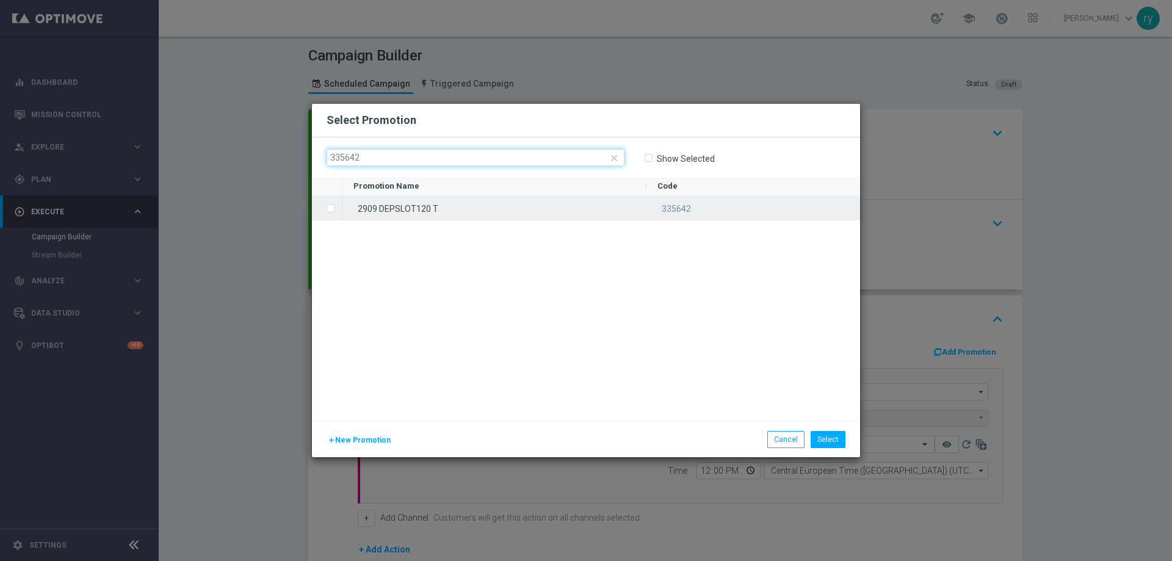
type input "335642"
click at [431, 198] on div "2909 DEPSLOT120 T" at bounding box center [494, 208] width 304 height 24
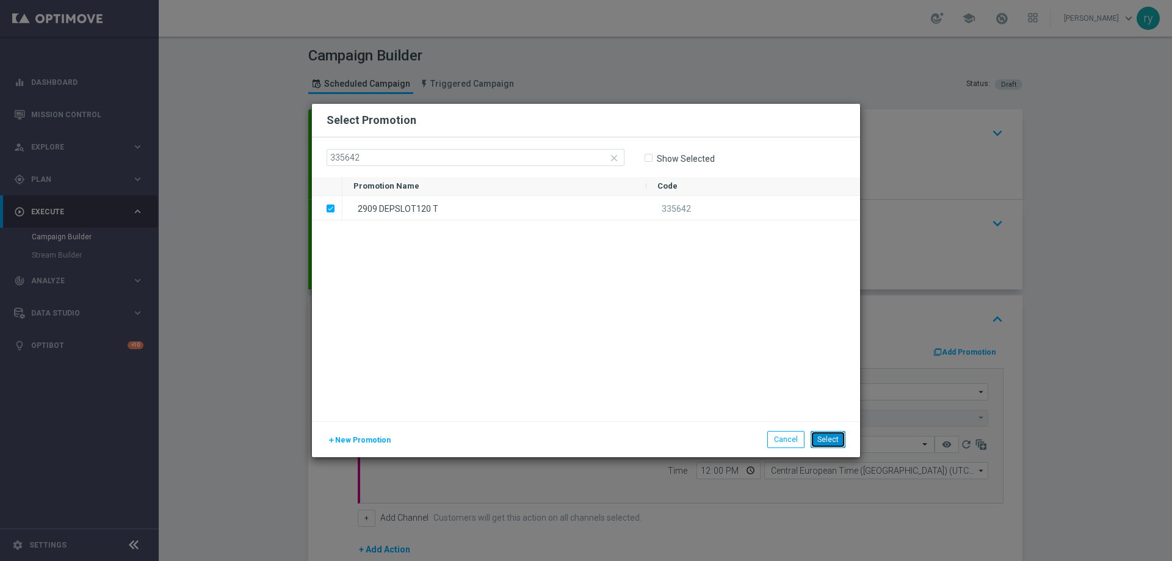
click at [835, 432] on button "Select" at bounding box center [828, 439] width 35 height 17
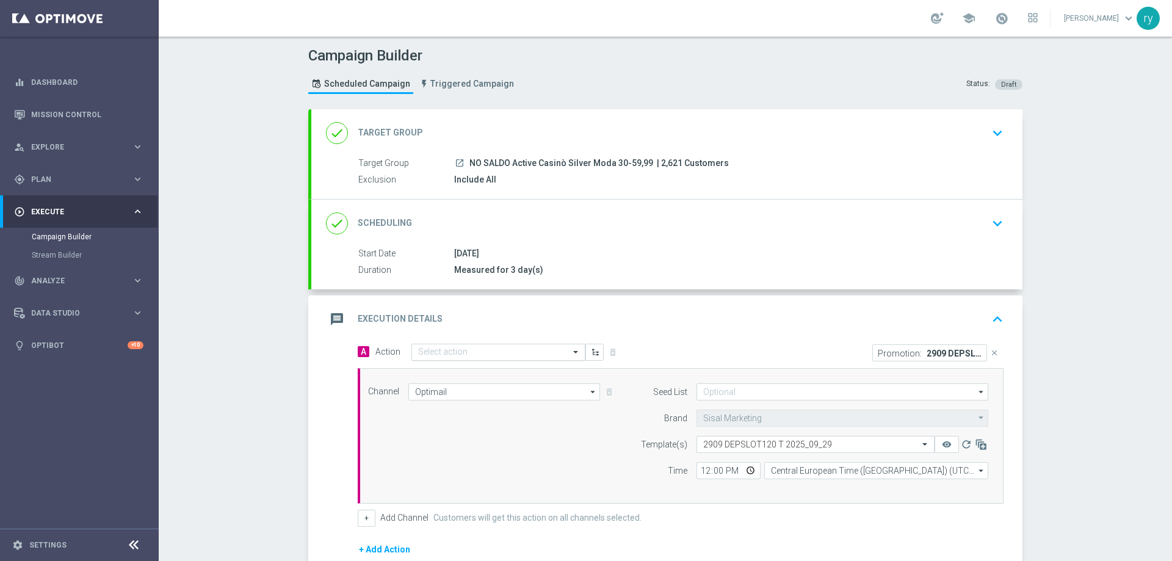
click at [450, 350] on input "text" at bounding box center [486, 352] width 136 height 10
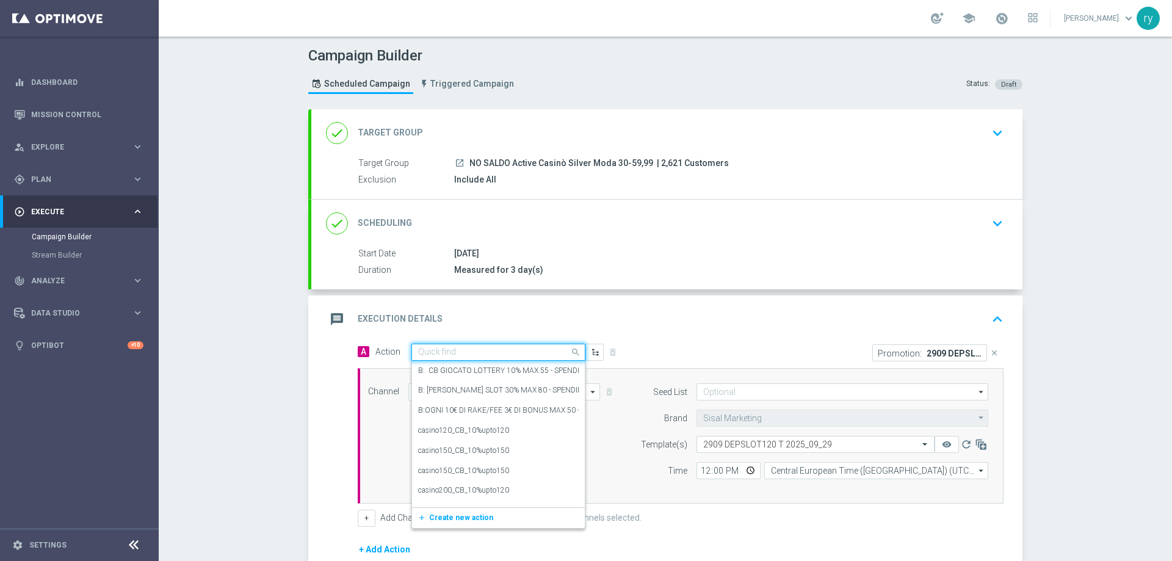
paste input "DEP 50 per 15% fino a 120€"
type input "DEP 50 per 15% fino a 120€"
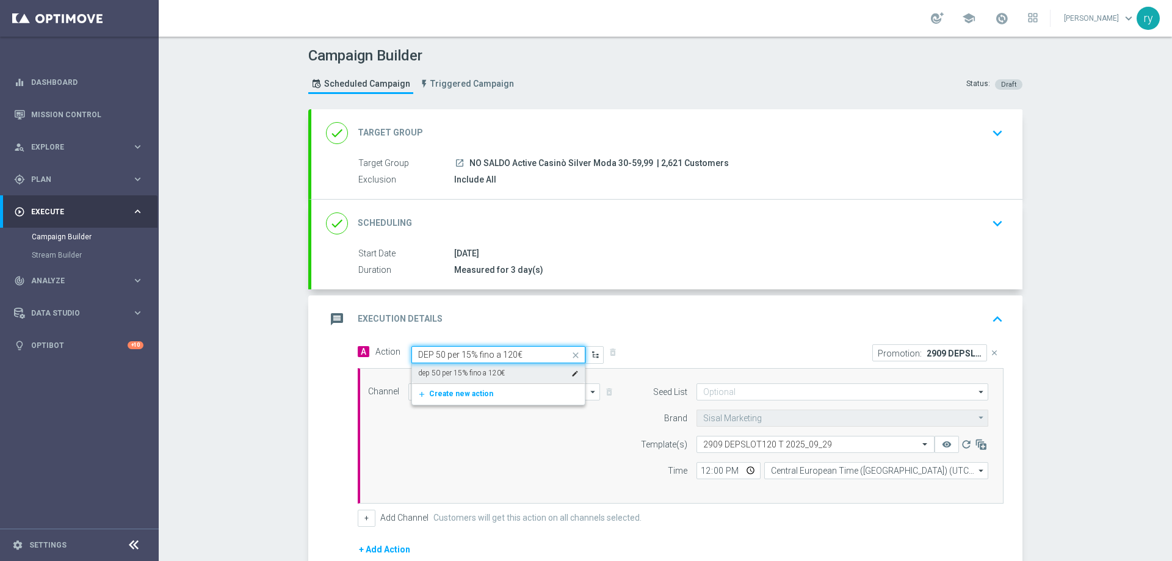
click at [504, 371] on div "dep 50 per 15% fino a 120€ edit" at bounding box center [498, 373] width 161 height 20
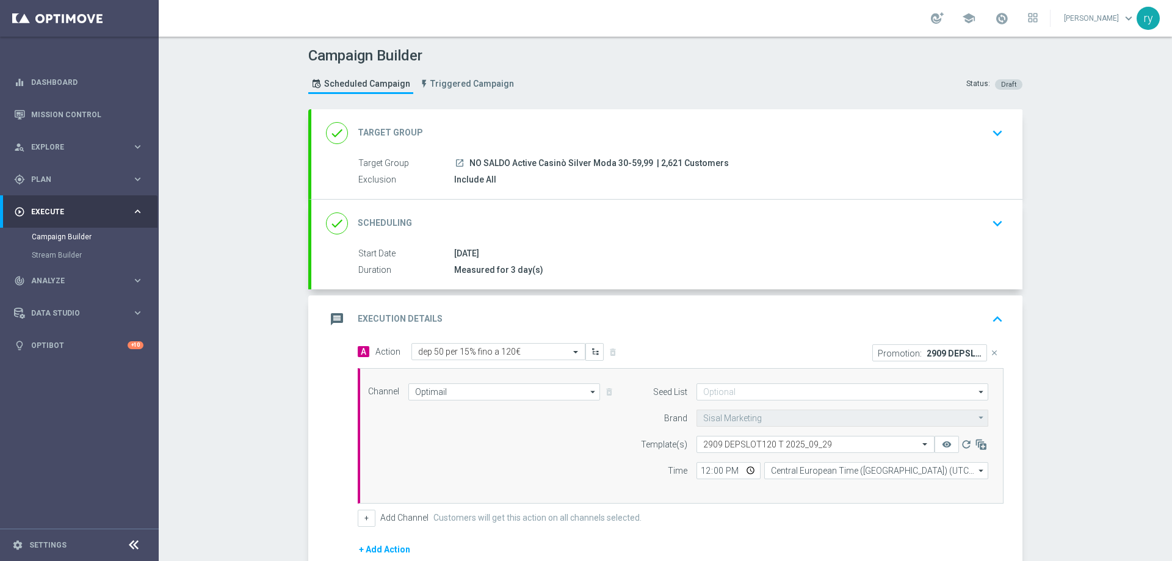
click at [637, 352] on div "A Action Select action dep 50 per 15% fino a 120€ delete_forever" at bounding box center [515, 352] width 332 height 18
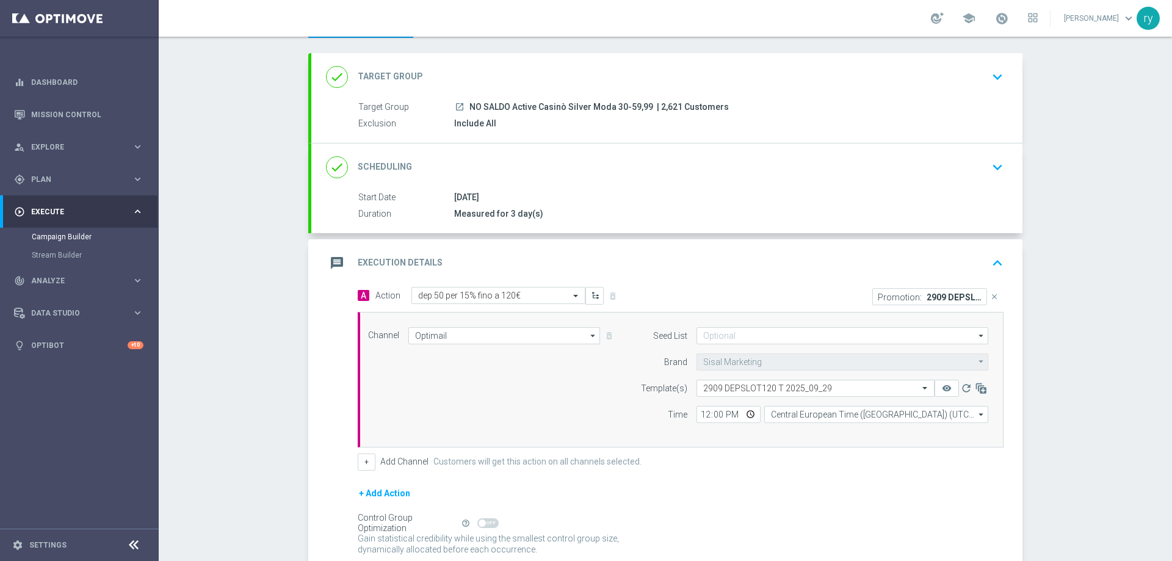
scroll to position [122, 0]
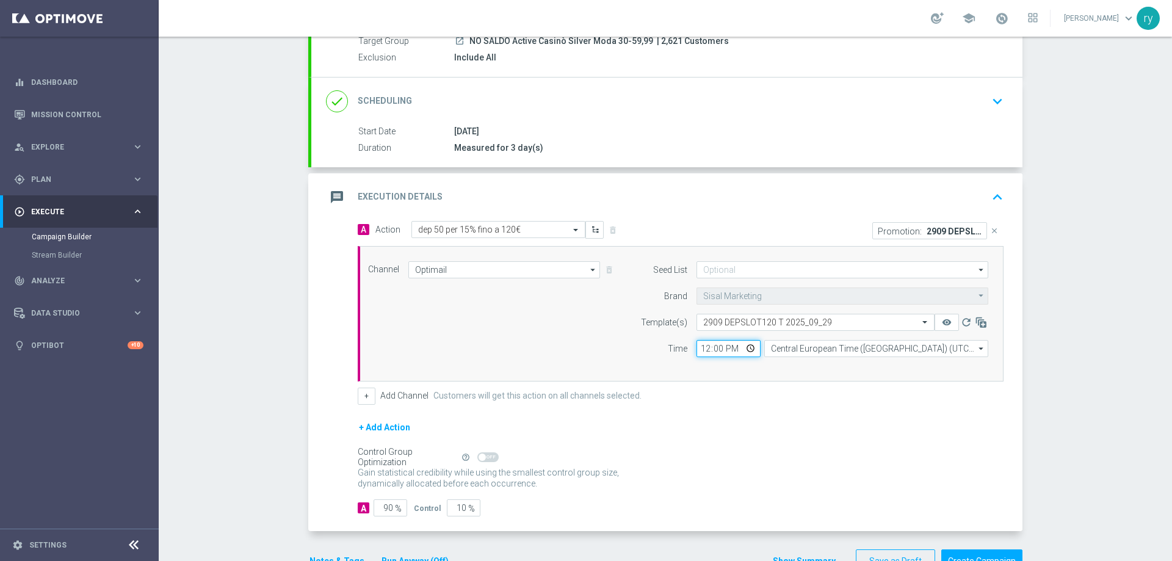
click at [702, 346] on input "12:00" at bounding box center [728, 348] width 64 height 17
type input "18:00"
click at [784, 365] on div "Seed List arrow_drop_down Drag here to set row groups Drag here to set column l…" at bounding box center [811, 313] width 372 height 105
click at [364, 396] on button "+" at bounding box center [367, 396] width 18 height 17
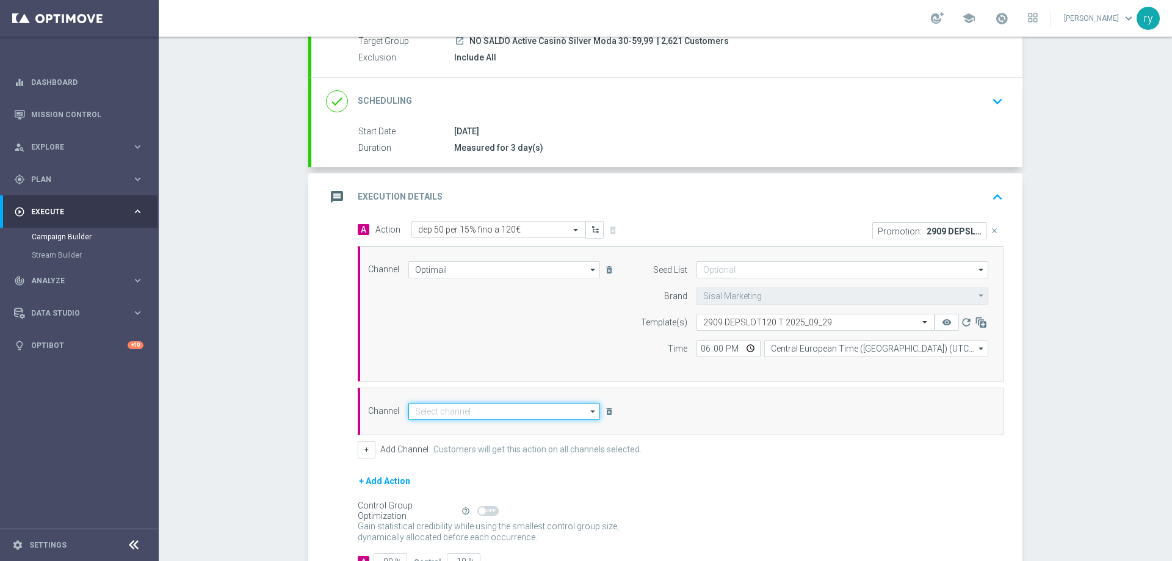
click at [443, 414] on input at bounding box center [504, 411] width 192 height 17
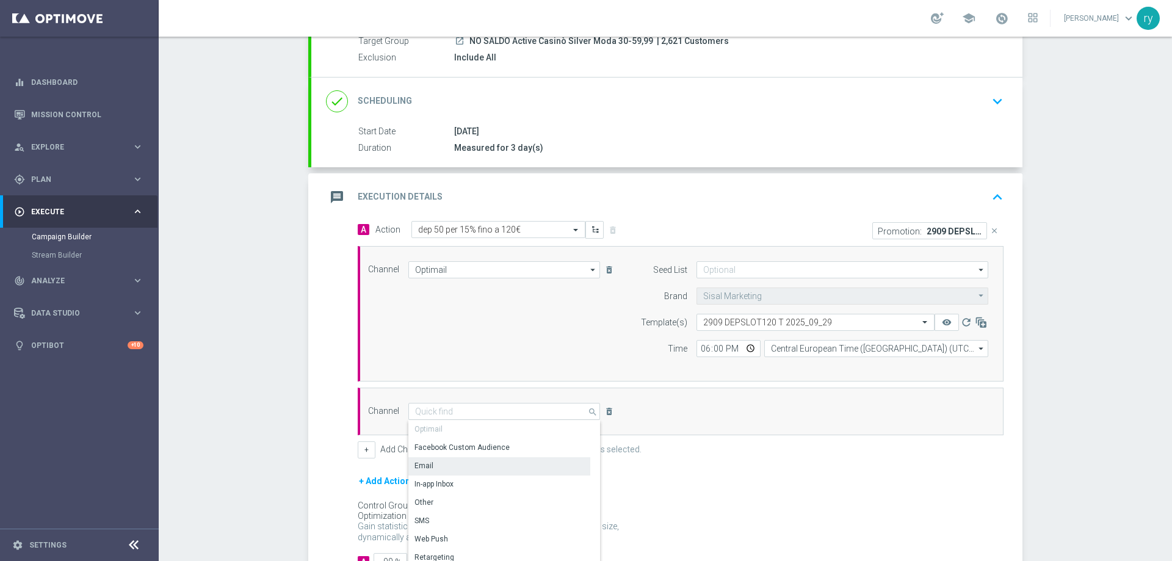
click at [453, 467] on div "Email" at bounding box center [499, 465] width 182 height 17
type input "Email"
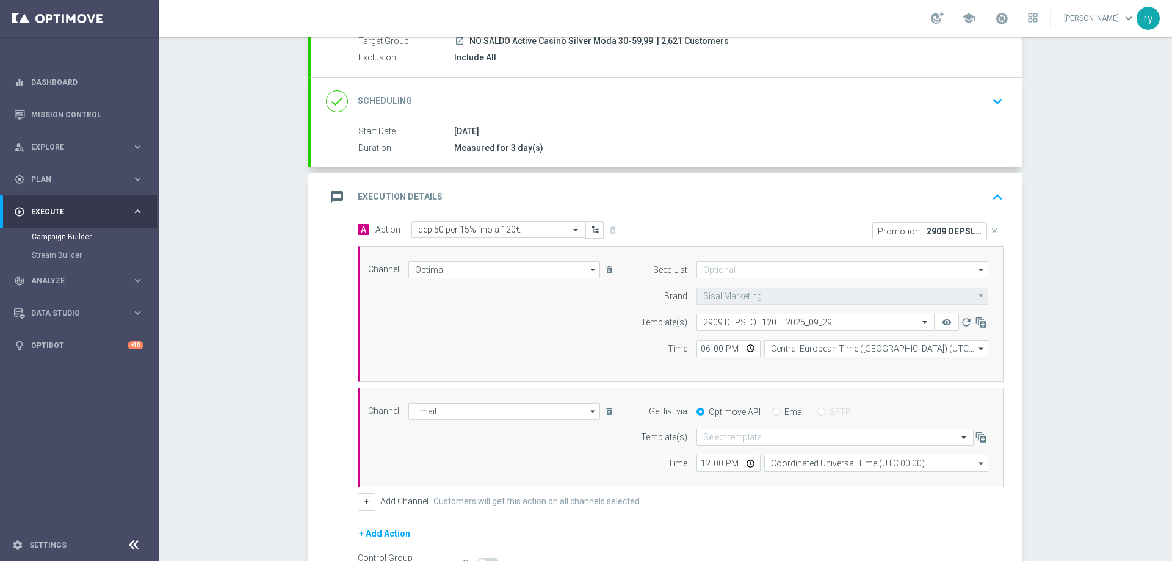
click at [777, 409] on div "Email" at bounding box center [789, 412] width 34 height 11
click at [772, 416] on input "Email" at bounding box center [776, 413] width 8 height 8
radio input "true"
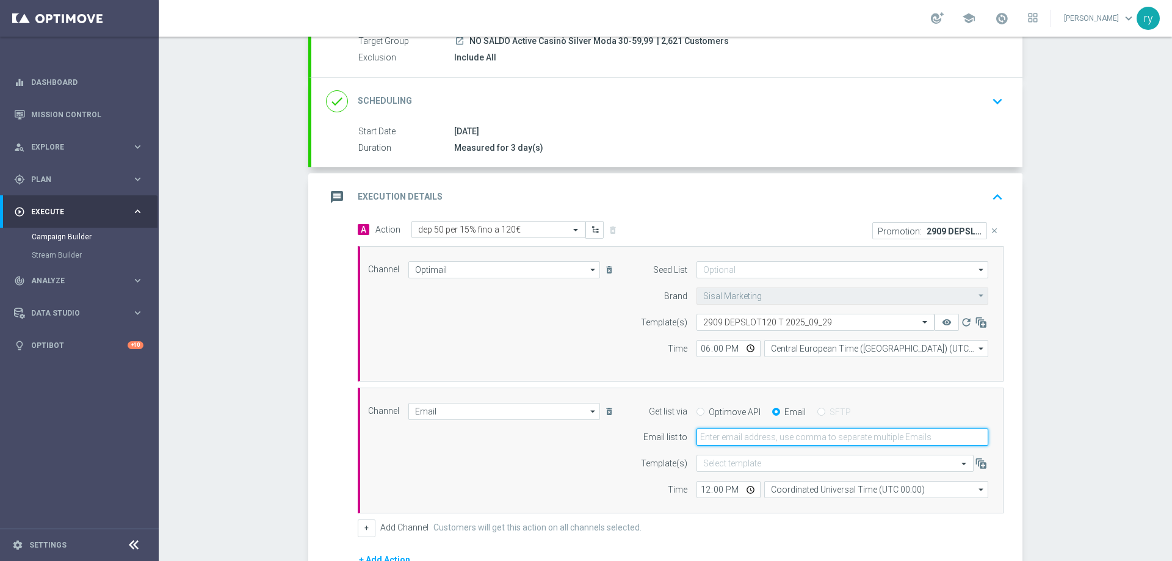
click at [769, 434] on input "email" at bounding box center [842, 437] width 292 height 17
type input "radina.yordanova@sisal.it"
click at [700, 484] on input "12:00" at bounding box center [728, 489] width 64 height 17
type input "18:00"
click at [714, 512] on div "Channel Email Email arrow_drop_down Drag here to set row groups Drag here to se…" at bounding box center [681, 451] width 646 height 126
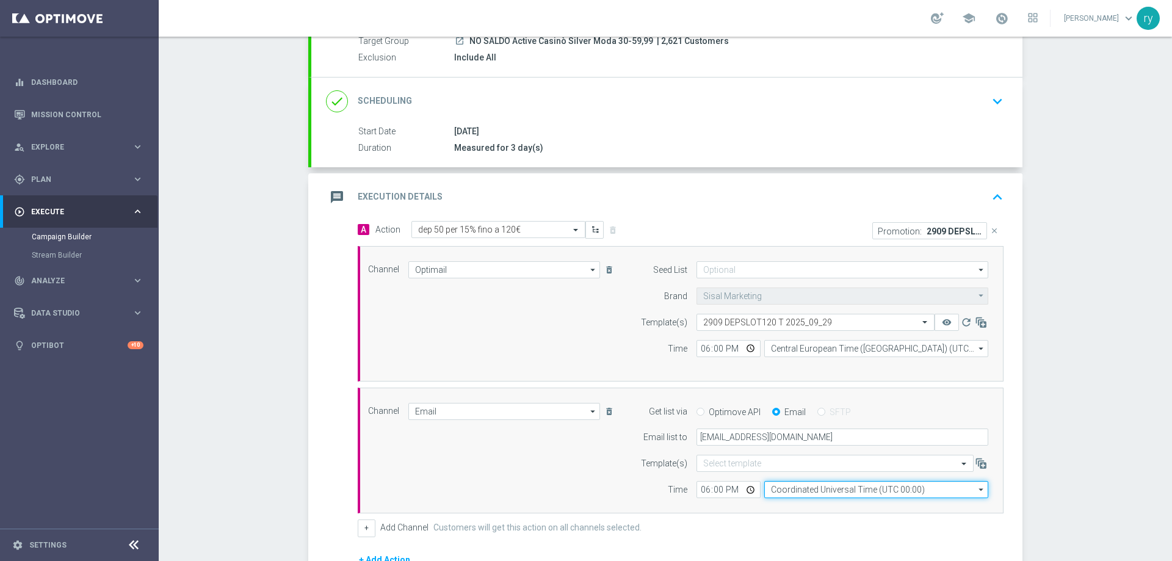
click at [807, 494] on input "Coordinated Universal Time (UTC 00:00)" at bounding box center [876, 489] width 224 height 17
click at [808, 501] on div "Central European Time (Berlin) (UTC +02:00)" at bounding box center [876, 507] width 224 height 17
type input "Central European Time (Berlin) (UTC +02:00)"
click at [568, 463] on div "Channel Email Email arrow_drop_down Drag here to set row groups Drag here to se…" at bounding box center [678, 451] width 639 height 96
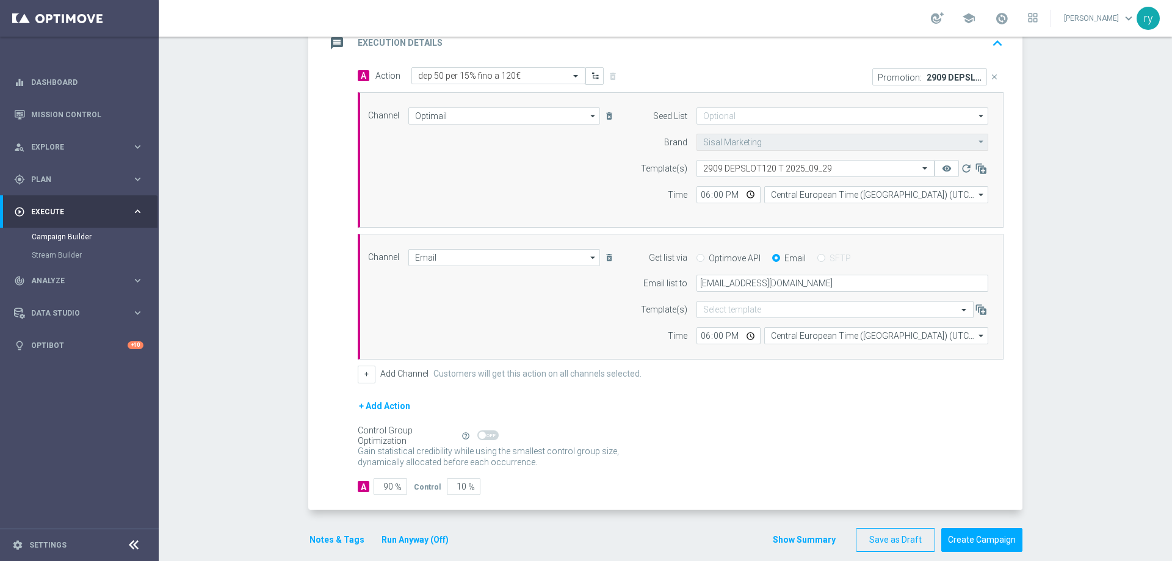
scroll to position [291, 0]
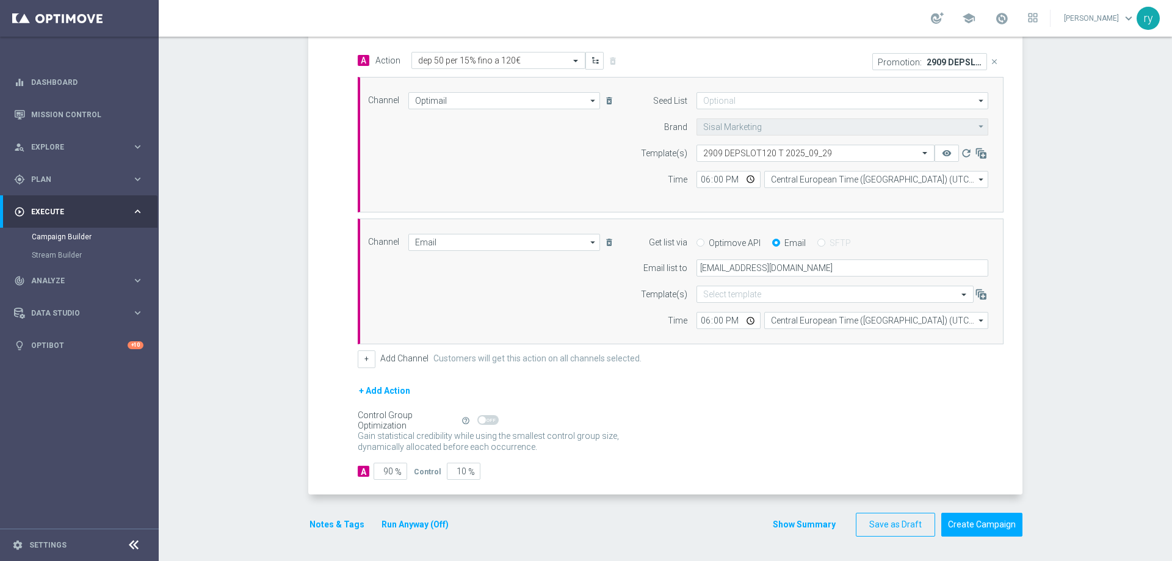
click at [327, 522] on button "Notes & Tags" at bounding box center [336, 524] width 57 height 15
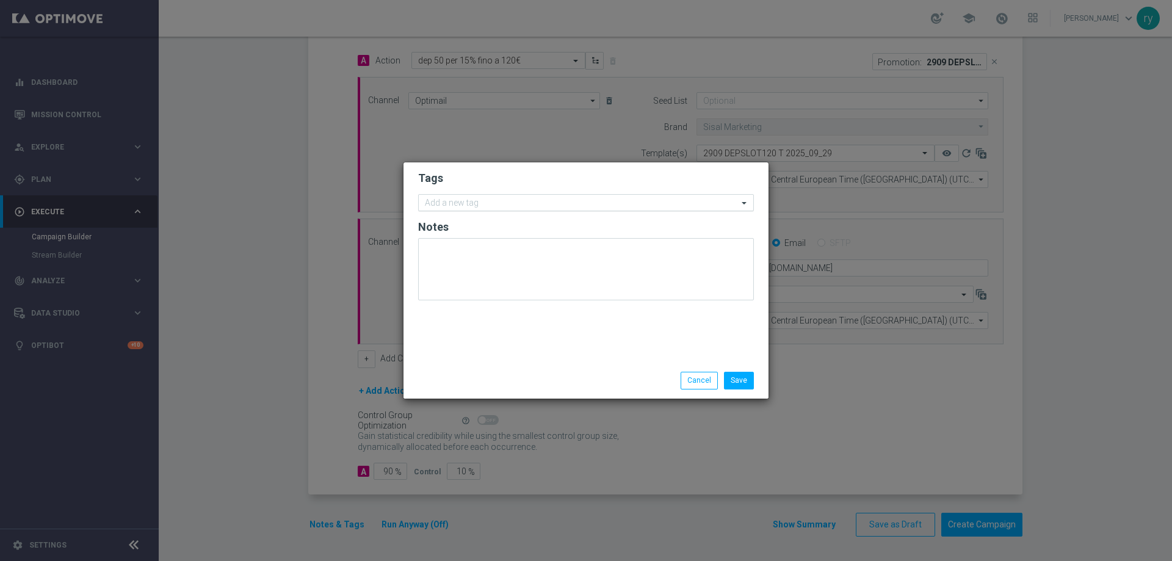
click at [425, 208] on input "text" at bounding box center [581, 203] width 313 height 10
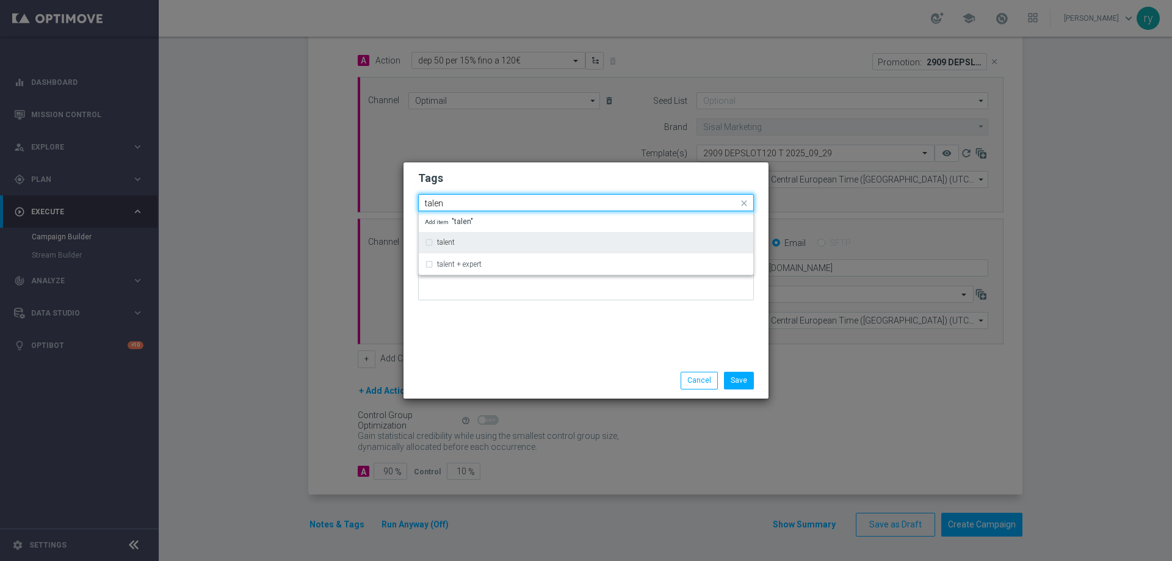
click at [435, 241] on div "talent" at bounding box center [586, 243] width 322 height 20
type input "talen"
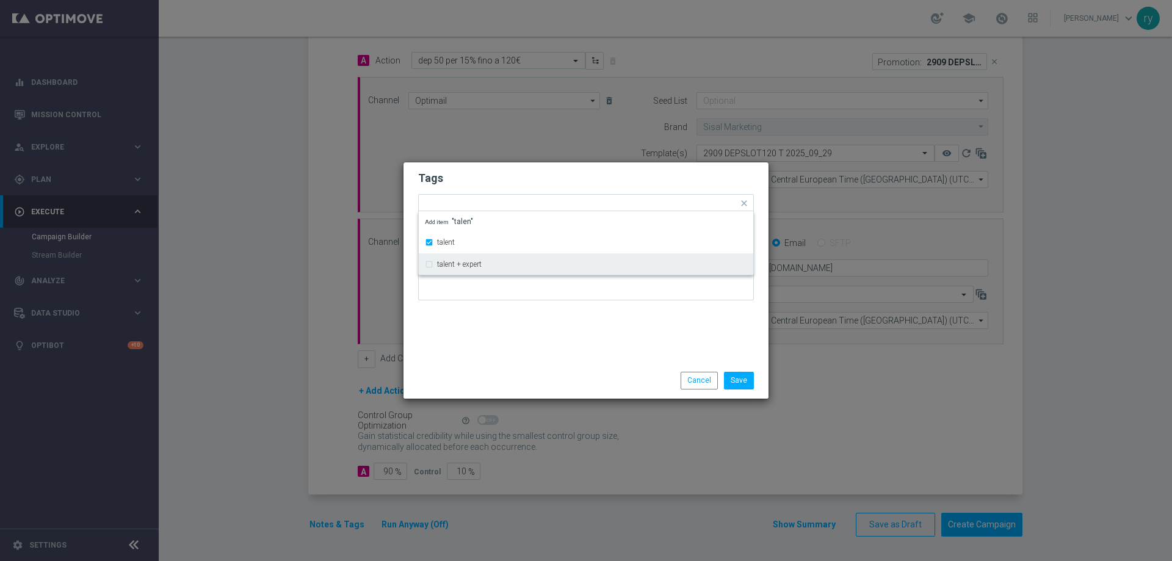
click at [477, 332] on div "Tags Quick find × talent talent talent + expert Add item "talen" Notes" at bounding box center [585, 262] width 365 height 200
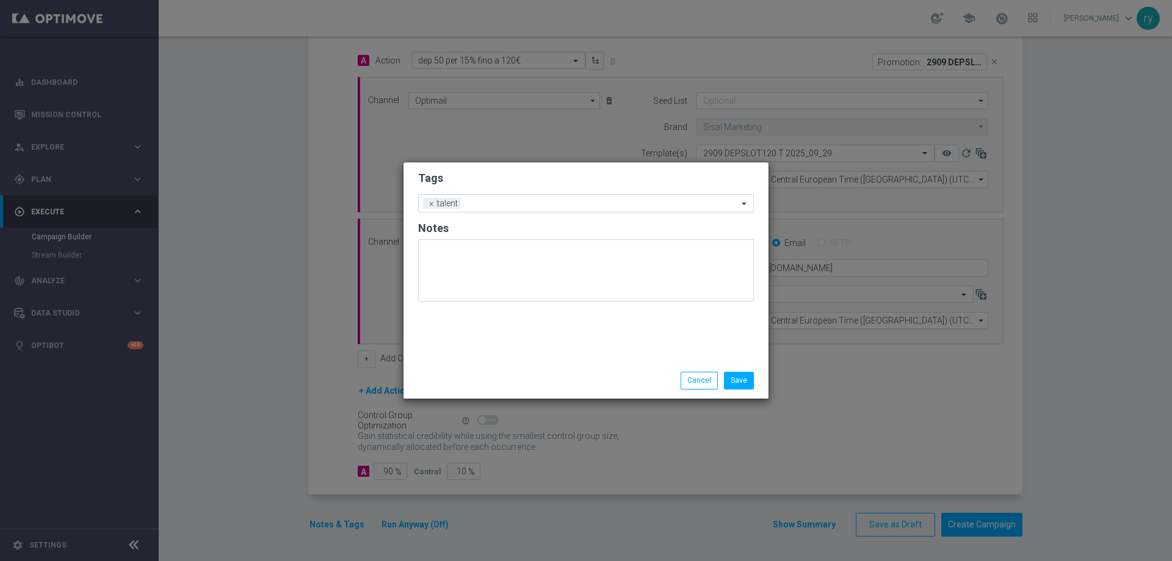
click at [515, 193] on form "Tags Add a new tag × talent Notes" at bounding box center [586, 239] width 336 height 143
click at [515, 200] on input "text" at bounding box center [602, 204] width 272 height 10
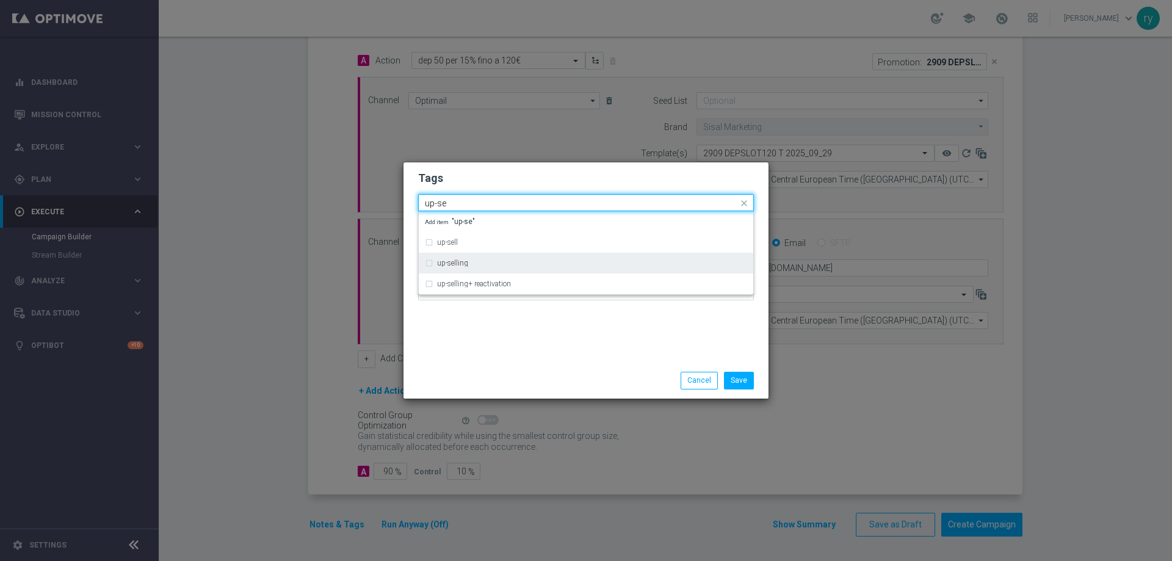
click at [525, 267] on div "up-selling" at bounding box center [586, 263] width 322 height 20
type input "up-se"
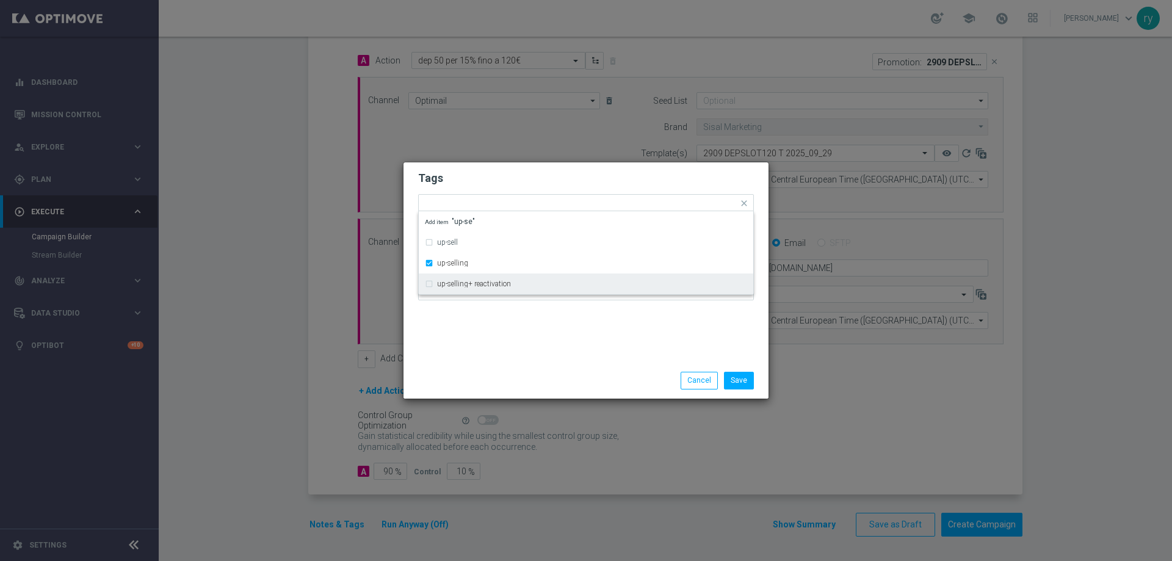
click at [541, 338] on div "Tags Quick find × talent × up-selling up-sell up-selling up-selling+ reactivati…" at bounding box center [585, 262] width 365 height 200
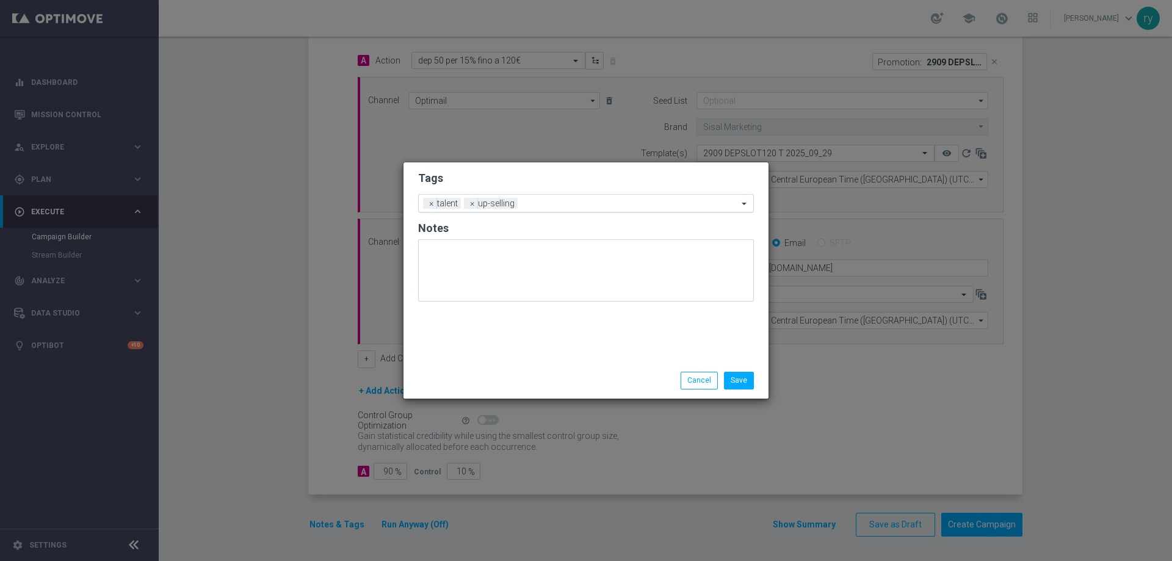
click at [571, 205] on input "text" at bounding box center [630, 204] width 215 height 10
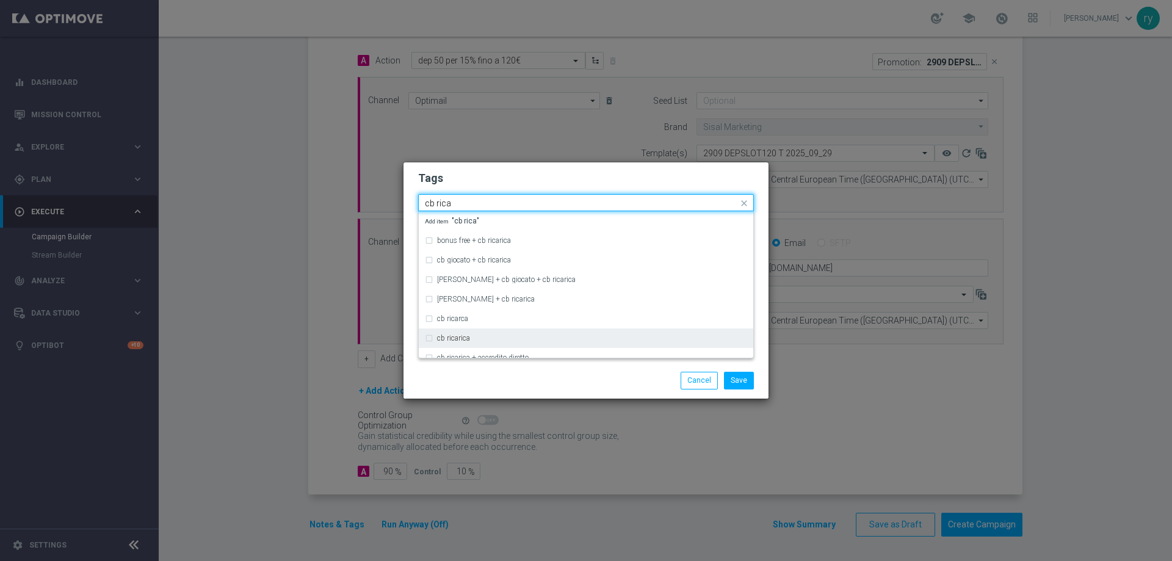
click at [472, 338] on div "cb ricarica" at bounding box center [592, 338] width 310 height 7
type input "cb rica"
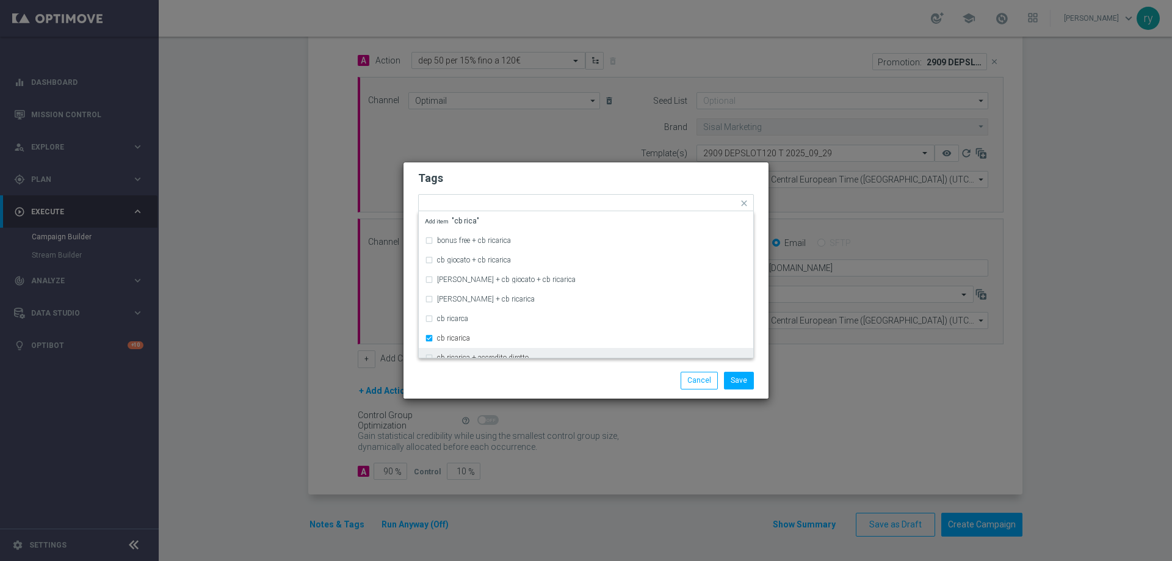
click at [514, 378] on div "Save Cancel" at bounding box center [586, 380] width 354 height 17
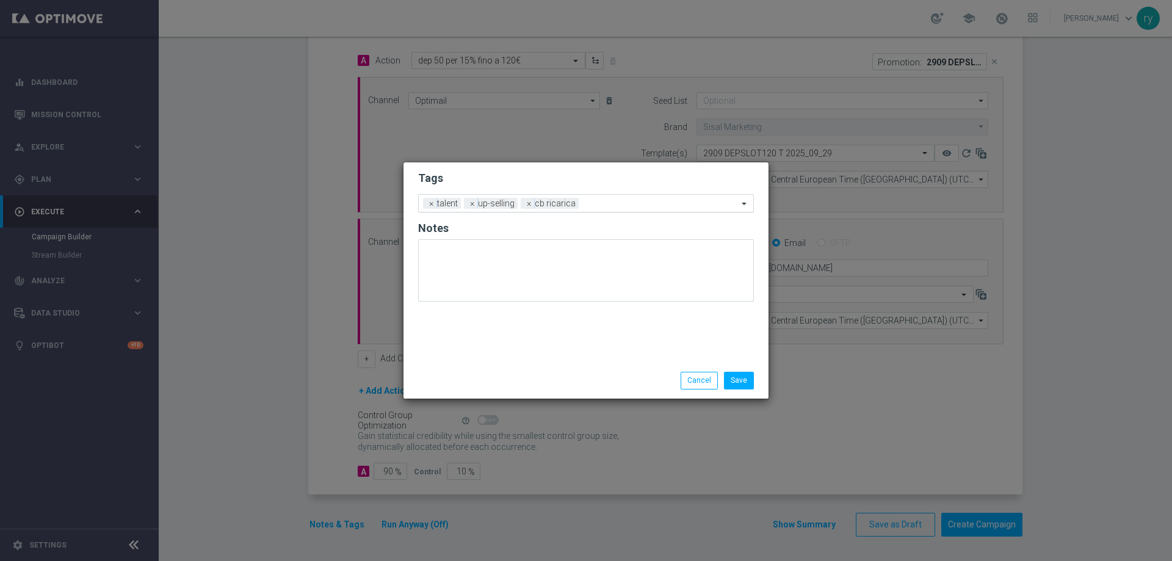
click at [606, 204] on input "text" at bounding box center [661, 204] width 154 height 10
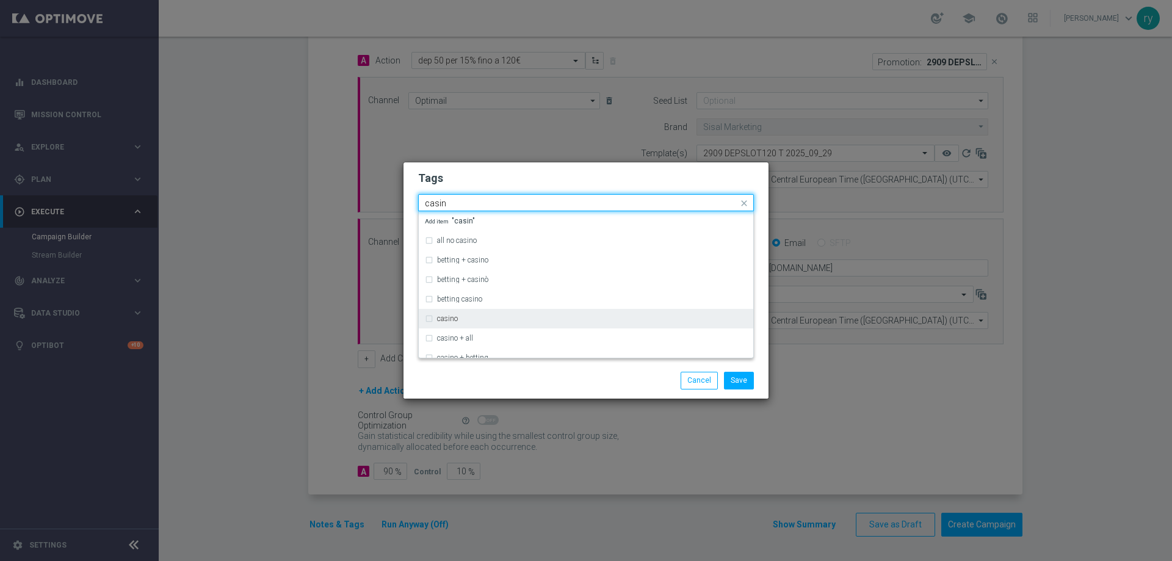
click at [489, 316] on div "casino" at bounding box center [592, 318] width 310 height 7
type input "casin"
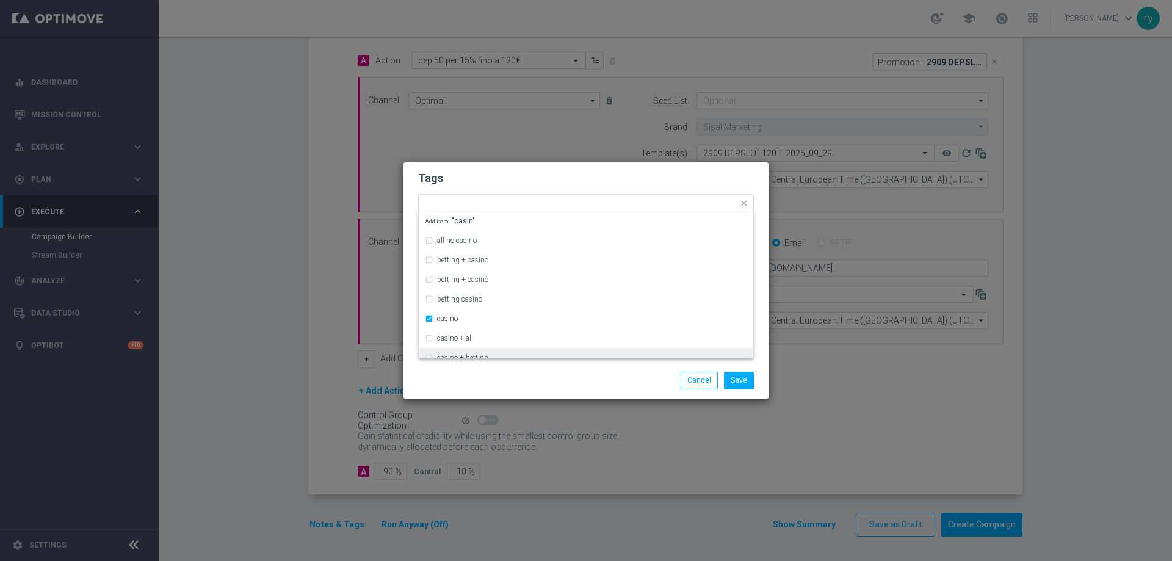
click at [510, 383] on div "Save Cancel" at bounding box center [586, 380] width 354 height 17
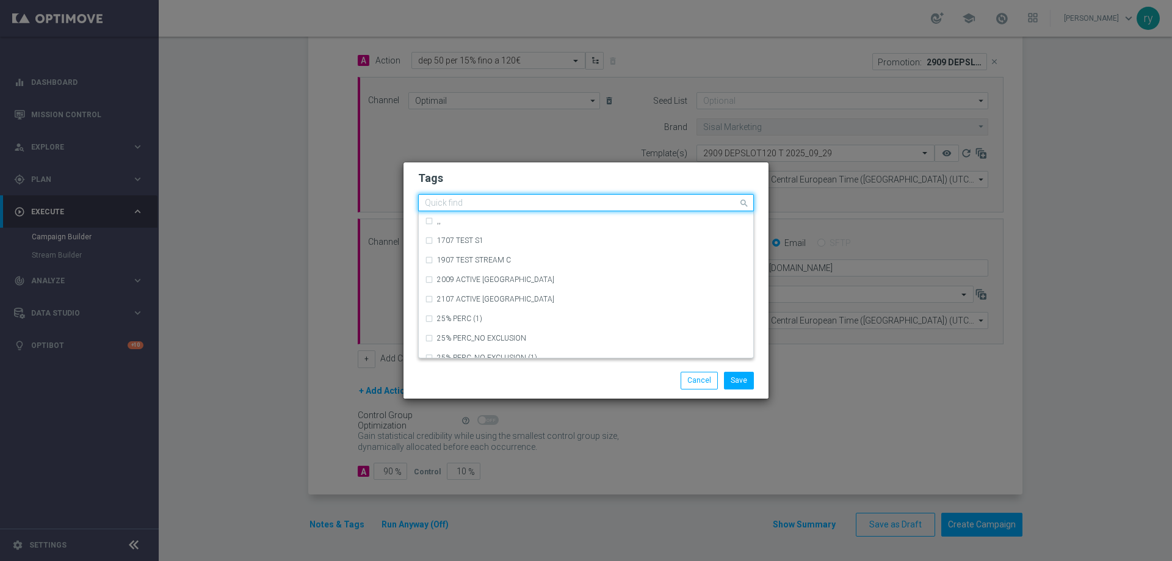
click at [652, 195] on div "Quick find × talent × up-selling × cb ricarica × casino" at bounding box center [578, 202] width 319 height 15
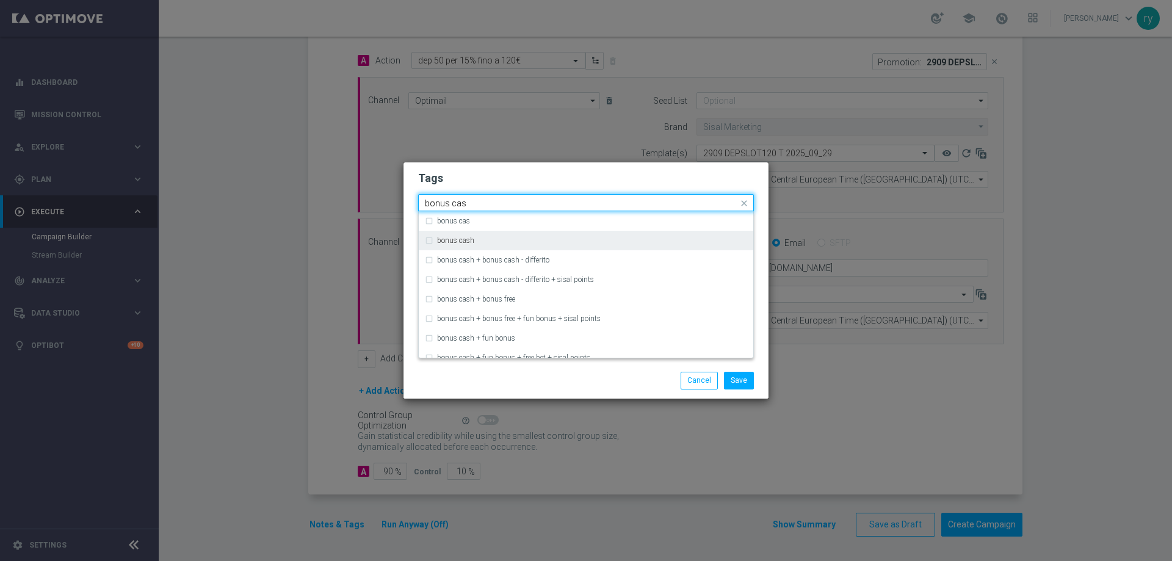
click at [557, 237] on div "bonus cash" at bounding box center [592, 240] width 310 height 7
type input "bonus cas"
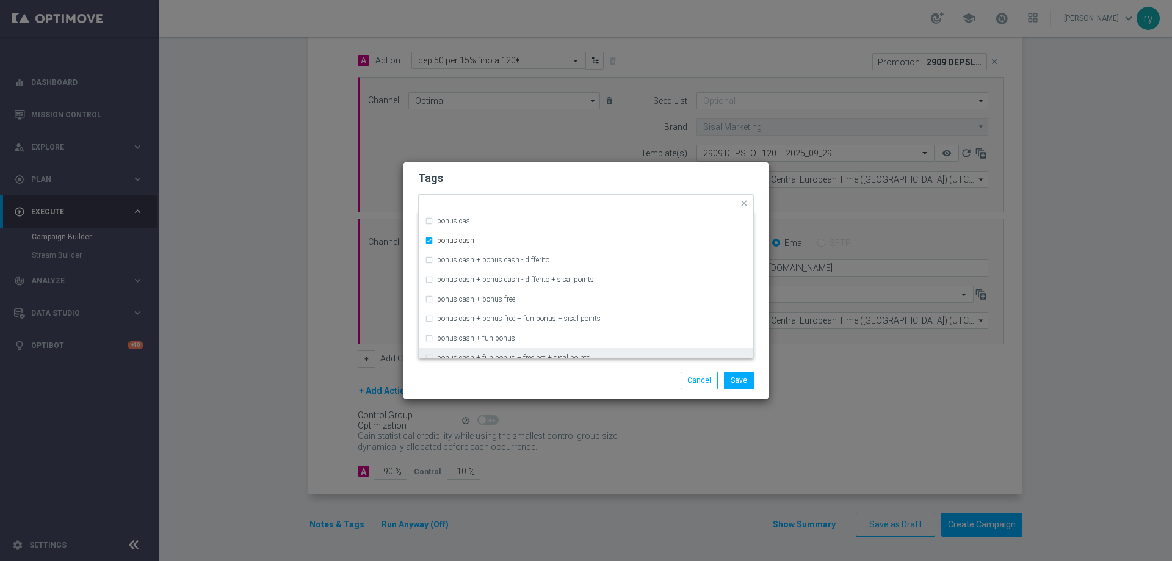
click at [615, 376] on div "Save Cancel" at bounding box center [645, 380] width 236 height 17
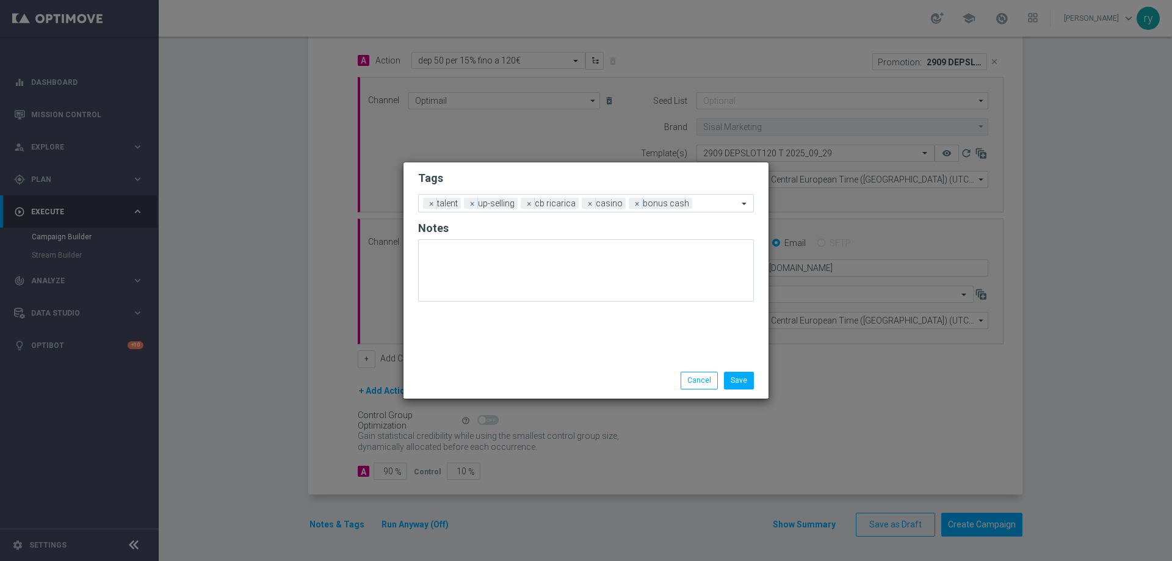
click at [754, 386] on li "Save" at bounding box center [739, 380] width 36 height 17
click at [751, 383] on button "Save" at bounding box center [739, 380] width 30 height 17
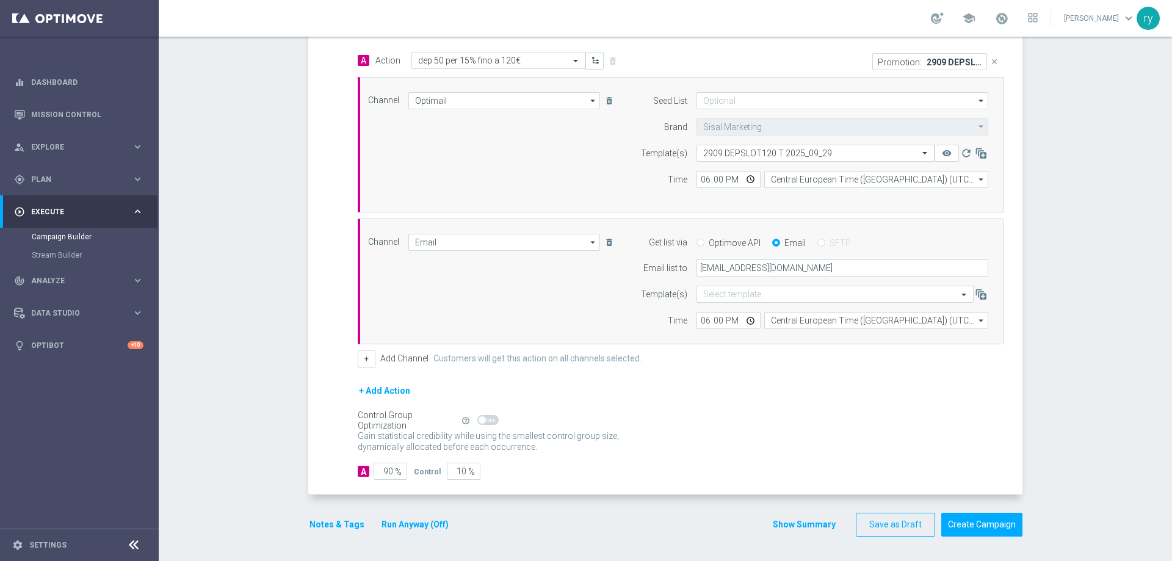
click at [792, 521] on button "Show Summary" at bounding box center [804, 525] width 64 height 14
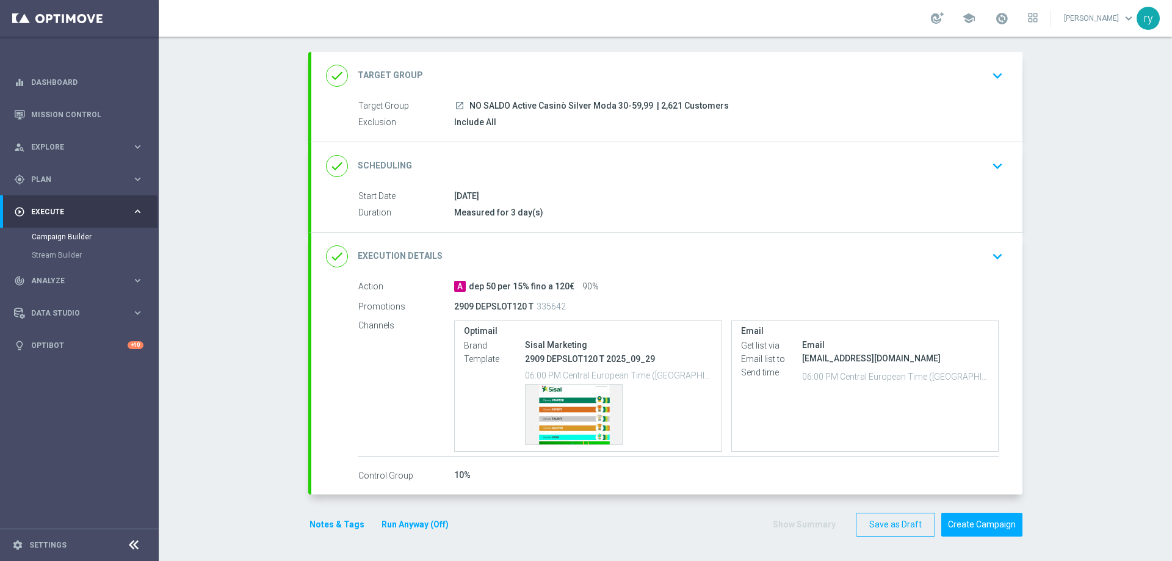
scroll to position [57, 0]
click at [612, 409] on div "Template preview" at bounding box center [574, 415] width 96 height 60
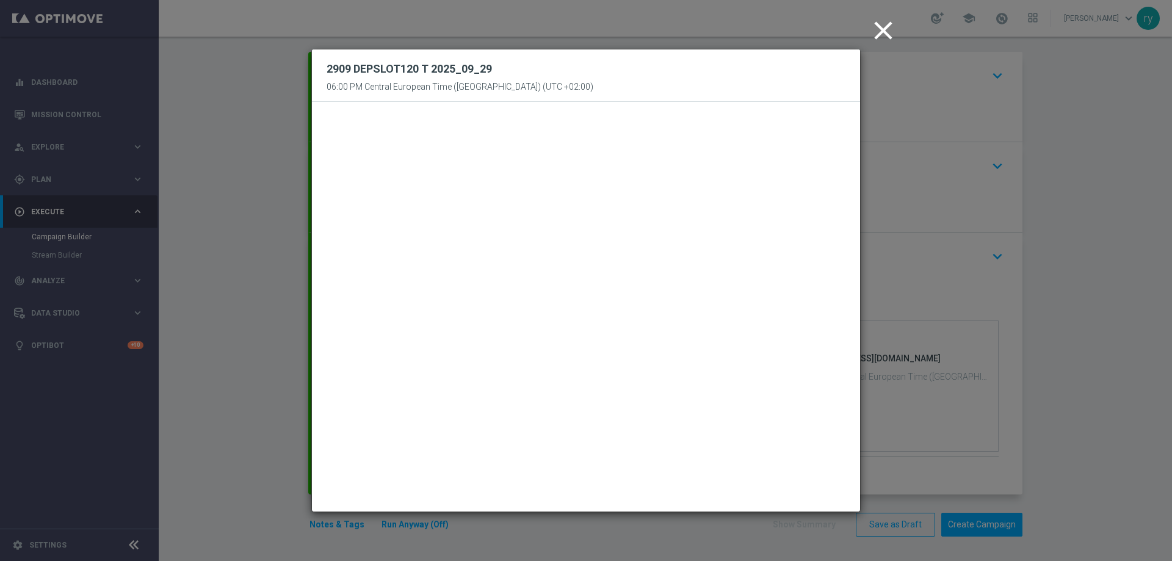
click at [877, 30] on icon "close" at bounding box center [883, 30] width 31 height 31
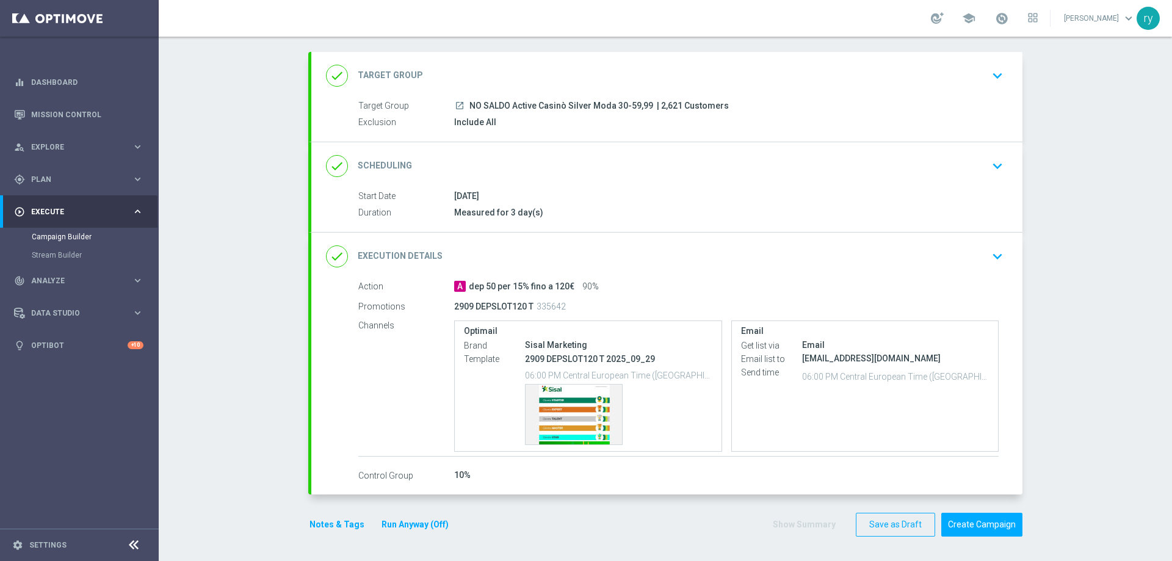
click at [336, 520] on button "Notes & Tags" at bounding box center [336, 524] width 57 height 15
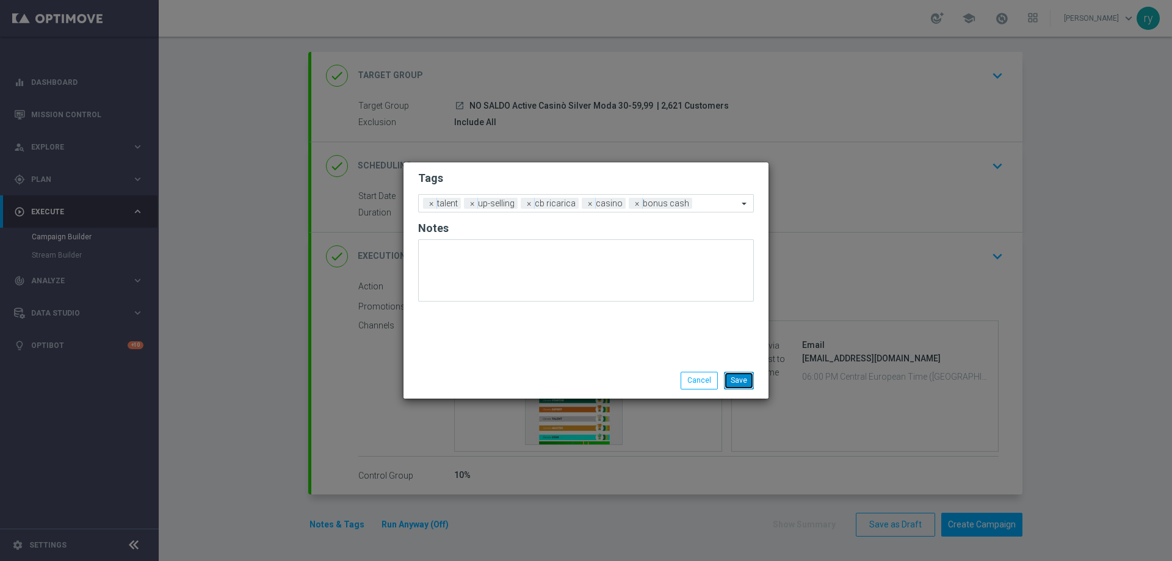
click at [751, 383] on button "Save" at bounding box center [739, 380] width 30 height 17
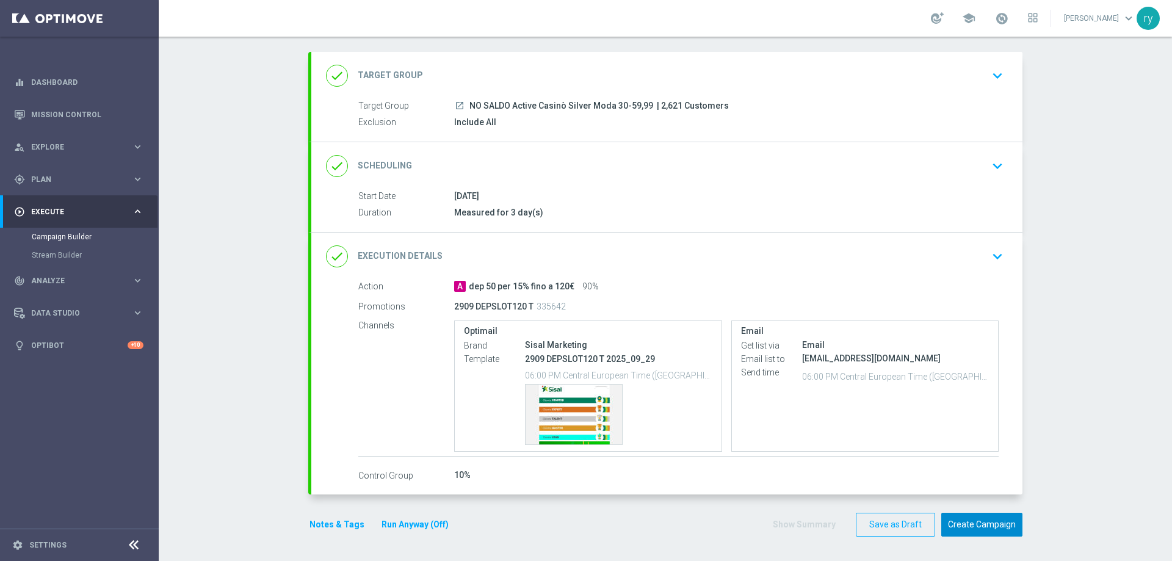
click at [977, 523] on button "Create Campaign" at bounding box center [981, 525] width 81 height 24
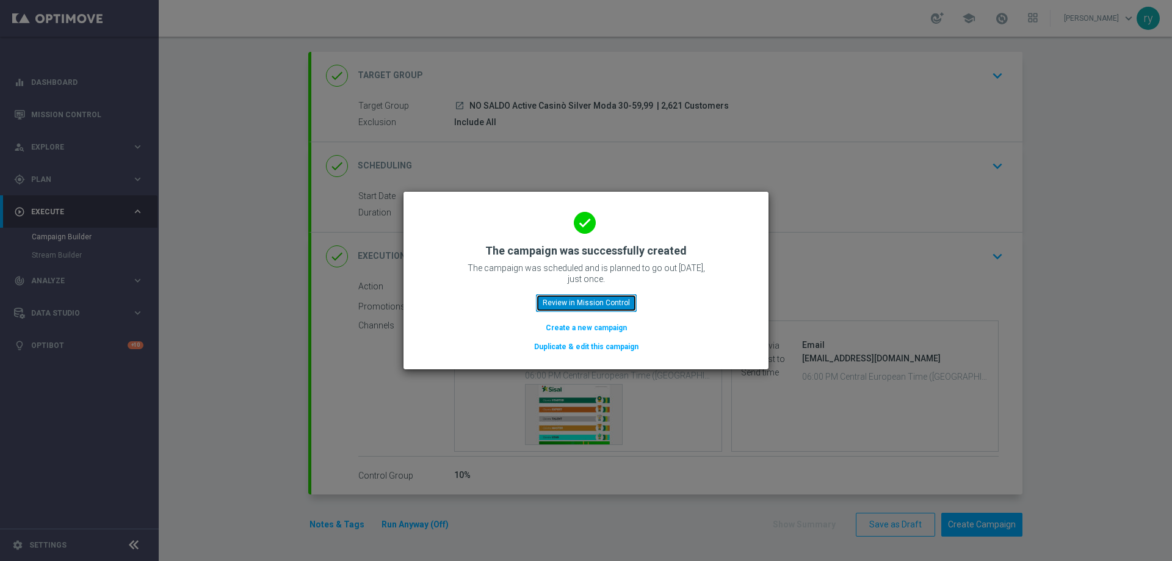
click at [603, 303] on button "Review in Mission Control" at bounding box center [586, 302] width 101 height 17
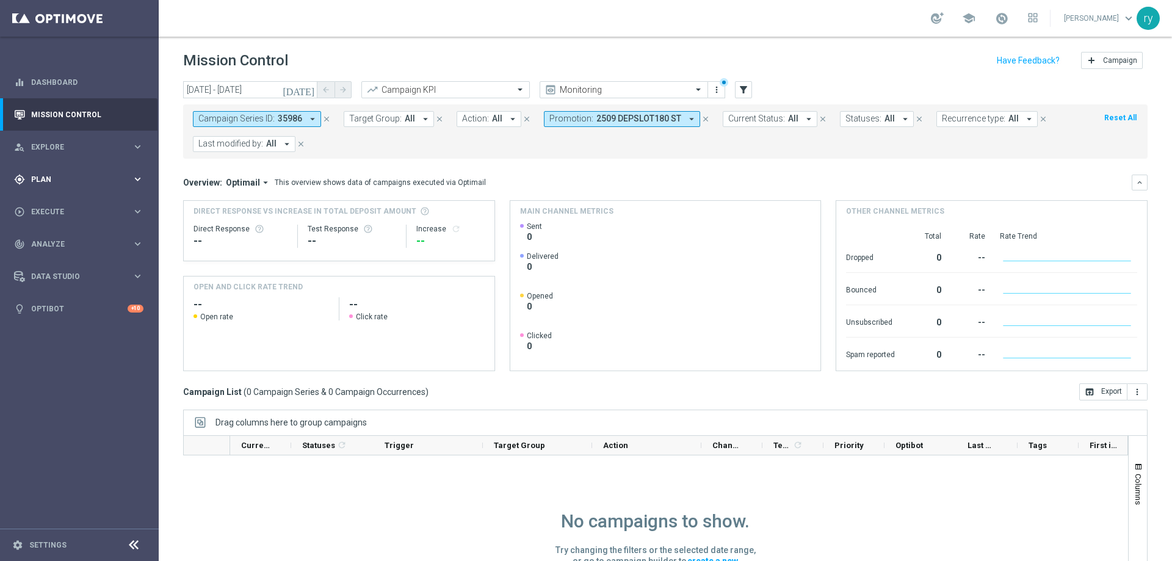
click at [46, 176] on span "Plan" at bounding box center [81, 179] width 101 height 7
click at [67, 261] on link "Optimail" at bounding box center [82, 260] width 89 height 10
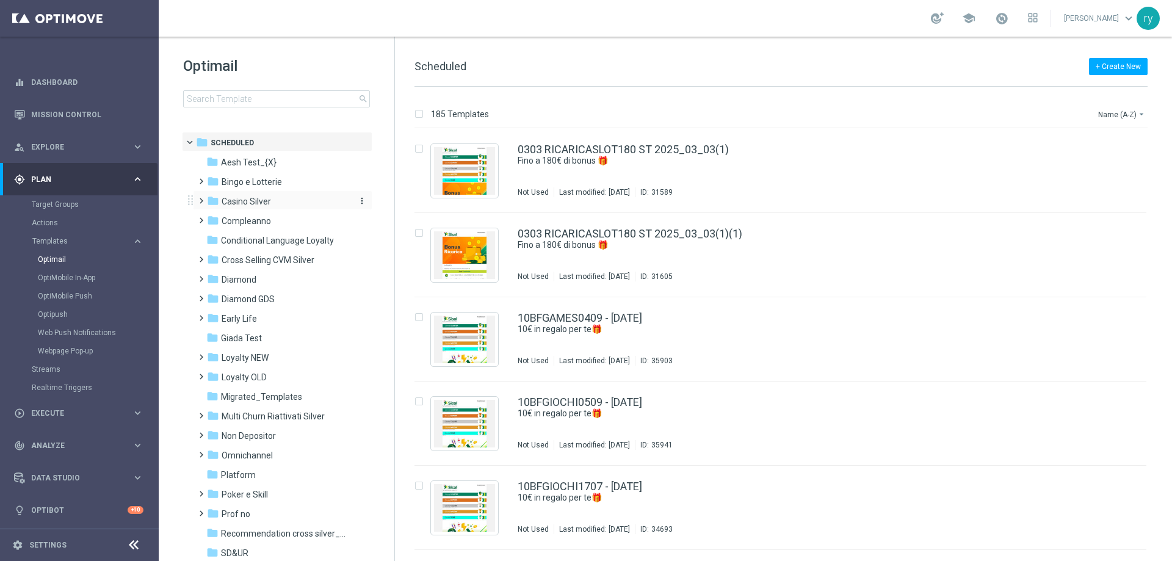
click at [277, 204] on div "folder Casino Silver" at bounding box center [277, 202] width 140 height 14
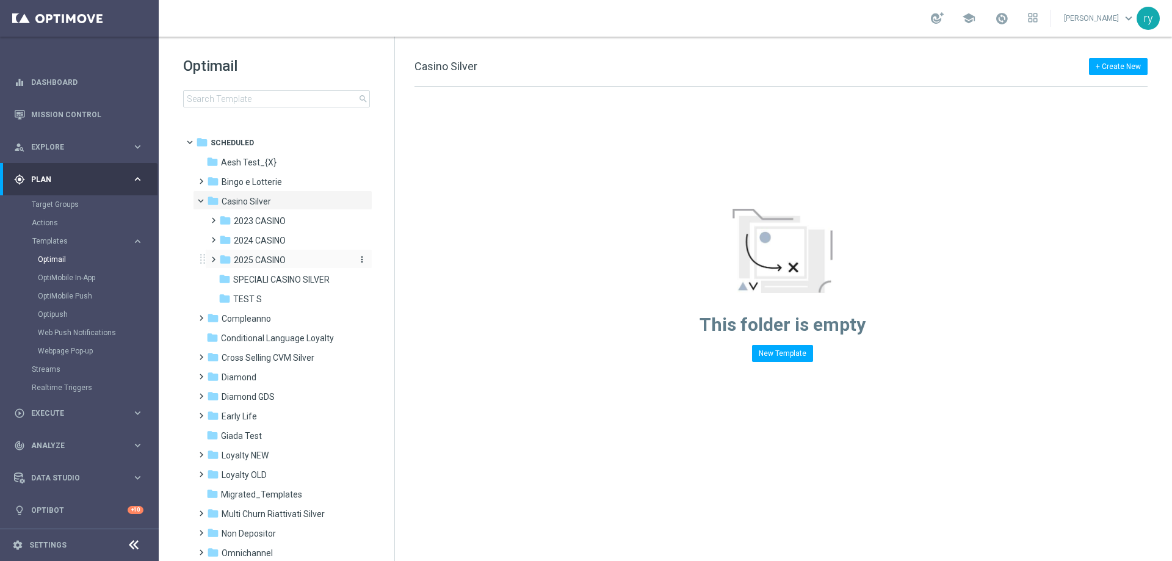
click at [271, 257] on span "2025 CASINO" at bounding box center [260, 260] width 52 height 11
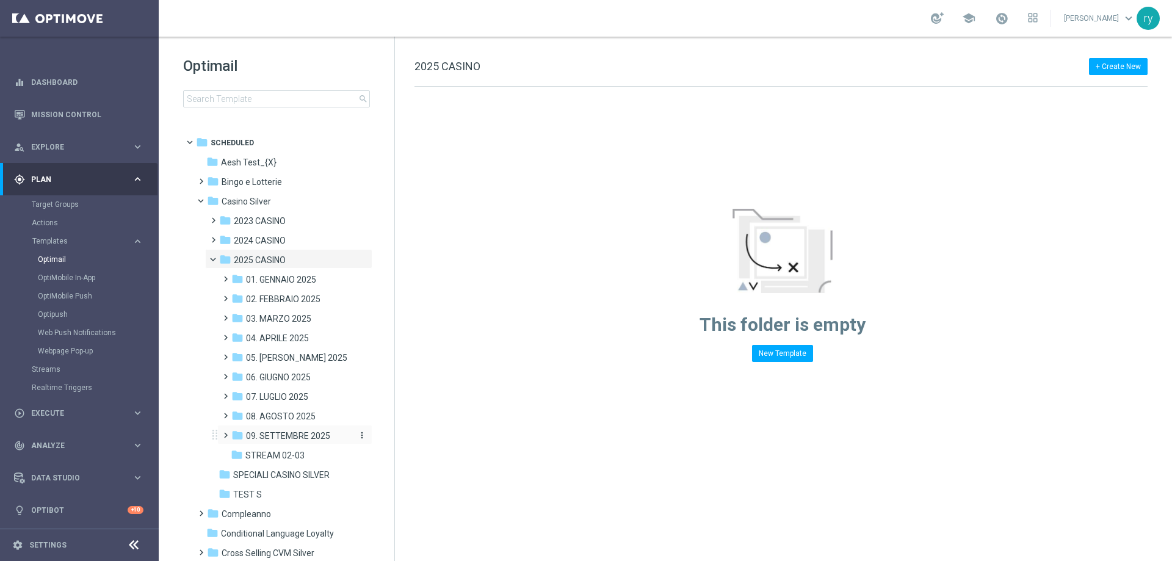
click at [289, 429] on div "folder 09. SETTEMBRE 2025" at bounding box center [291, 436] width 120 height 14
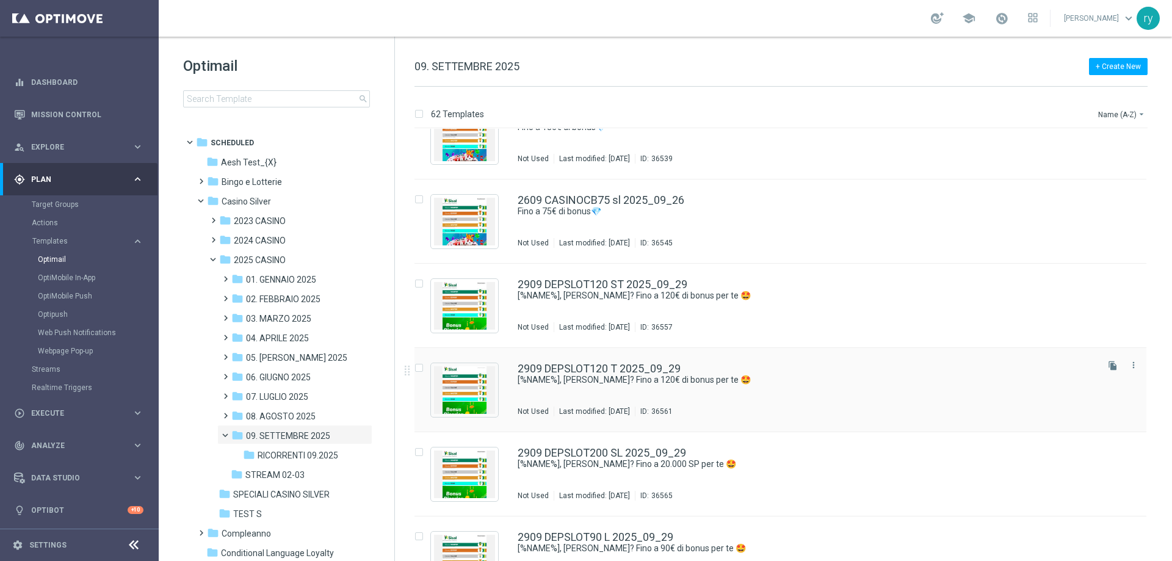
scroll to position [4791, 0]
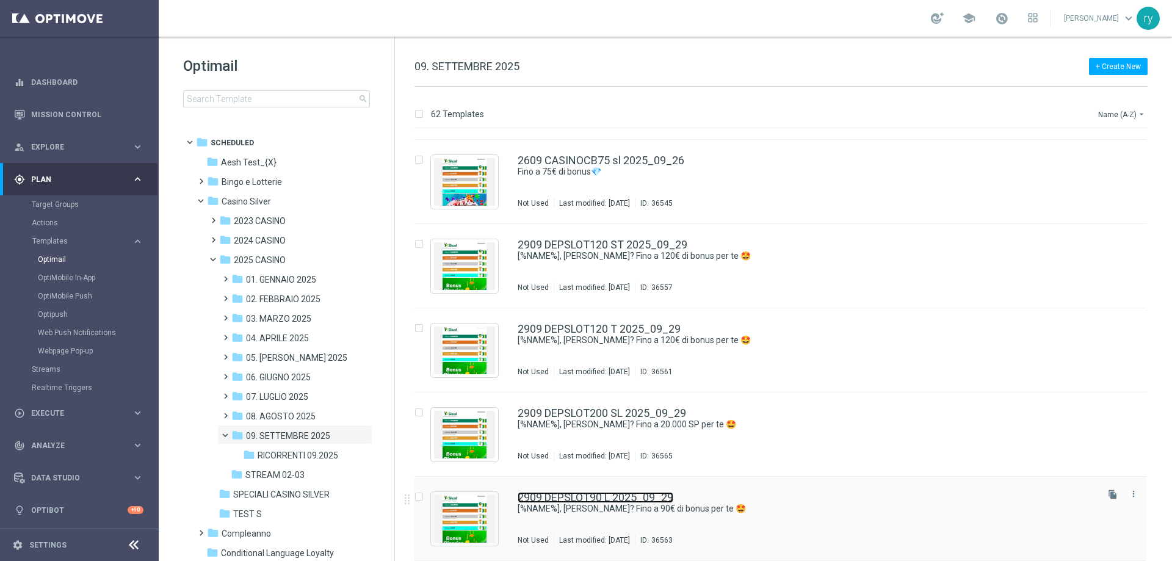
click at [596, 494] on link "2909 DEPSLOT90 L 2025_09_29" at bounding box center [596, 497] width 156 height 11
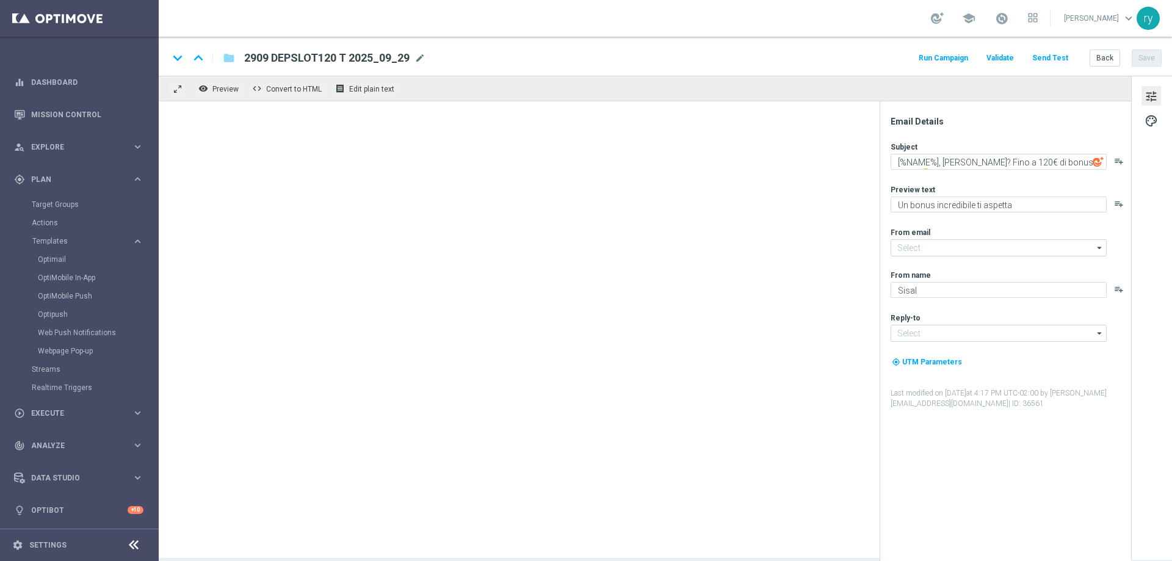
type input "newsletter@comunicazioni.sisal.it"
type input "info@sisal.it"
type textarea "[%NAME%], hai saputo? Fino a 90€ di bonus per te 🤩"
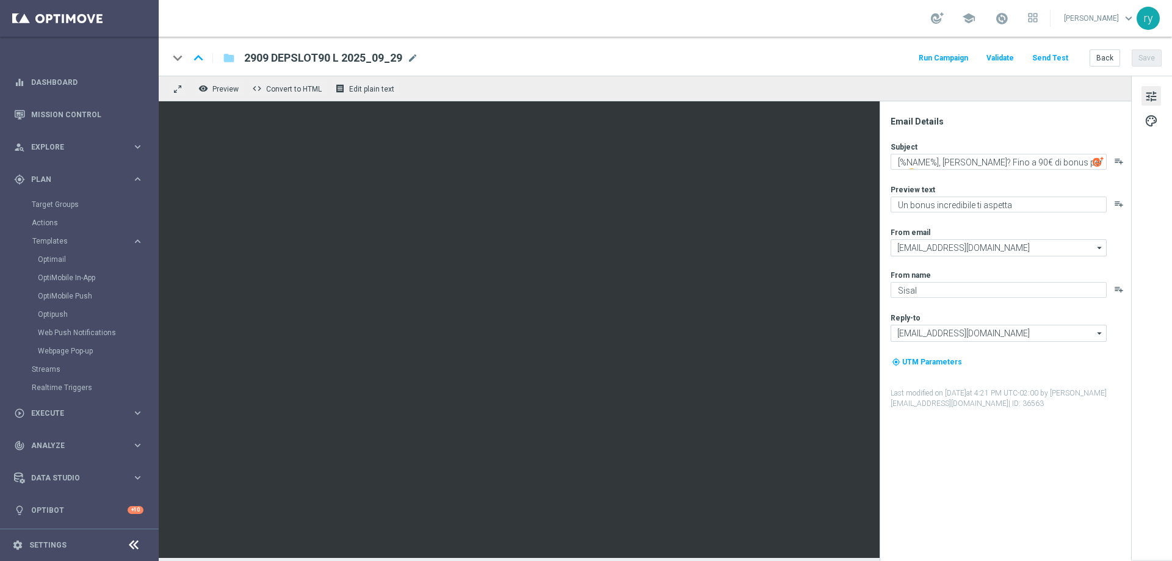
click at [940, 62] on button "Run Campaign" at bounding box center [943, 58] width 53 height 16
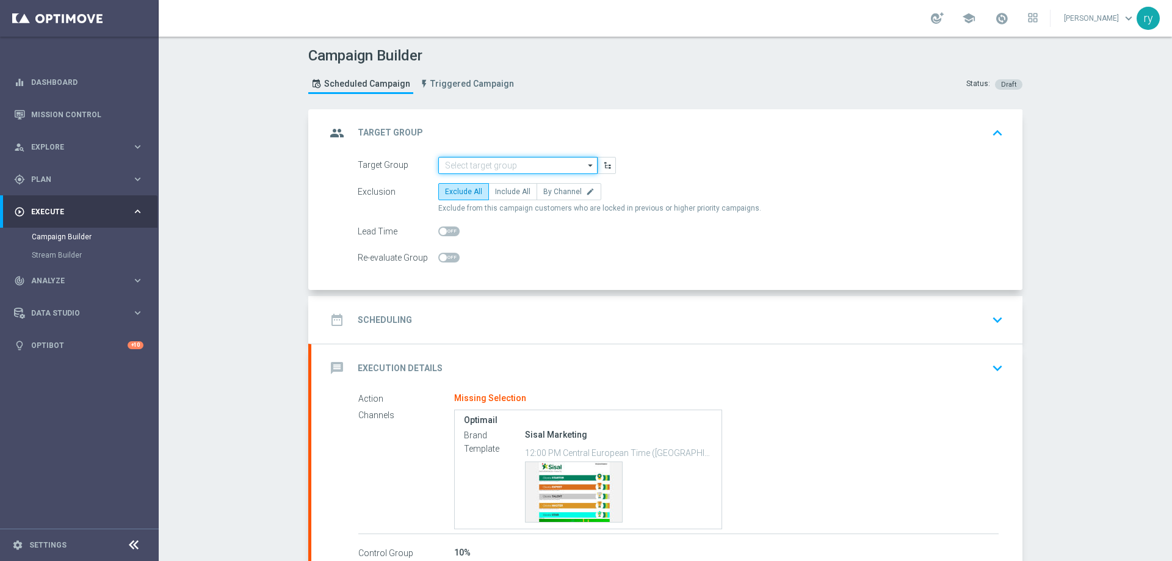
click at [529, 158] on input at bounding box center [517, 165] width 159 height 17
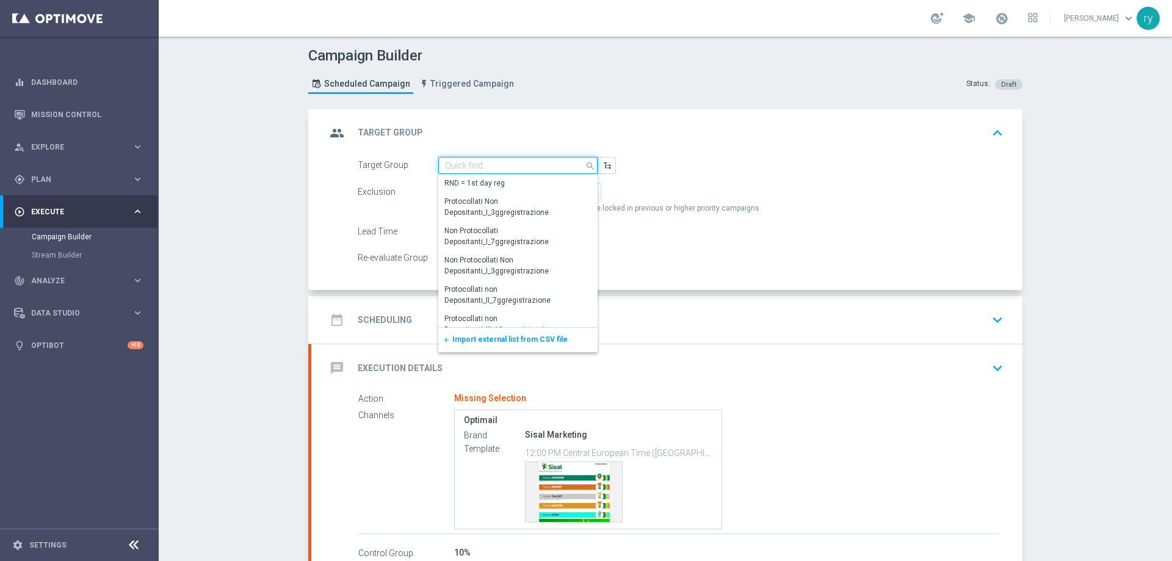
paste input "NO SALDO Active Casinò Silver Moda 15-29,99"
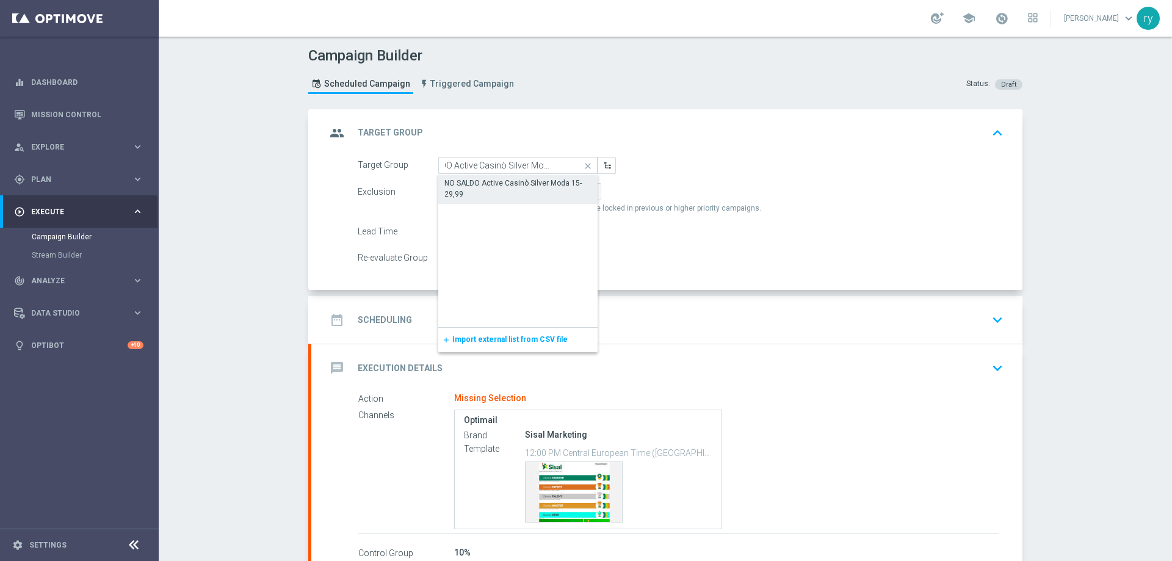
click at [535, 183] on div "NO SALDO Active Casinò Silver Moda 15-29,99" at bounding box center [517, 189] width 147 height 22
type input "NO SALDO Active Casinò Silver Moda 15-29,99"
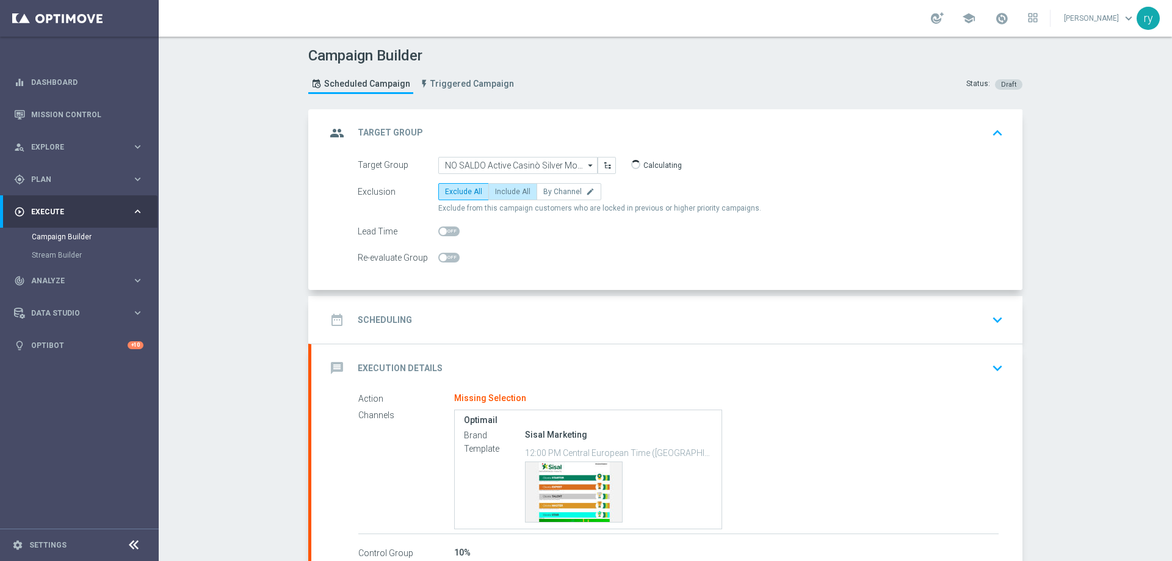
click at [502, 192] on span "Include All" at bounding box center [512, 191] width 35 height 9
click at [502, 192] on input "Include All" at bounding box center [499, 194] width 8 height 8
radio input "true"
click at [508, 313] on div "date_range Scheduling keyboard_arrow_down" at bounding box center [667, 319] width 682 height 23
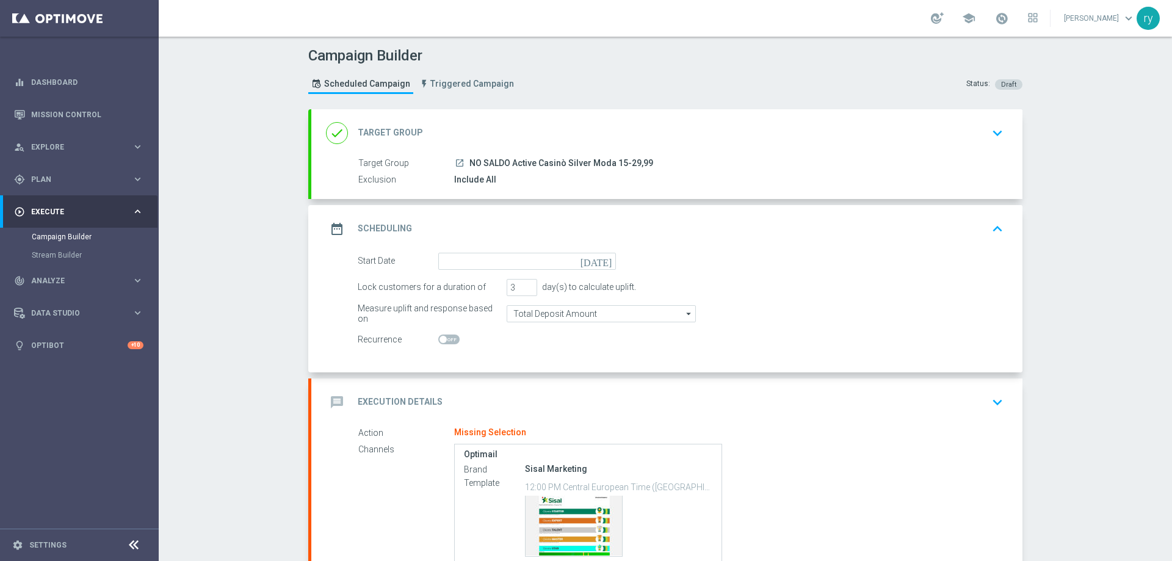
click at [532, 245] on div "date_range Scheduling keyboard_arrow_up" at bounding box center [666, 229] width 711 height 48
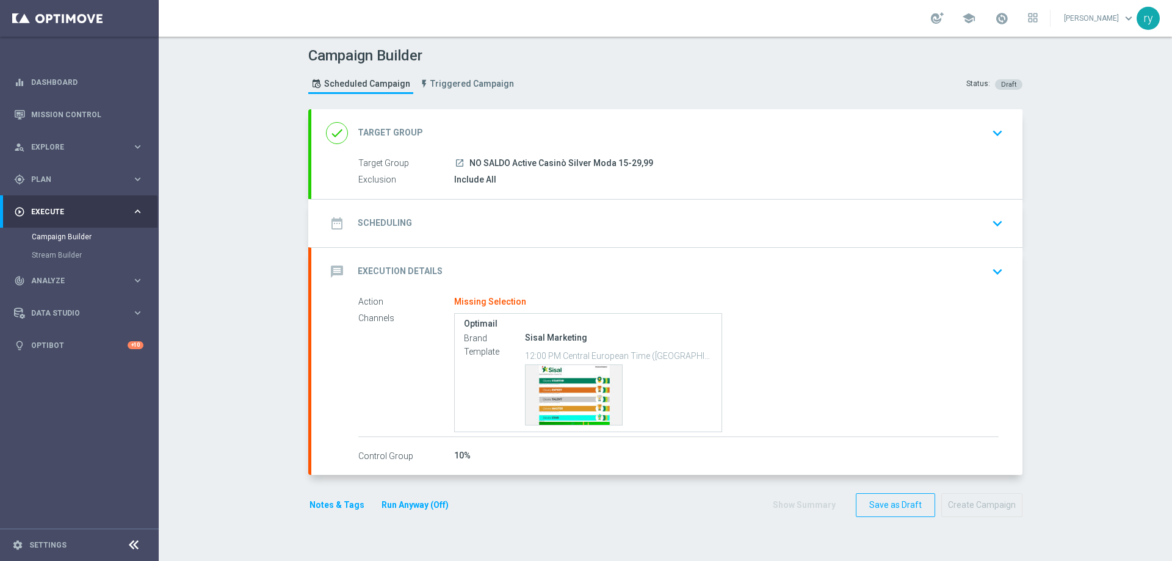
click at [531, 215] on div "date_range Scheduling keyboard_arrow_down" at bounding box center [667, 223] width 682 height 23
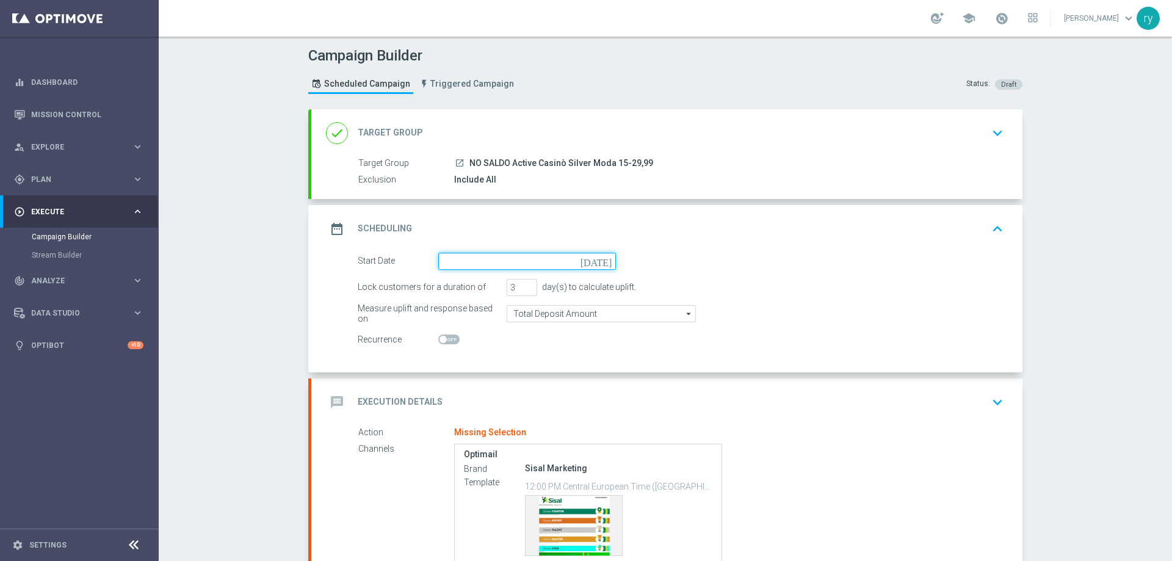
click at [527, 256] on input at bounding box center [527, 261] width 178 height 17
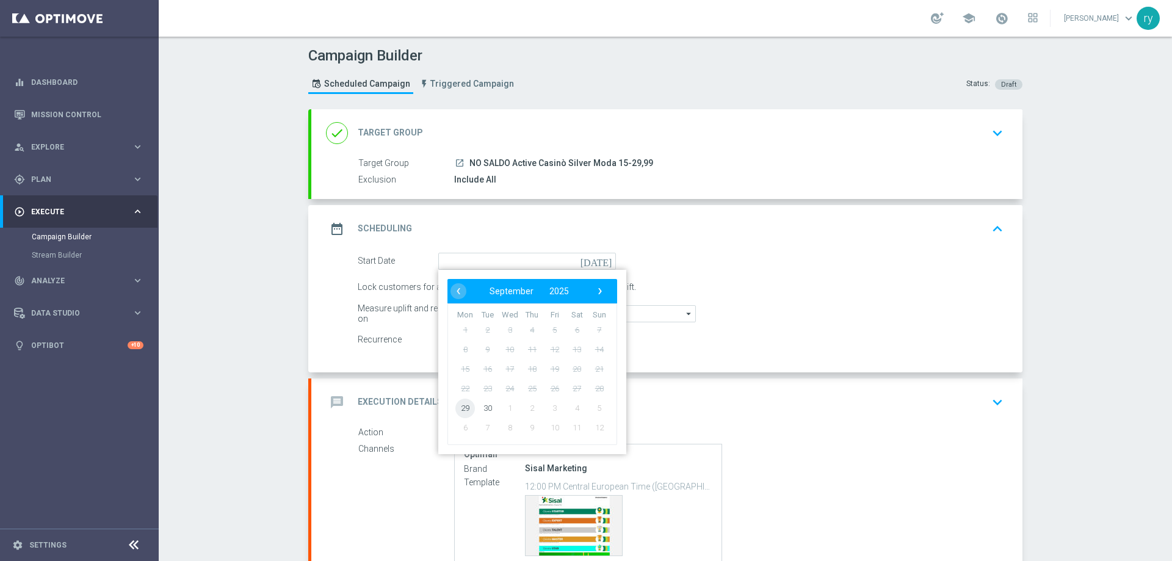
click at [463, 407] on span "29" at bounding box center [465, 408] width 20 height 20
type input "29 Sep 2025"
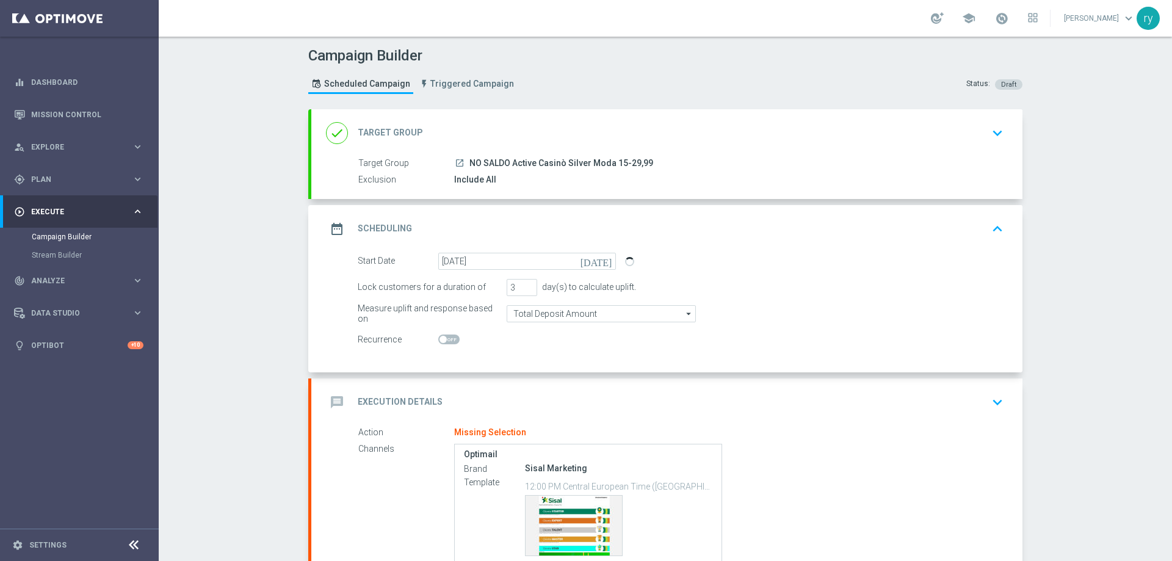
click at [537, 356] on div "Start Date 29 Sep 2025 today Lock customers for a duration of 3 day(s) to calcu…" at bounding box center [666, 313] width 711 height 120
click at [521, 402] on div "message Execution Details keyboard_arrow_down" at bounding box center [667, 402] width 682 height 23
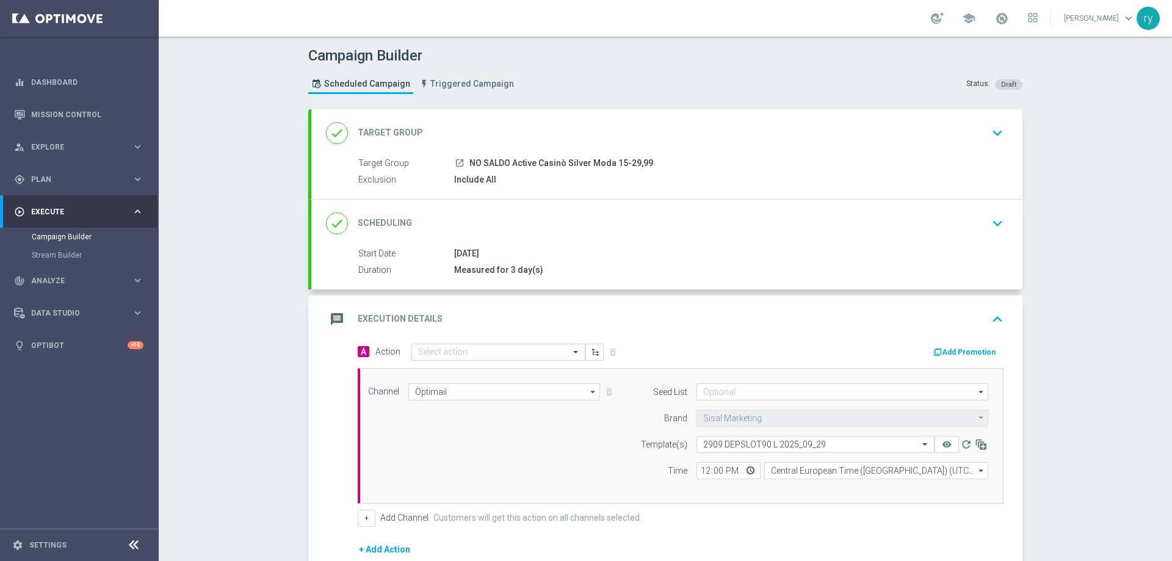
click at [947, 346] on button "Add Promotion" at bounding box center [966, 352] width 68 height 13
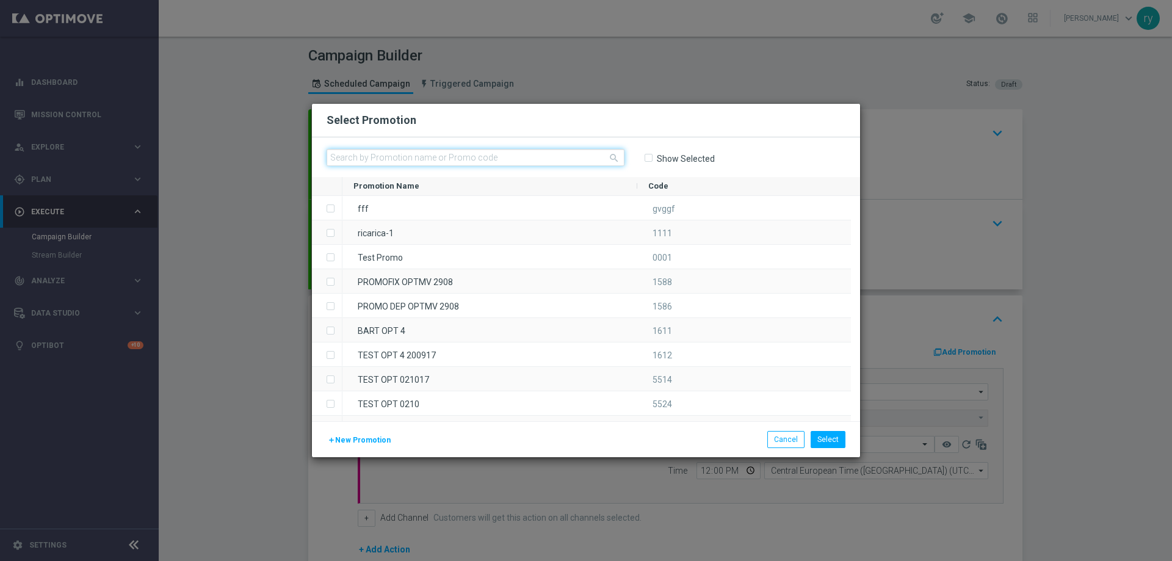
click at [396, 165] on input "text" at bounding box center [476, 157] width 298 height 17
paste input "335643"
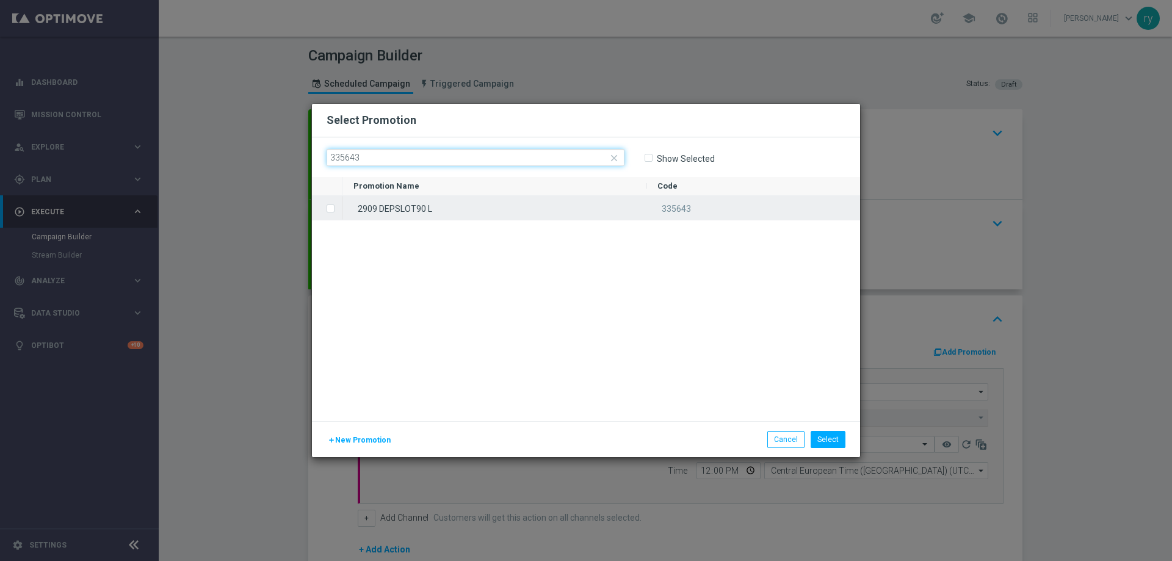
type input "335643"
click at [390, 205] on div "2909 DEPSLOT90 L" at bounding box center [494, 208] width 304 height 24
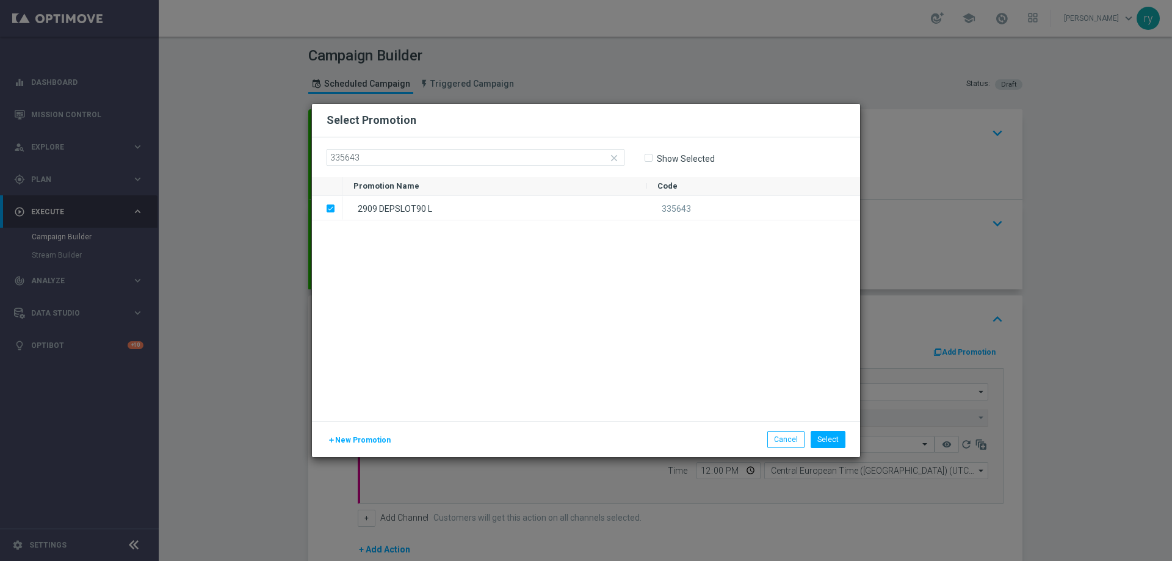
click at [853, 436] on div "Select Cancel" at bounding box center [675, 439] width 358 height 17
click at [830, 438] on button "Select" at bounding box center [828, 439] width 35 height 17
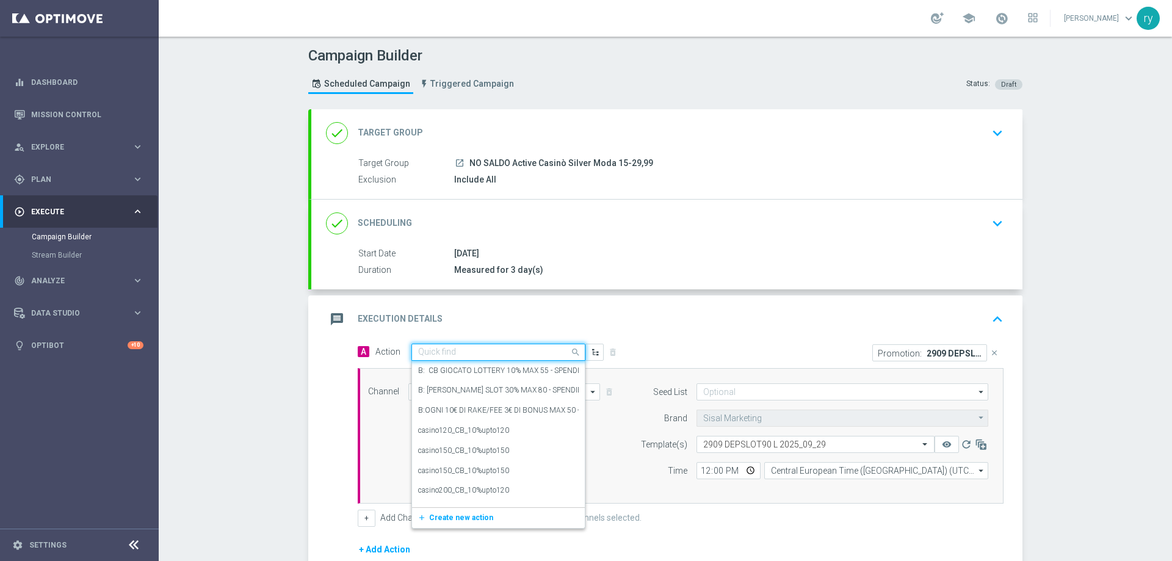
click at [447, 349] on input "text" at bounding box center [486, 352] width 136 height 10
paste input "dep 25€ per 15% fino a 90€"
type input "dep 25€ per 15% fino a 90€"
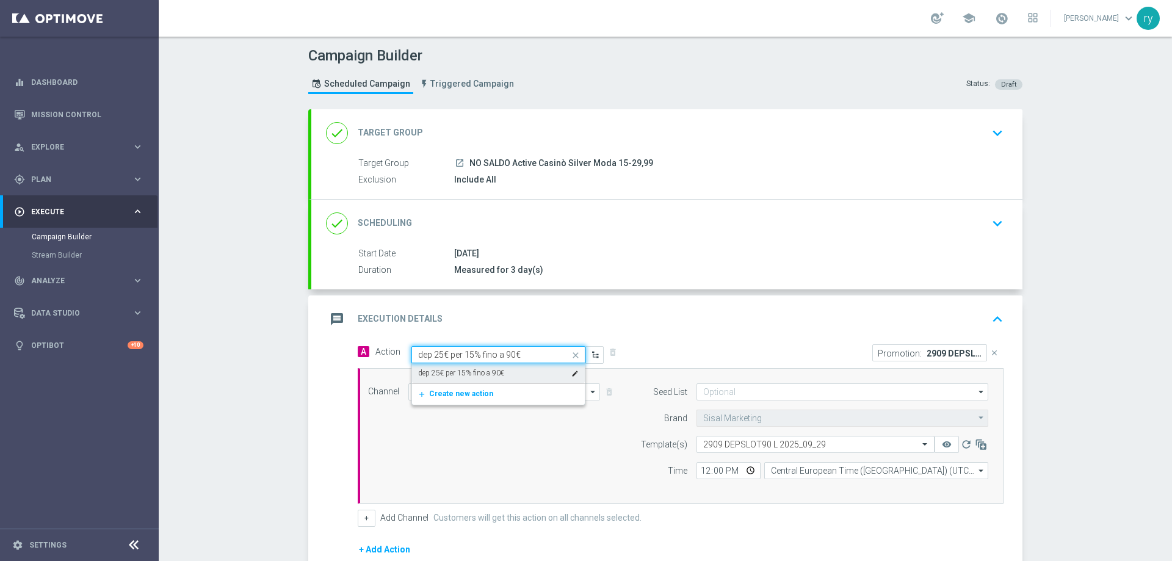
click at [471, 369] on label "dep 25€ per 15% fino a 90€" at bounding box center [461, 373] width 86 height 10
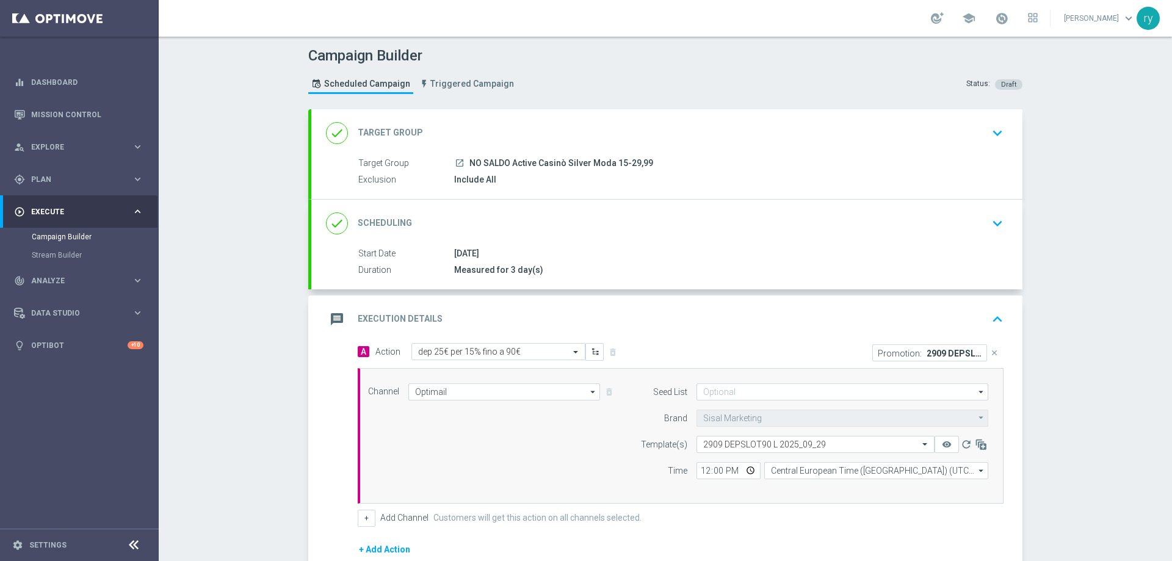
click at [673, 338] on div "message Execution Details keyboard_arrow_up" at bounding box center [666, 319] width 711 height 48
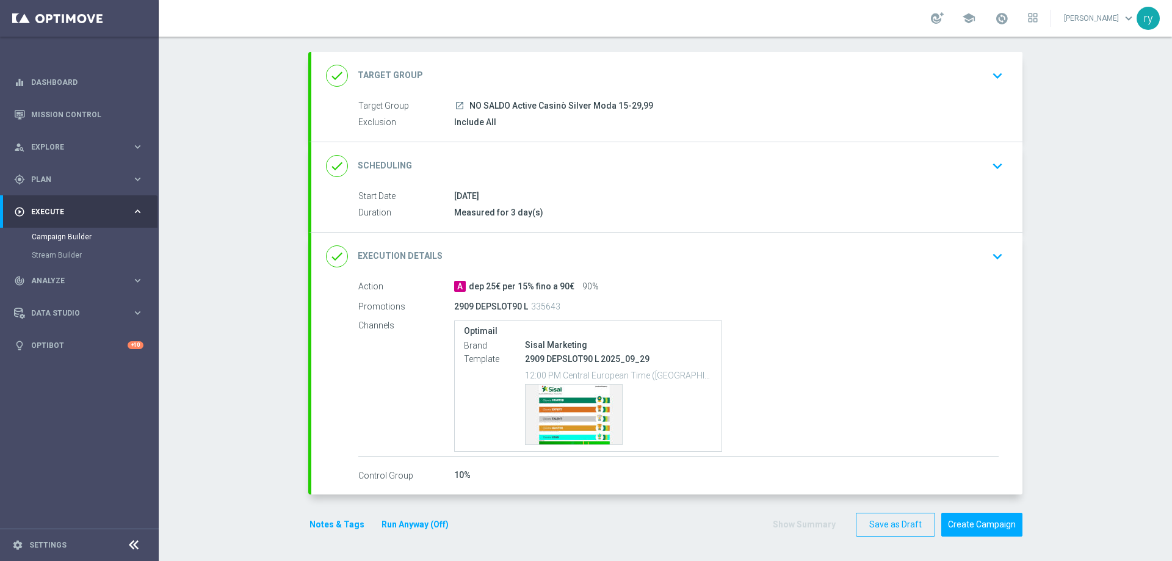
click at [635, 268] on div "done Execution Details keyboard_arrow_down" at bounding box center [666, 257] width 711 height 48
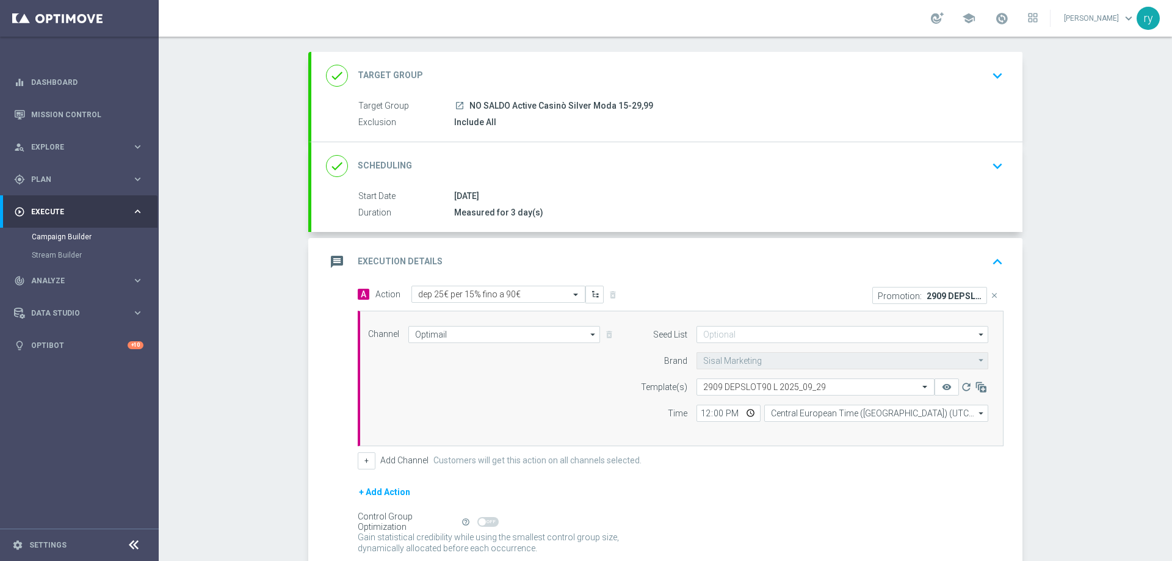
scroll to position [57, 0]
click at [696, 417] on input "12:00" at bounding box center [728, 413] width 64 height 17
type input "18:00"
click at [642, 403] on form "Template(s) Select template 2909 DEPSLOT90 L 2025_09_29 remove_red_eye refresh …" at bounding box center [811, 399] width 354 height 43
click at [352, 469] on div "A Action Select action dep 25€ per 15% fino a 90€ delete_forever Promotion: 290…" at bounding box center [681, 378] width 664 height 184
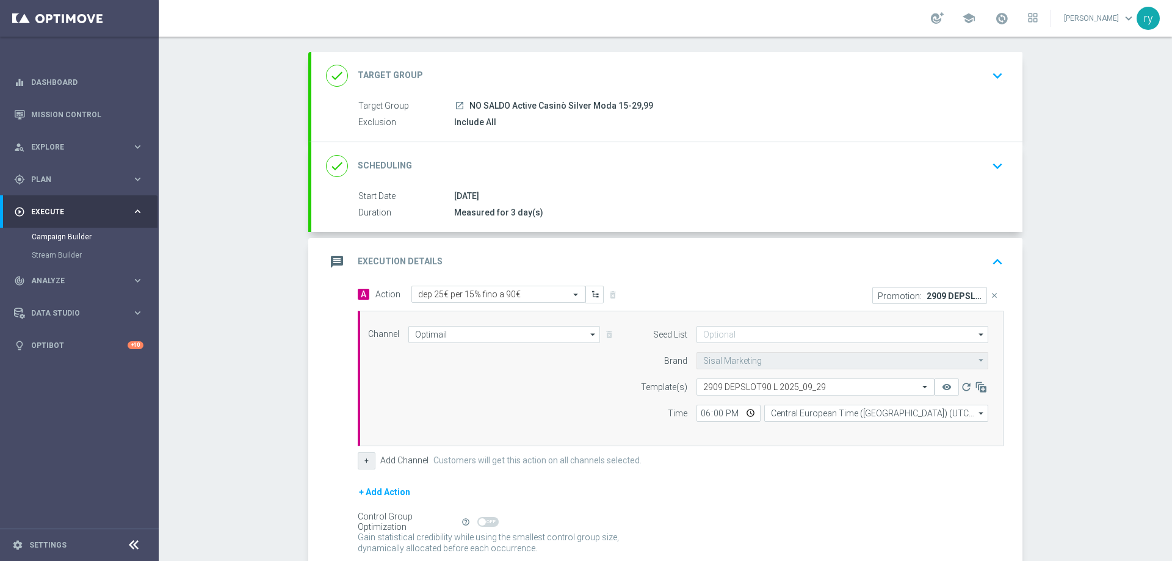
click at [358, 460] on button "+" at bounding box center [367, 460] width 18 height 17
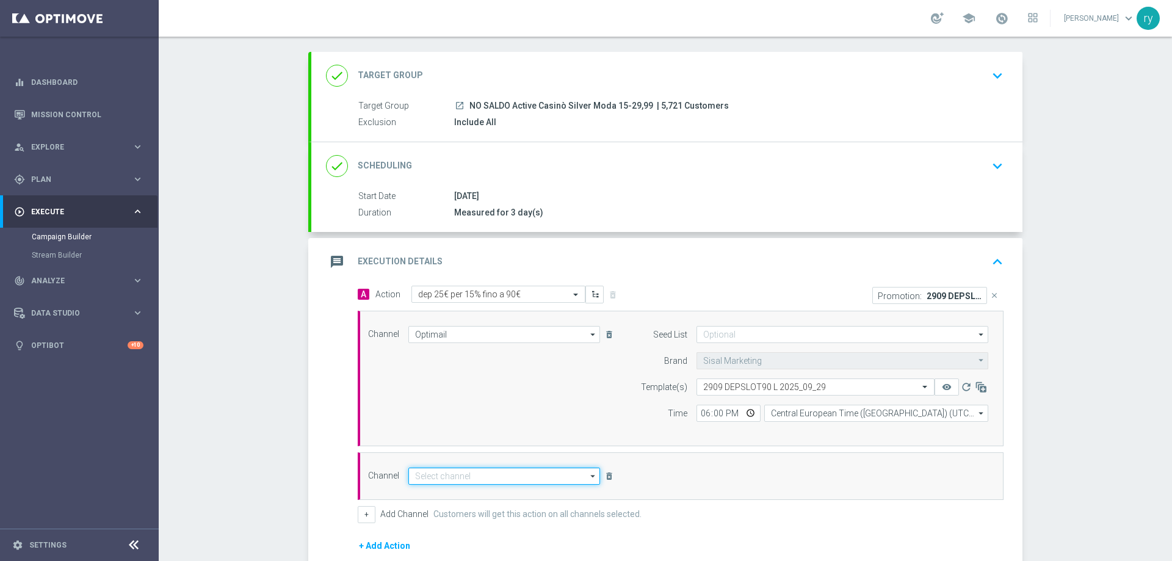
click at [429, 473] on input at bounding box center [504, 476] width 192 height 17
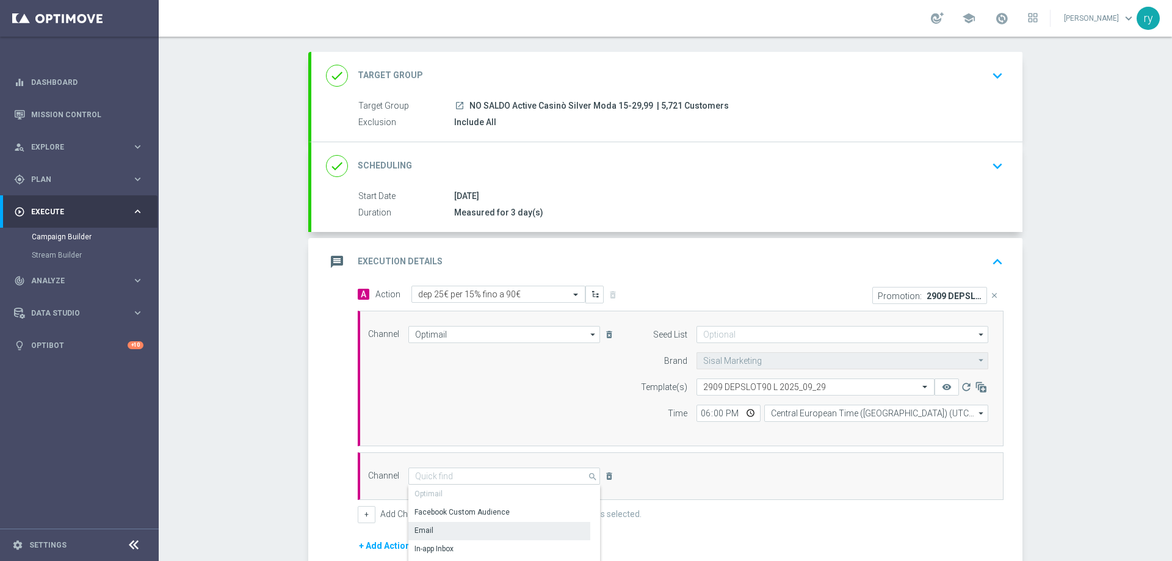
click at [433, 535] on div "Email" at bounding box center [499, 530] width 182 height 17
type input "Email"
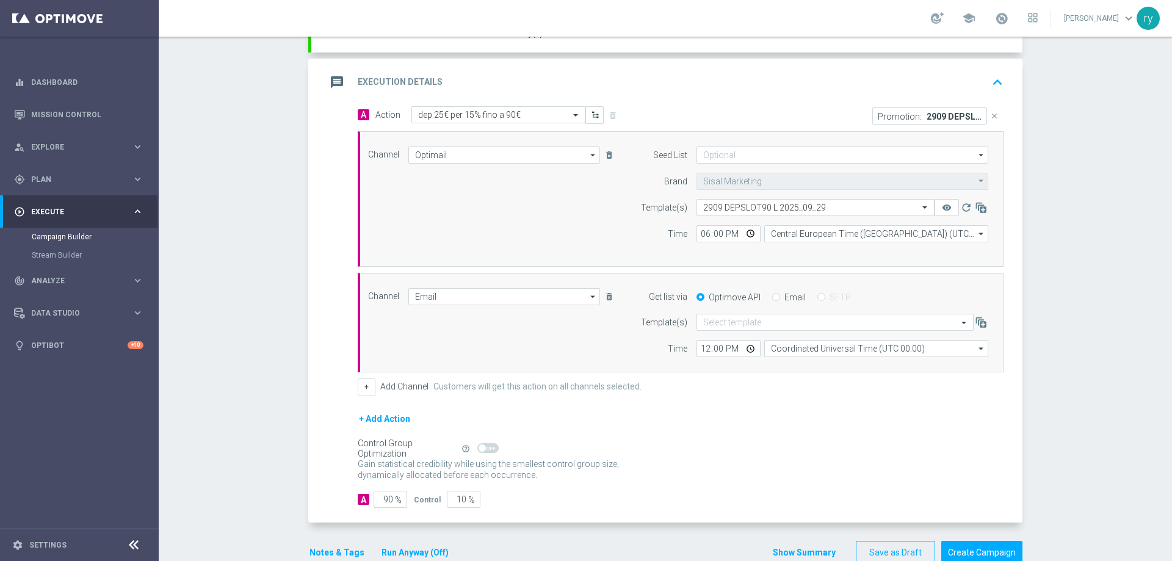
scroll to position [241, 0]
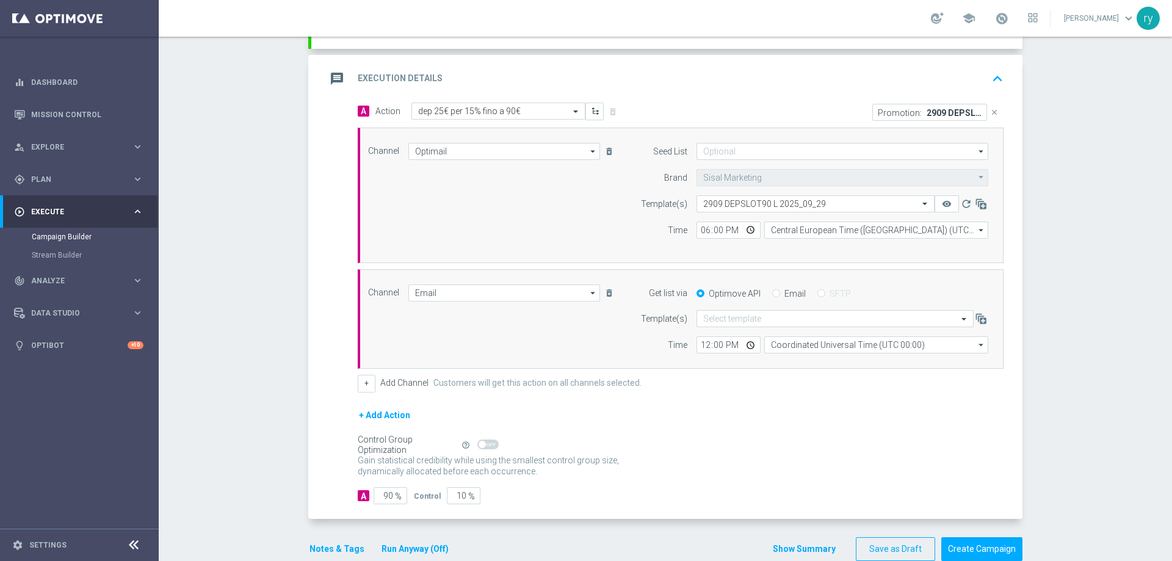
click at [784, 289] on label "Email" at bounding box center [794, 293] width 21 height 11
click at [778, 291] on input "Email" at bounding box center [776, 295] width 8 height 8
radio input "true"
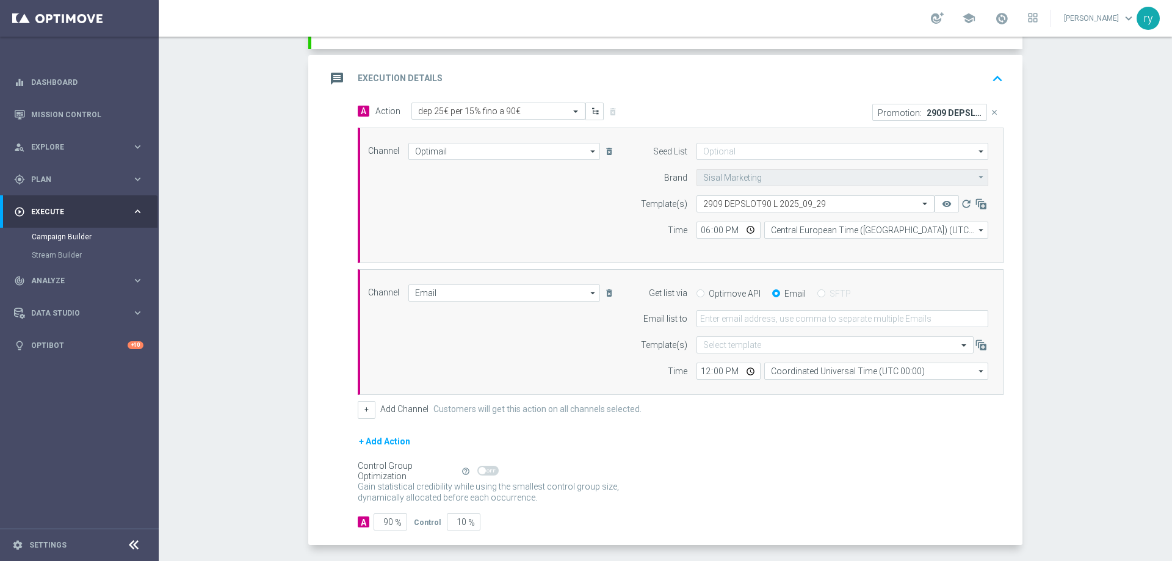
click at [753, 329] on form "Get list via Optimove API Email SFTP Email list to Template(s) Select template …" at bounding box center [811, 332] width 354 height 96
click at [753, 321] on input "email" at bounding box center [842, 318] width 292 height 17
type input "radina.yordanova@sisal.it"
click at [698, 373] on input "12:00" at bounding box center [728, 371] width 64 height 17
type input "18:00"
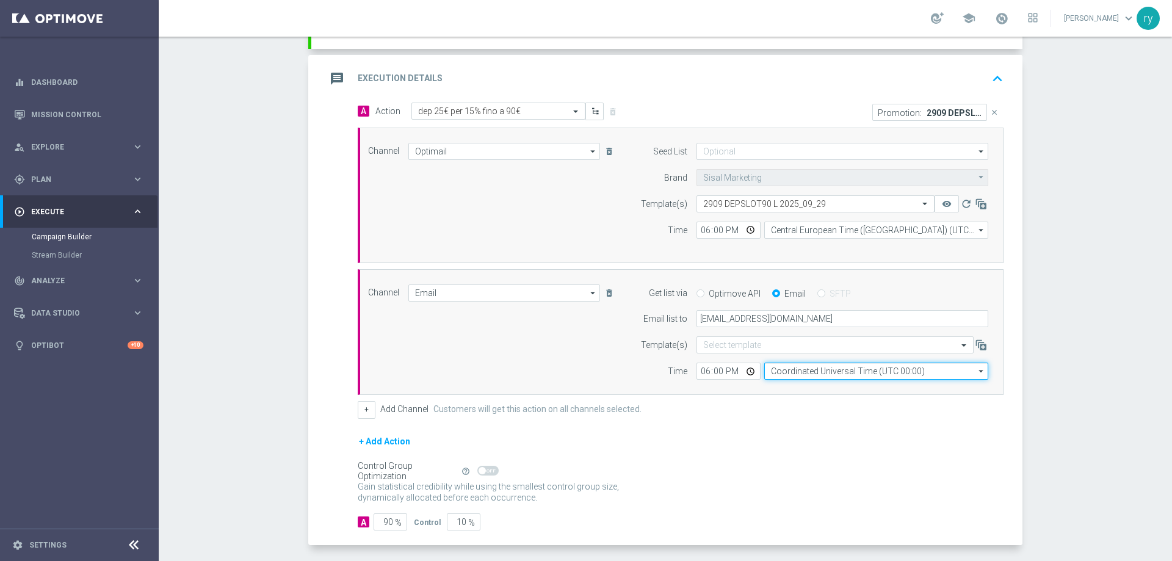
click at [788, 369] on input "Coordinated Universal Time (UTC 00:00)" at bounding box center [876, 371] width 224 height 17
click at [788, 381] on div "Show Selected 0 of NaN Central European Time (Berlin) (UTC +02:00)" at bounding box center [876, 457] width 224 height 154
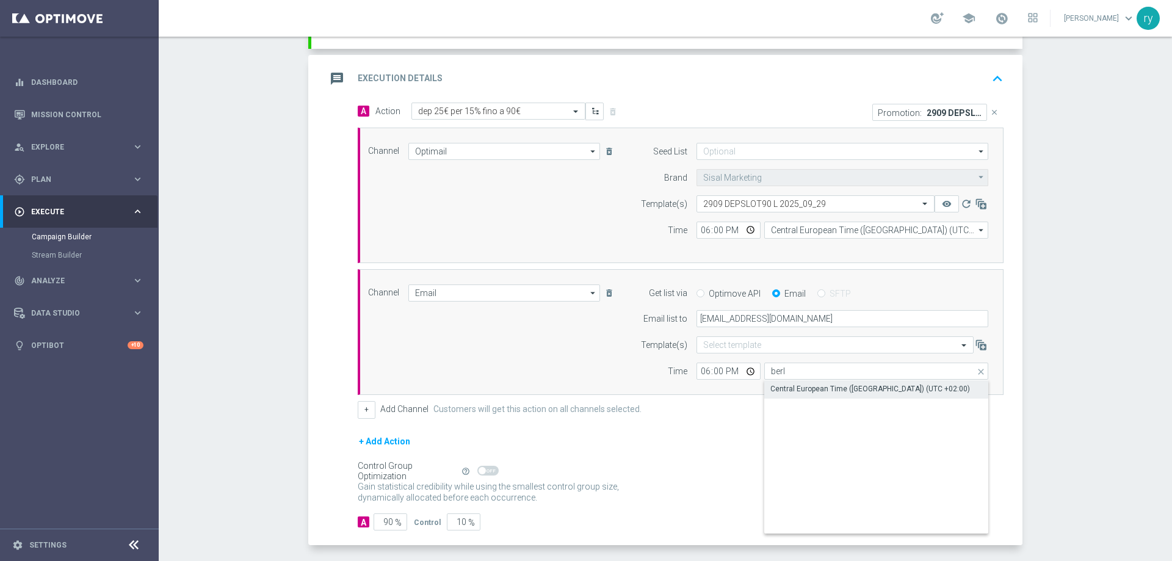
click at [791, 393] on div "Central European Time (Berlin) (UTC +02:00)" at bounding box center [870, 388] width 200 height 11
type input "Central European Time (Berlin) (UTC +02:00)"
click at [557, 361] on div "Channel Email Email arrow_drop_down Drag here to set row groups Drag here to se…" at bounding box center [678, 332] width 639 height 96
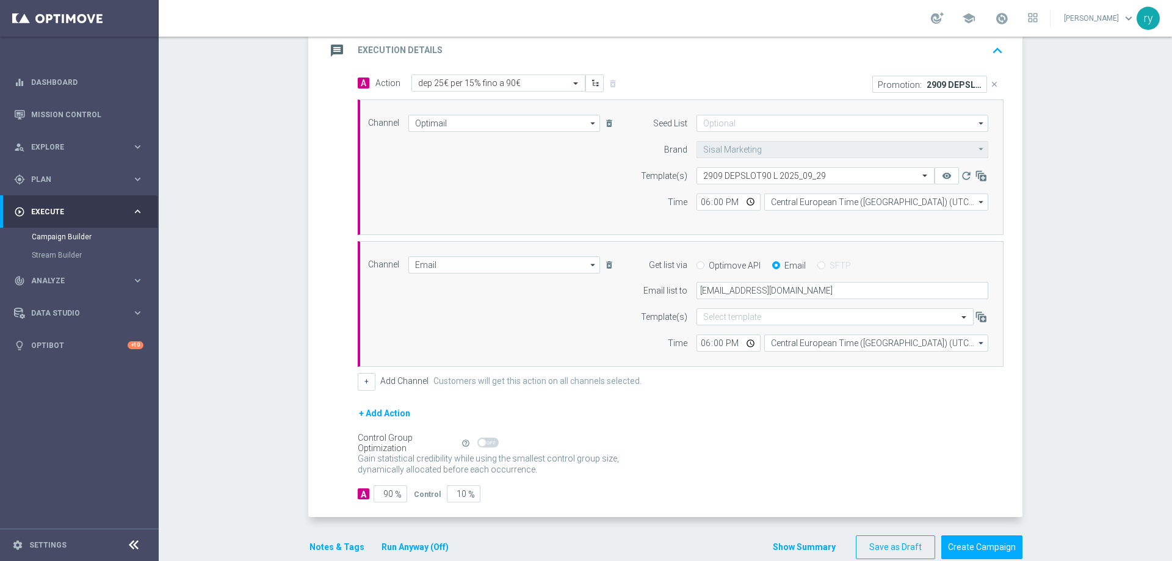
scroll to position [291, 0]
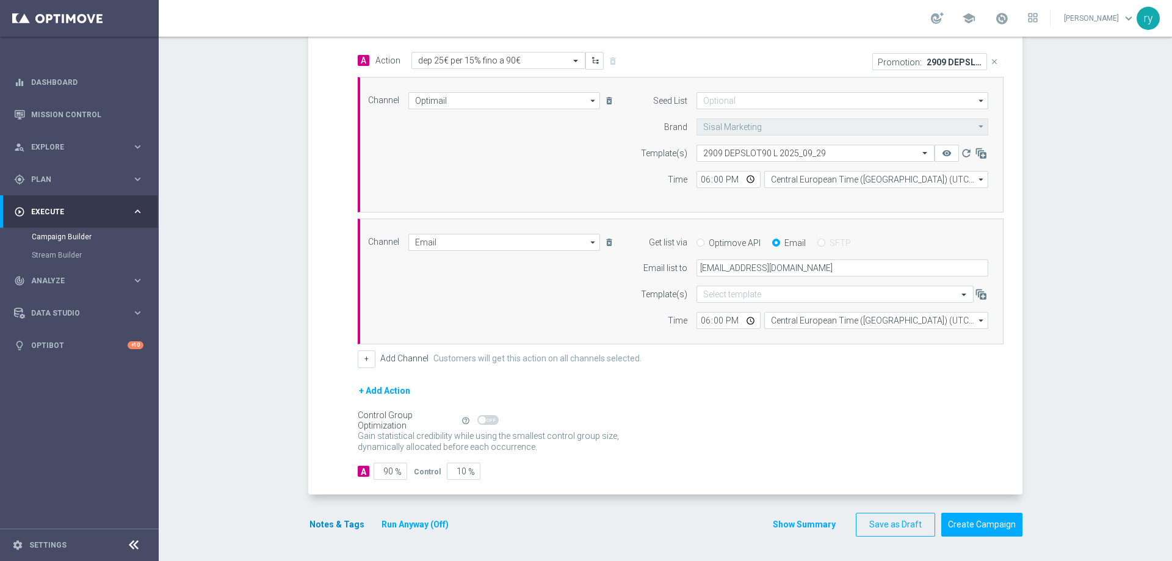
click at [309, 513] on div "Notes & Tags Run Anyway (Off)" at bounding box center [386, 525] width 156 height 24
click at [313, 521] on button "Notes & Tags" at bounding box center [336, 524] width 57 height 15
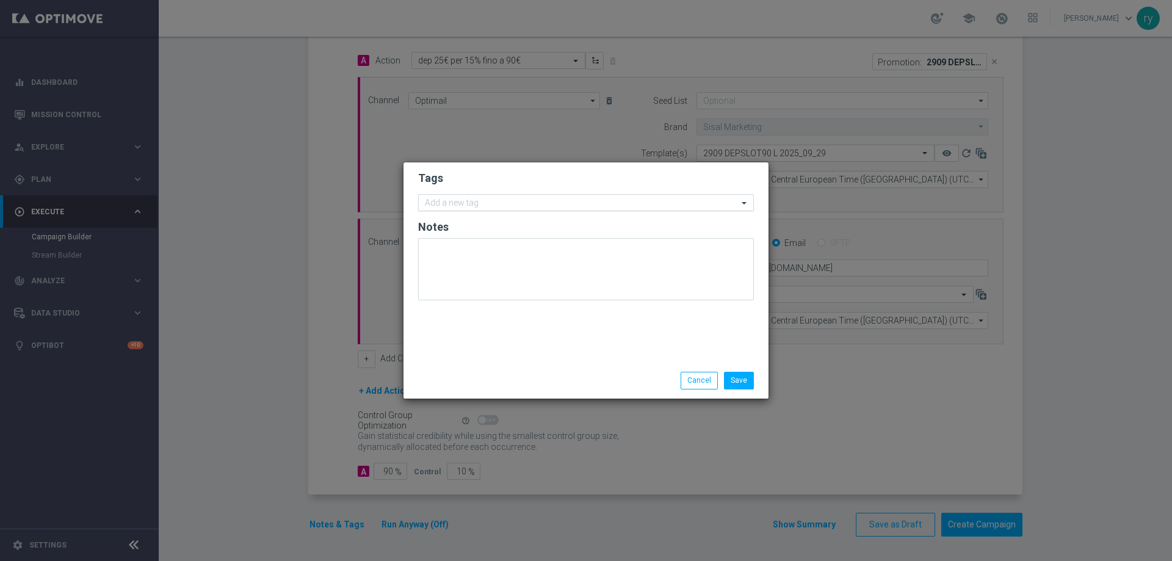
click at [452, 211] on div "Add a new tag" at bounding box center [451, 204] width 56 height 13
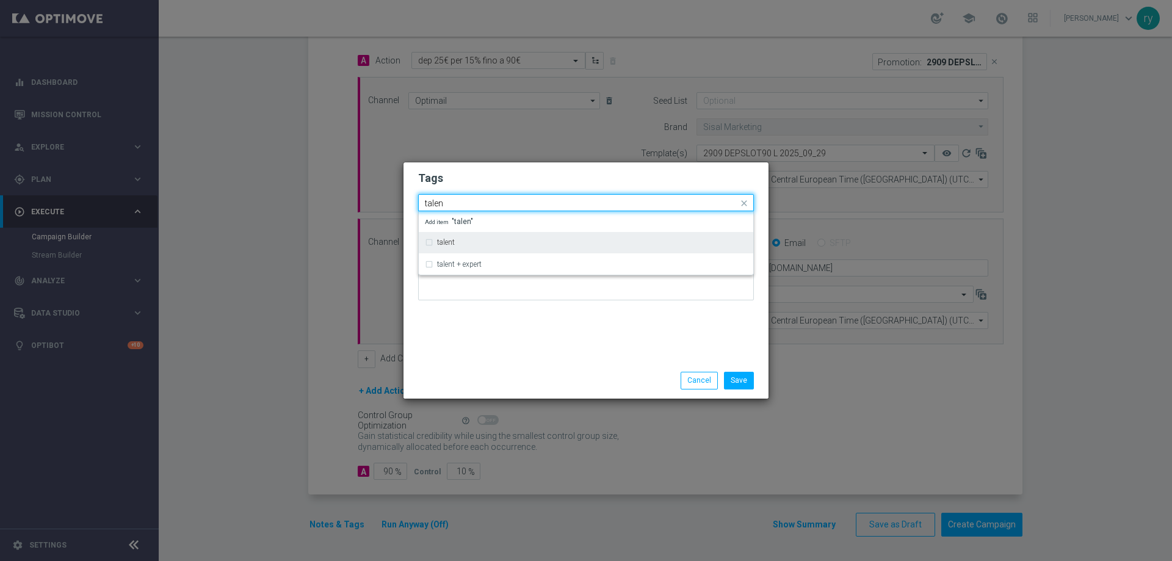
click at [469, 244] on div "talent" at bounding box center [592, 242] width 310 height 7
type input "talen"
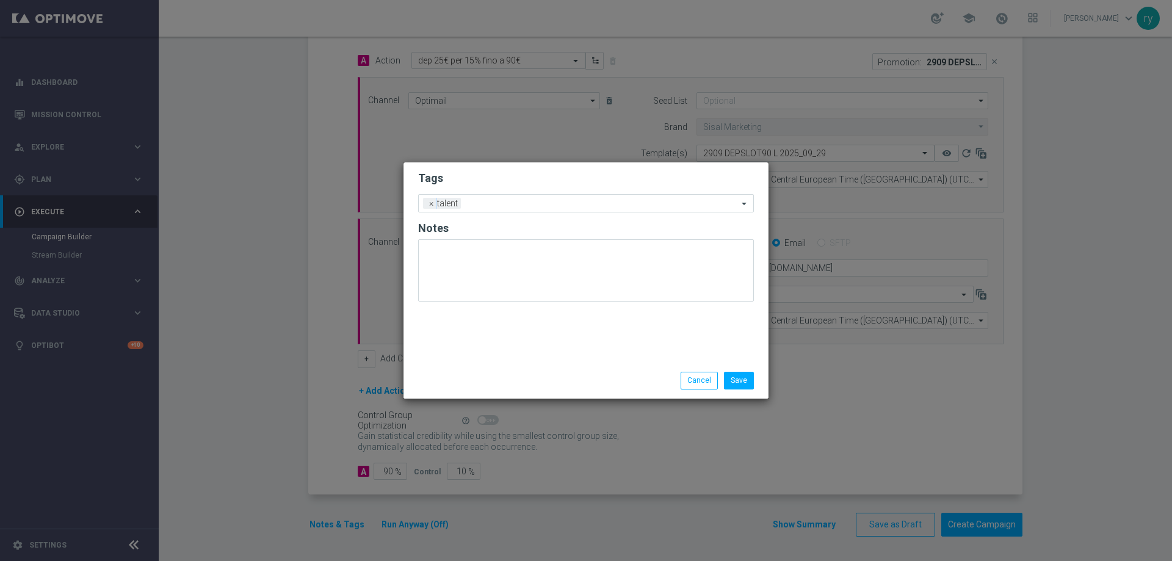
click at [493, 307] on div at bounding box center [586, 274] width 336 height 71
click at [532, 208] on input "text" at bounding box center [602, 204] width 272 height 10
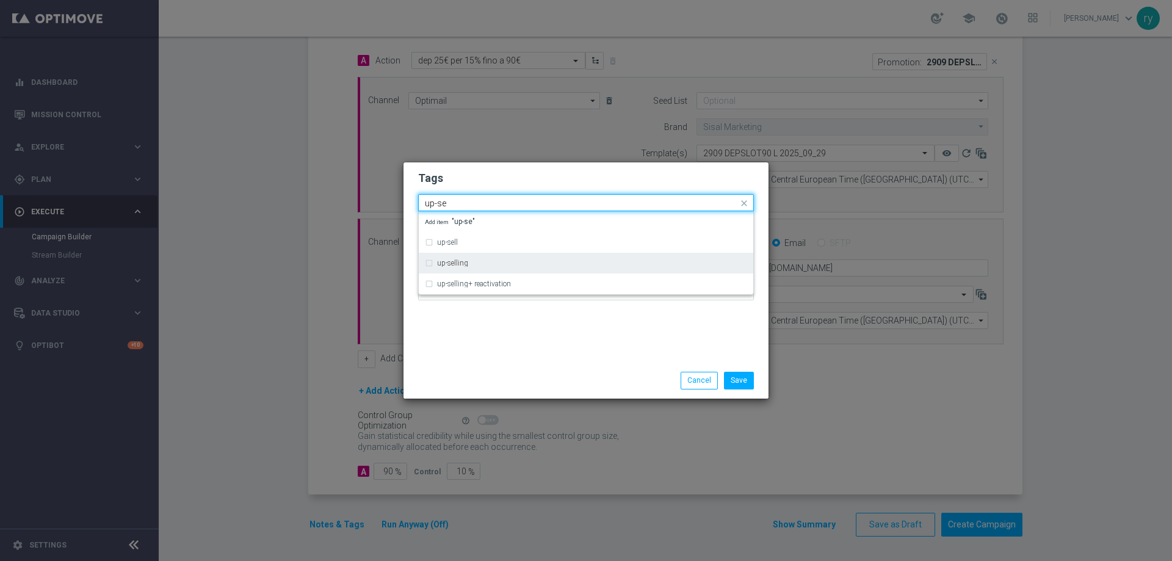
click at [485, 272] on div "up-selling" at bounding box center [586, 263] width 322 height 20
type input "up-se"
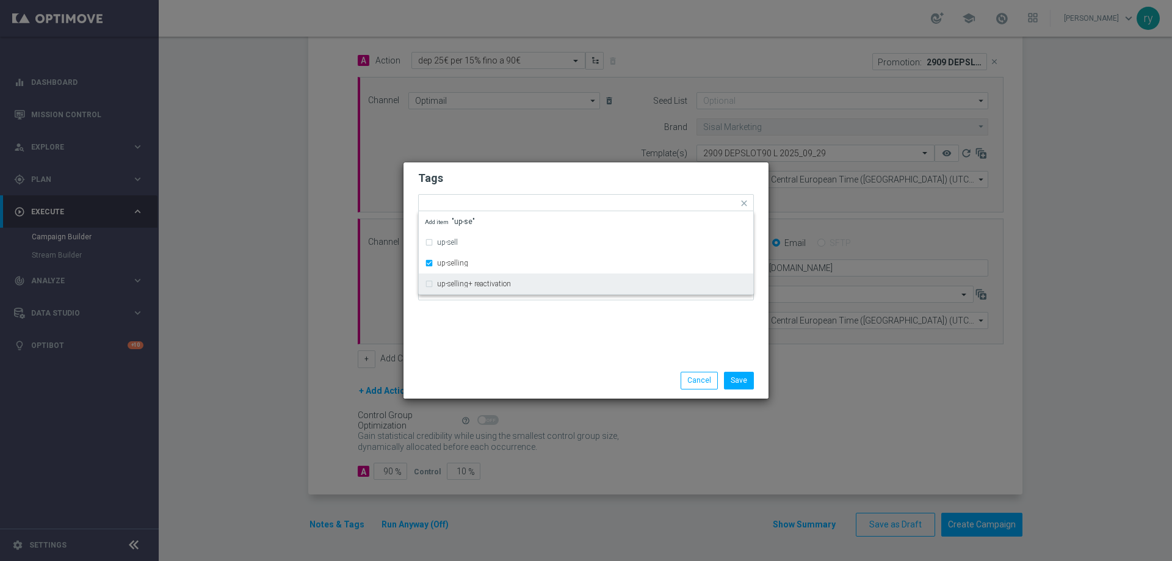
click at [499, 327] on div "Tags Quick find × talent × up-selling up-sell up-selling up-selling+ reactivati…" at bounding box center [585, 262] width 365 height 200
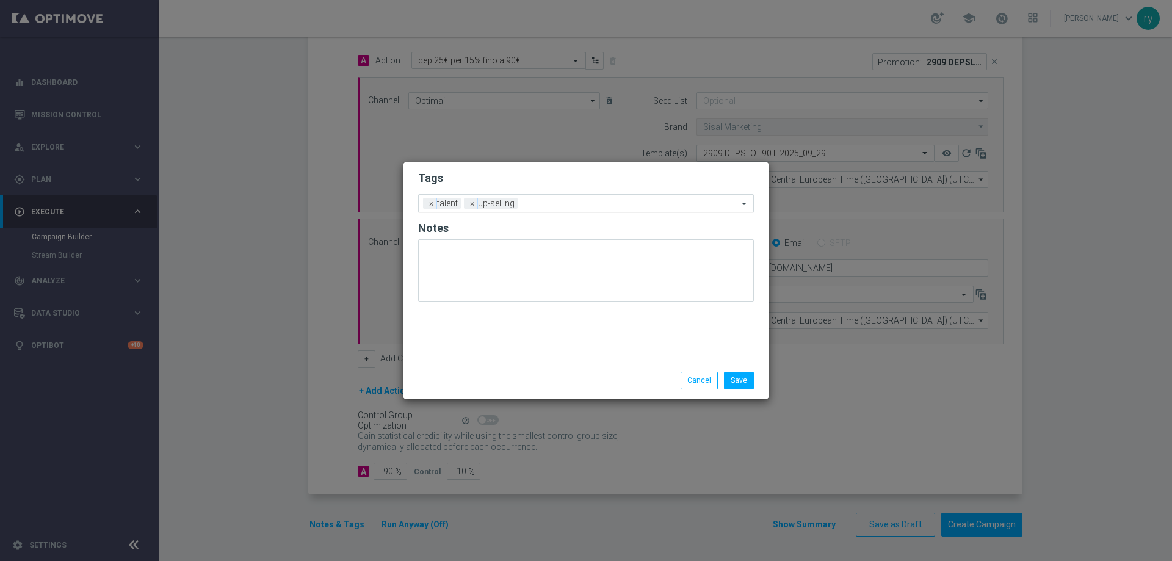
click at [563, 208] on input "text" at bounding box center [630, 204] width 215 height 10
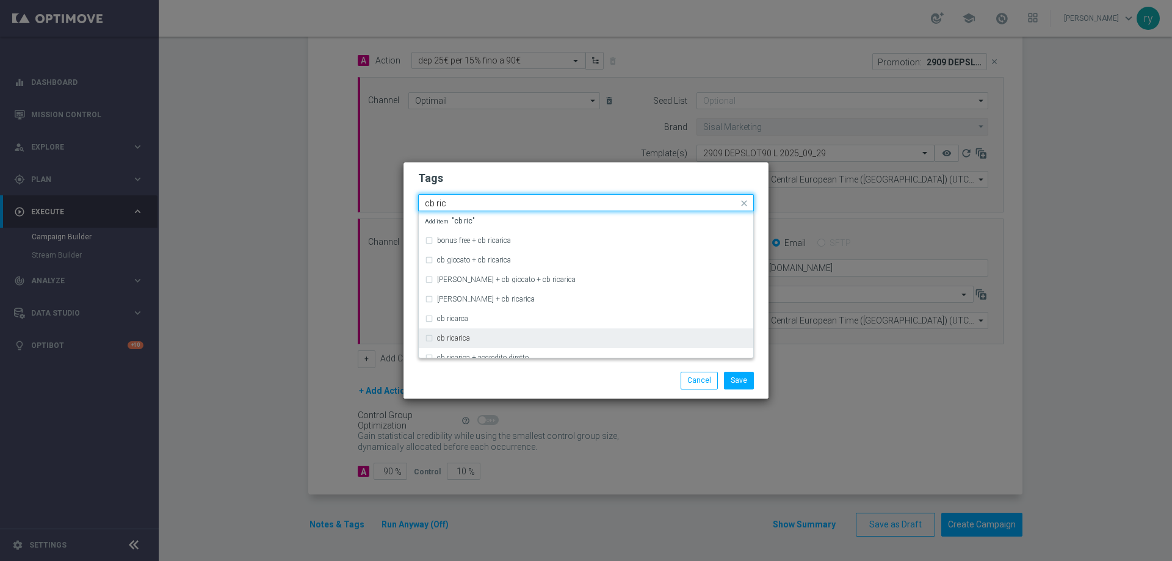
click at [545, 333] on div "cb ricarica" at bounding box center [586, 338] width 322 height 20
type input "cb ric"
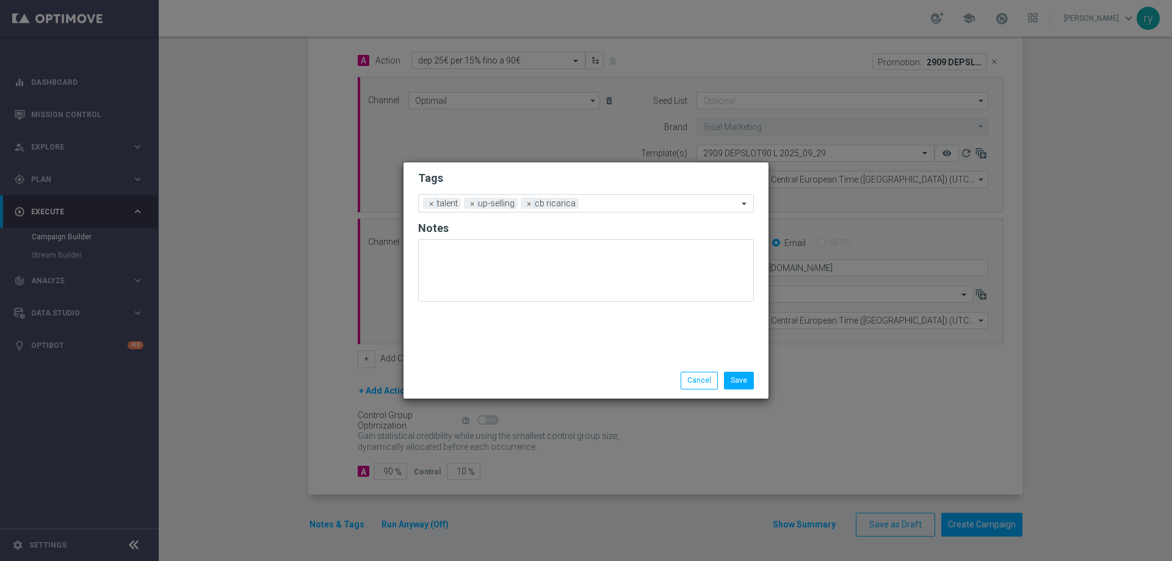
click at [554, 369] on div "Save Cancel" at bounding box center [585, 380] width 365 height 35
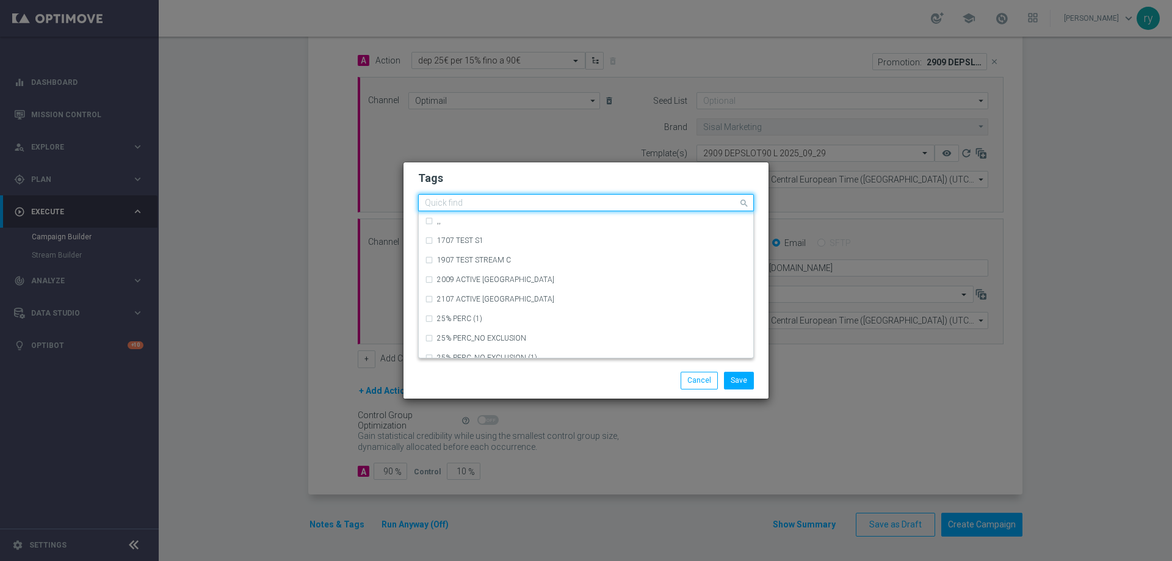
click at [619, 205] on input "text" at bounding box center [581, 203] width 313 height 10
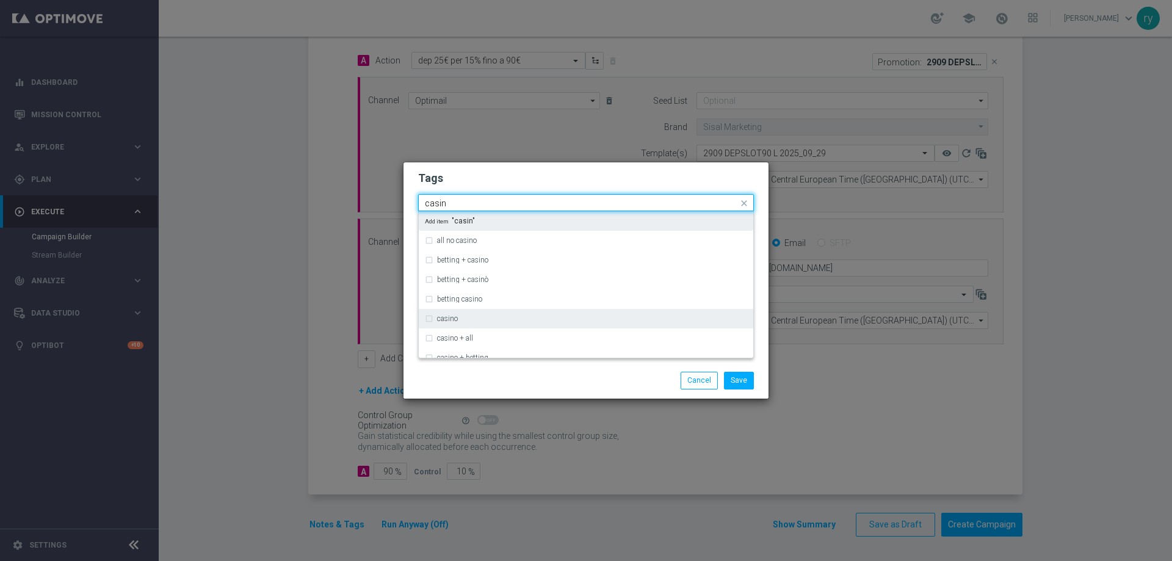
click at [541, 314] on div "casino" at bounding box center [586, 319] width 322 height 20
type input "casin"
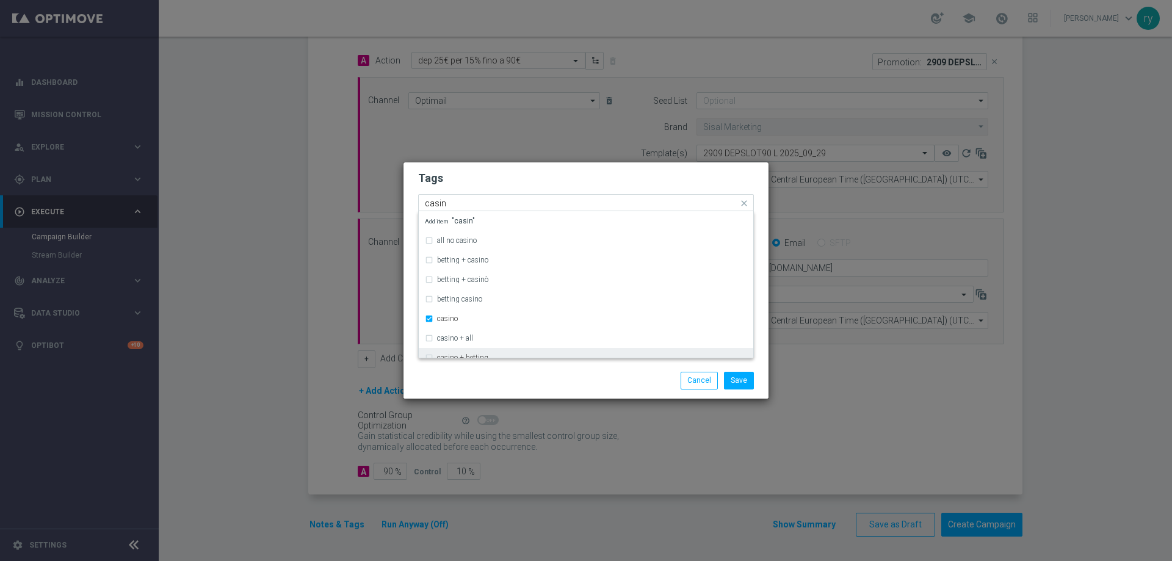
click at [540, 358] on div "casino + betting" at bounding box center [592, 357] width 310 height 7
click at [562, 358] on ng-dropdown-panel "all no casino betting + casino betting + casinò betting casino casino casino + …" at bounding box center [586, 284] width 336 height 147
click at [559, 352] on div "casino + betting" at bounding box center [586, 358] width 322 height 20
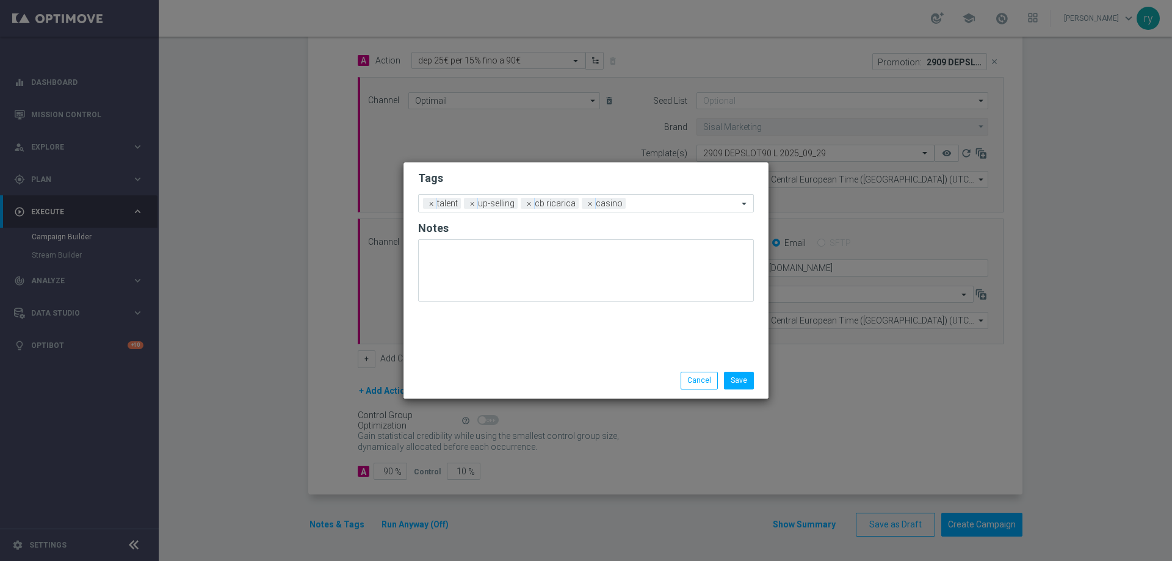
click at [556, 380] on div "Save Cancel" at bounding box center [645, 380] width 236 height 17
click at [646, 211] on div "Add a new tag × talent × up-selling × cb ricarica × casino" at bounding box center [586, 203] width 336 height 18
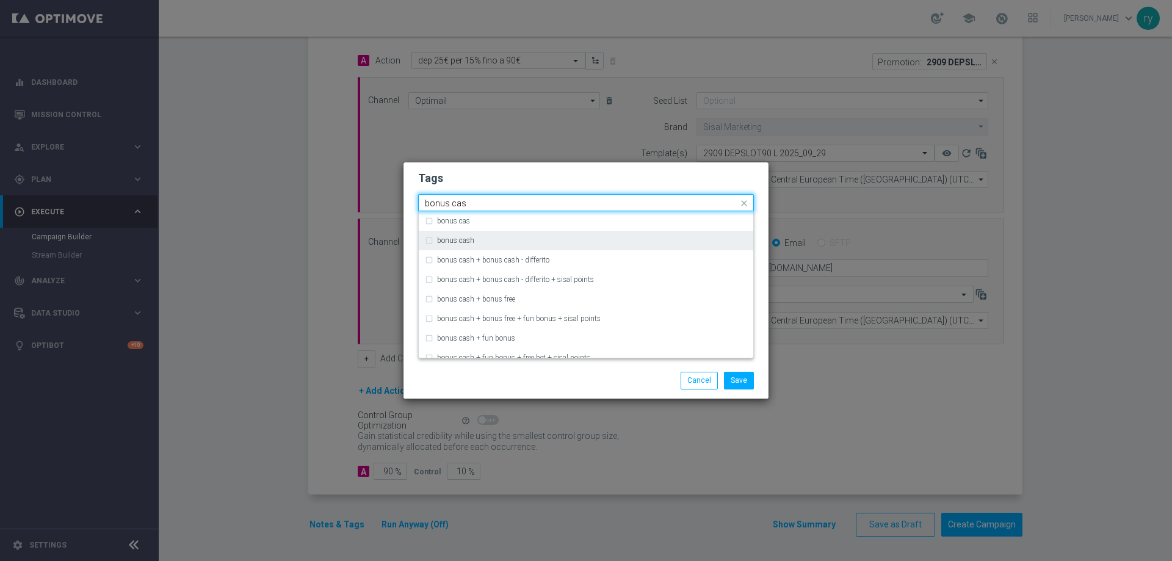
click at [479, 239] on div "bonus cash" at bounding box center [592, 240] width 310 height 7
type input "bonus cas"
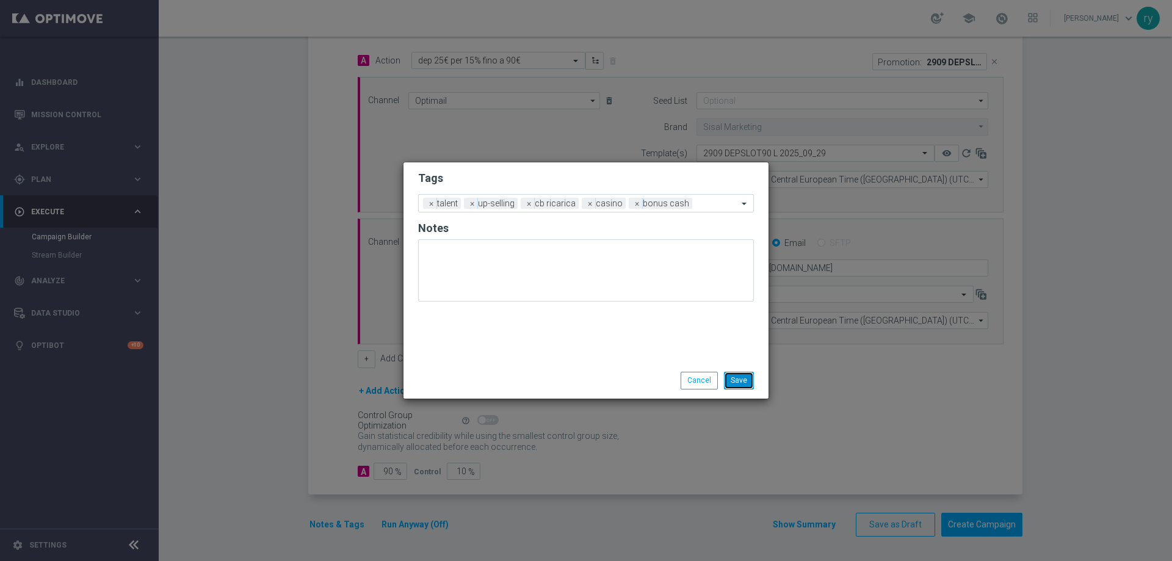
click at [731, 374] on button "Save" at bounding box center [739, 380] width 30 height 17
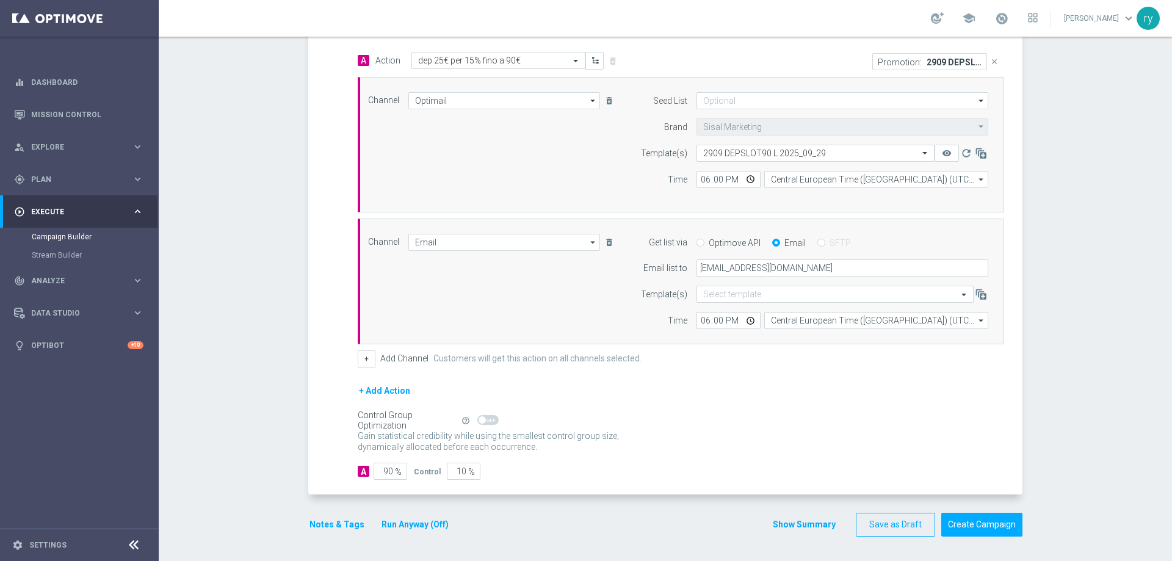
click at [703, 421] on div "Control Group Optimization Self Optimizing Campaign help_outline" at bounding box center [681, 420] width 646 height 13
click at [793, 519] on button "Show Summary" at bounding box center [804, 525] width 64 height 14
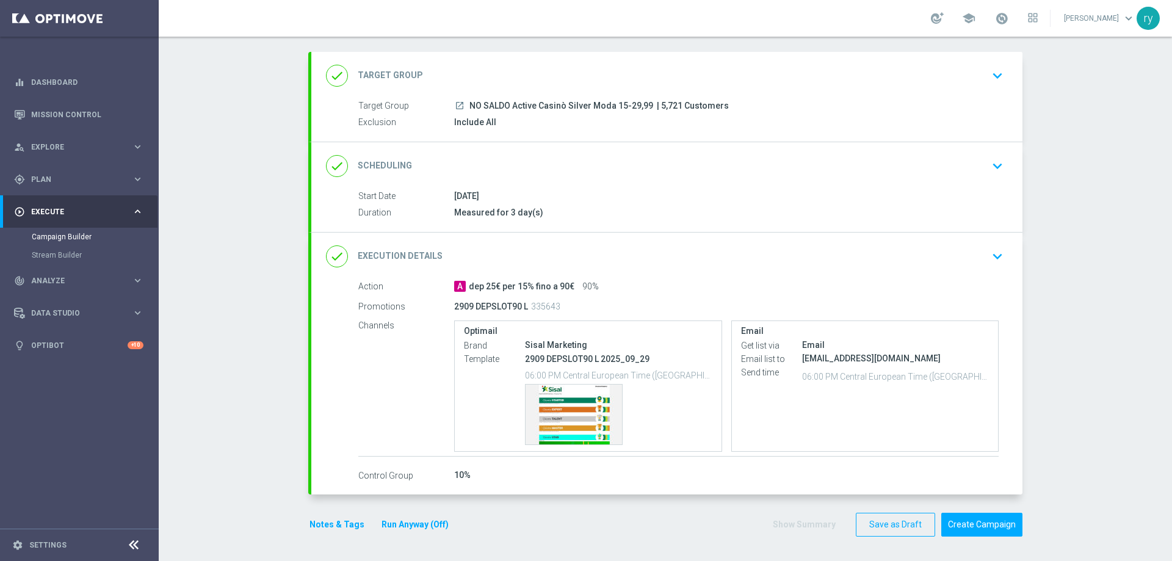
scroll to position [57, 0]
click at [564, 407] on div "Template preview" at bounding box center [574, 415] width 96 height 60
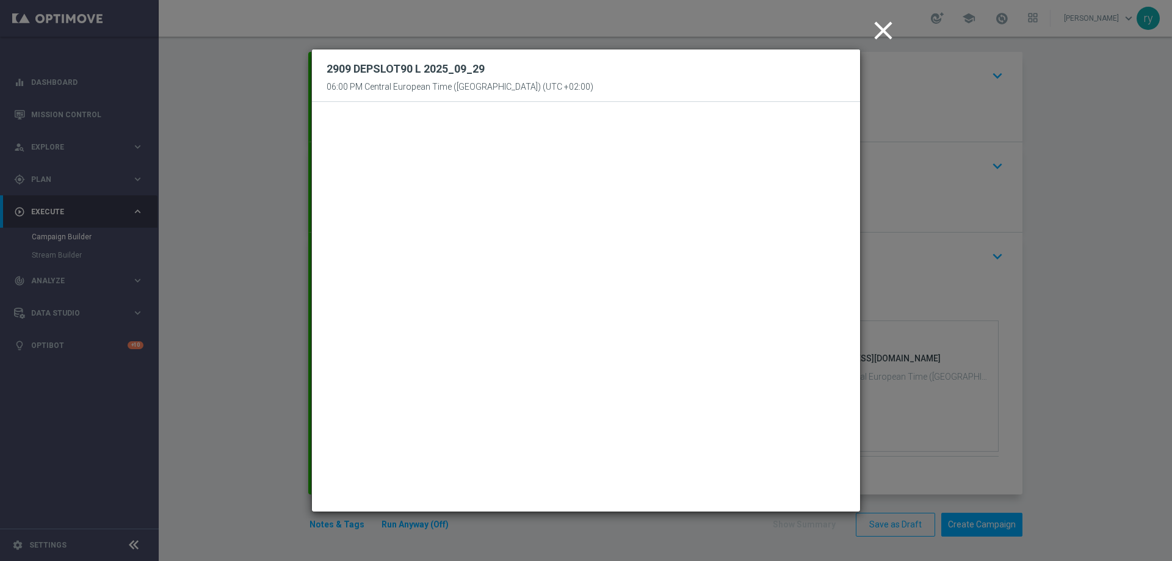
click at [891, 31] on icon "close" at bounding box center [883, 30] width 31 height 31
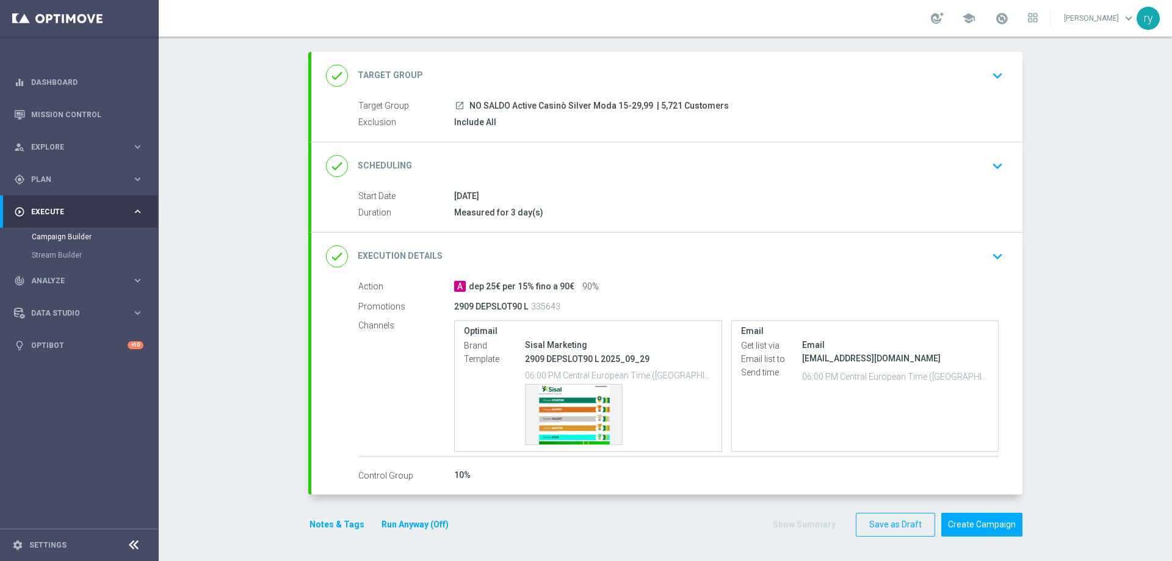
click at [311, 528] on button "Notes & Tags" at bounding box center [336, 524] width 57 height 15
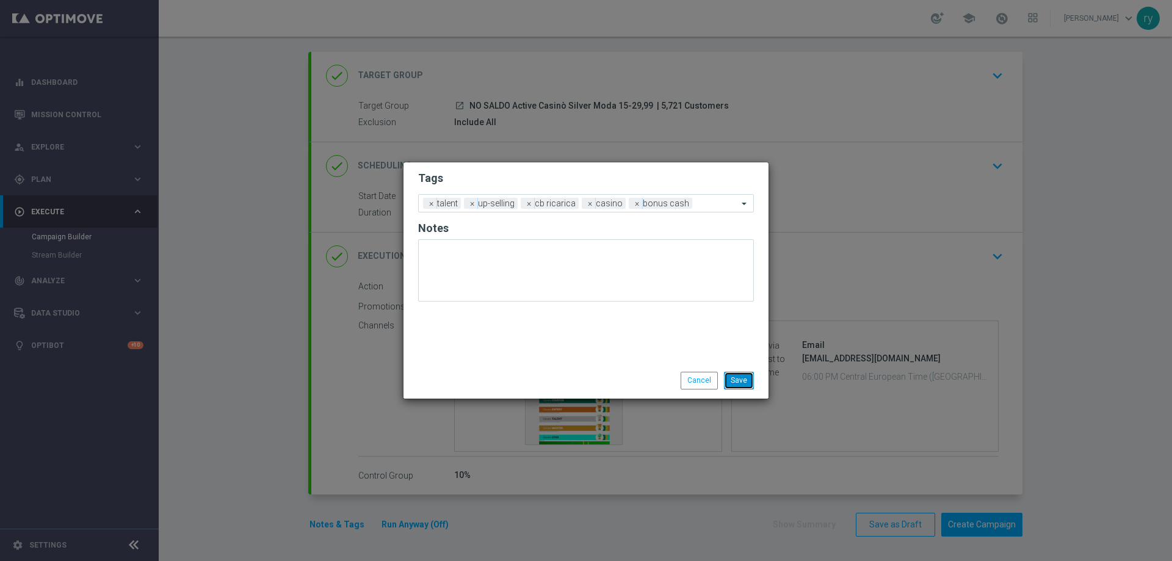
click at [733, 380] on button "Save" at bounding box center [739, 380] width 30 height 17
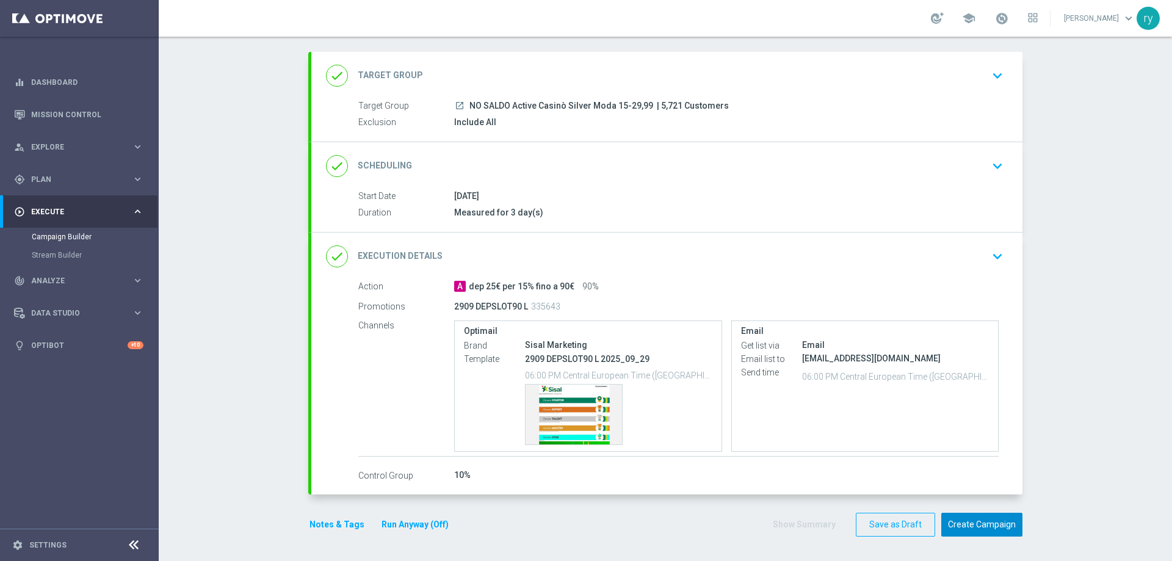
click at [1008, 527] on button "Create Campaign" at bounding box center [981, 525] width 81 height 24
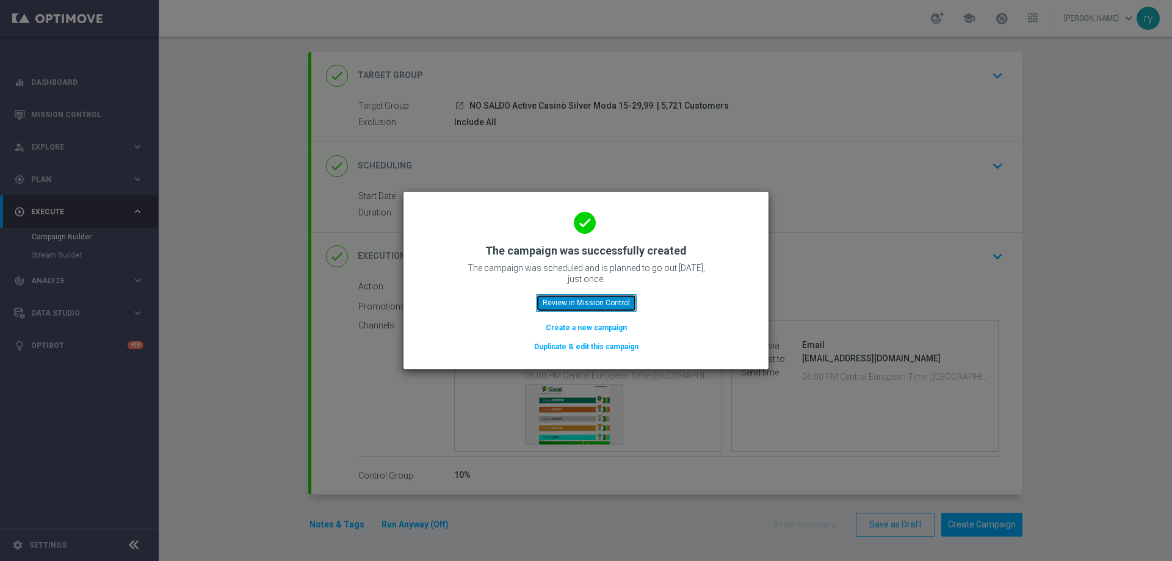
click at [595, 302] on button "Review in Mission Control" at bounding box center [586, 302] width 101 height 17
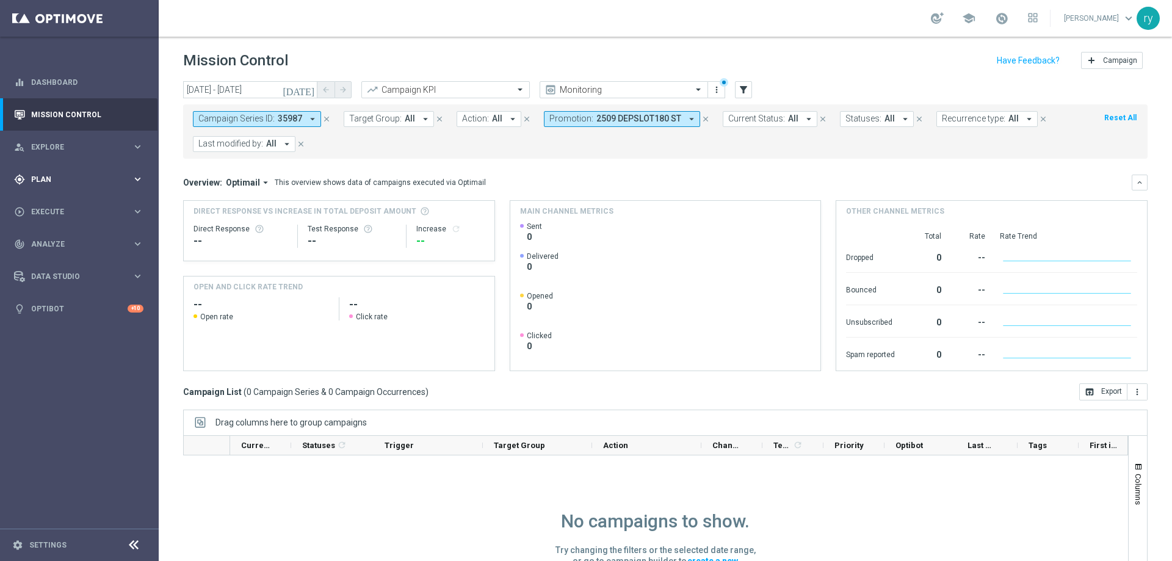
click at [63, 181] on span "Plan" at bounding box center [81, 179] width 101 height 7
click at [76, 264] on link "Optimail" at bounding box center [82, 260] width 89 height 10
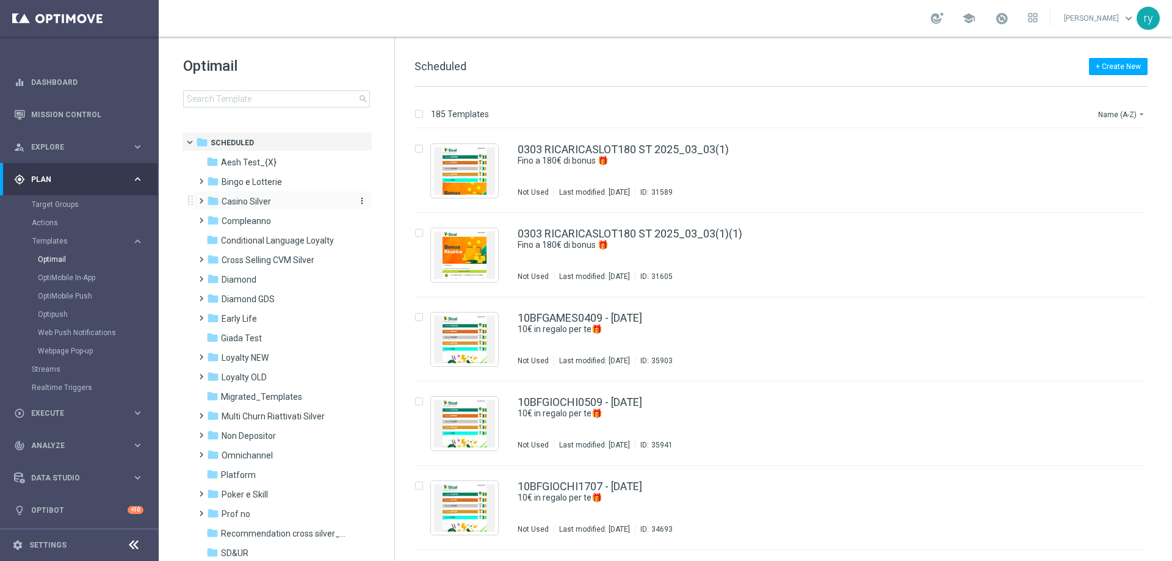
click at [247, 200] on span "Casino Silver" at bounding box center [246, 201] width 49 height 11
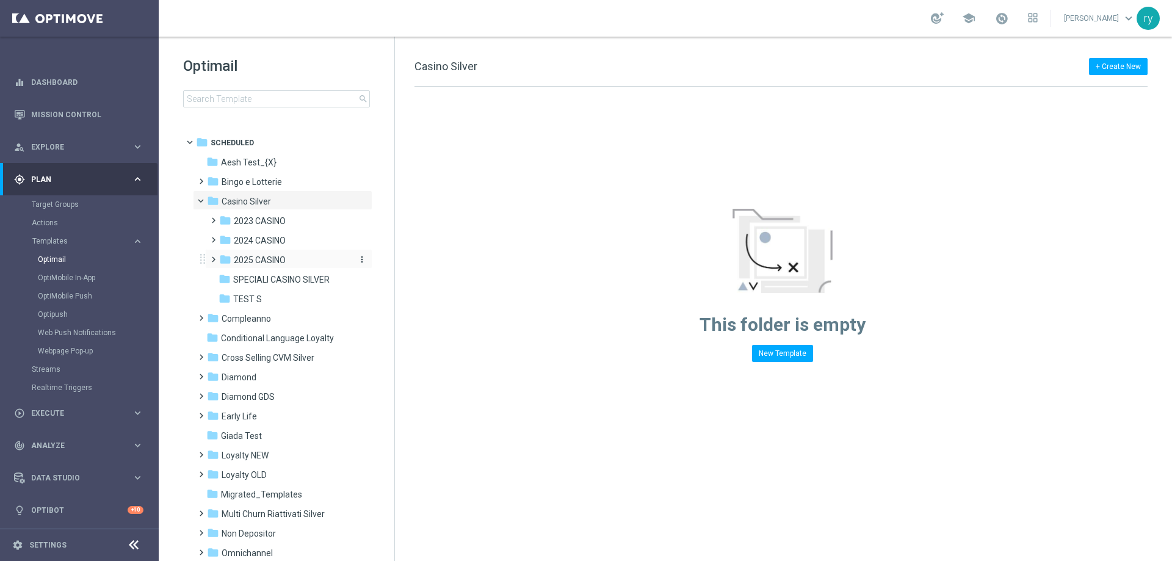
click at [255, 256] on span "2025 CASINO" at bounding box center [260, 260] width 52 height 11
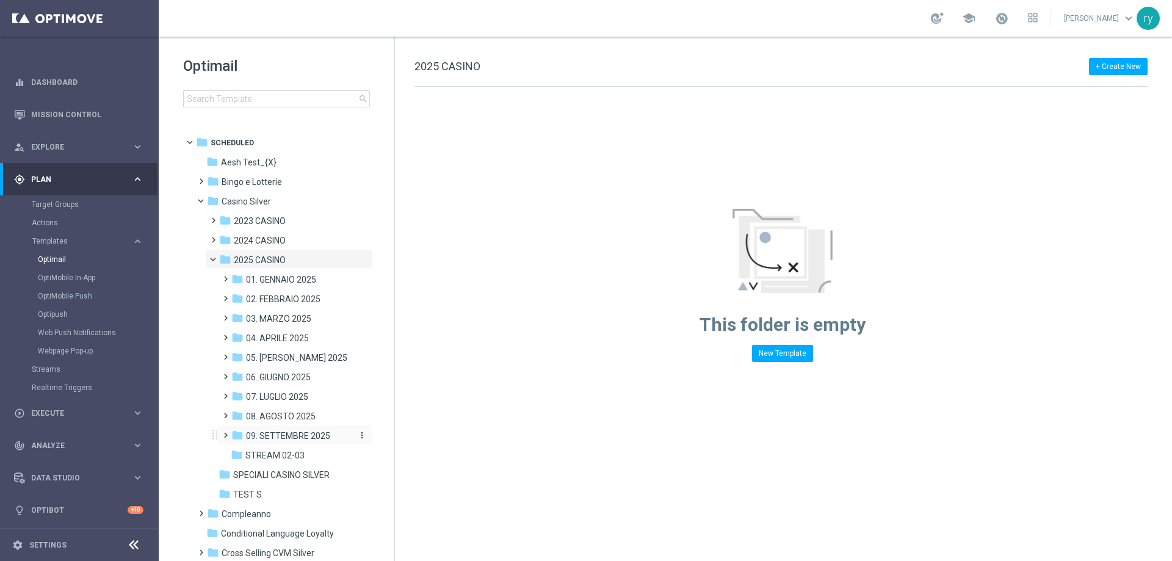
click at [294, 430] on div "folder 09. SETTEMBRE 2025" at bounding box center [291, 436] width 120 height 14
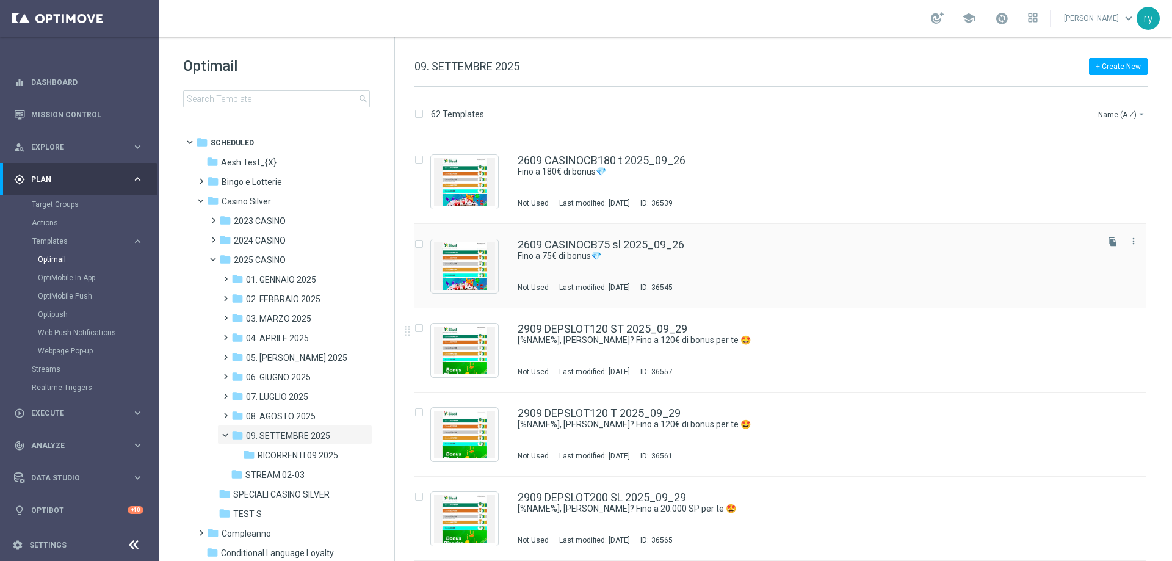
scroll to position [4791, 0]
click at [647, 406] on div "2909 DEPSLOT200 SL 2025_09_29 [%NAME%], hai saputo? Fino a 20.000 SP per te 🤩 N…" at bounding box center [780, 435] width 732 height 84
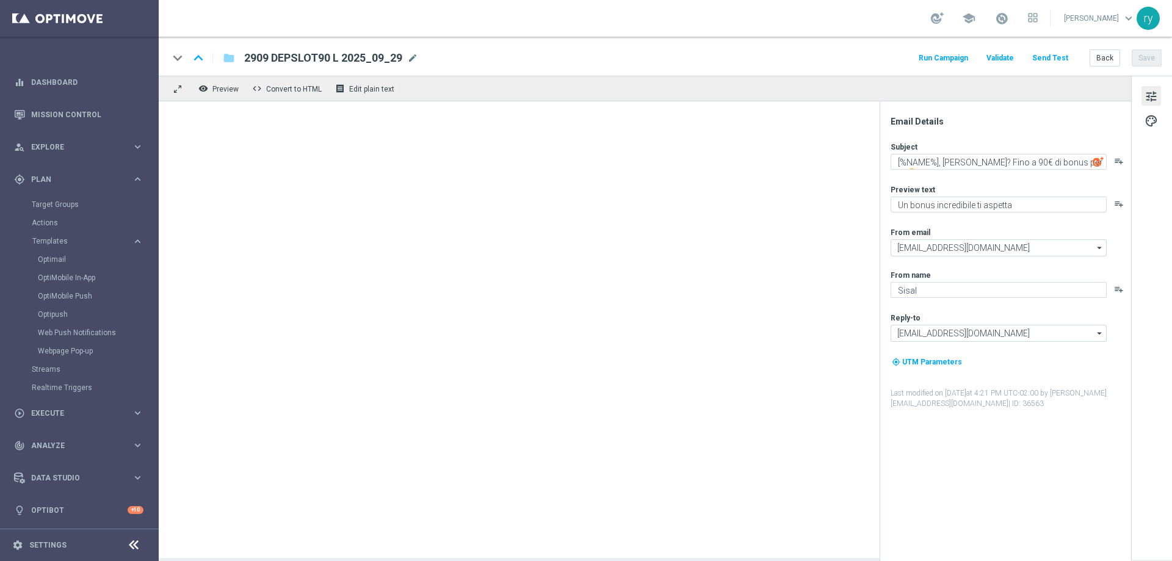
type textarea "[%NAME%], hai saputo? Fino a 20.000 SP per te 🤩"
type textarea "Scopri la promozione che ti abbiamo riservato"
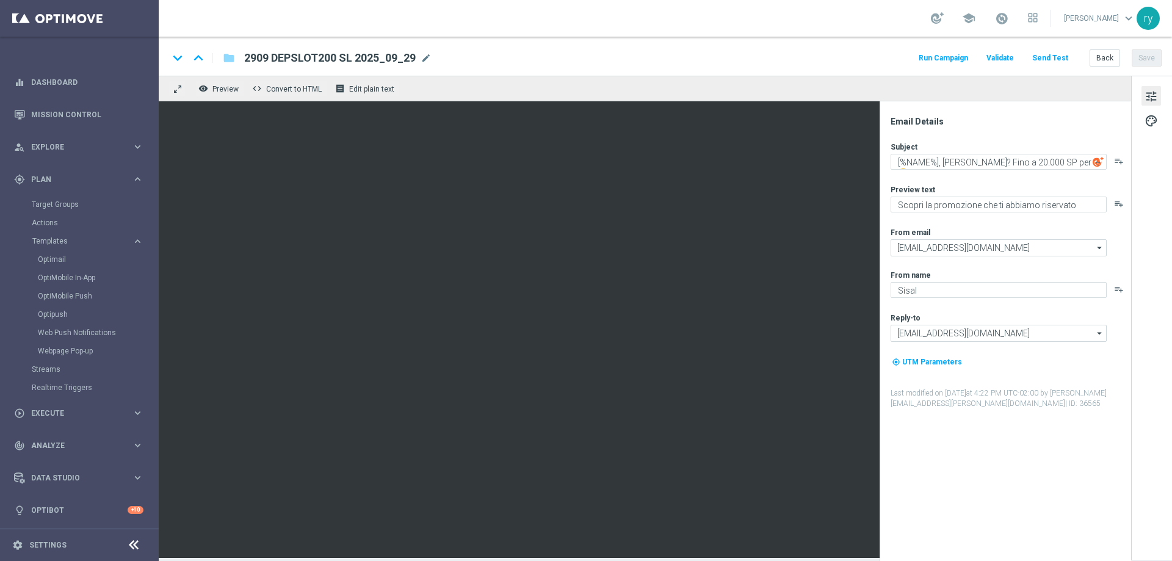
click at [933, 63] on button "Run Campaign" at bounding box center [943, 58] width 53 height 16
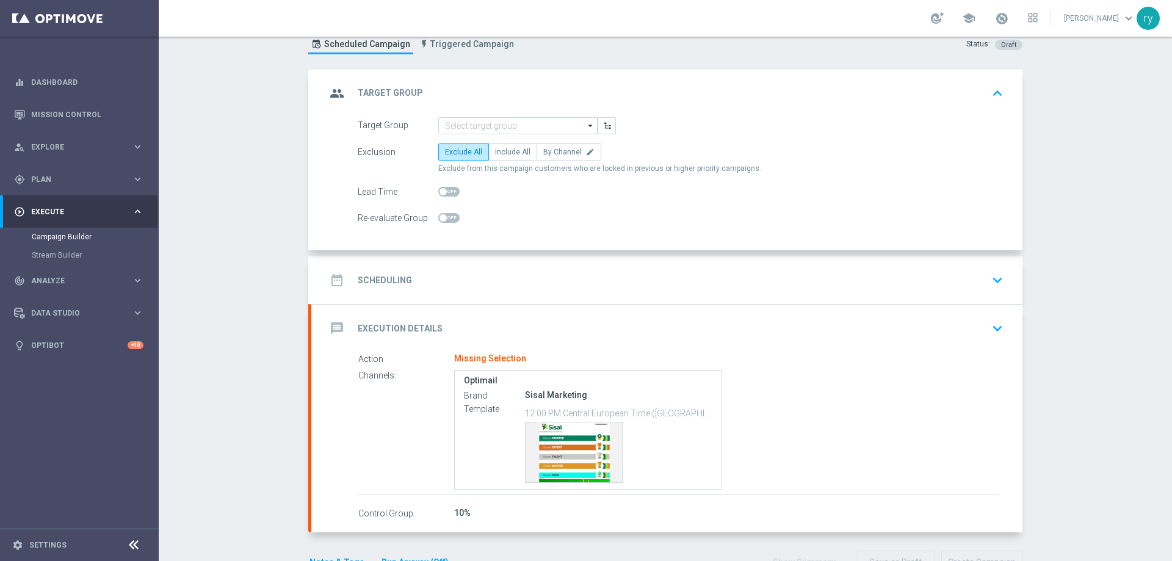
scroll to position [61, 0]
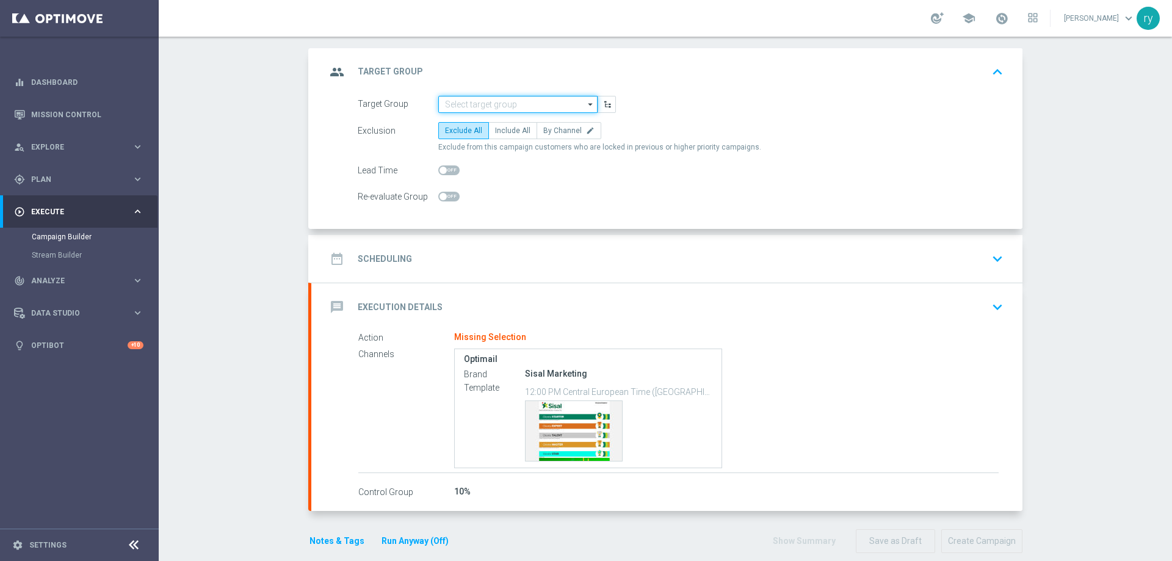
click at [518, 112] on input at bounding box center [517, 104] width 159 height 17
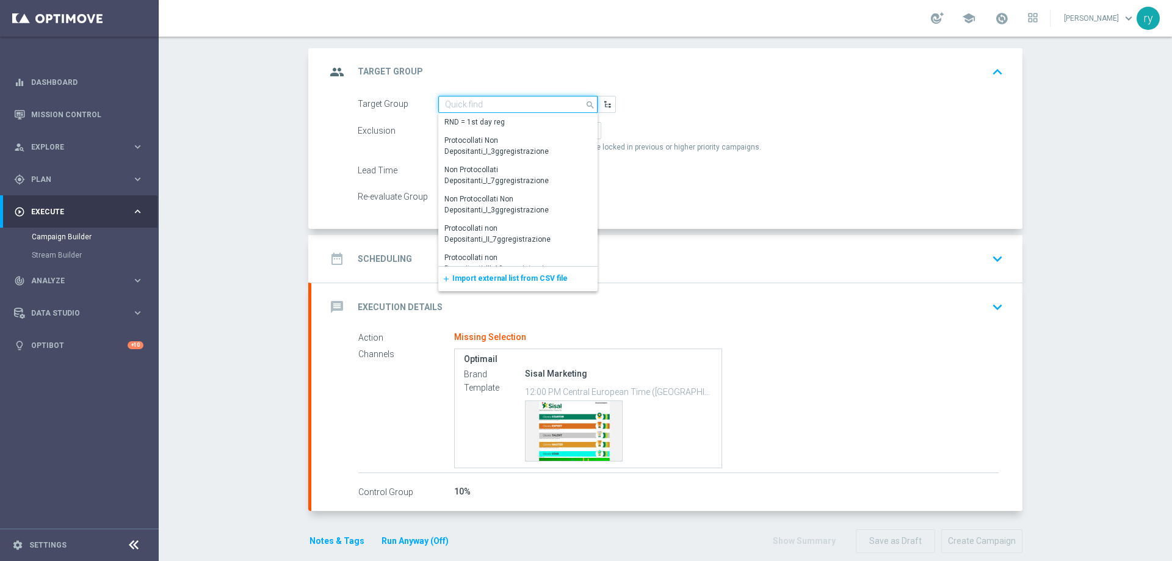
paste input "NO SALDO Active Casinò Silver Moda 0-15€"
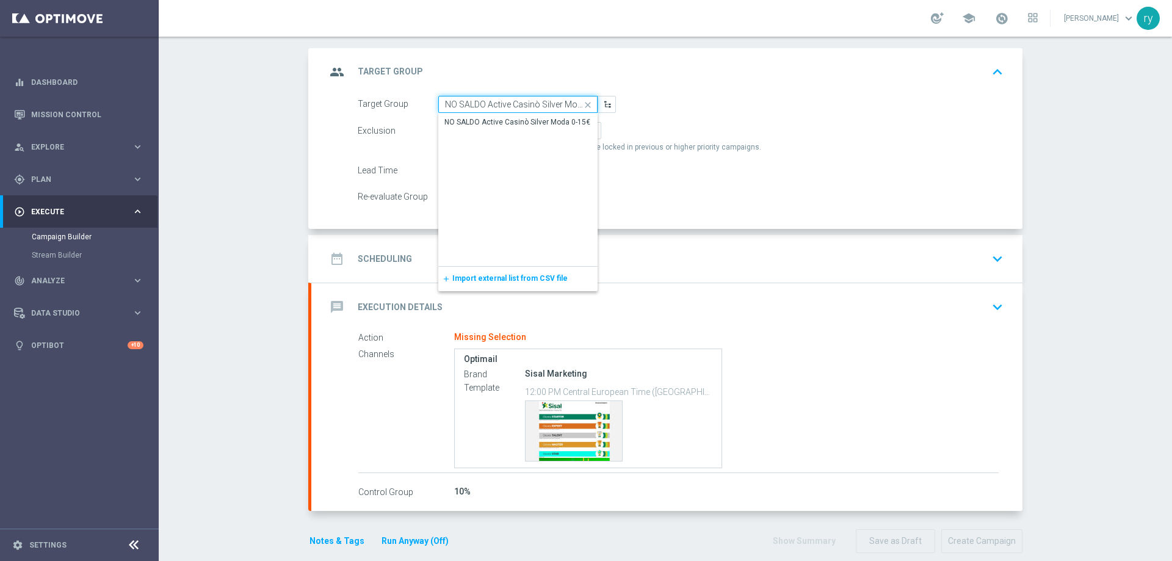
scroll to position [0, 23]
click at [516, 119] on div "NO SALDO Active Casinò Silver Moda 0-15€" at bounding box center [517, 122] width 146 height 11
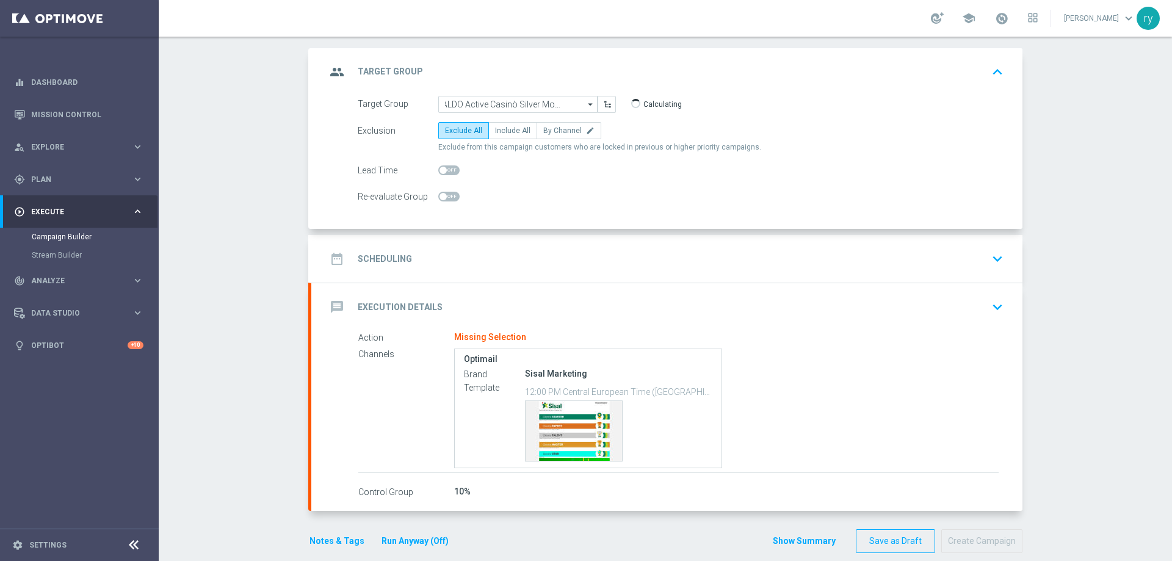
type input "NO SALDO Active Casinò Silver Moda 0-15€"
click at [509, 132] on span "Include All" at bounding box center [512, 130] width 35 height 9
click at [503, 132] on input "Include All" at bounding box center [499, 133] width 8 height 8
radio input "true"
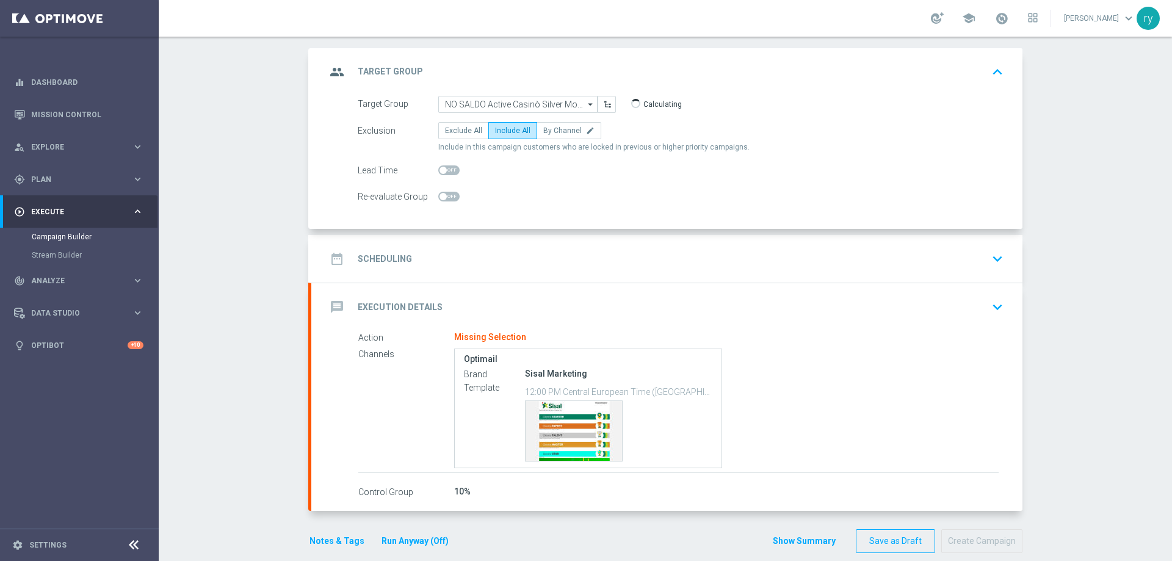
click at [501, 251] on div "date_range Scheduling keyboard_arrow_down" at bounding box center [667, 258] width 682 height 23
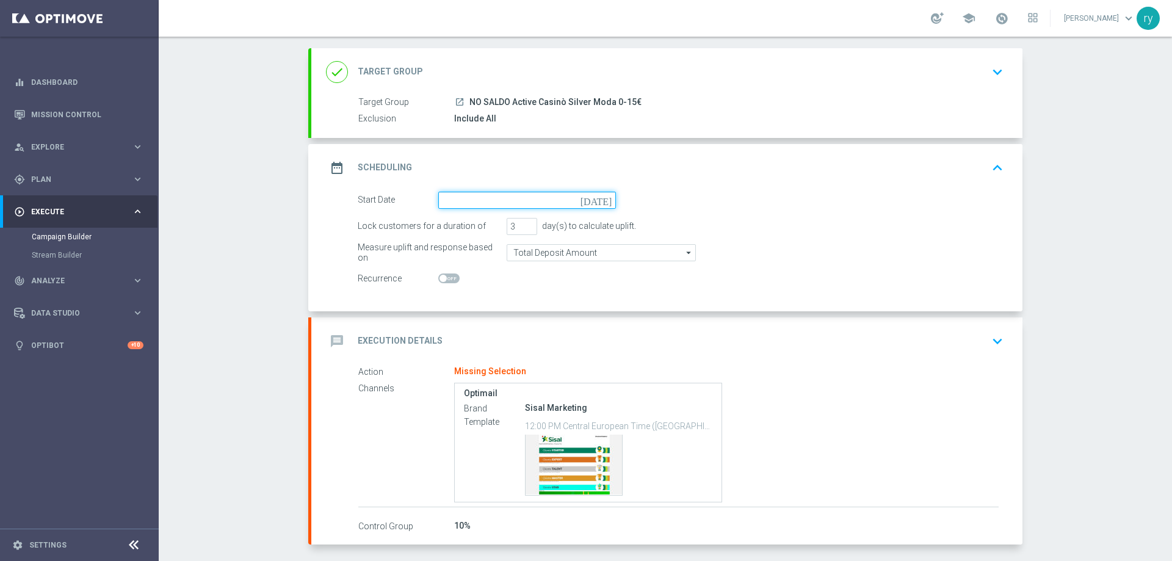
click at [493, 202] on input at bounding box center [527, 200] width 178 height 17
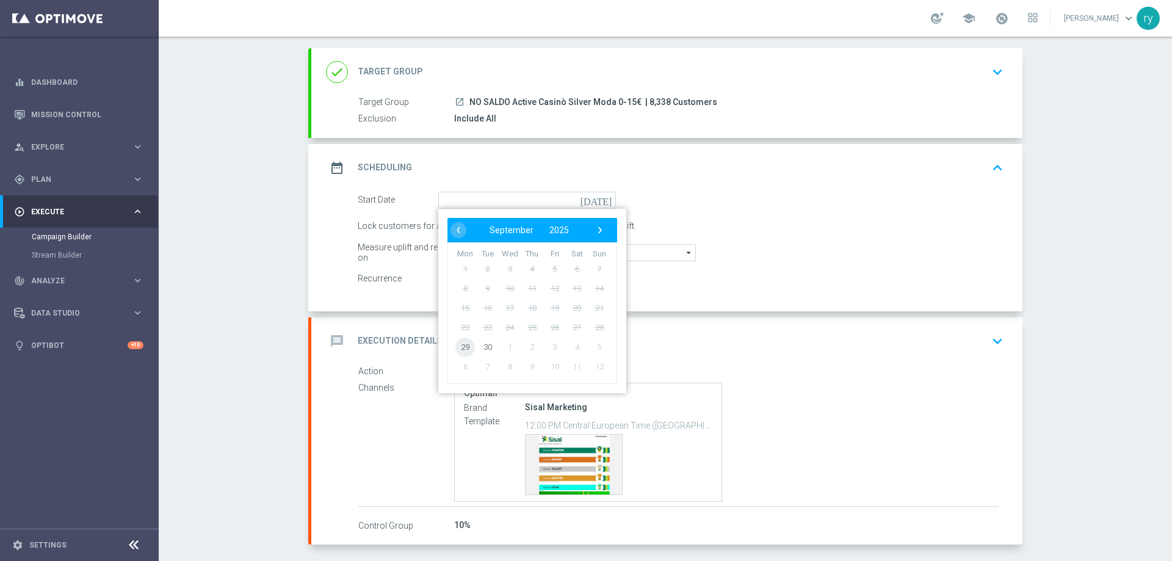
click at [468, 347] on span "29" at bounding box center [465, 347] width 20 height 20
type input "29 Sep 2025"
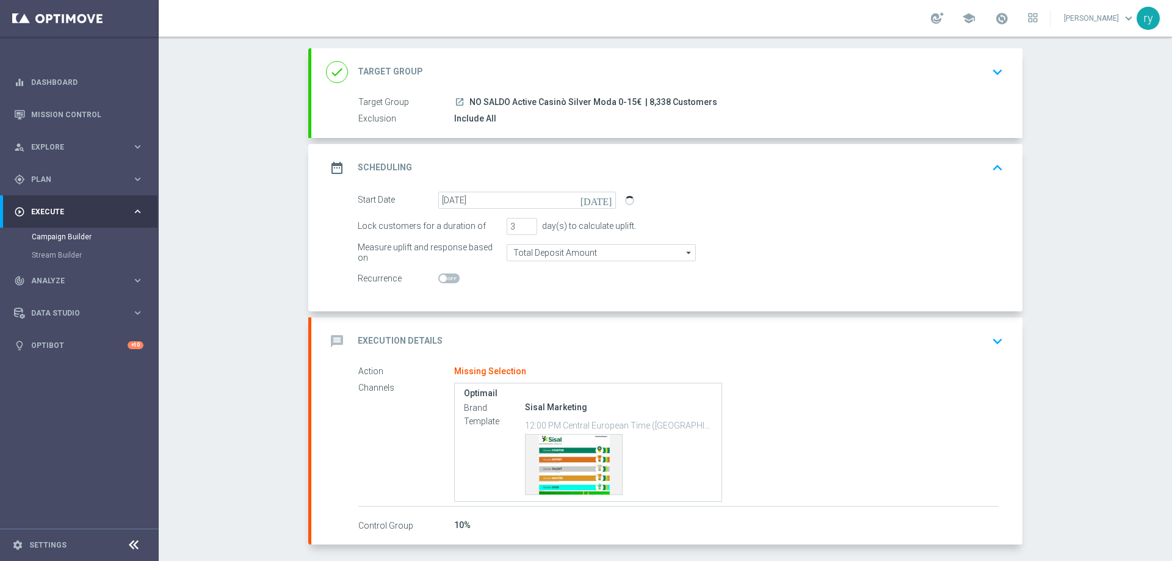
click at [546, 294] on div "Start Date 29 Sep 2025 today Lock customers for a duration of 3 day(s) to calcu…" at bounding box center [666, 252] width 711 height 120
click at [508, 352] on div "message Execution Details keyboard_arrow_down" at bounding box center [667, 341] width 682 height 23
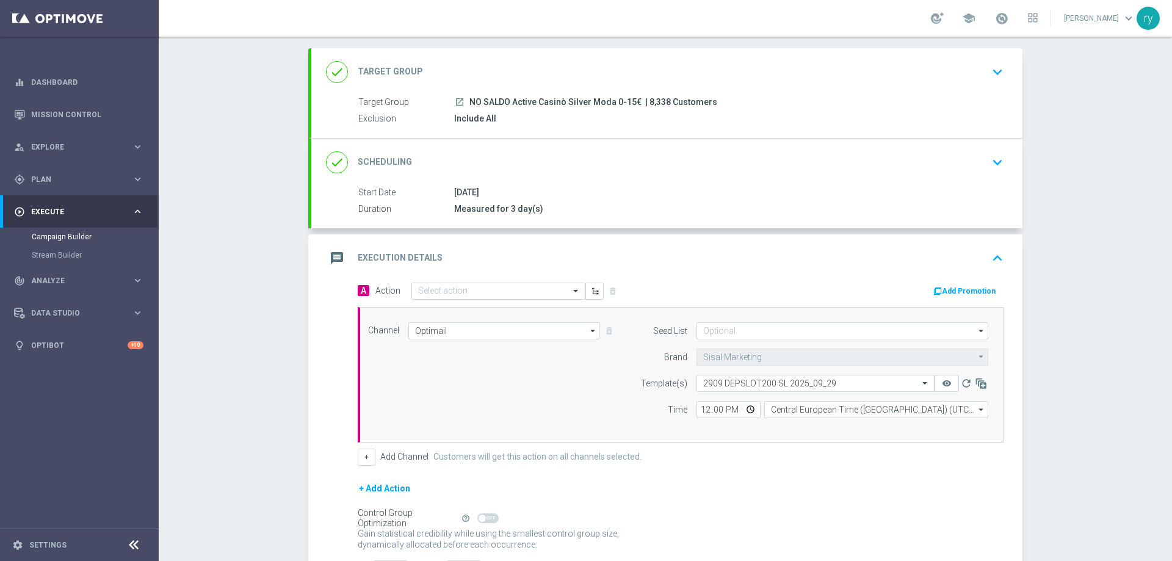
click at [941, 284] on button "Add Promotion" at bounding box center [966, 290] width 68 height 13
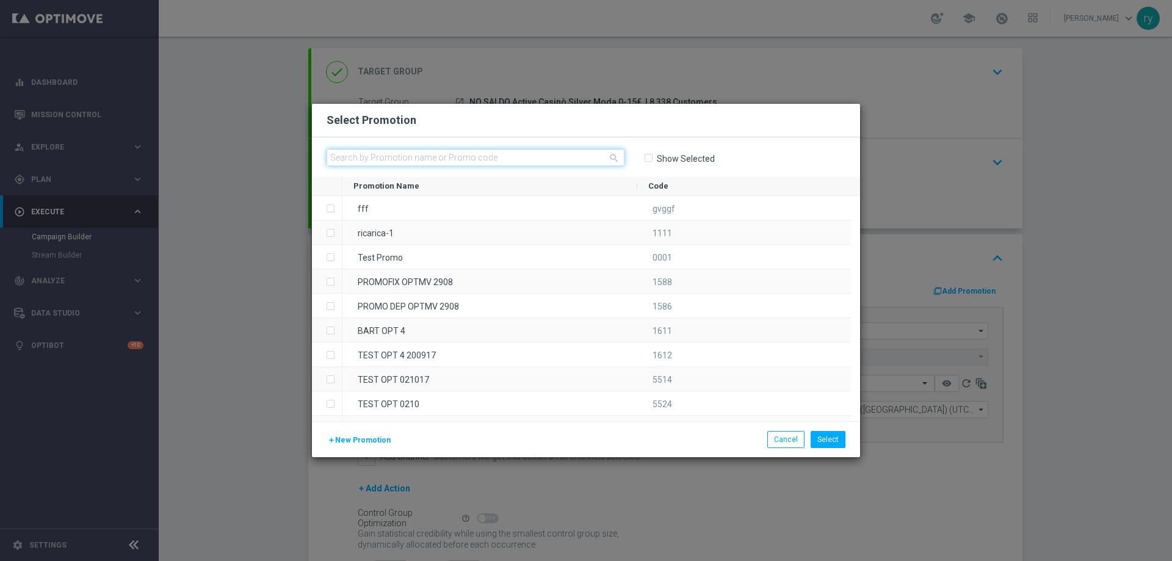
click at [485, 152] on input "text" at bounding box center [476, 157] width 298 height 17
paste input "335646"
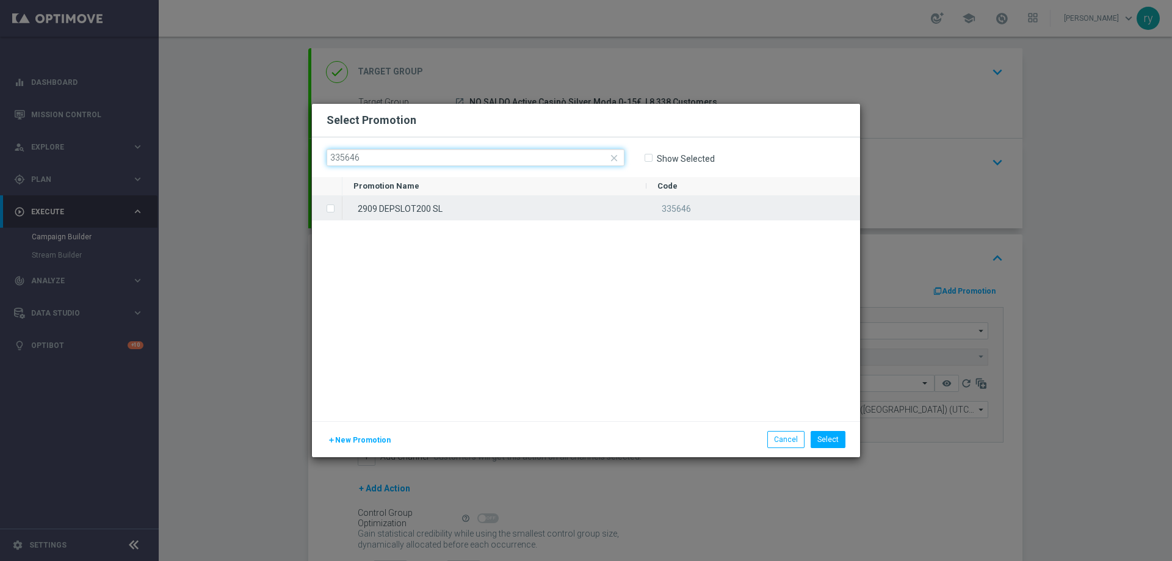
type input "335646"
drag, startPoint x: 485, startPoint y: 211, endPoint x: 501, endPoint y: 217, distance: 16.7
click at [485, 212] on div "2909 DEPSLOT200 SL" at bounding box center [494, 208] width 304 height 24
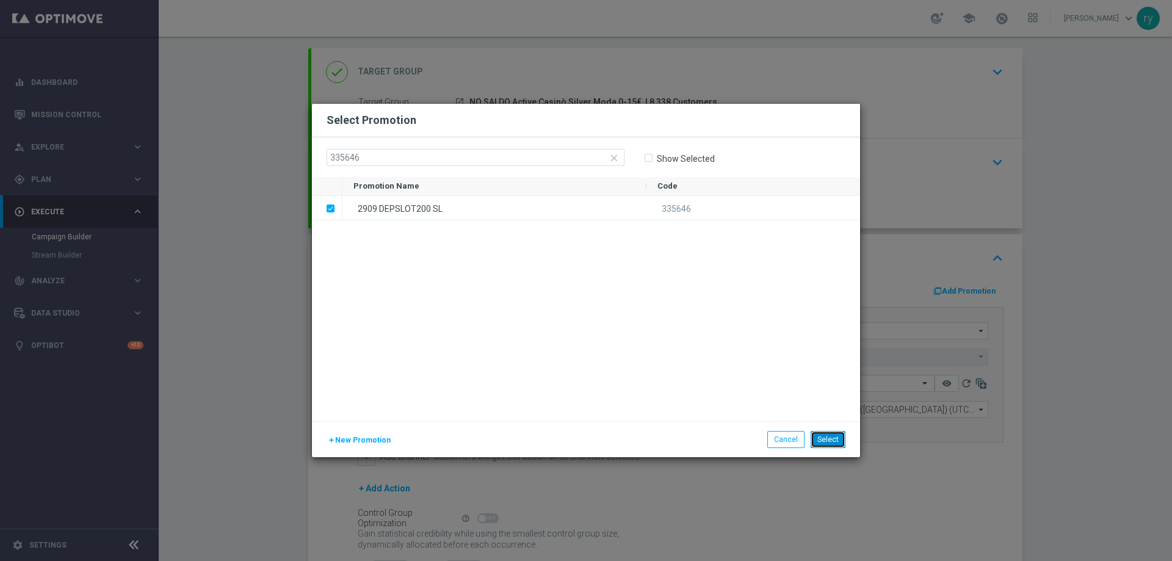
click at [827, 443] on button "Select" at bounding box center [828, 439] width 35 height 17
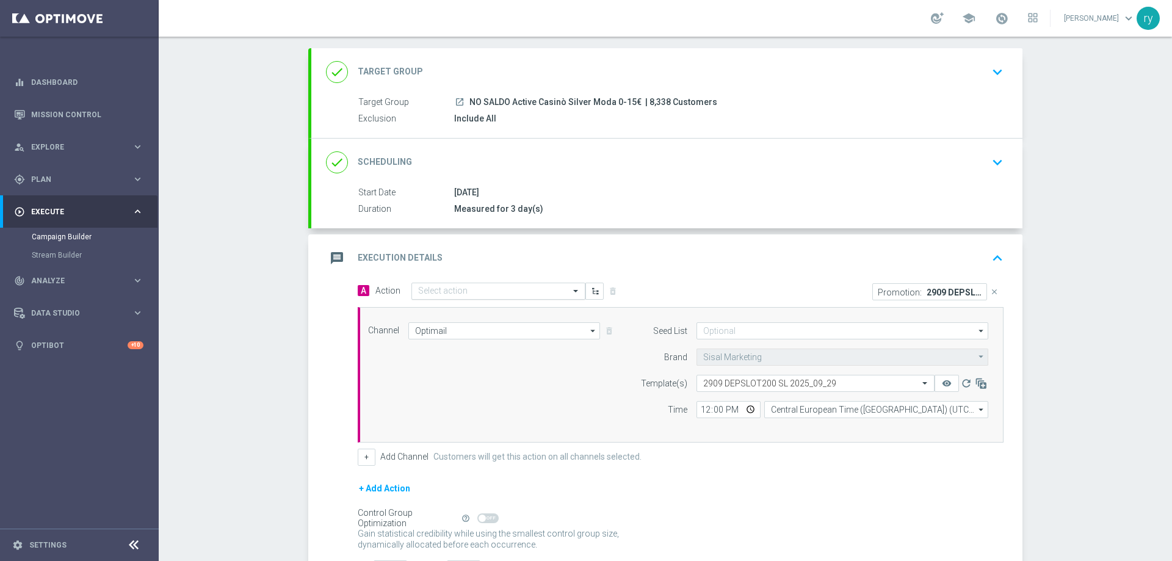
click at [425, 283] on div "Select action" at bounding box center [498, 291] width 174 height 17
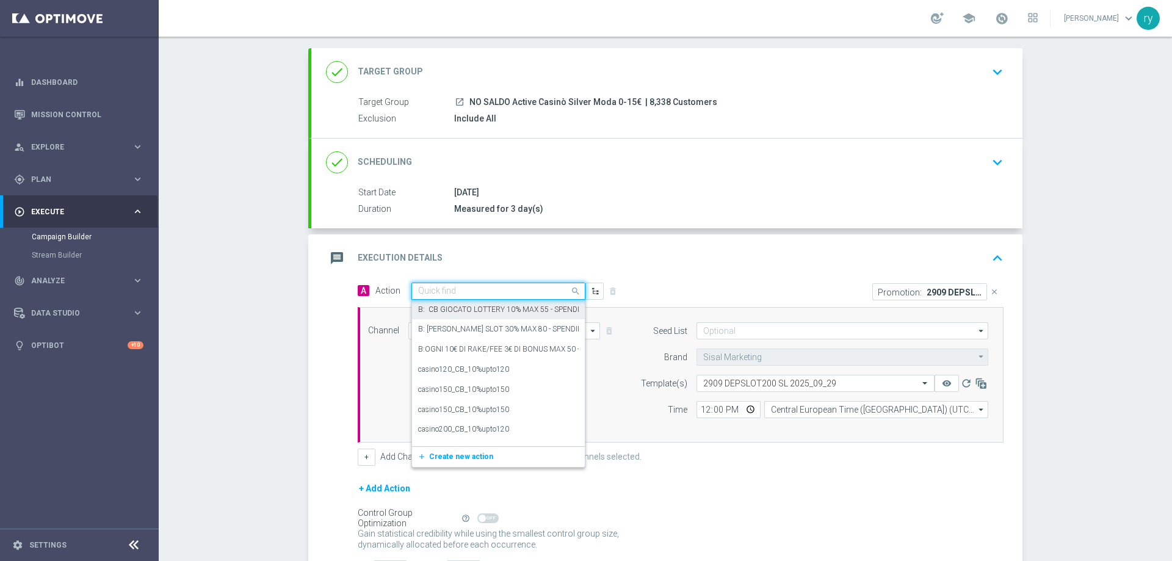
paste input "DEP fasce up to 20000 SP"
type input "DEP fasce up to 20000 SP"
click at [498, 307] on div "Dep fasce up to 20000 SP edit" at bounding box center [498, 312] width 161 height 20
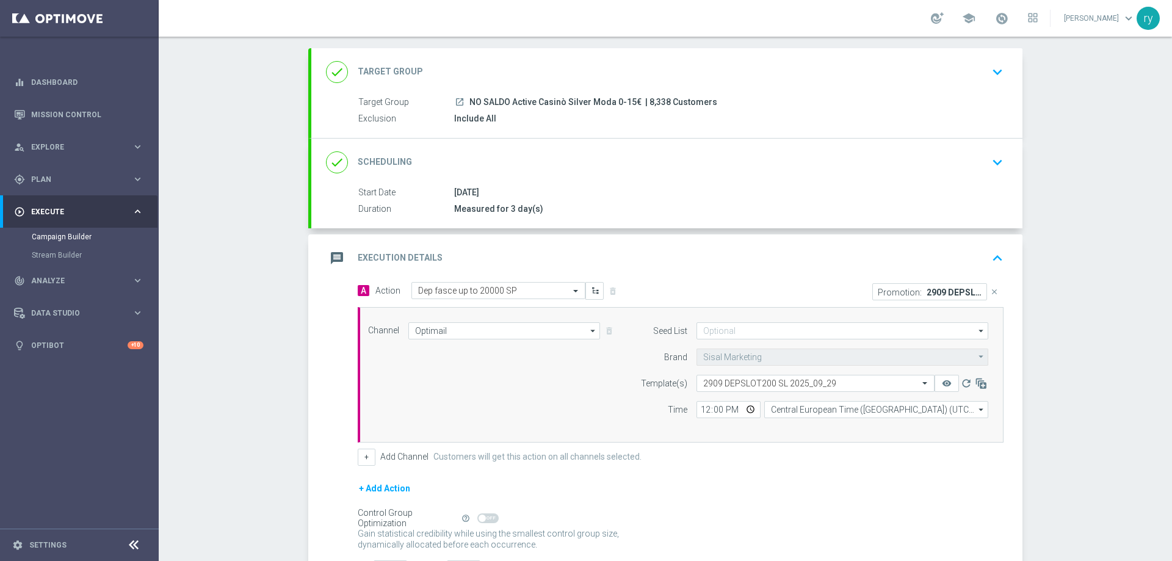
click at [666, 288] on div "A Action Select action Dep fasce up to 20000 SP delete_forever" at bounding box center [515, 291] width 332 height 18
click at [698, 416] on input "12:00" at bounding box center [728, 409] width 64 height 17
type input "18:00"
click at [696, 430] on div "Channel Optimail Optimail arrow_drop_down Drag here to set row groups Drag here…" at bounding box center [681, 375] width 646 height 136
click at [361, 457] on button "+" at bounding box center [367, 457] width 18 height 17
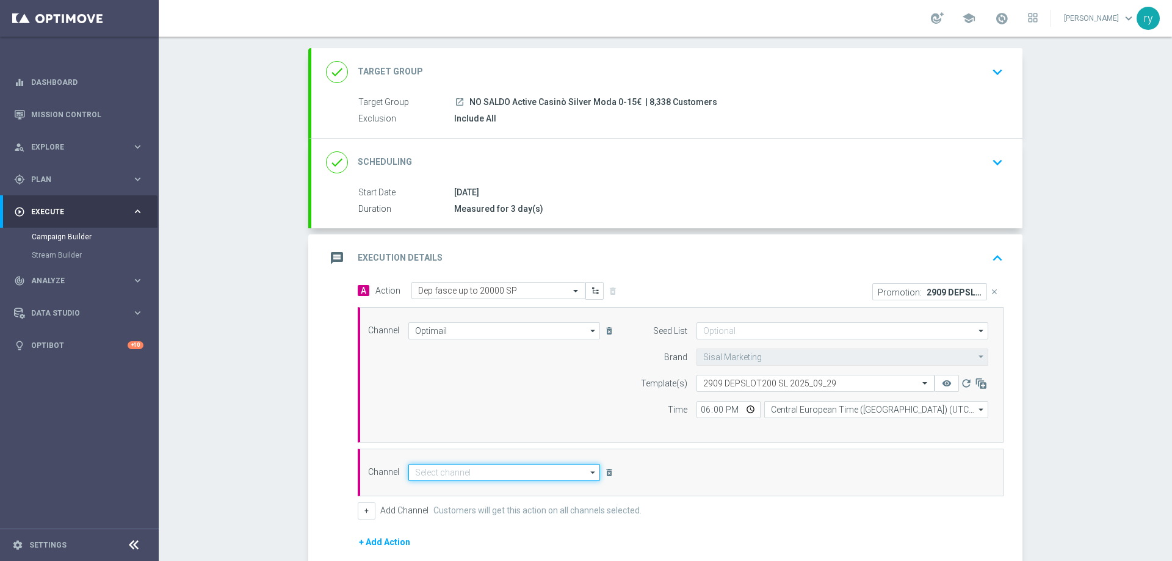
click at [452, 474] on input at bounding box center [504, 472] width 192 height 17
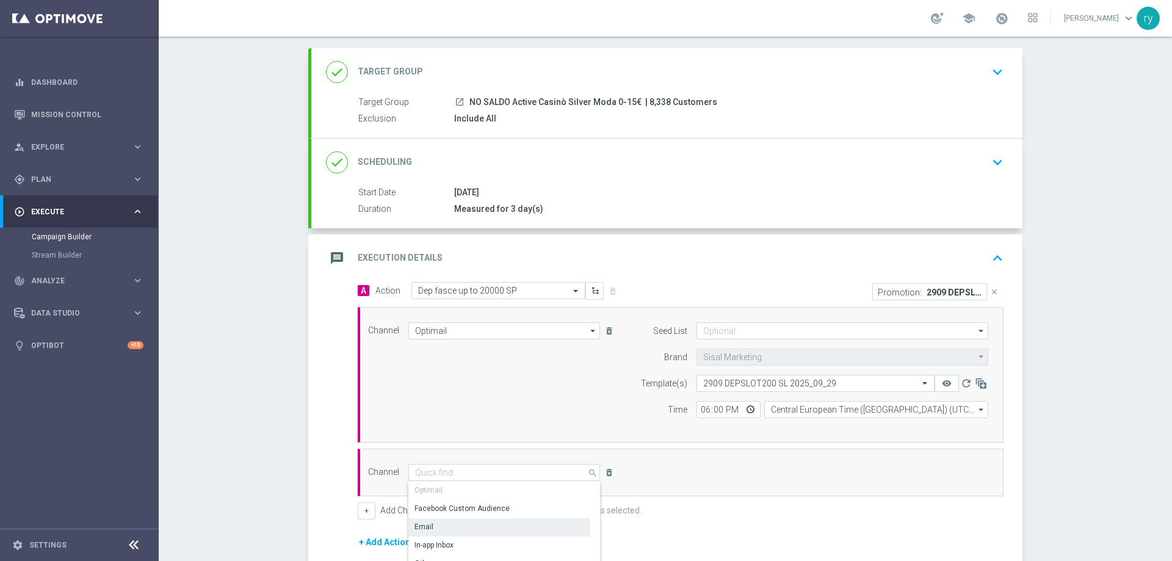
click at [459, 527] on div "Email" at bounding box center [499, 526] width 182 height 17
type input "Email"
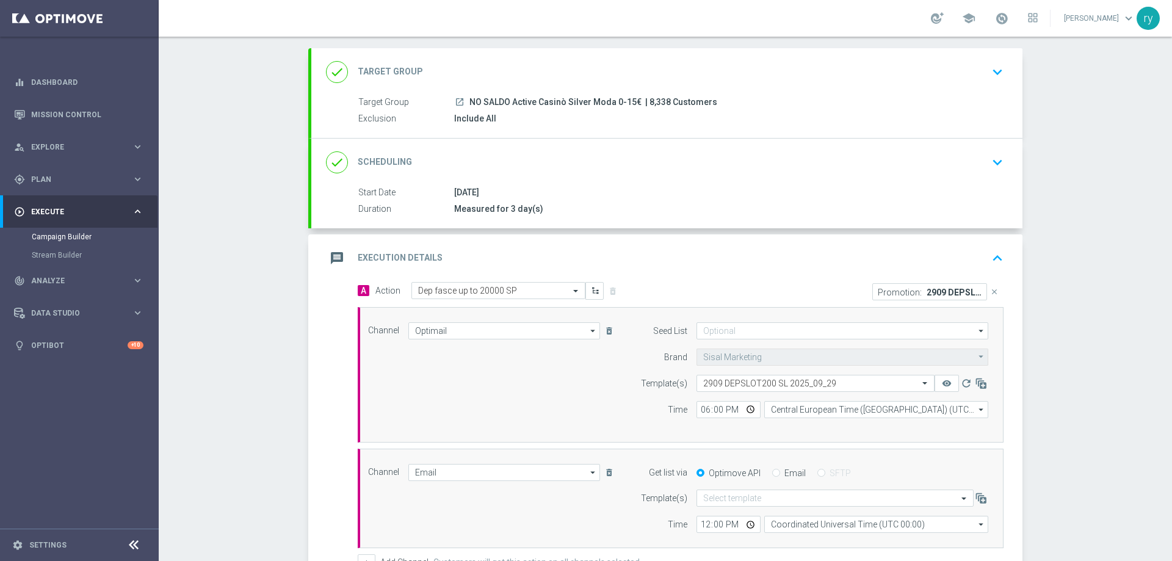
click at [784, 476] on label "Email" at bounding box center [794, 473] width 21 height 11
click at [780, 476] on input "Email" at bounding box center [776, 474] width 8 height 8
radio input "true"
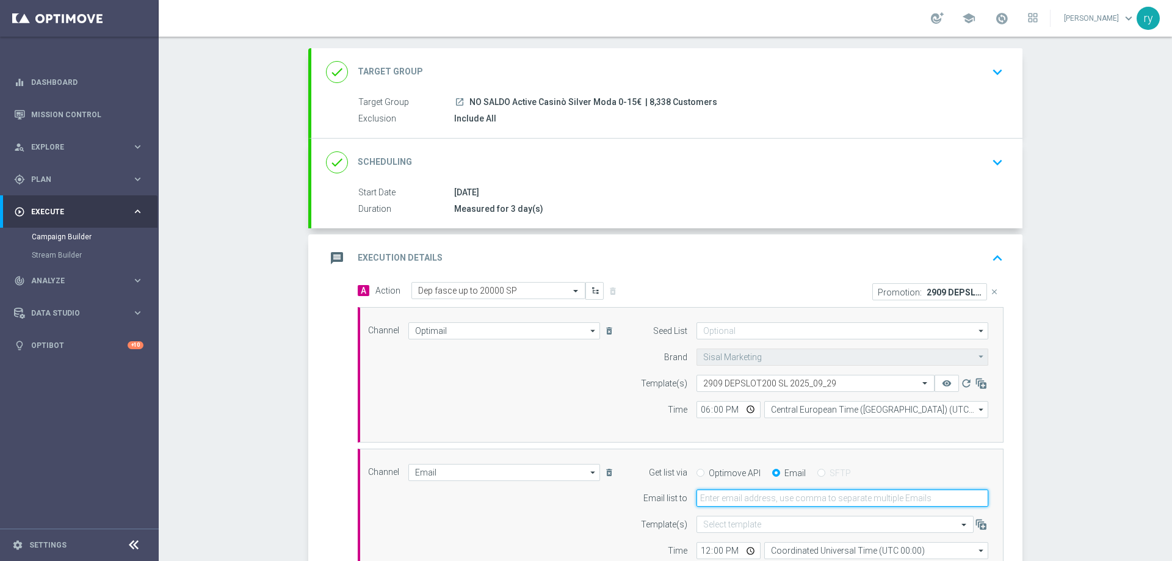
click at [774, 496] on input "email" at bounding box center [842, 498] width 292 height 17
type input "radina.yordanova@sisal.it"
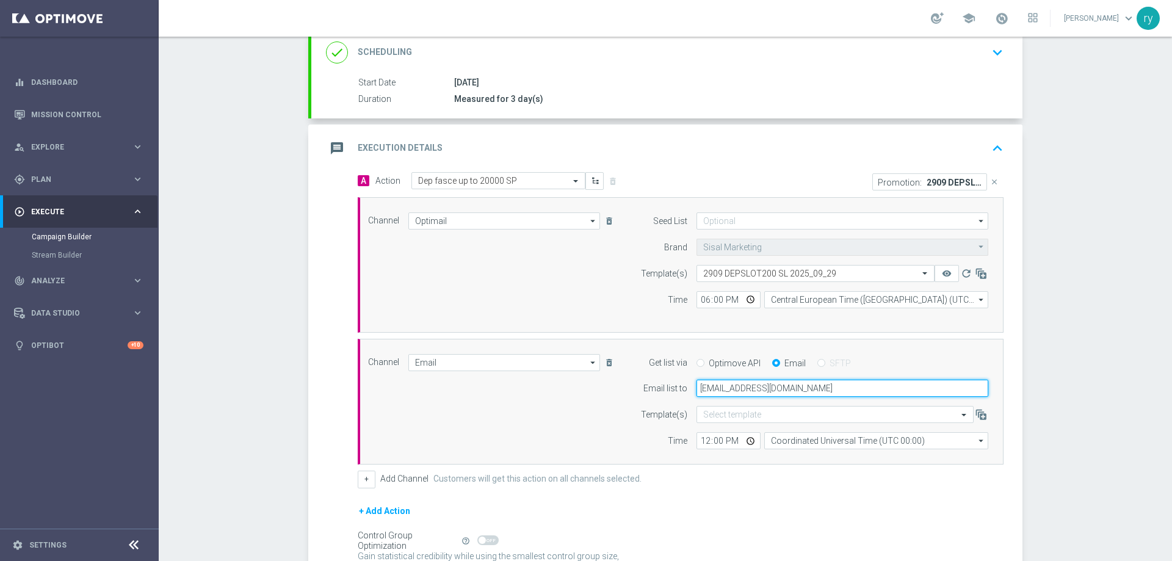
scroll to position [183, 0]
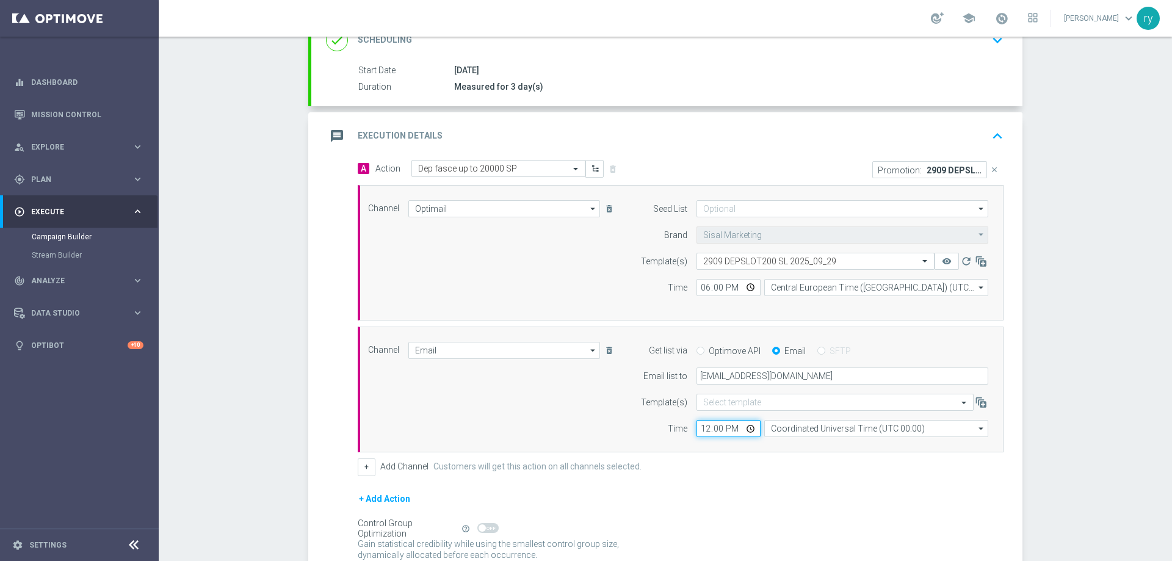
click at [699, 431] on input "12:00" at bounding box center [728, 428] width 64 height 17
type input "18:00"
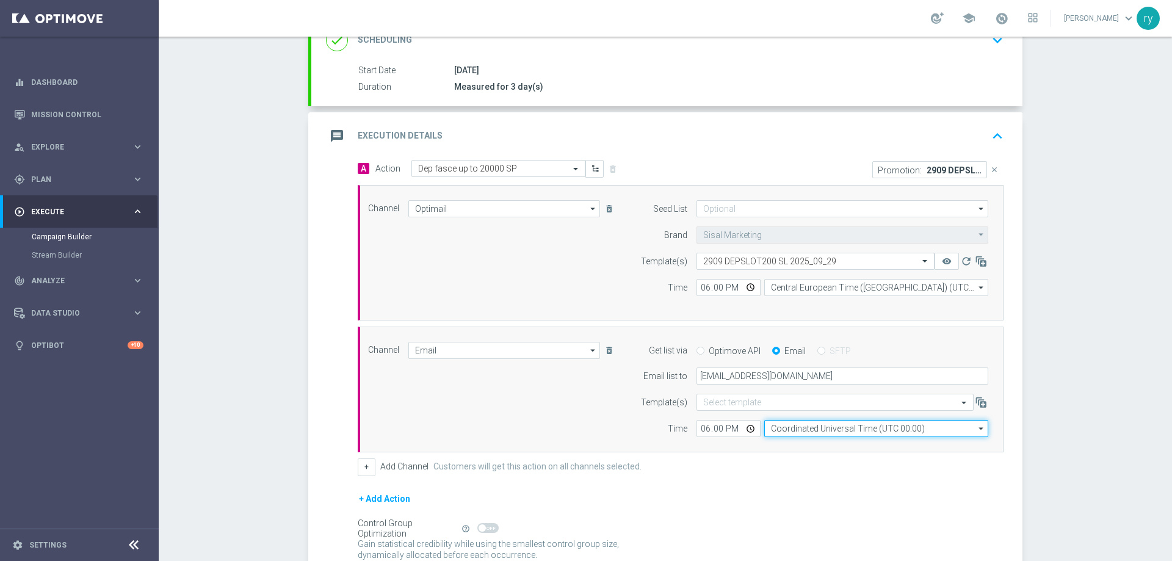
click at [828, 431] on input "Coordinated Universal Time (UTC 00:00)" at bounding box center [876, 428] width 224 height 17
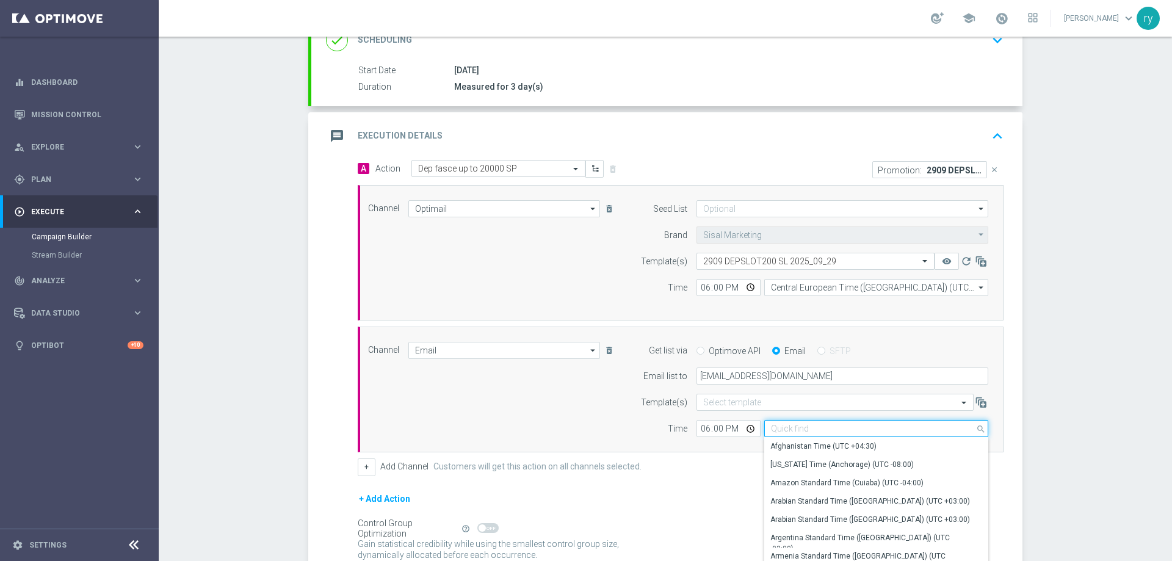
click at [828, 431] on input at bounding box center [876, 428] width 224 height 17
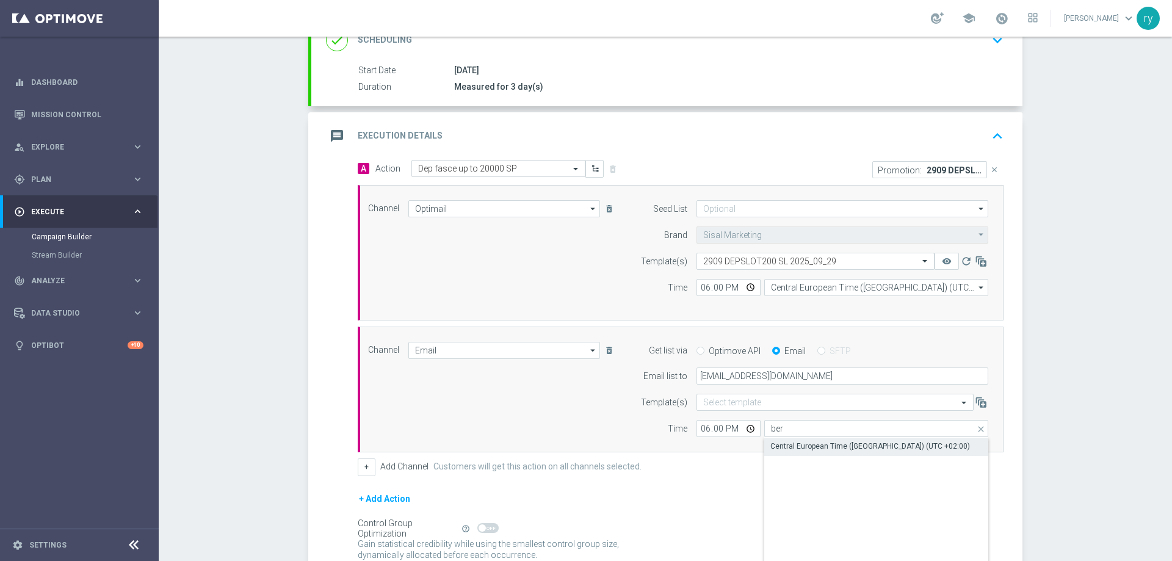
click at [831, 440] on div "Central European Time (Berlin) (UTC +02:00)" at bounding box center [876, 446] width 224 height 17
type input "Central European Time (Berlin) (UTC +02:00)"
click at [549, 402] on div "Channel Email Email arrow_drop_down Drag here to set row groups Drag here to se…" at bounding box center [678, 390] width 639 height 96
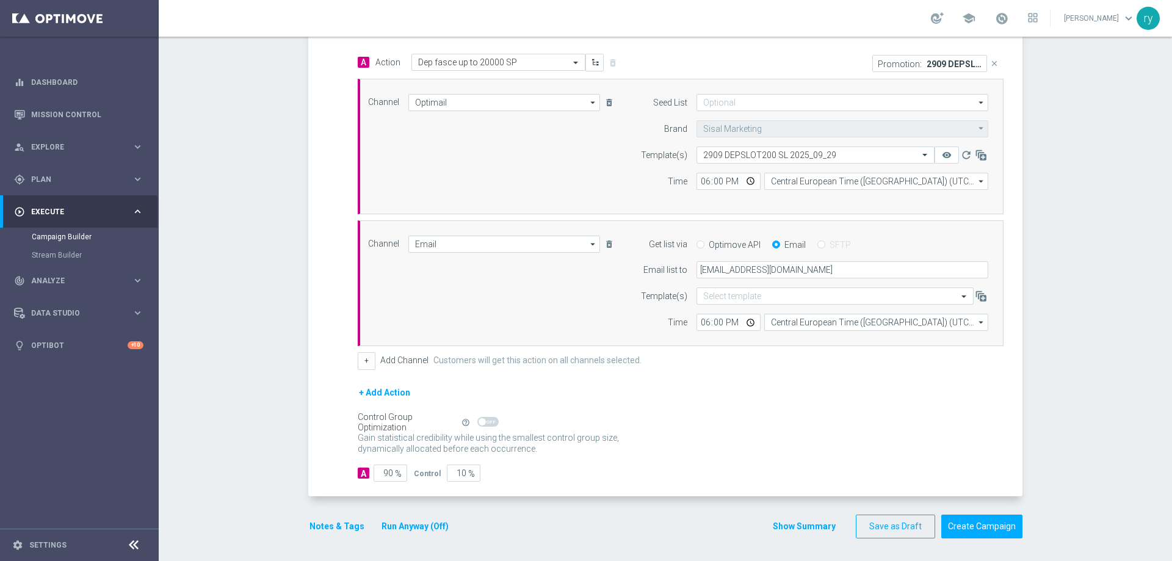
scroll to position [291, 0]
click at [334, 527] on button "Notes & Tags" at bounding box center [336, 524] width 57 height 15
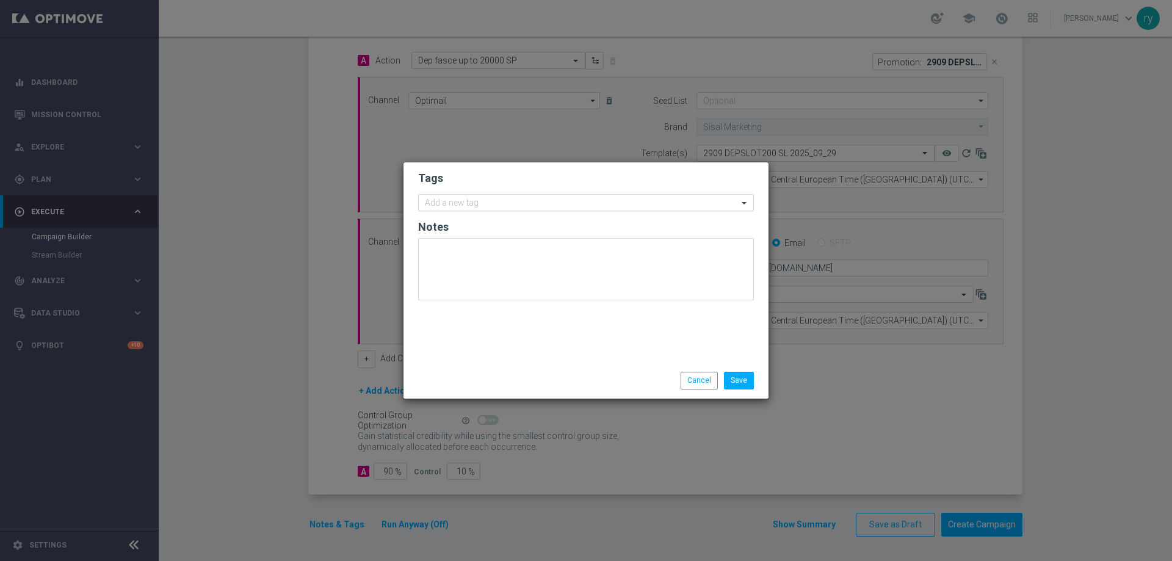
click at [454, 203] on input "text" at bounding box center [581, 203] width 313 height 10
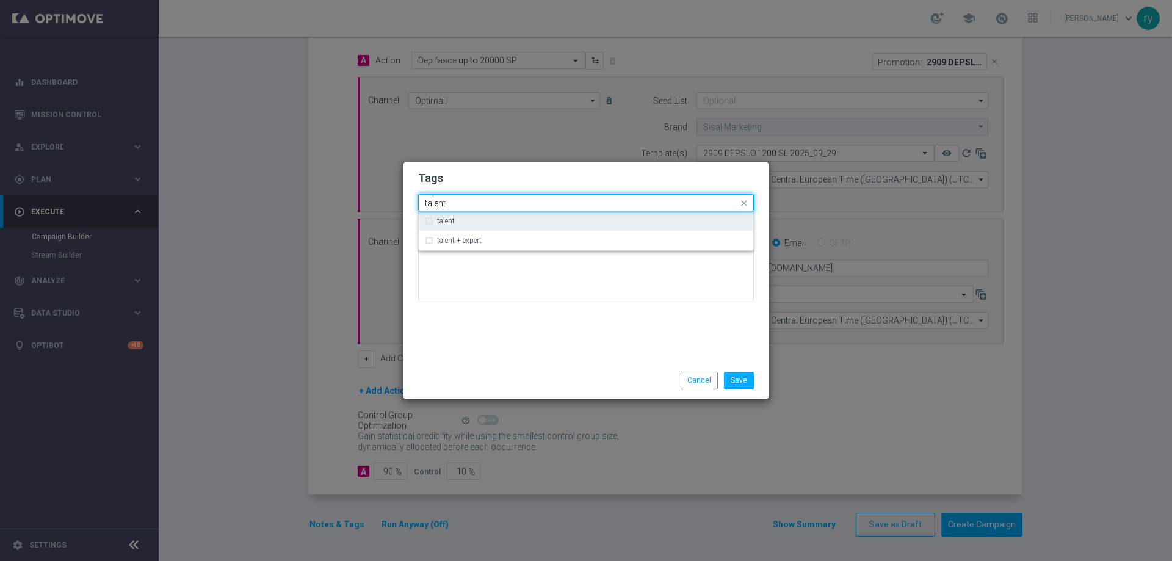
click at [457, 228] on div "talent" at bounding box center [586, 221] width 322 height 20
type input "talent"
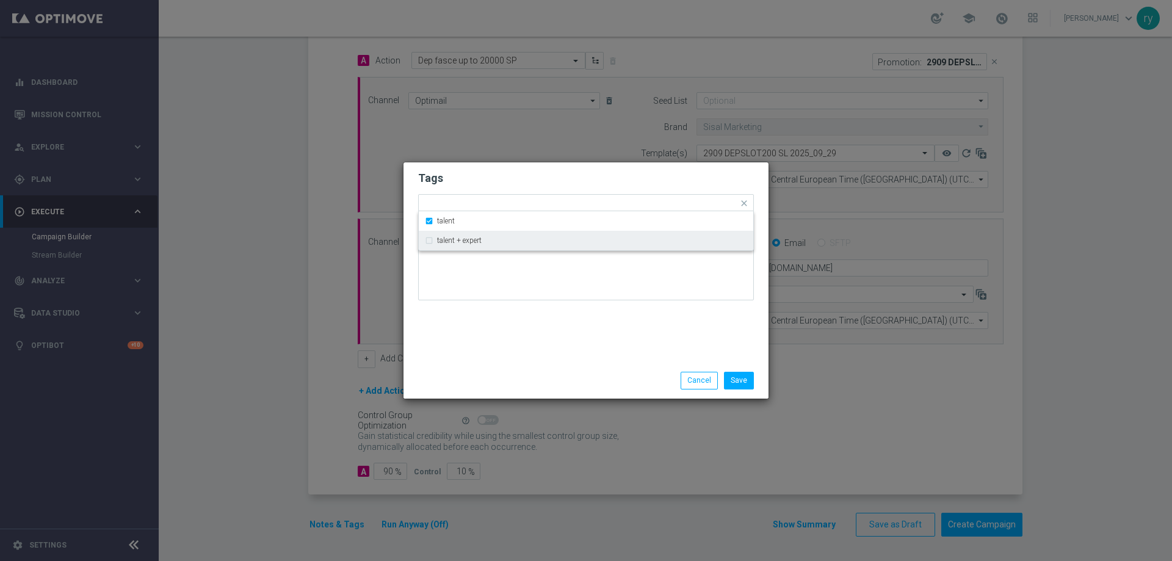
drag, startPoint x: 476, startPoint y: 338, endPoint x: 485, endPoint y: 285, distance: 54.0
click at [476, 335] on div "Tags Quick find × talent talent talent + expert Notes" at bounding box center [585, 262] width 365 height 200
click at [497, 207] on input "text" at bounding box center [602, 204] width 272 height 10
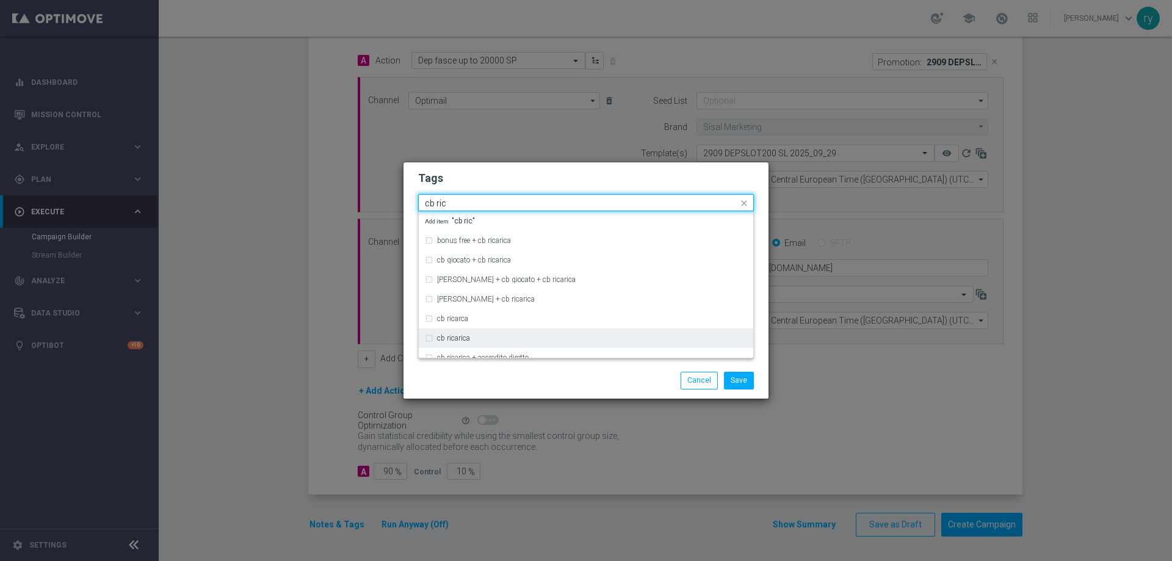
click at [488, 339] on div "cb ricarica" at bounding box center [592, 338] width 310 height 7
type input "cb ric"
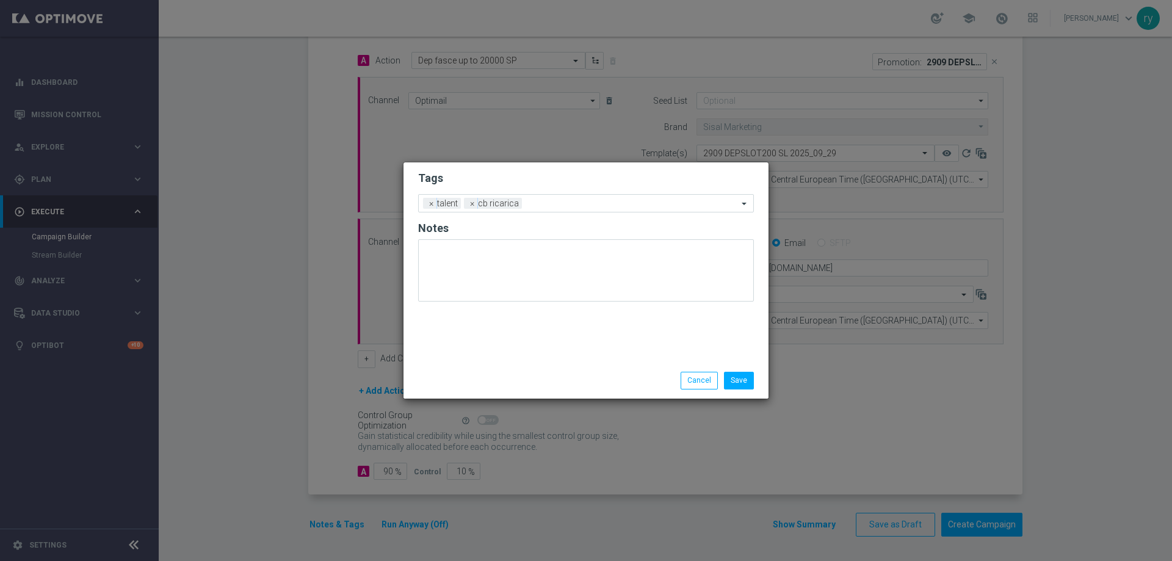
click at [487, 372] on div "Save Cancel" at bounding box center [585, 380] width 365 height 35
click at [555, 201] on input "text" at bounding box center [632, 204] width 211 height 10
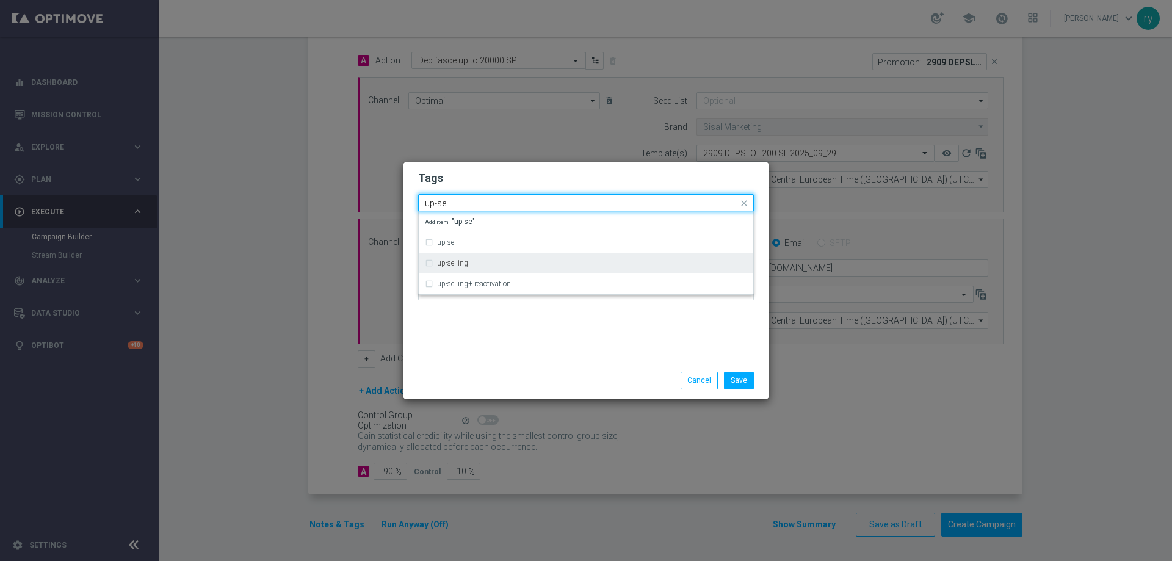
click at [508, 264] on div "up-selling" at bounding box center [592, 262] width 310 height 7
type input "up-se"
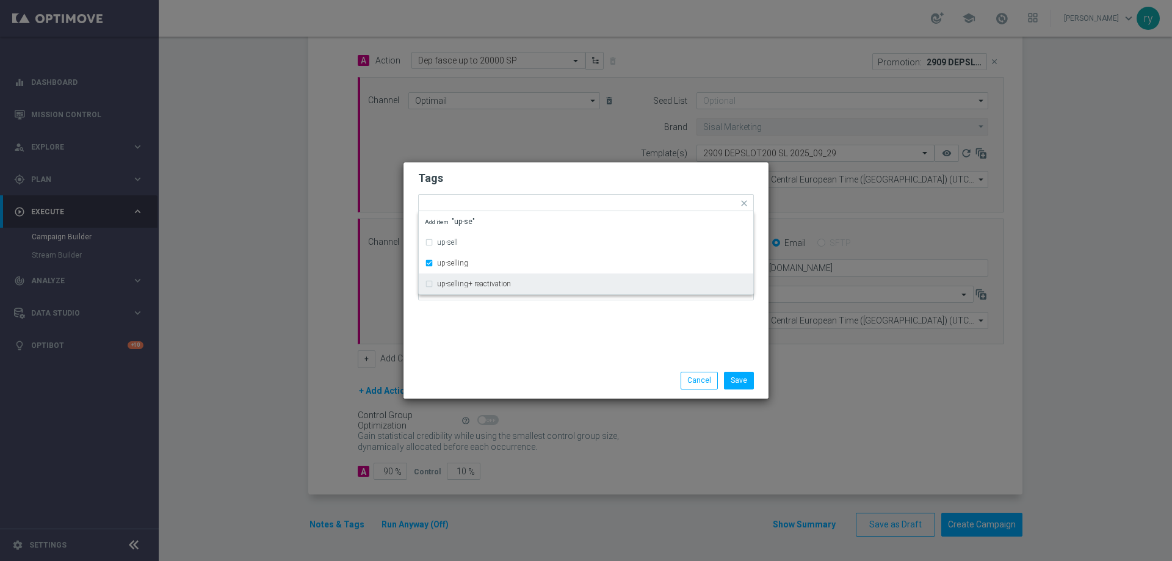
click at [499, 323] on div "Tags Quick find × talent × cb ricarica × up-selling up-sell up-selling up-selli…" at bounding box center [585, 262] width 365 height 200
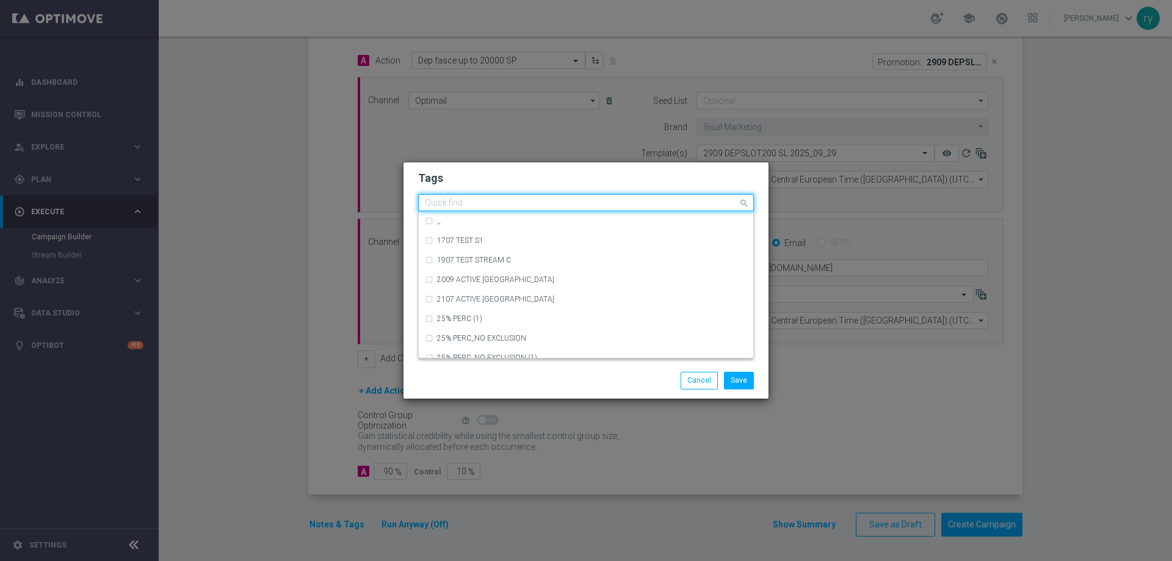
click at [593, 206] on input "text" at bounding box center [581, 203] width 313 height 10
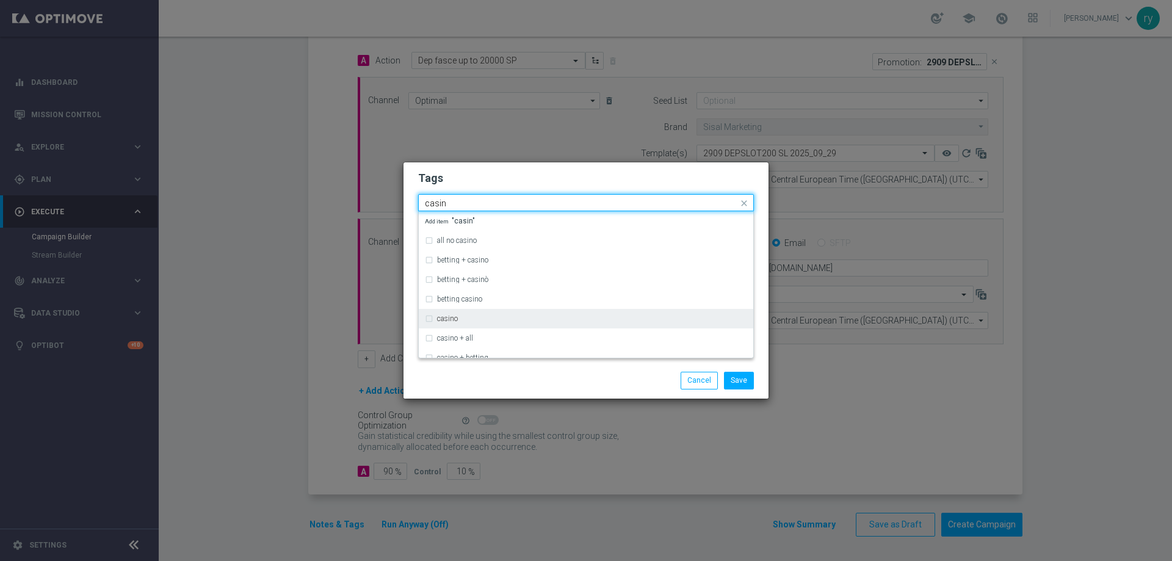
click at [511, 319] on div "casino" at bounding box center [592, 318] width 310 height 7
type input "casin"
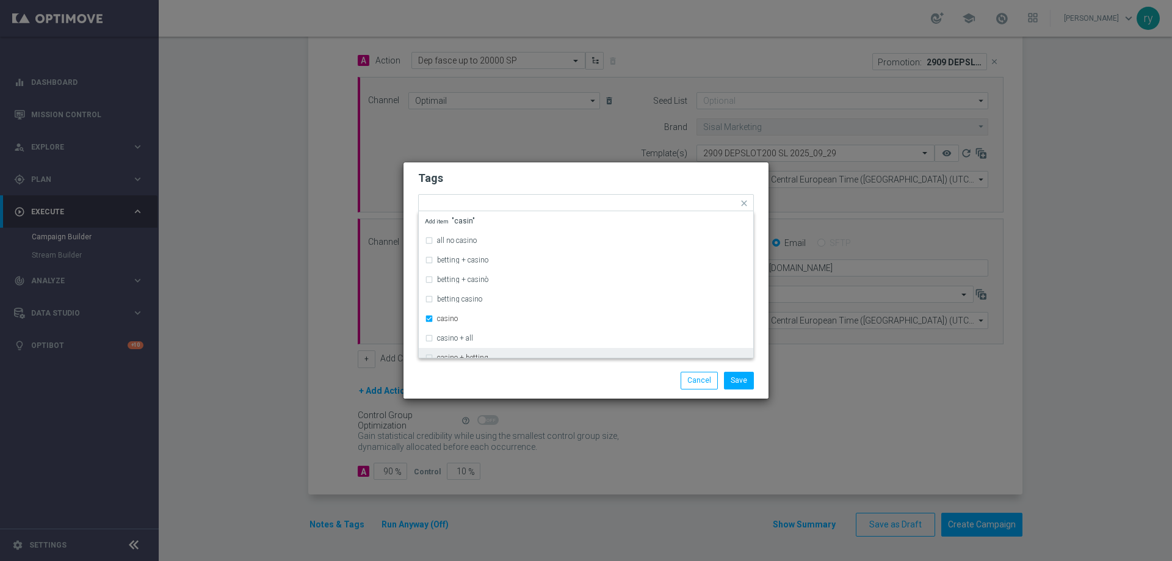
click at [486, 367] on div "Save Cancel" at bounding box center [585, 380] width 365 height 35
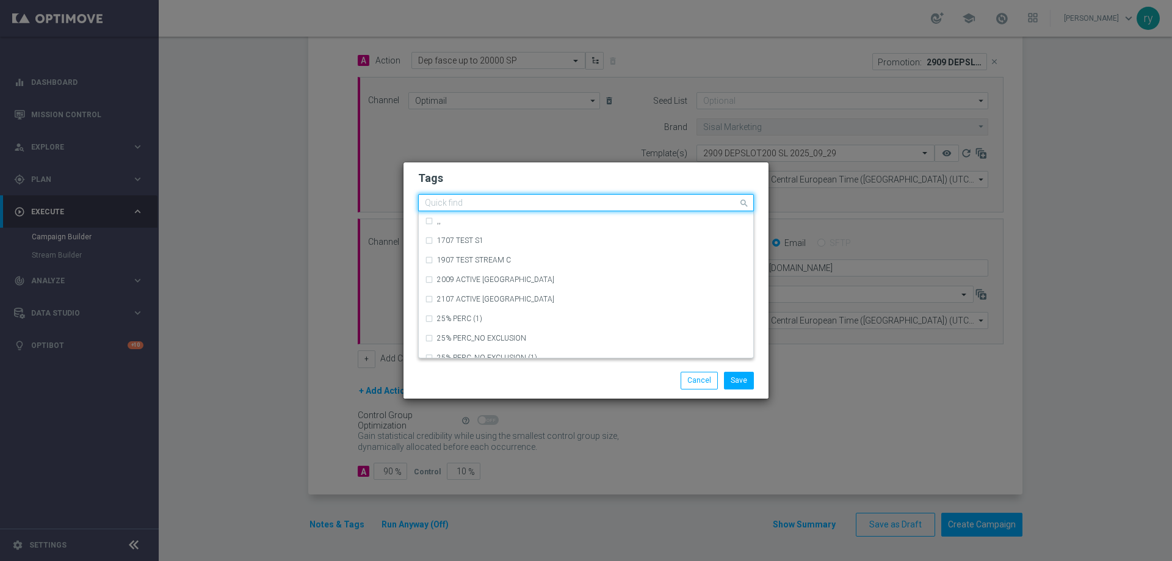
click at [650, 198] on div "Quick find × talent × cb ricarica × up-selling × casino" at bounding box center [578, 202] width 319 height 15
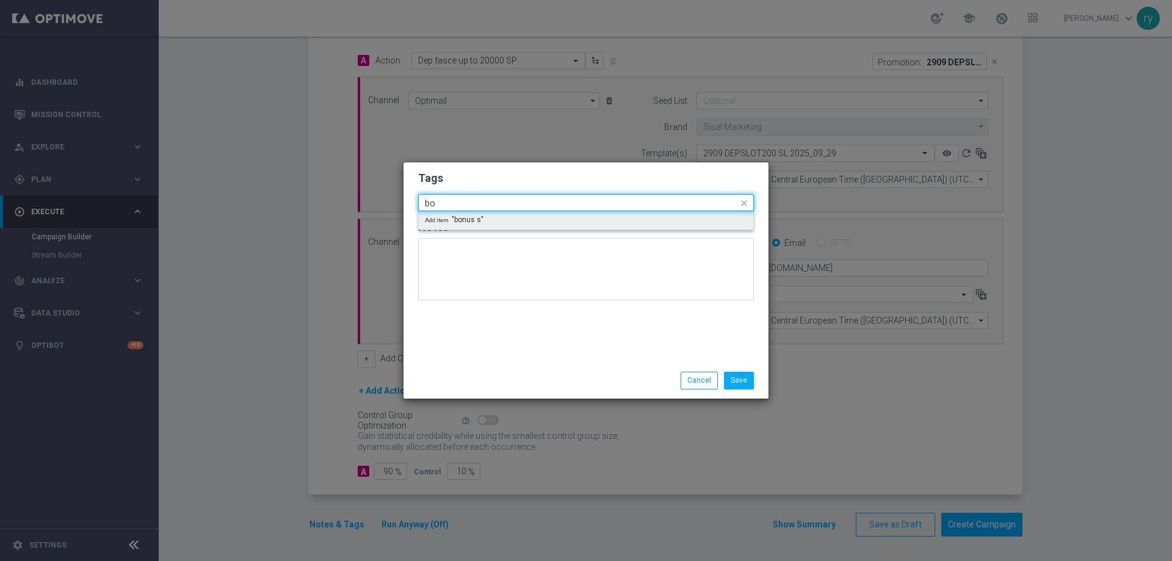
type input "b"
type input "s"
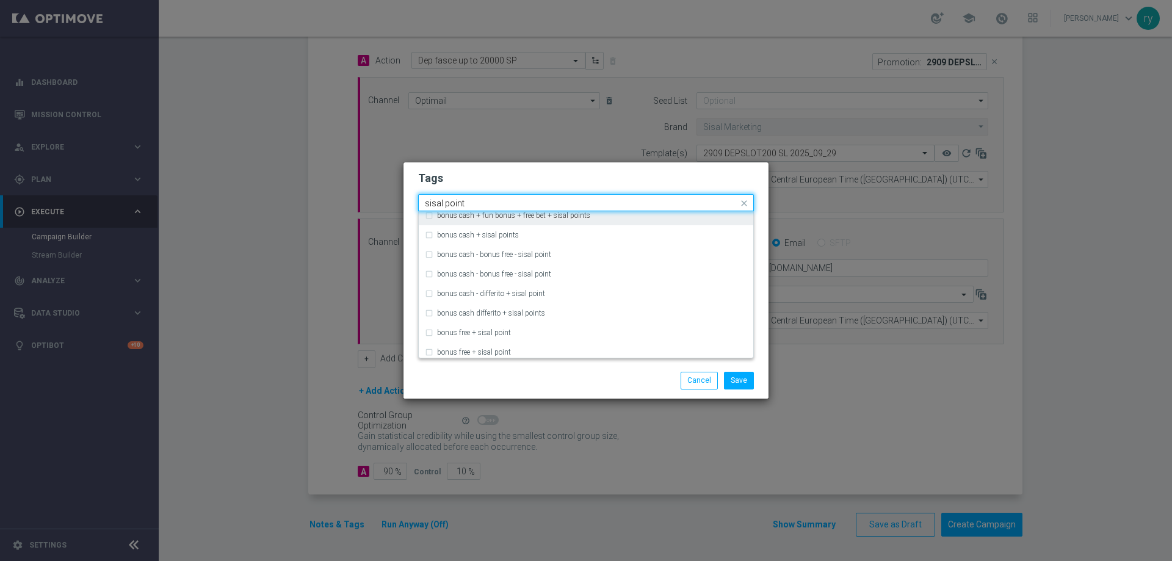
scroll to position [107, 0]
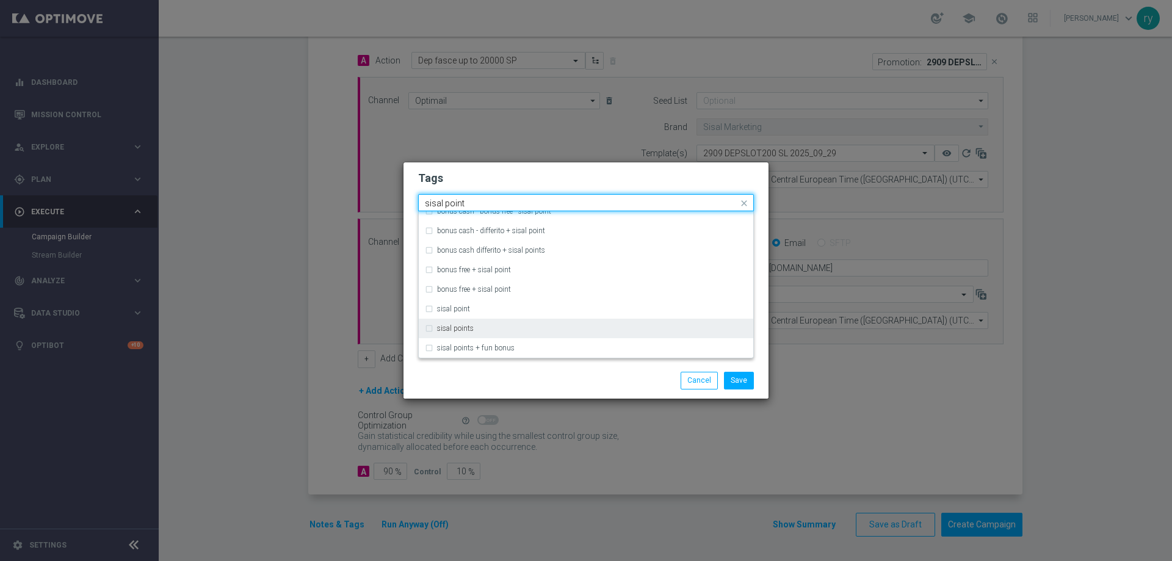
click at [532, 327] on div "sisal points" at bounding box center [592, 328] width 310 height 7
type input "sisal point"
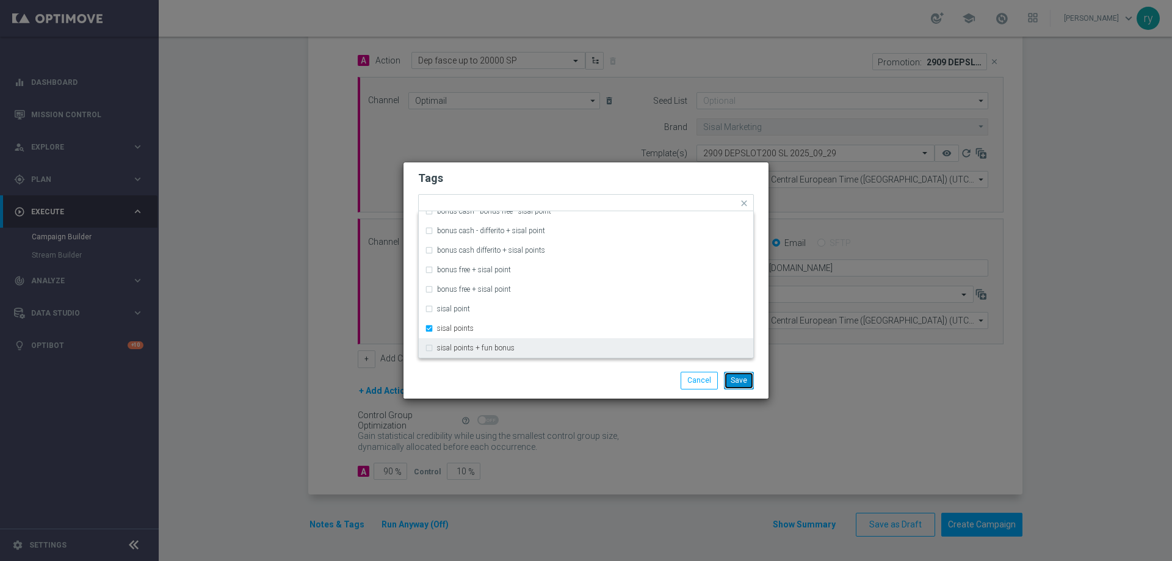
click at [745, 383] on button "Save" at bounding box center [739, 380] width 30 height 17
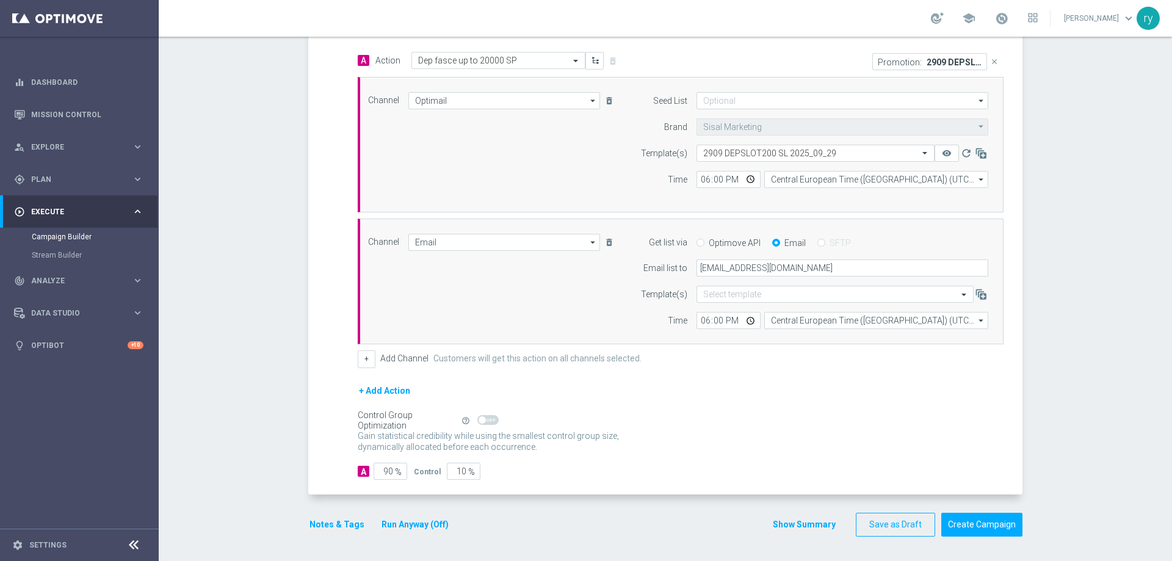
click at [323, 524] on button "Notes & Tags" at bounding box center [336, 524] width 57 height 15
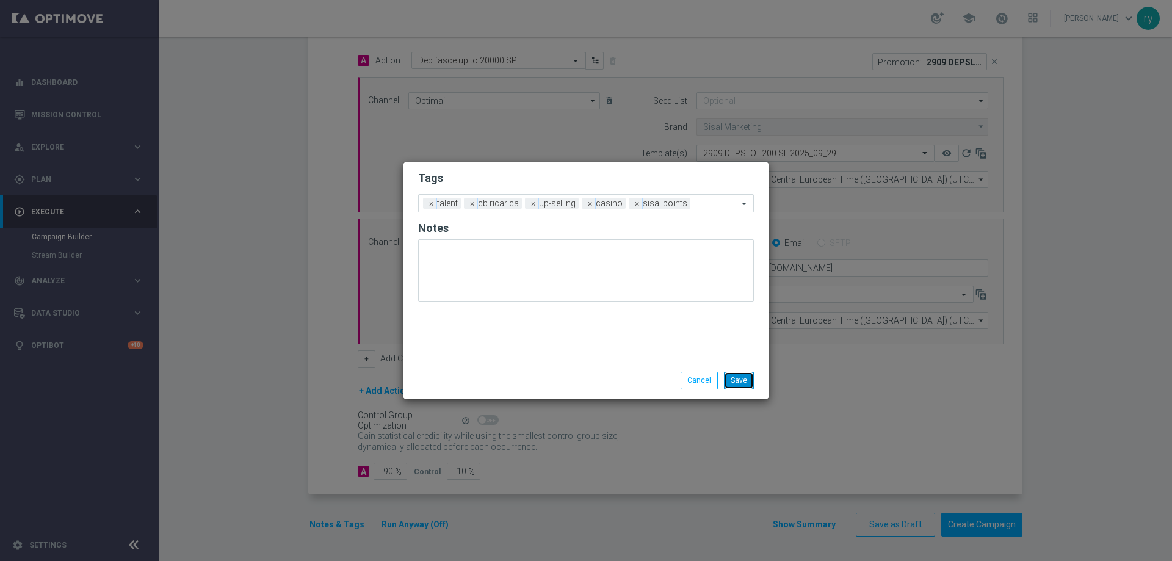
click at [740, 383] on button "Save" at bounding box center [739, 380] width 30 height 17
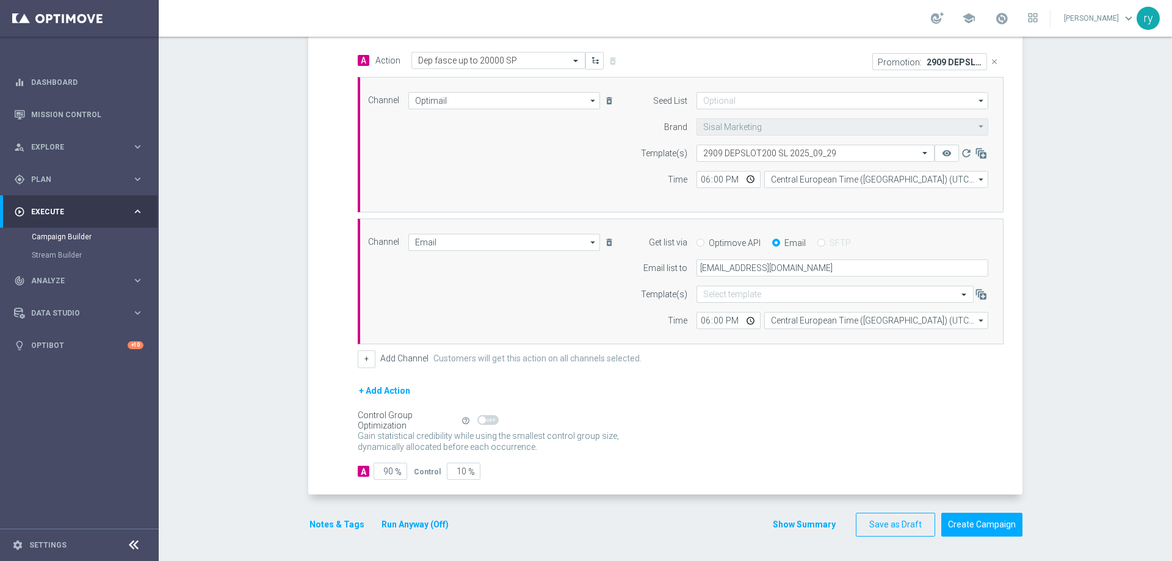
click at [778, 518] on button "Show Summary" at bounding box center [804, 525] width 64 height 14
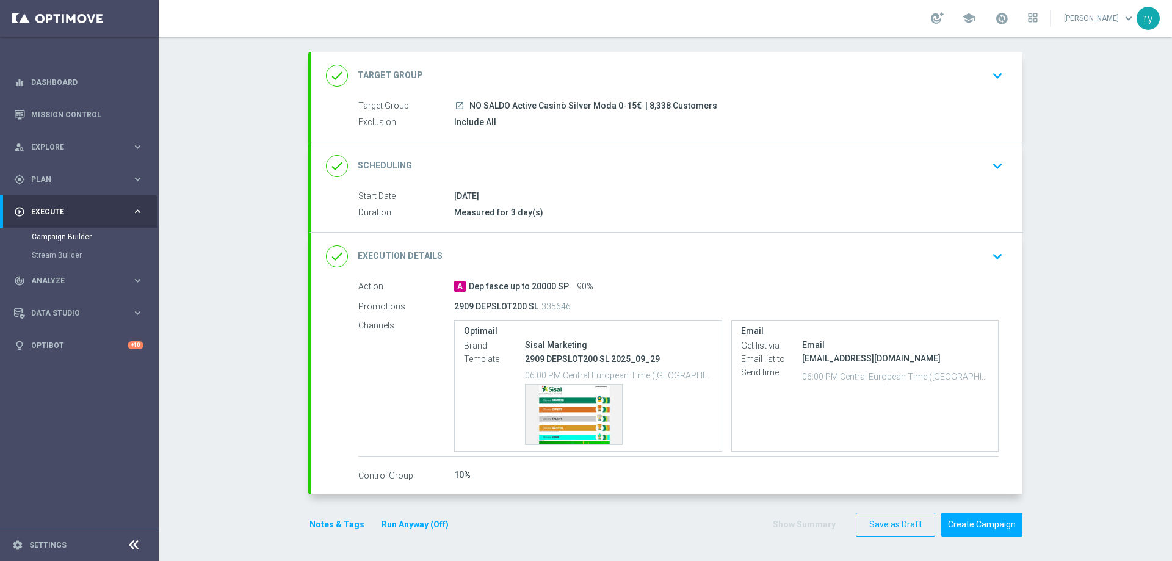
scroll to position [57, 0]
click at [568, 402] on div "Template preview" at bounding box center [574, 415] width 96 height 60
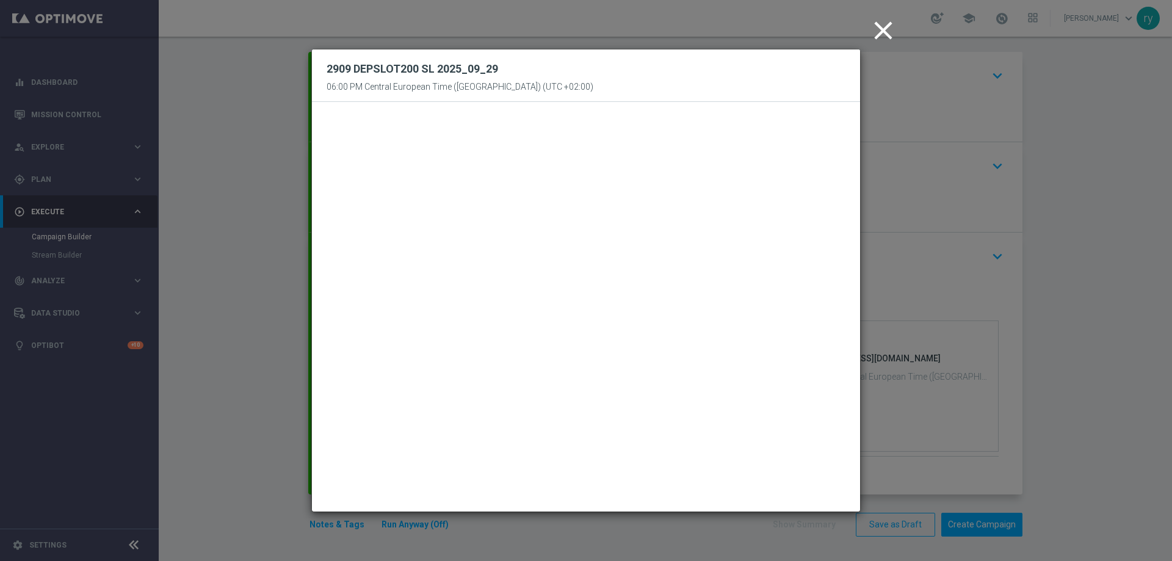
click at [886, 18] on icon "close" at bounding box center [883, 30] width 31 height 31
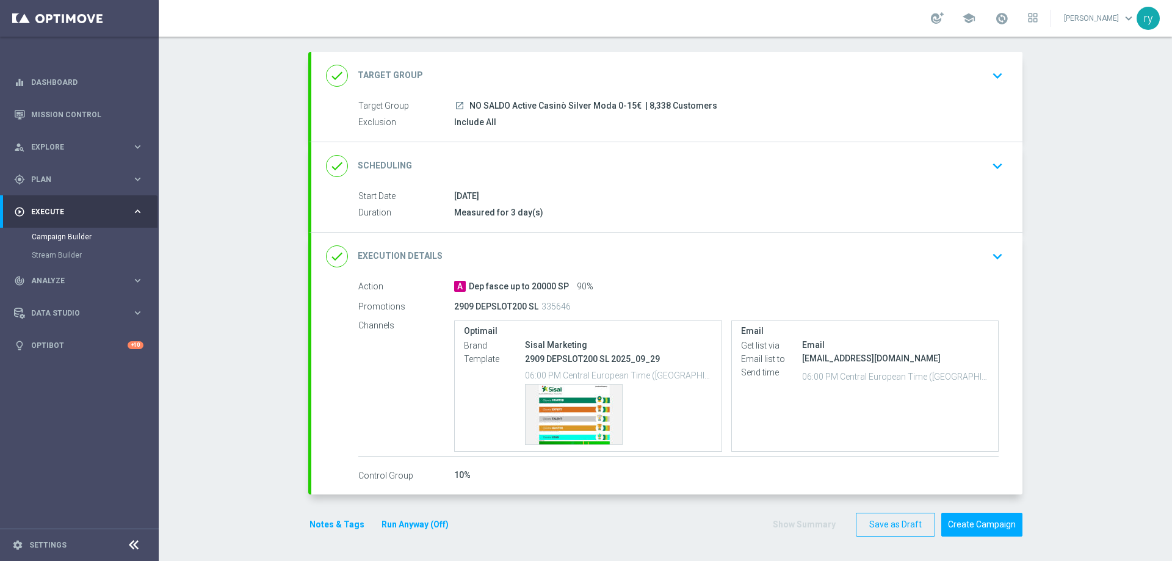
click at [334, 517] on button "Notes & Tags" at bounding box center [336, 524] width 57 height 15
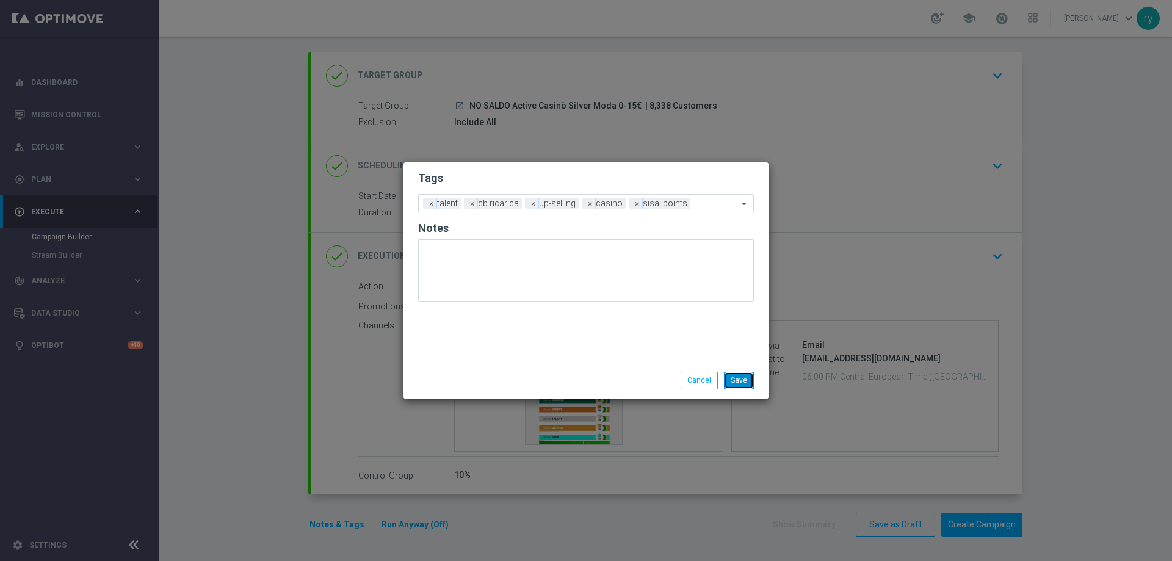
click at [736, 388] on button "Save" at bounding box center [739, 380] width 30 height 17
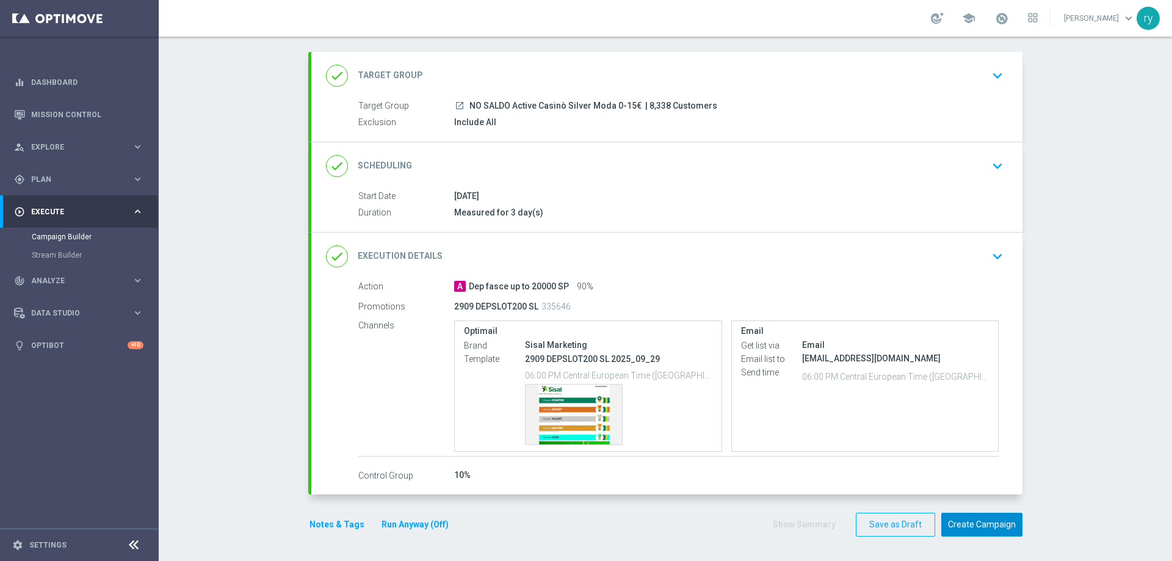
click at [954, 525] on button "Create Campaign" at bounding box center [981, 525] width 81 height 24
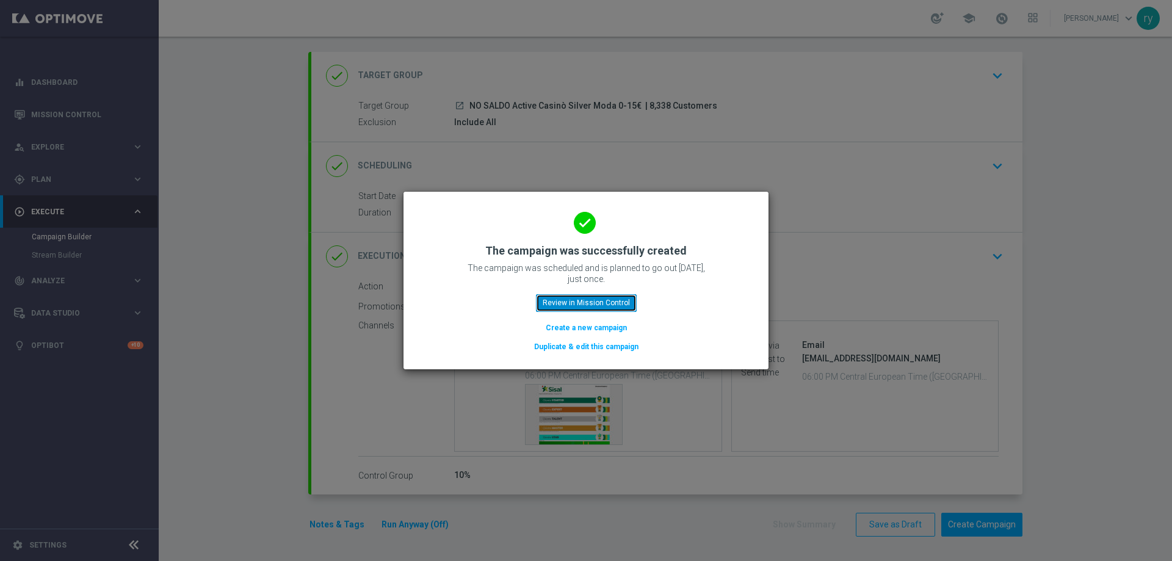
click at [567, 298] on button "Review in Mission Control" at bounding box center [586, 302] width 101 height 17
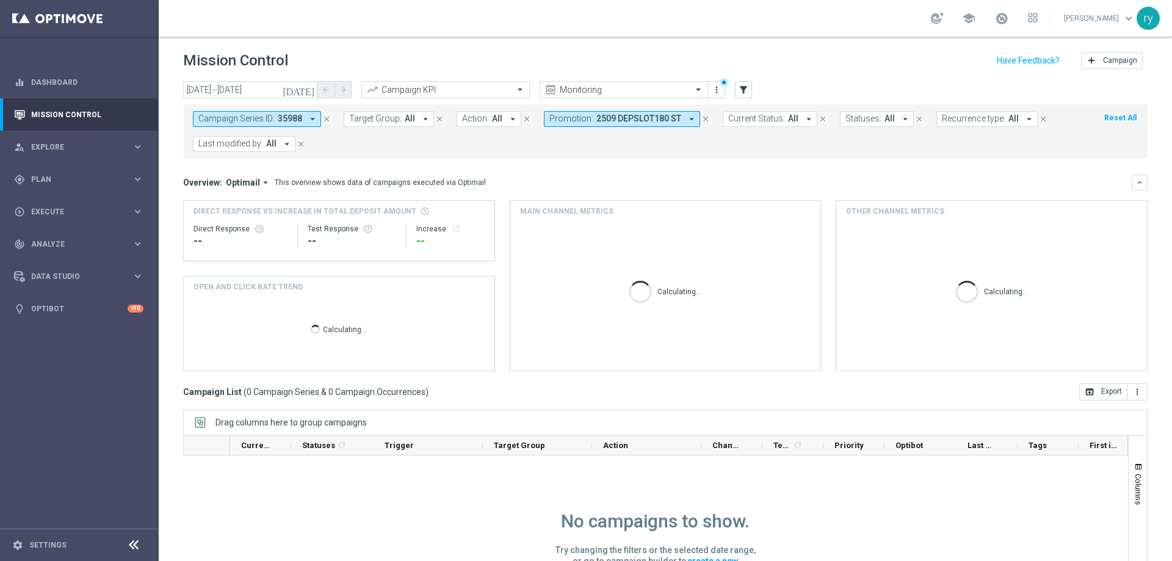
click at [311, 123] on icon "arrow_drop_down" at bounding box center [312, 119] width 11 height 11
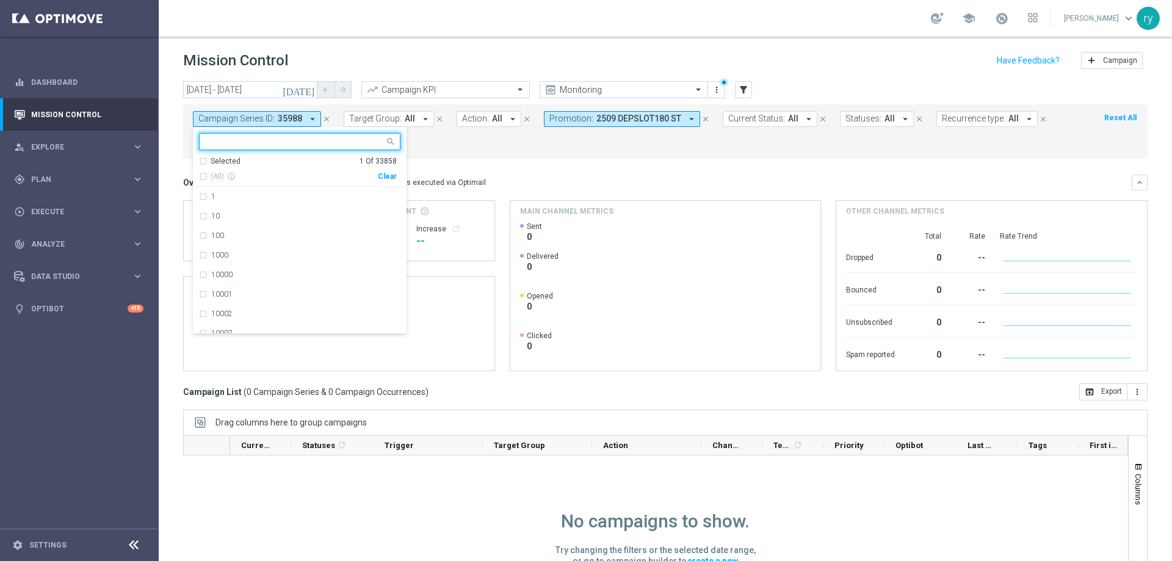
click at [0, 0] on div "Clear" at bounding box center [0, 0] width 0 height 0
click at [686, 120] on icon "arrow_drop_down" at bounding box center [691, 119] width 11 height 11
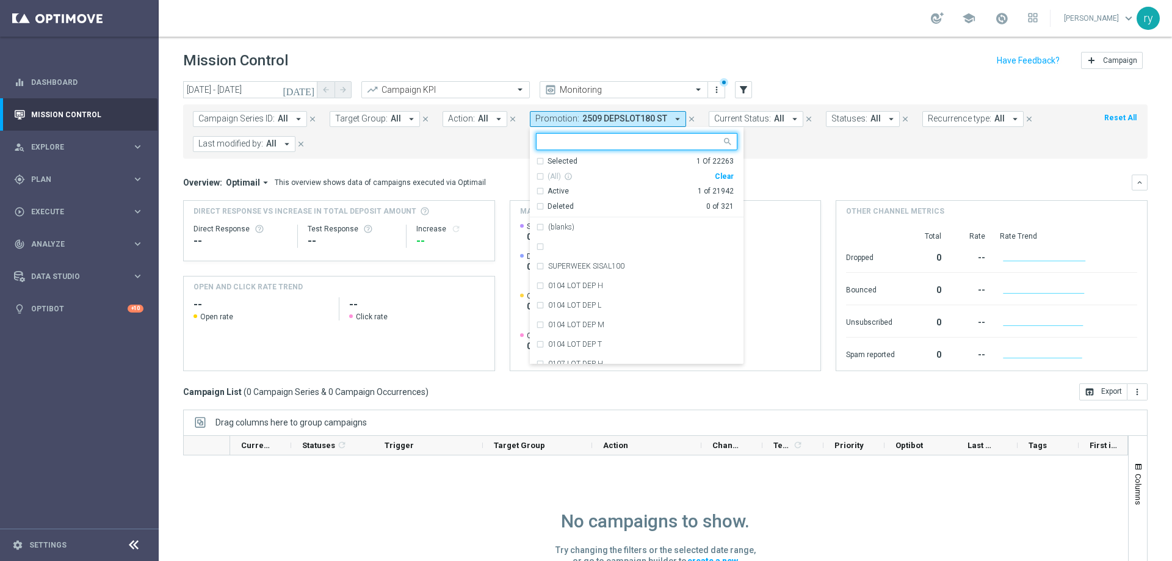
click at [720, 181] on div "(All) info_outline Clear" at bounding box center [635, 174] width 198 height 15
click at [0, 0] on div "Clear" at bounding box center [0, 0] width 0 height 0
click at [747, 88] on icon "filter_alt" at bounding box center [743, 89] width 11 height 11
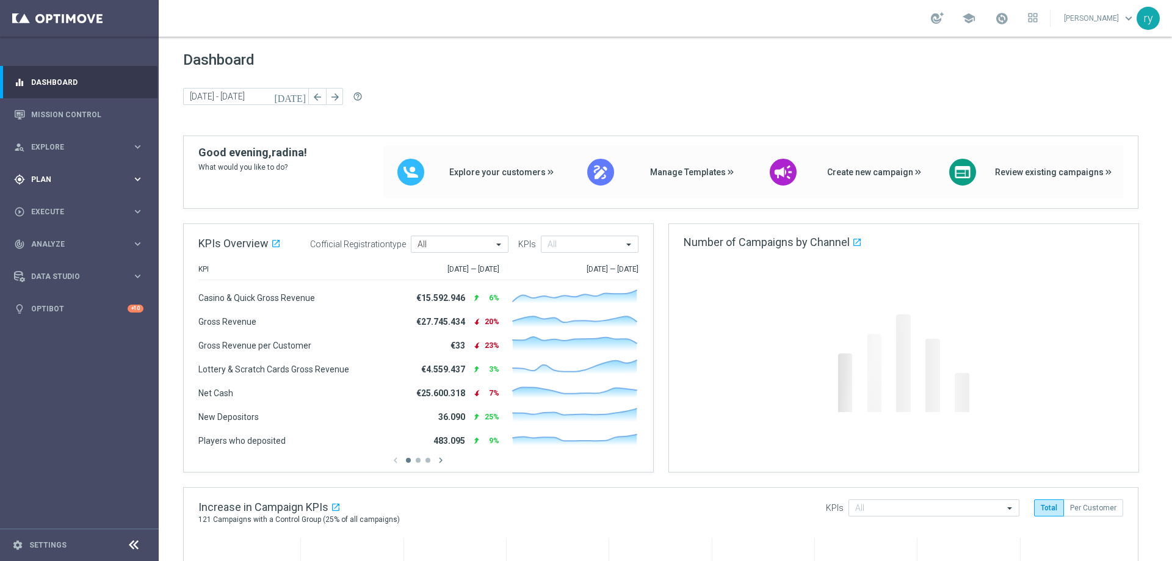
click at [126, 183] on span "Plan" at bounding box center [81, 179] width 101 height 7
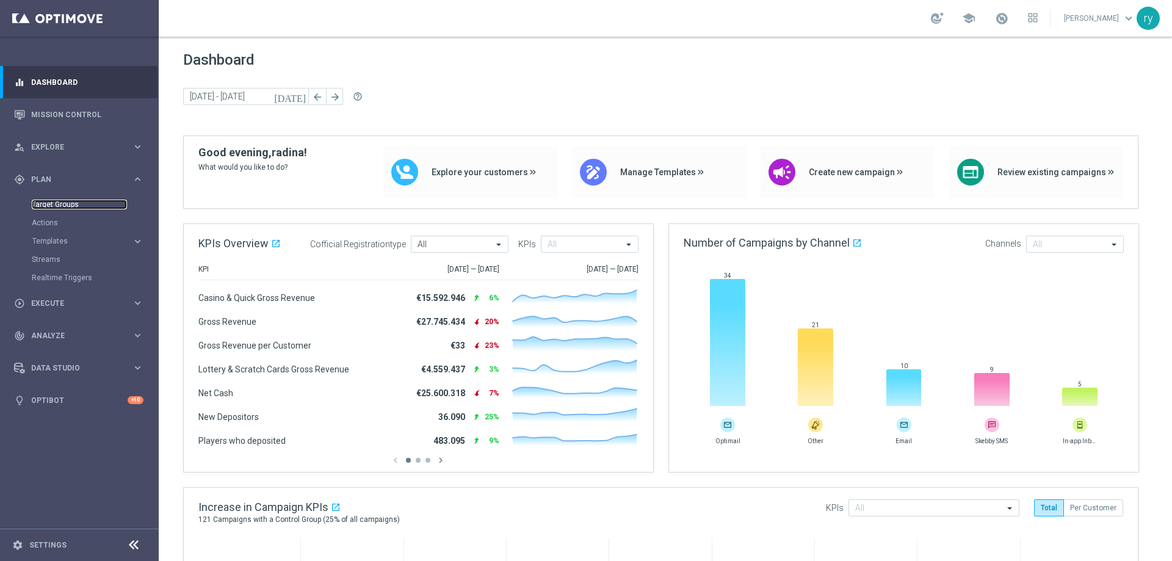
click at [62, 205] on link "Target Groups" at bounding box center [79, 205] width 95 height 10
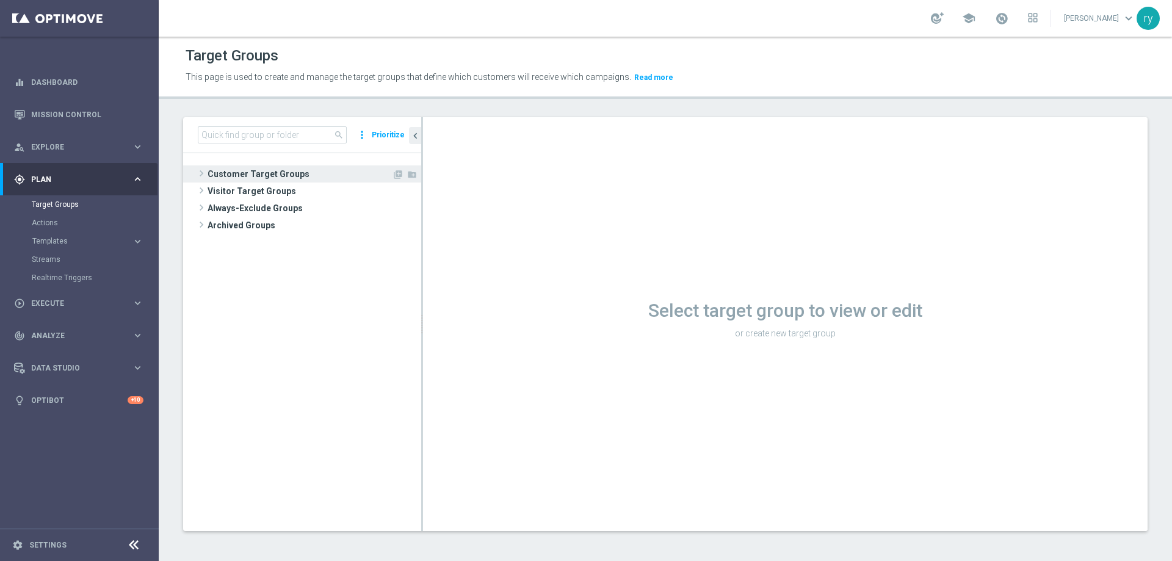
click at [222, 170] on span "Customer Target Groups" at bounding box center [300, 173] width 184 height 17
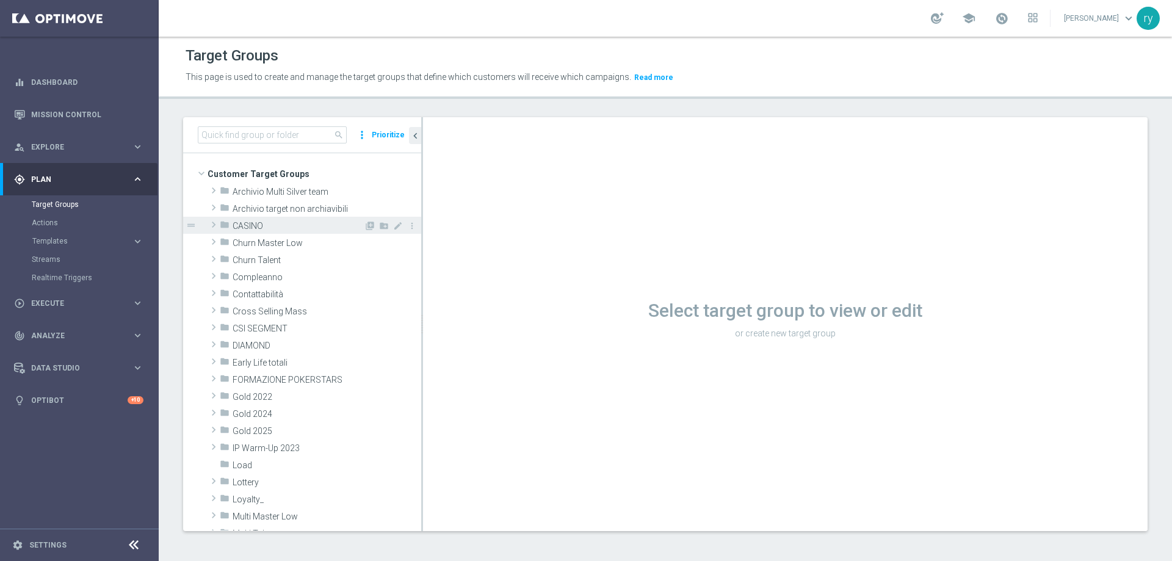
click at [247, 224] on span "CASINO" at bounding box center [298, 226] width 131 height 10
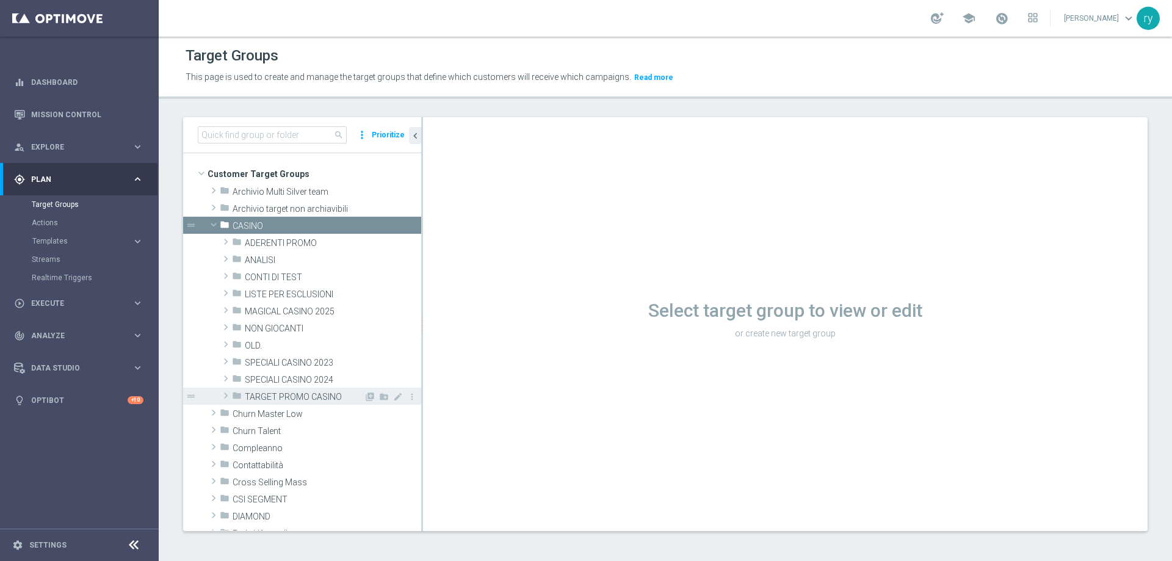
click at [277, 392] on span "TARGET PROMO CASINO" at bounding box center [304, 397] width 119 height 10
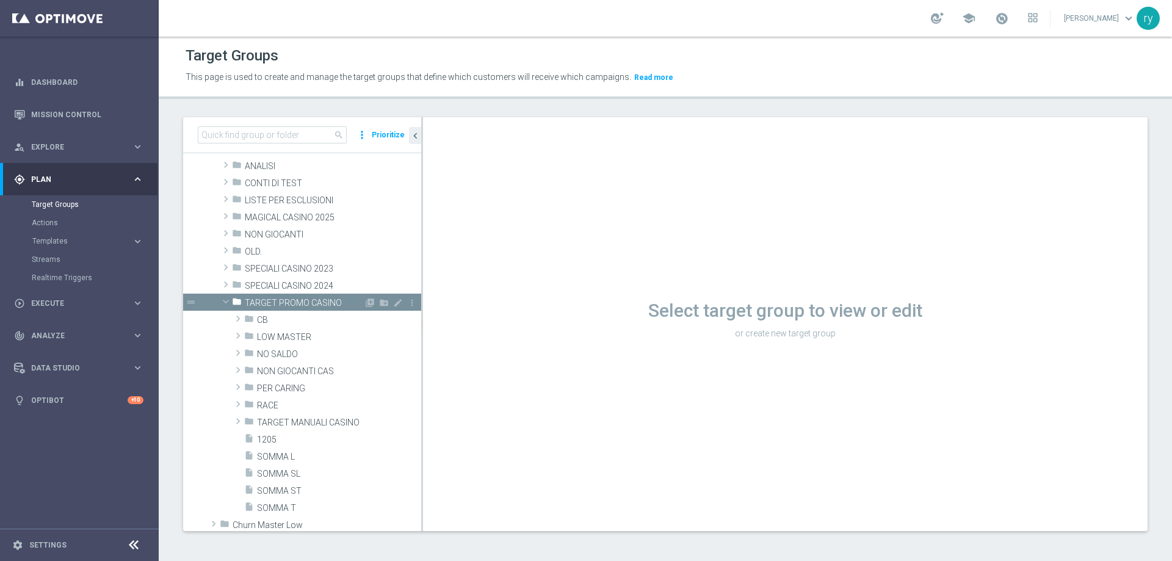
scroll to position [183, 0]
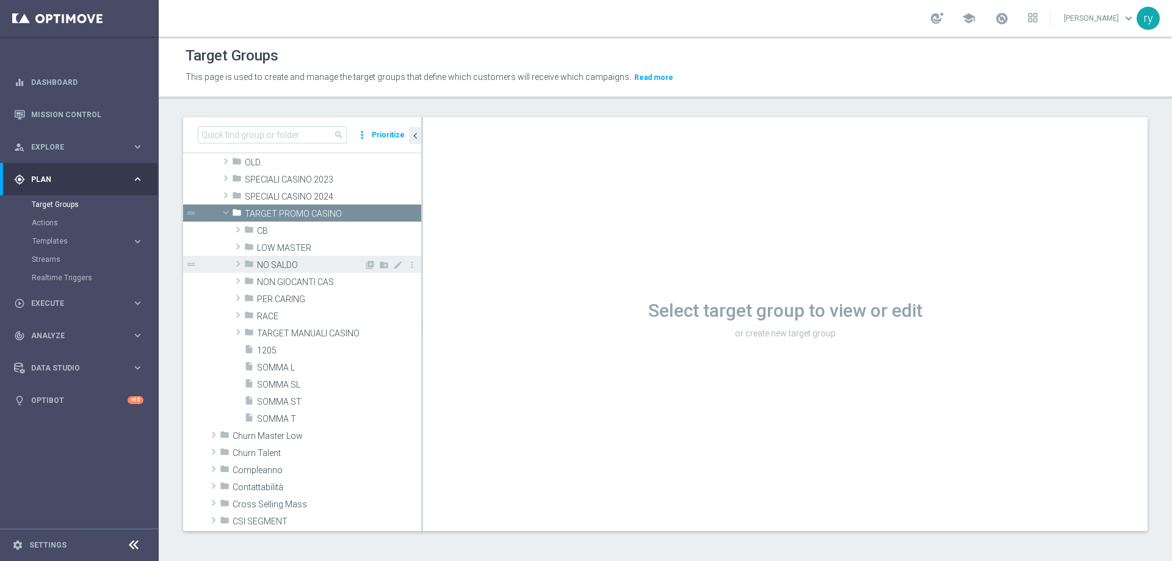
click at [309, 263] on span "NO SALDO" at bounding box center [310, 265] width 107 height 10
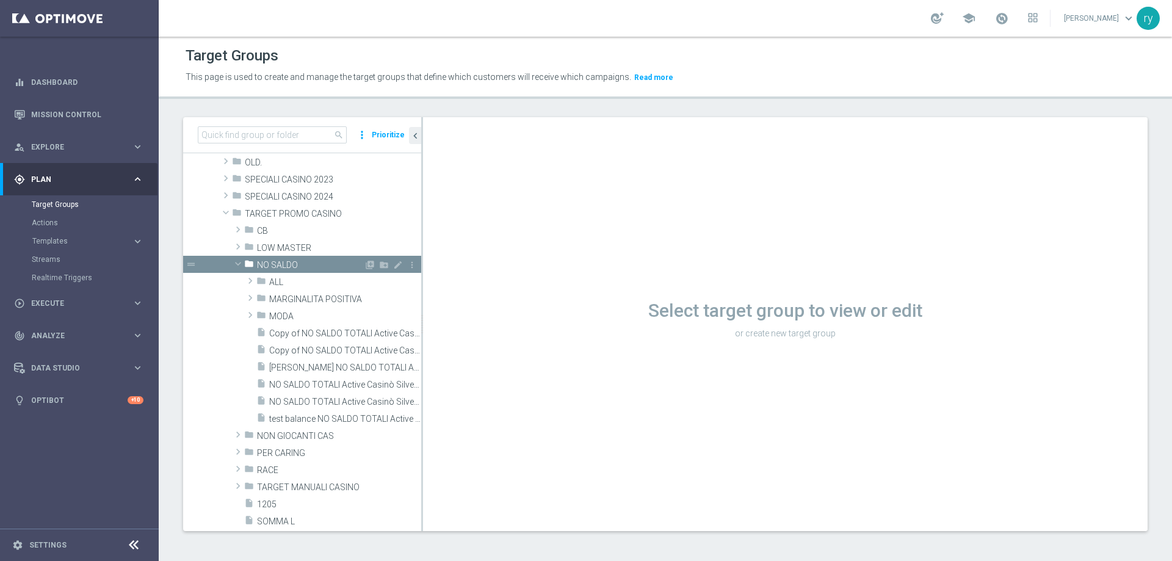
click at [290, 268] on span "NO SALDO" at bounding box center [310, 265] width 107 height 10
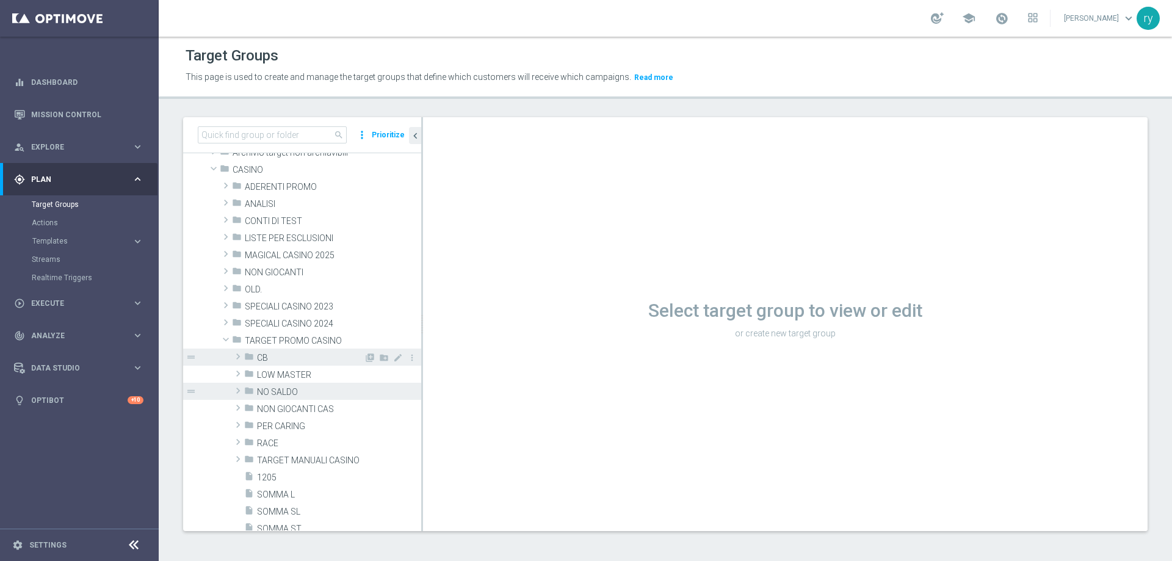
scroll to position [0, 0]
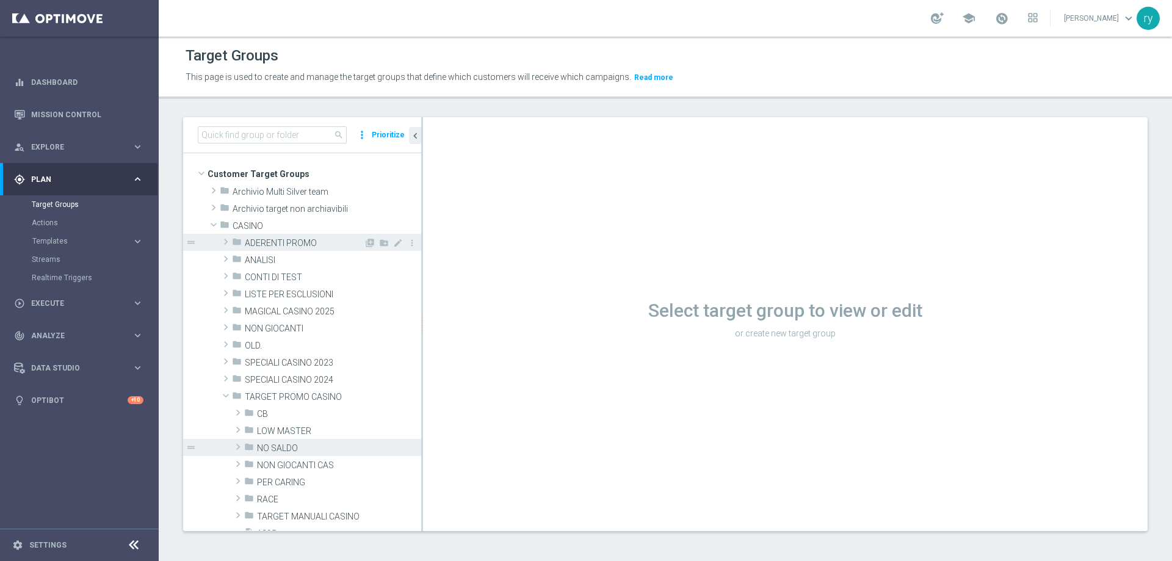
click at [295, 247] on span "ADERENTI PROMO" at bounding box center [304, 243] width 119 height 10
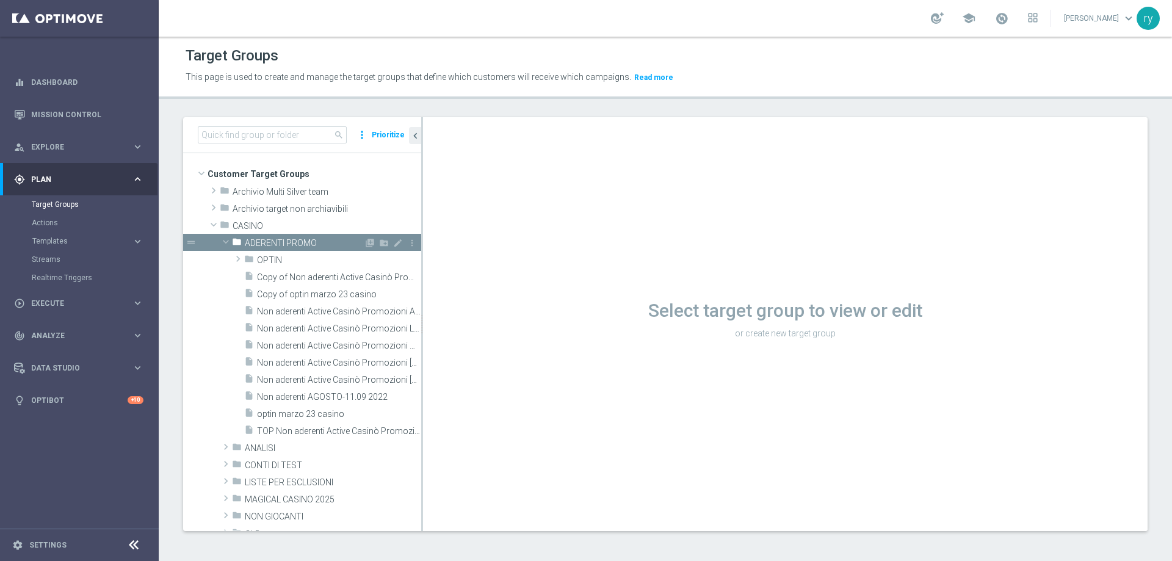
click at [295, 247] on span "ADERENTI PROMO" at bounding box center [304, 243] width 119 height 10
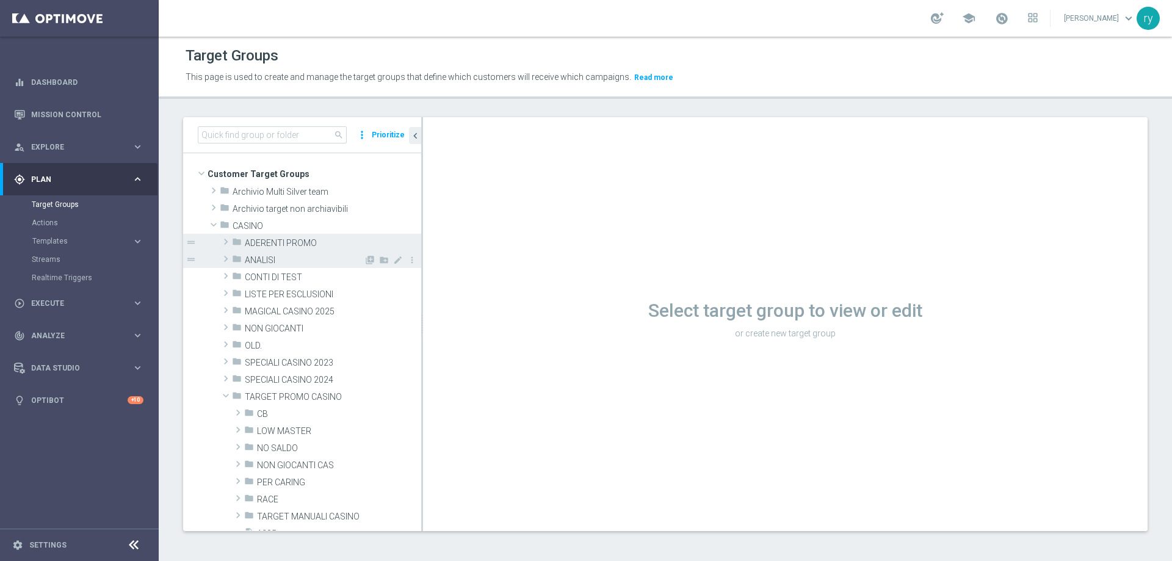
click at [280, 258] on span "ANALISI" at bounding box center [304, 260] width 119 height 10
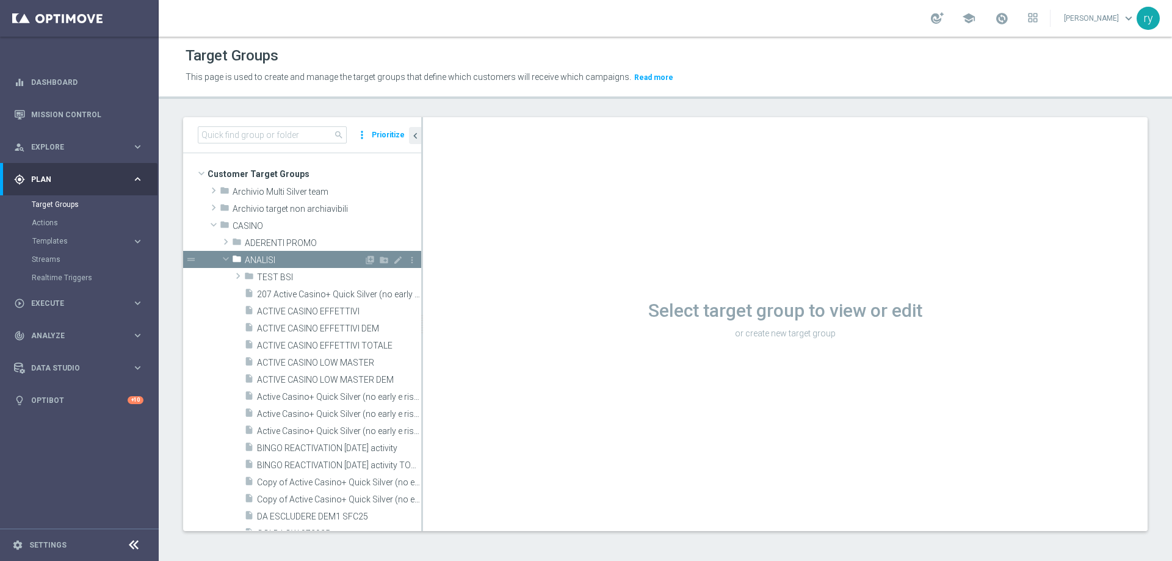
click at [225, 259] on span at bounding box center [226, 259] width 15 height 12
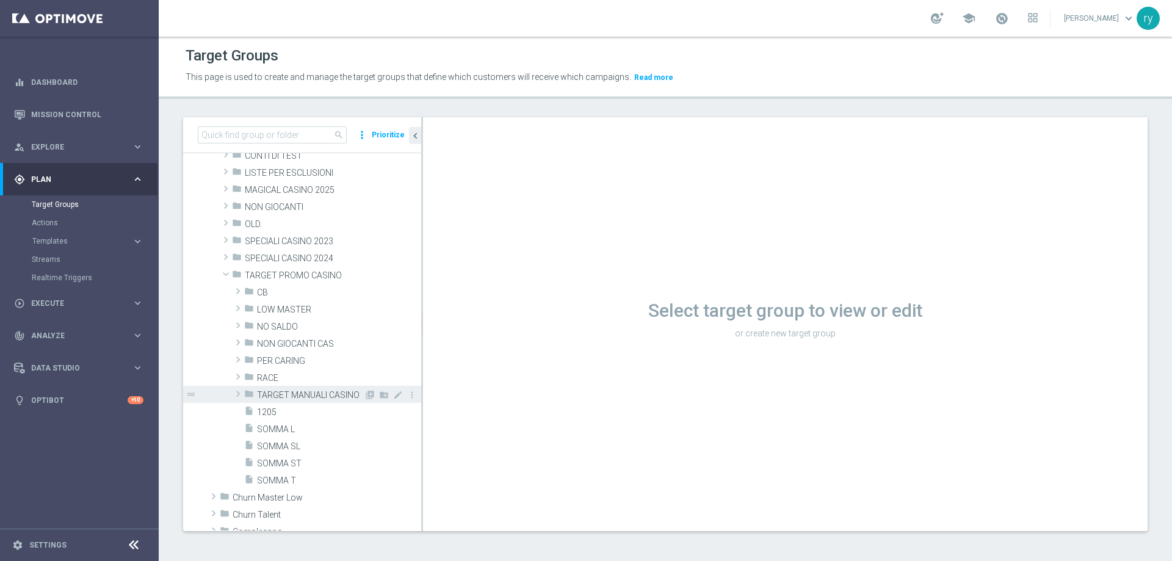
scroll to position [122, 0]
click at [296, 328] on span "NO SALDO" at bounding box center [310, 326] width 107 height 10
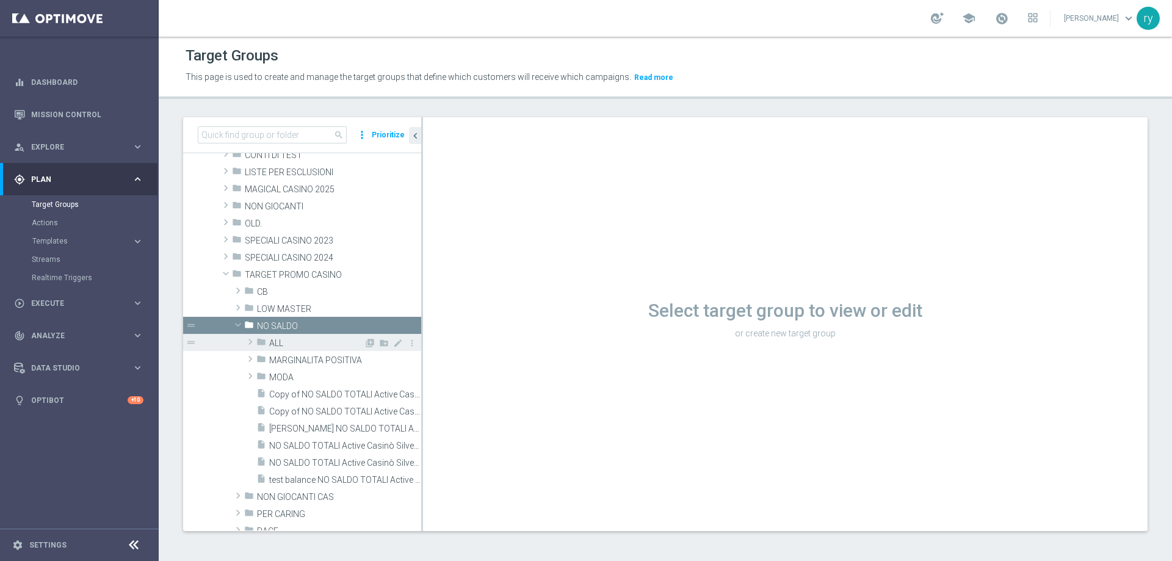
click at [295, 342] on span "ALL" at bounding box center [316, 343] width 95 height 10
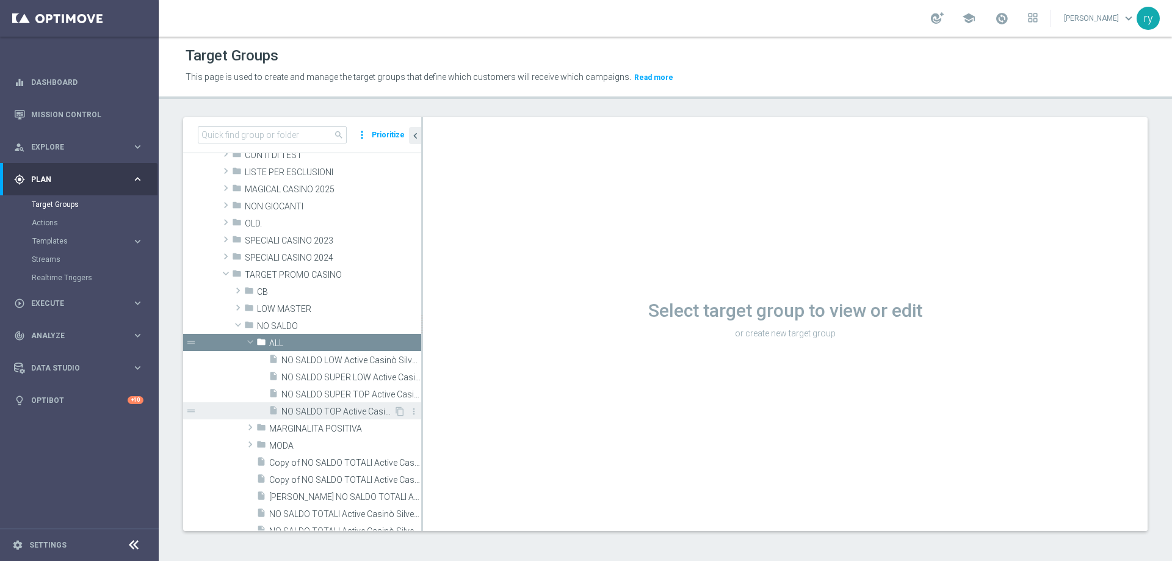
click at [353, 413] on span "NO SALDO TOP Active Casinò Silver ALL" at bounding box center [337, 412] width 112 height 10
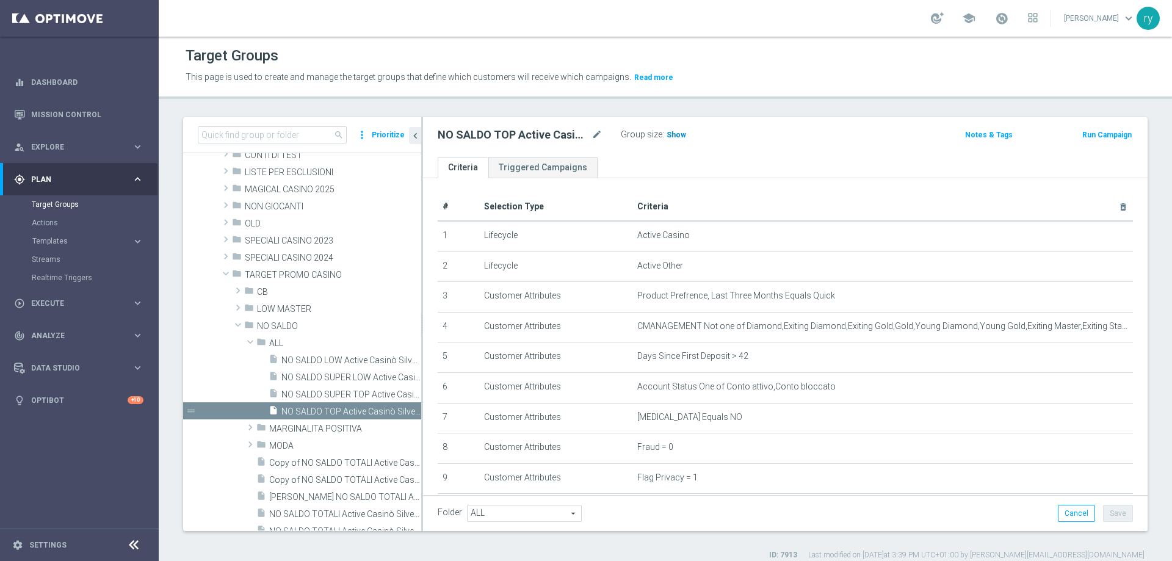
click at [672, 133] on span "Show" at bounding box center [677, 135] width 20 height 9
click at [226, 274] on span at bounding box center [226, 273] width 15 height 12
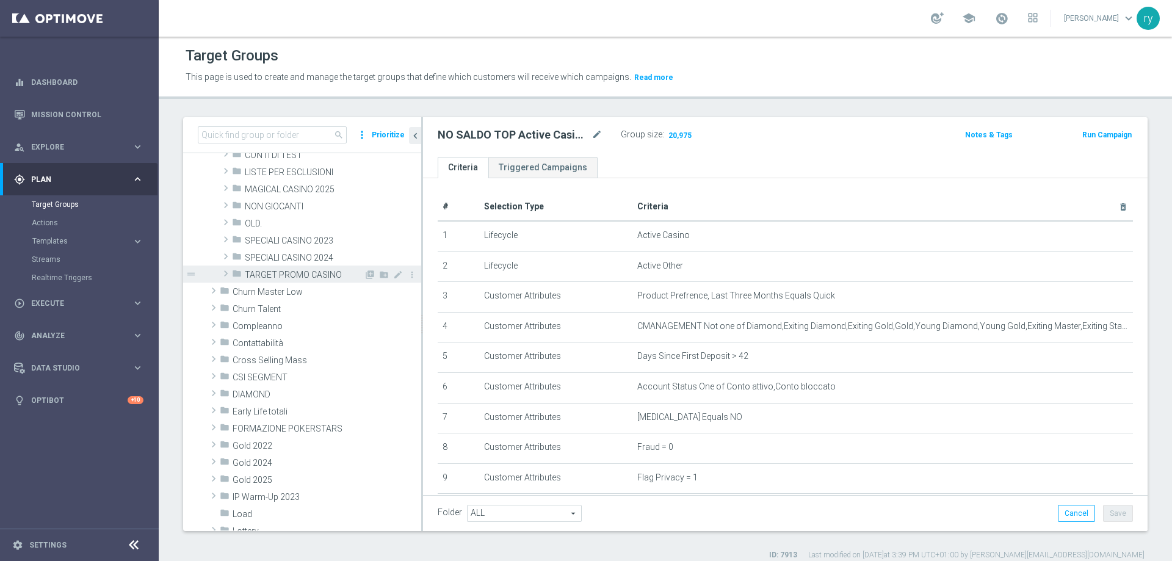
click at [226, 274] on span at bounding box center [226, 273] width 12 height 15
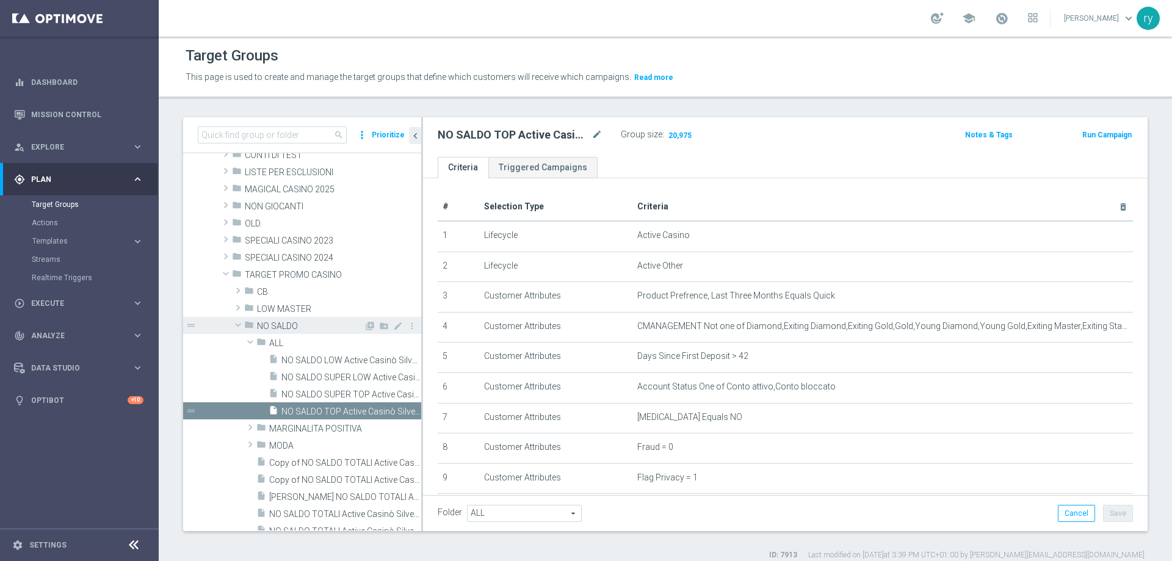
click at [234, 322] on span at bounding box center [238, 325] width 15 height 12
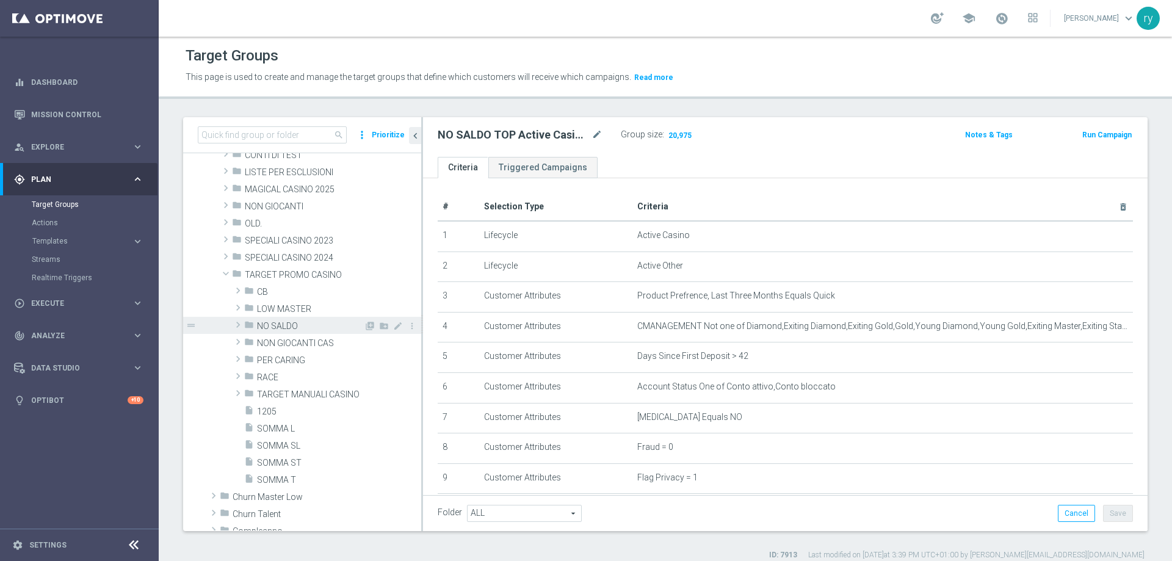
click at [240, 326] on span at bounding box center [238, 324] width 12 height 15
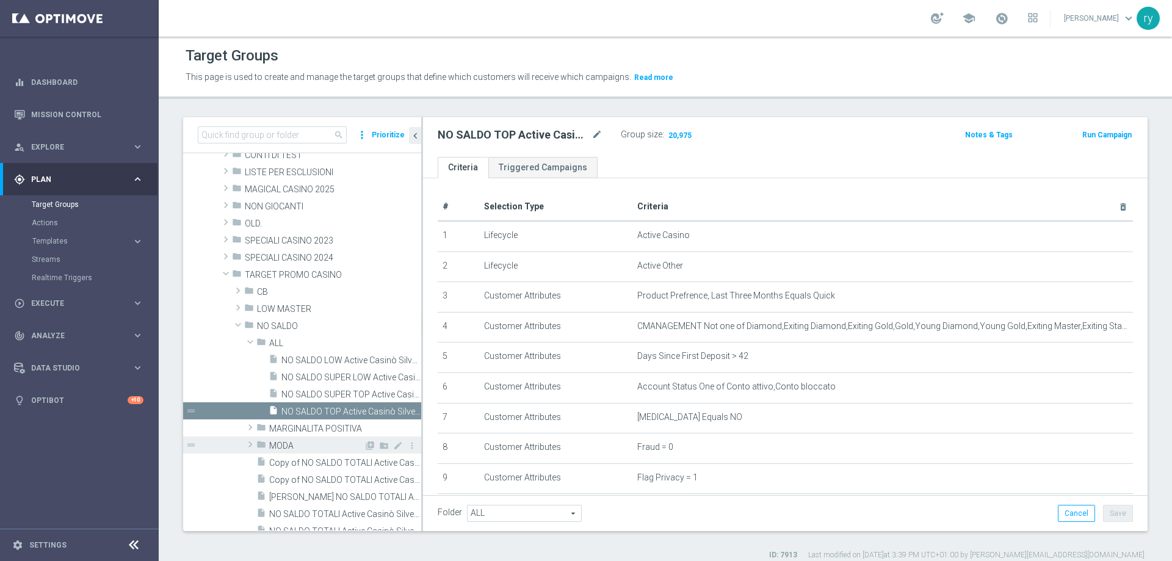
click at [263, 441] on icon "folder" at bounding box center [261, 447] width 10 height 14
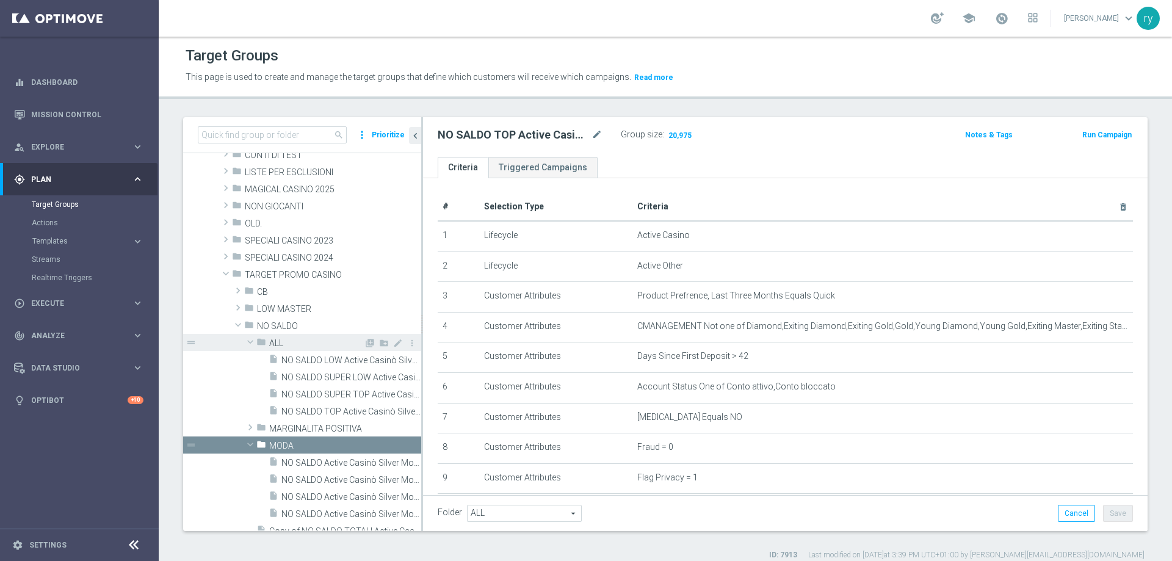
click at [251, 341] on span at bounding box center [250, 342] width 15 height 12
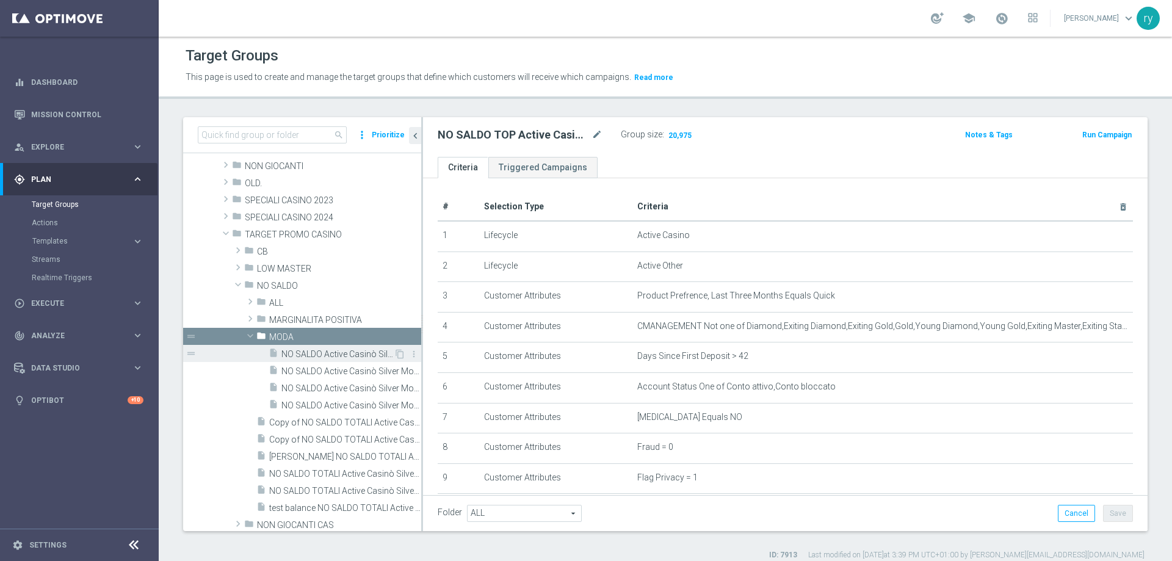
scroll to position [183, 0]
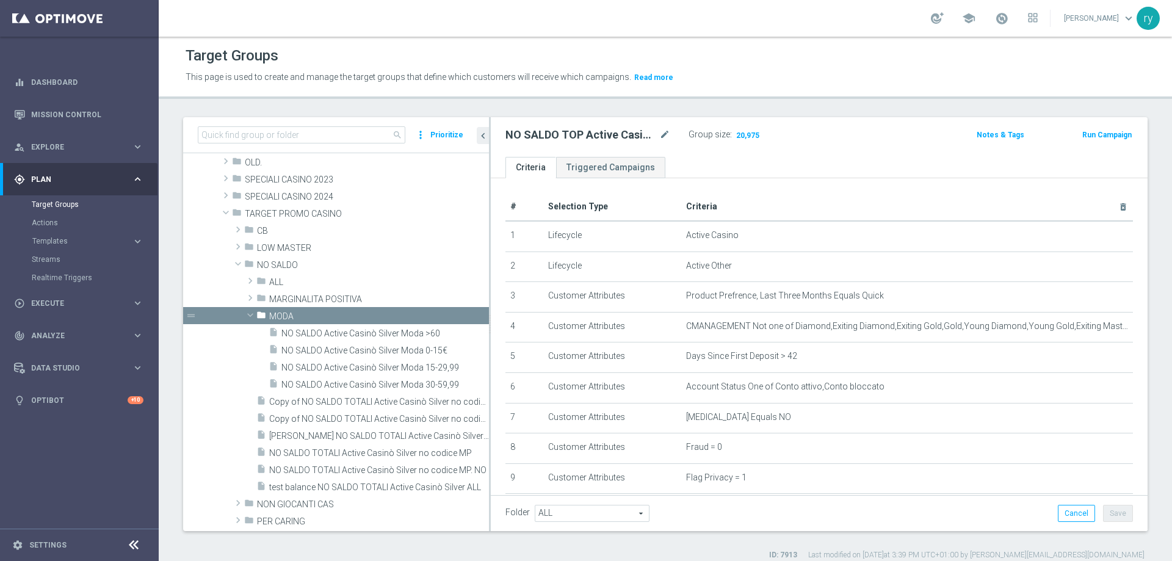
drag, startPoint x: 421, startPoint y: 320, endPoint x: 489, endPoint y: 317, distance: 67.8
click at [489, 317] on div at bounding box center [490, 324] width 2 height 414
click at [268, 230] on span "CB" at bounding box center [344, 231] width 175 height 10
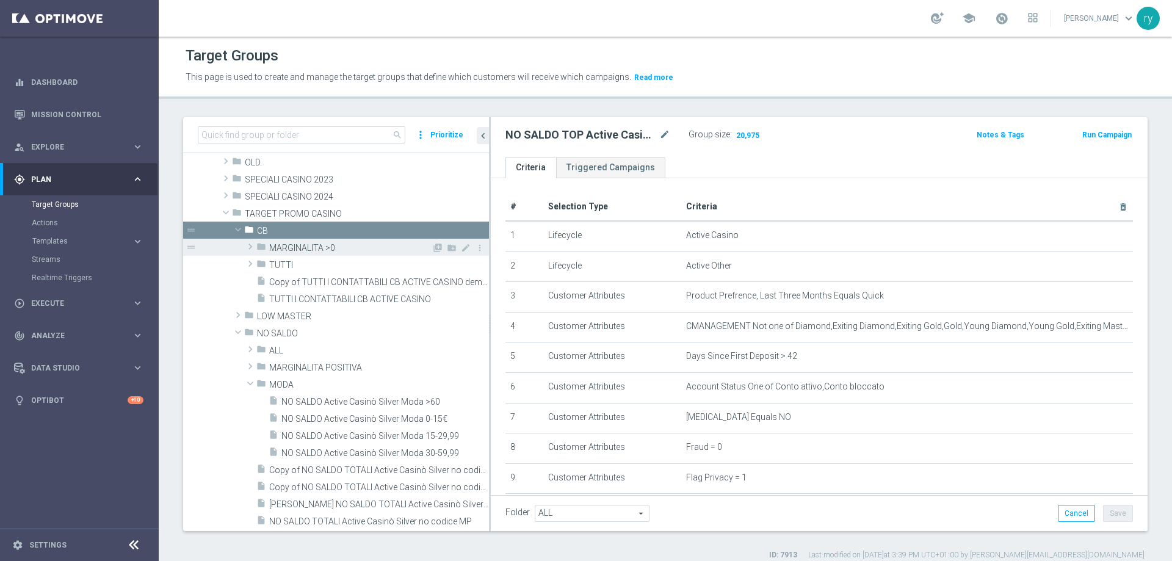
click at [333, 247] on span "MARGINALITA >0" at bounding box center [350, 248] width 162 height 10
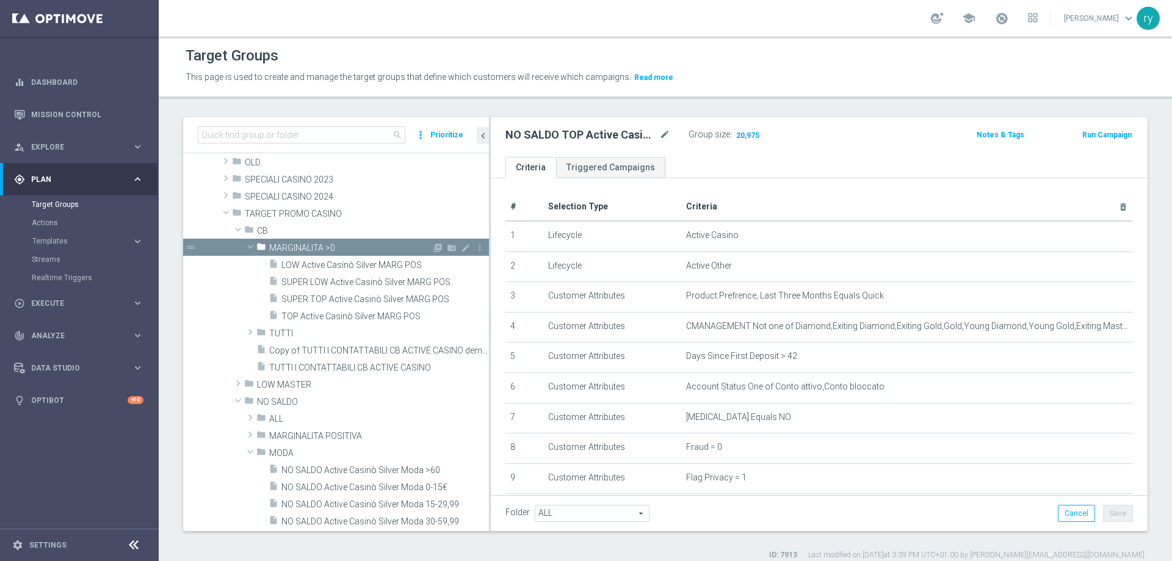
click at [251, 249] on span at bounding box center [250, 247] width 15 height 12
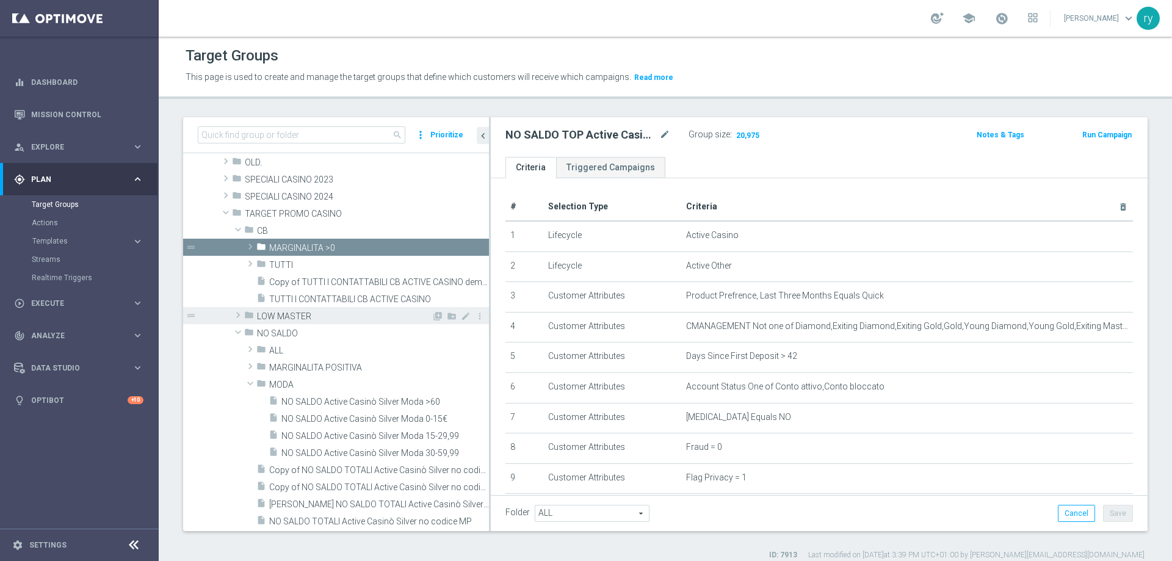
click at [303, 313] on span "LOW MASTER" at bounding box center [344, 316] width 175 height 10
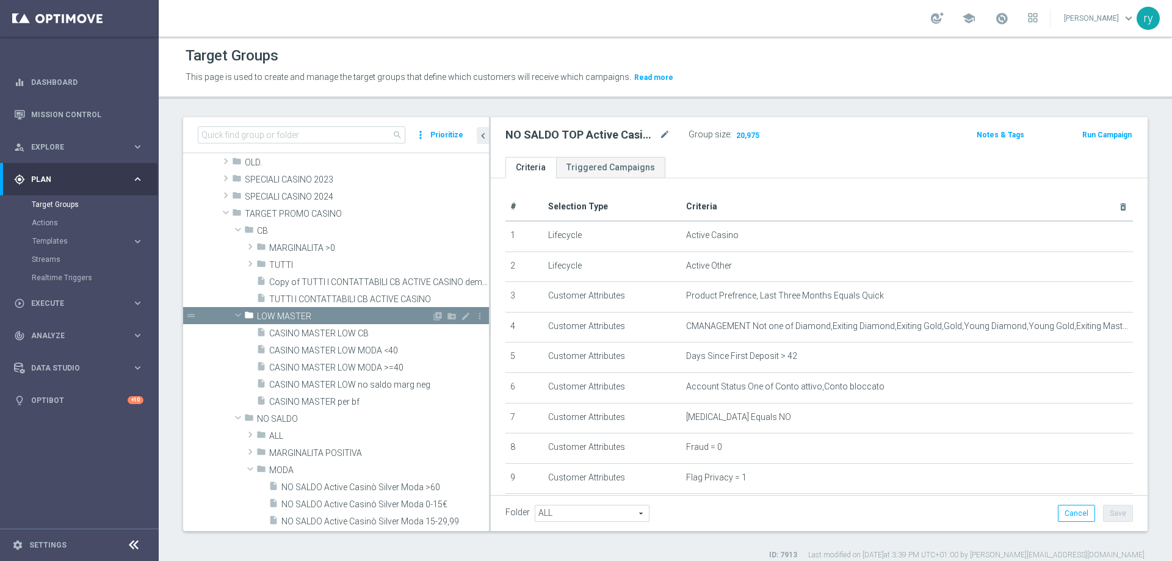
click at [238, 313] on span at bounding box center [238, 315] width 15 height 12
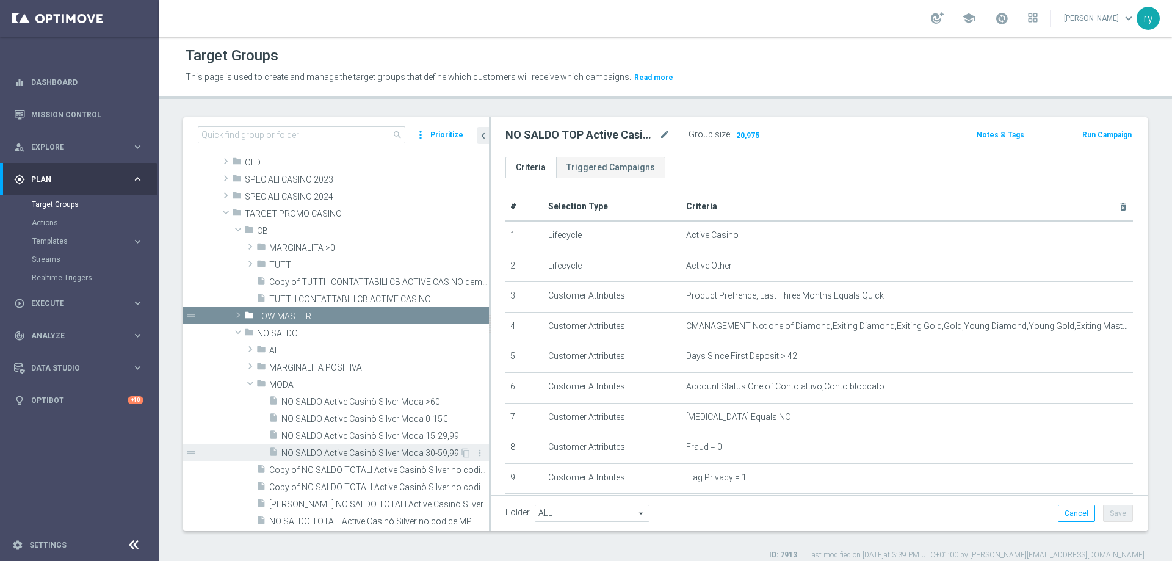
click at [377, 452] on span "NO SALDO Active Casinò Silver Moda 30-59,99" at bounding box center [370, 453] width 178 height 10
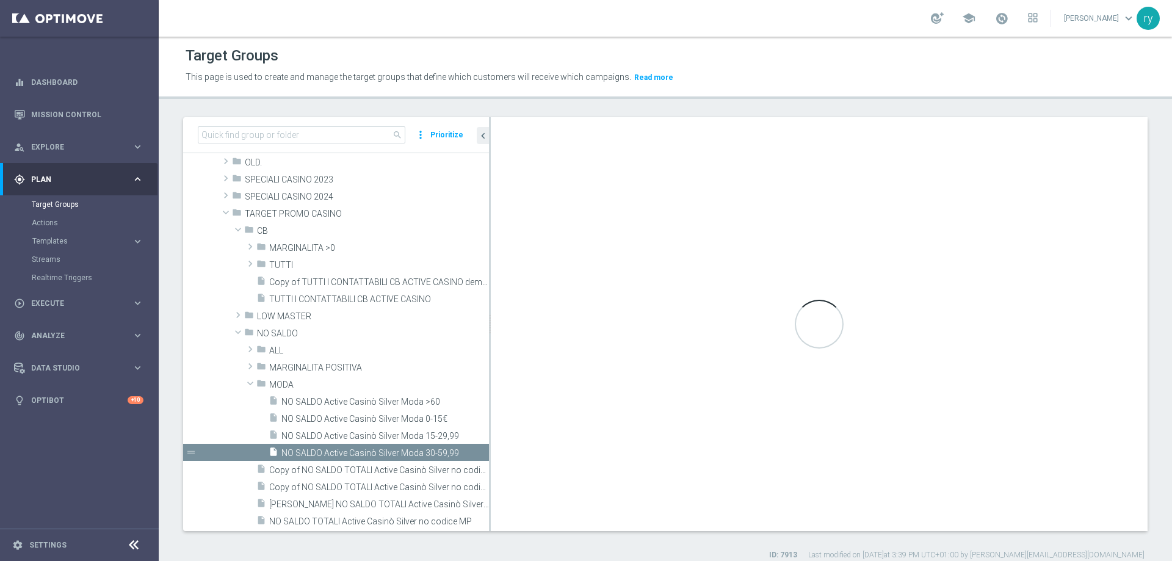
type textarea "(1 and 2 and 3 and 4 and 5 and 6 and 7 and 8 and 9 and 10 and 11 and 12 and 13 …"
type input "MODA"
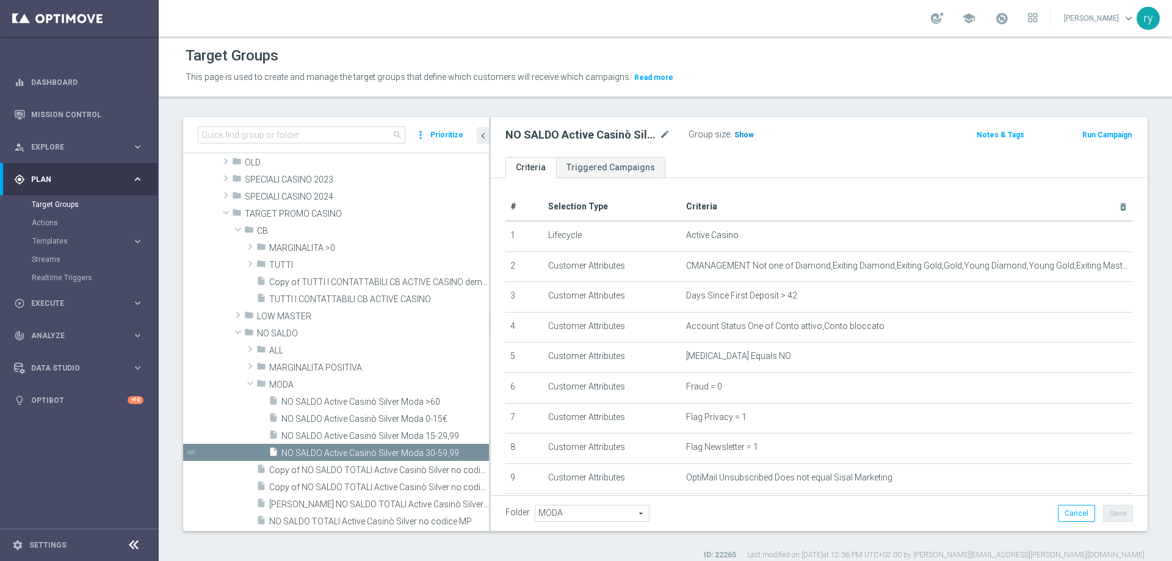
click at [746, 136] on span "Show" at bounding box center [744, 135] width 20 height 9
click at [410, 439] on span "NO SALDO Active Casinò Silver Moda 15-29,99" at bounding box center [370, 436] width 178 height 10
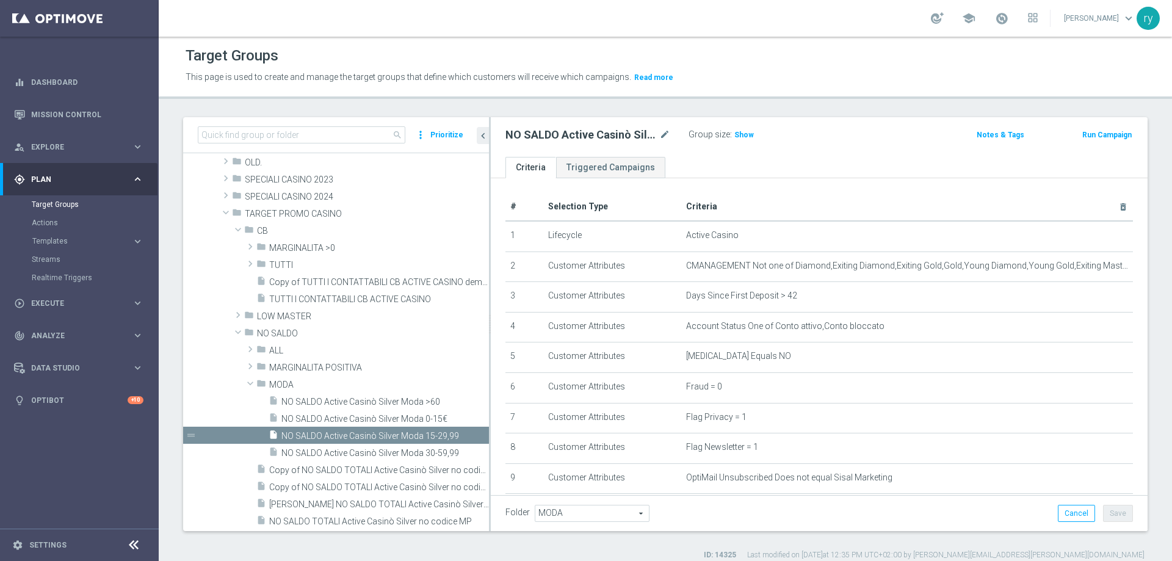
click at [745, 125] on div "NO SALDO Active Casinò Silver Moda 15-29,99 mode_edit Group size : Show Notes &…" at bounding box center [819, 137] width 657 height 40
click at [743, 137] on span "Show" at bounding box center [744, 135] width 20 height 9
click at [402, 418] on span "NO SALDO Active Casinò Silver Moda 0-15€" at bounding box center [370, 419] width 178 height 10
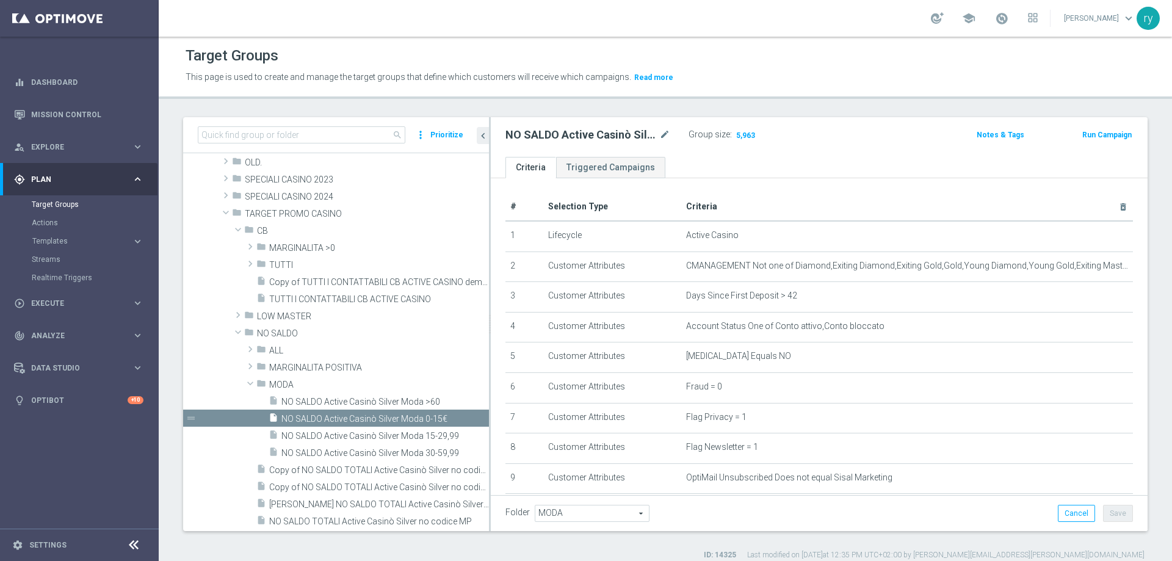
type textarea "(1 and 2 and 3 and 4 and 5 and 6 and 7 and 8 and 9 and 10 and 11 and 12 and 13 …"
click at [740, 130] on h3 "Show" at bounding box center [744, 134] width 22 height 13
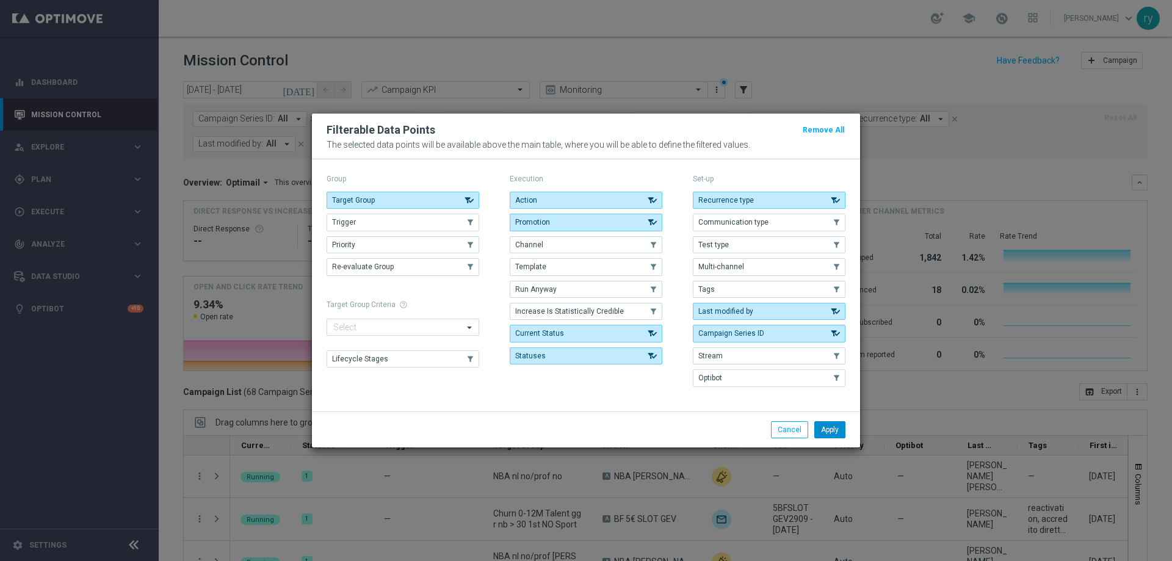
click at [827, 427] on button "Apply" at bounding box center [829, 429] width 31 height 17
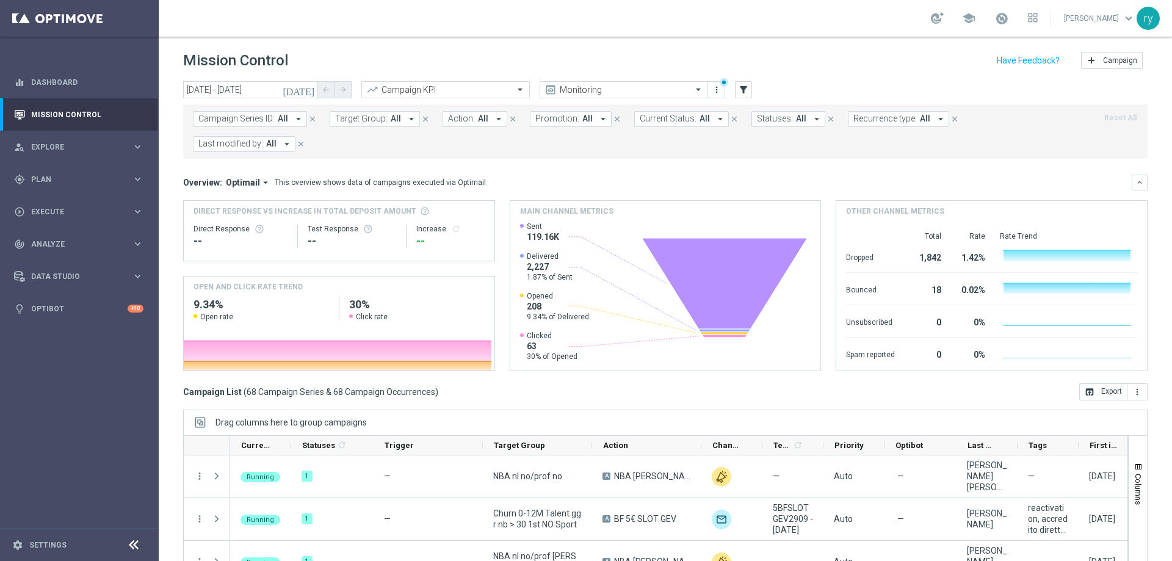
click at [283, 147] on icon "arrow_drop_down" at bounding box center [286, 144] width 11 height 11
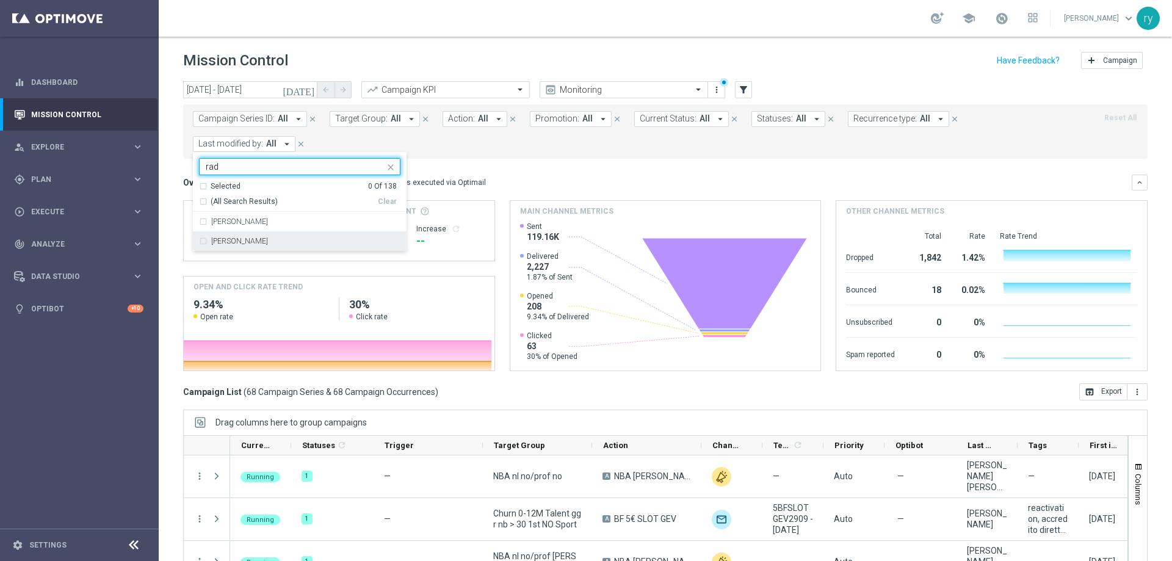
click at [283, 248] on div "[PERSON_NAME]" at bounding box center [299, 241] width 201 height 20
type input "rad"
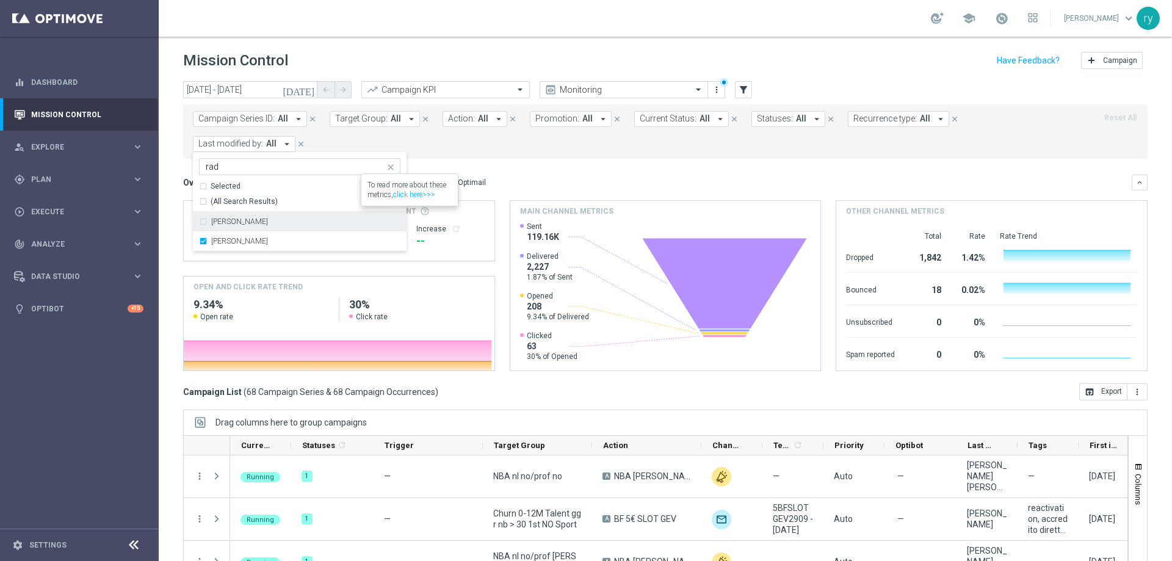
click at [523, 175] on div "Overview: Optimail arrow_drop_down This overview shows data of campaigns execut…" at bounding box center [665, 183] width 964 height 16
